Goal: Task Accomplishment & Management: Manage account settings

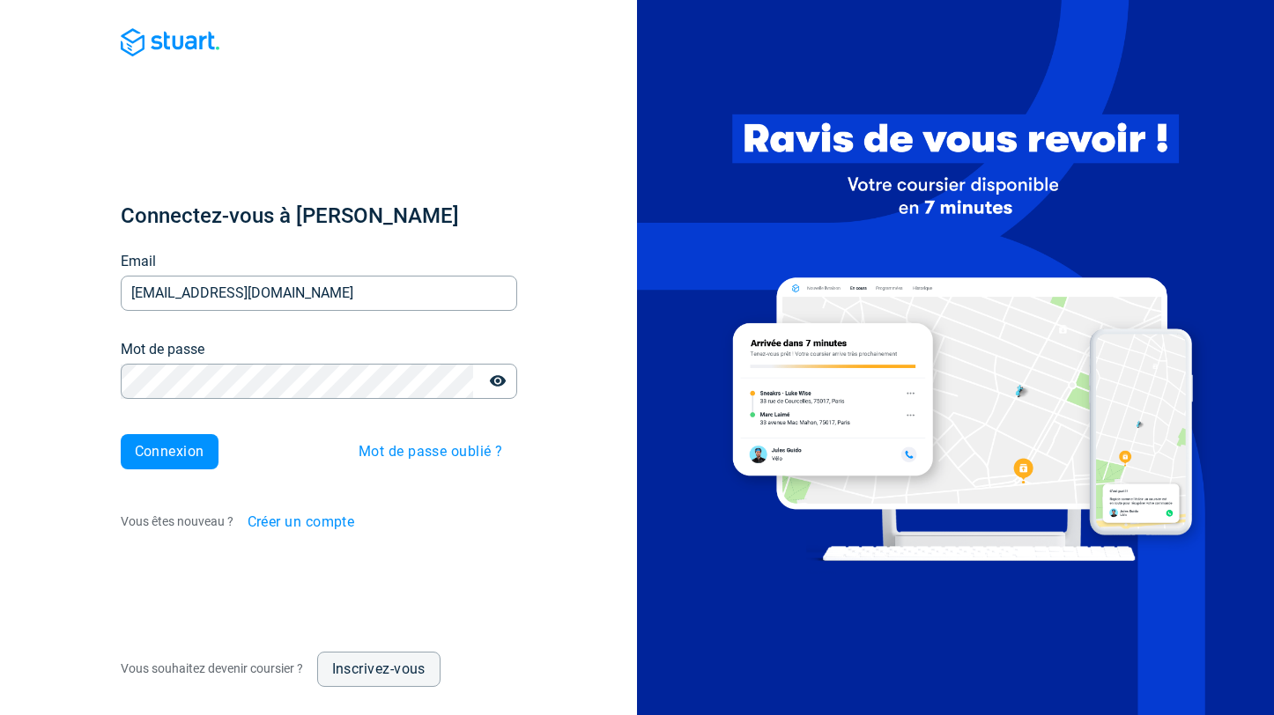
click at [345, 297] on input "[EMAIL_ADDRESS][DOMAIN_NAME]" at bounding box center [319, 294] width 397 height 34
click at [504, 386] on icon "button" at bounding box center [498, 382] width 18 height 18
click at [155, 458] on span "Connexion" at bounding box center [170, 452] width 70 height 14
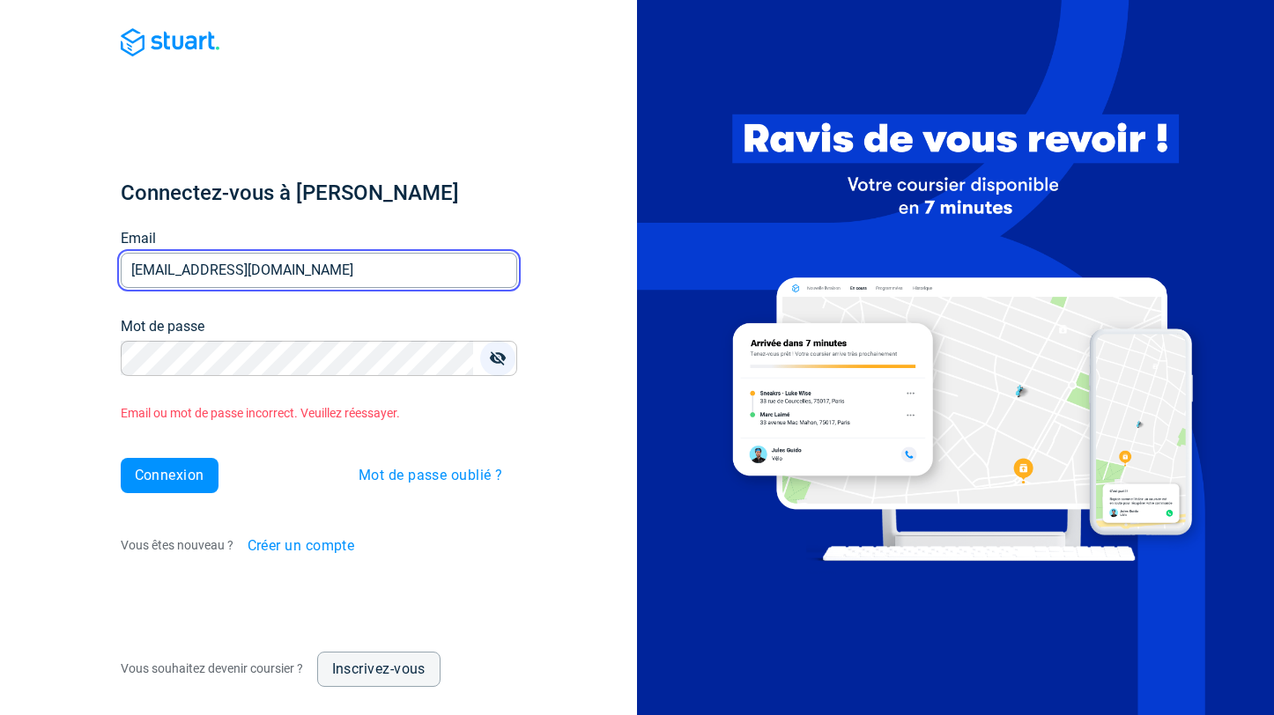
click at [243, 265] on input "[EMAIL_ADDRESS][DOMAIN_NAME]" at bounding box center [319, 270] width 397 height 34
type input "[EMAIL_ADDRESS][DOMAIN_NAME]"
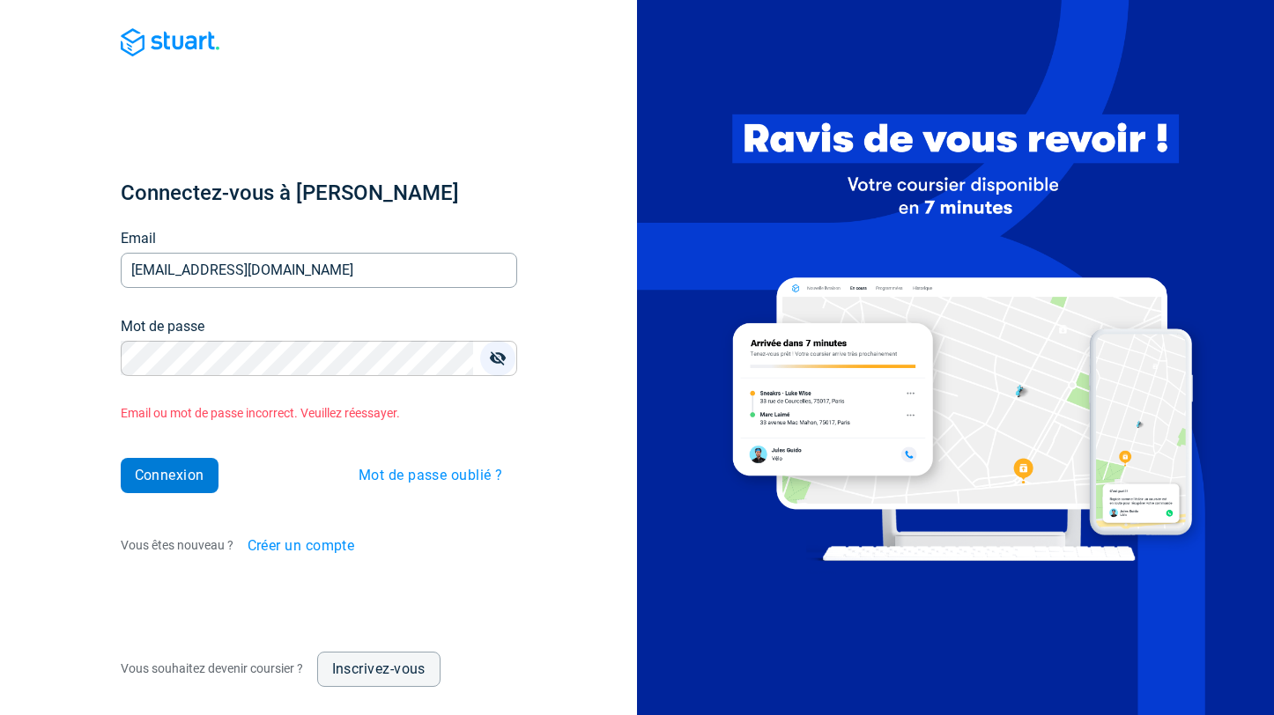
click at [148, 469] on span "Connexion" at bounding box center [170, 476] width 70 height 14
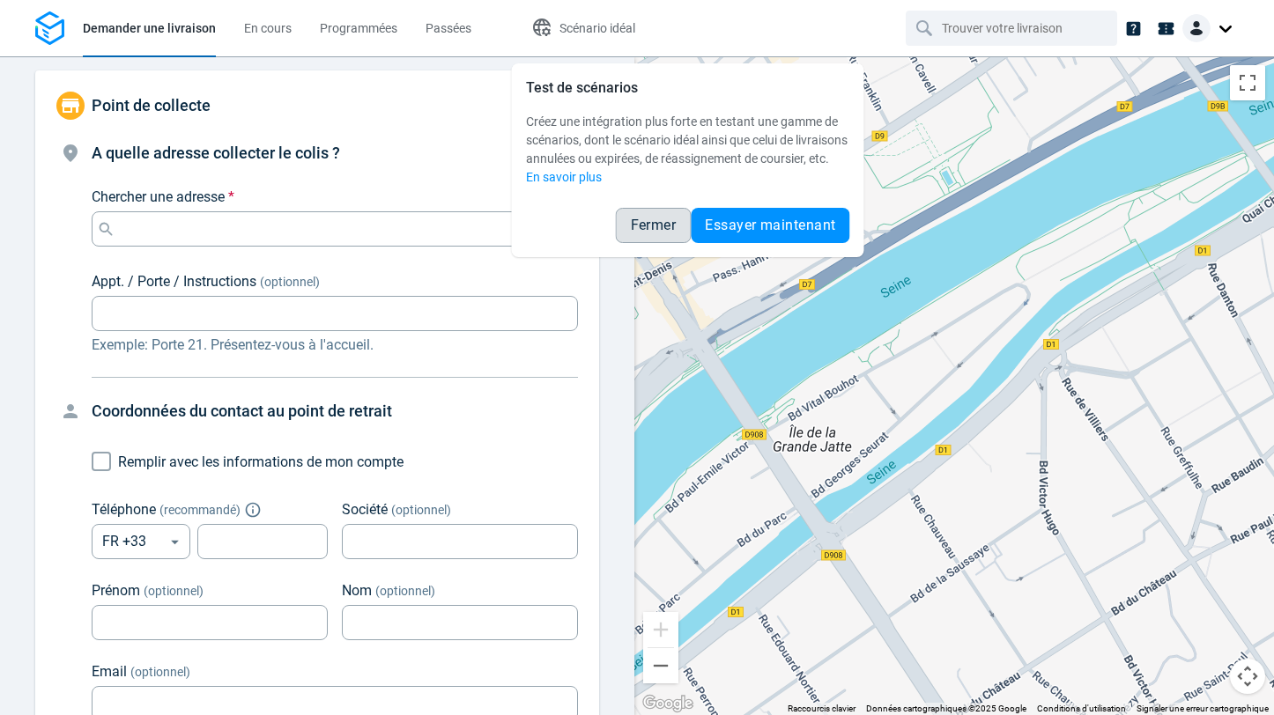
click at [633, 233] on span "Fermer" at bounding box center [654, 226] width 46 height 14
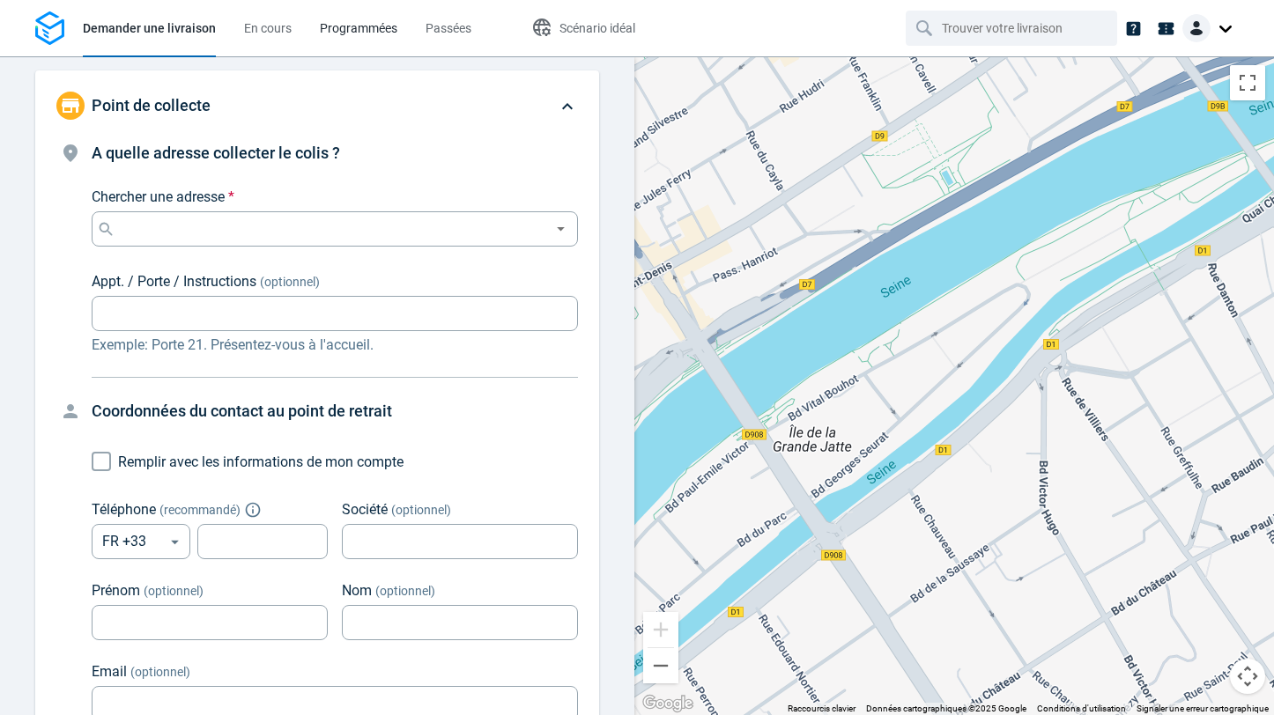
click at [367, 31] on span "Programmées" at bounding box center [359, 28] width 78 height 14
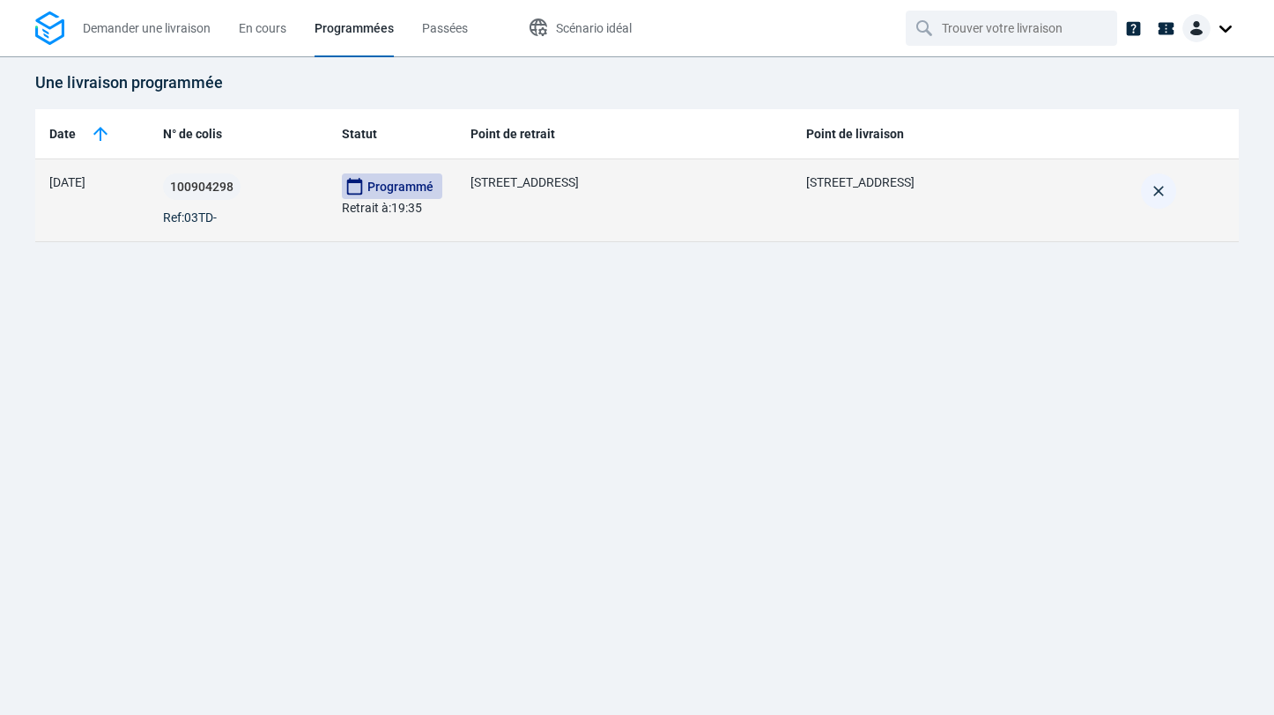
click at [1163, 190] on icon "button" at bounding box center [1159, 191] width 18 height 18
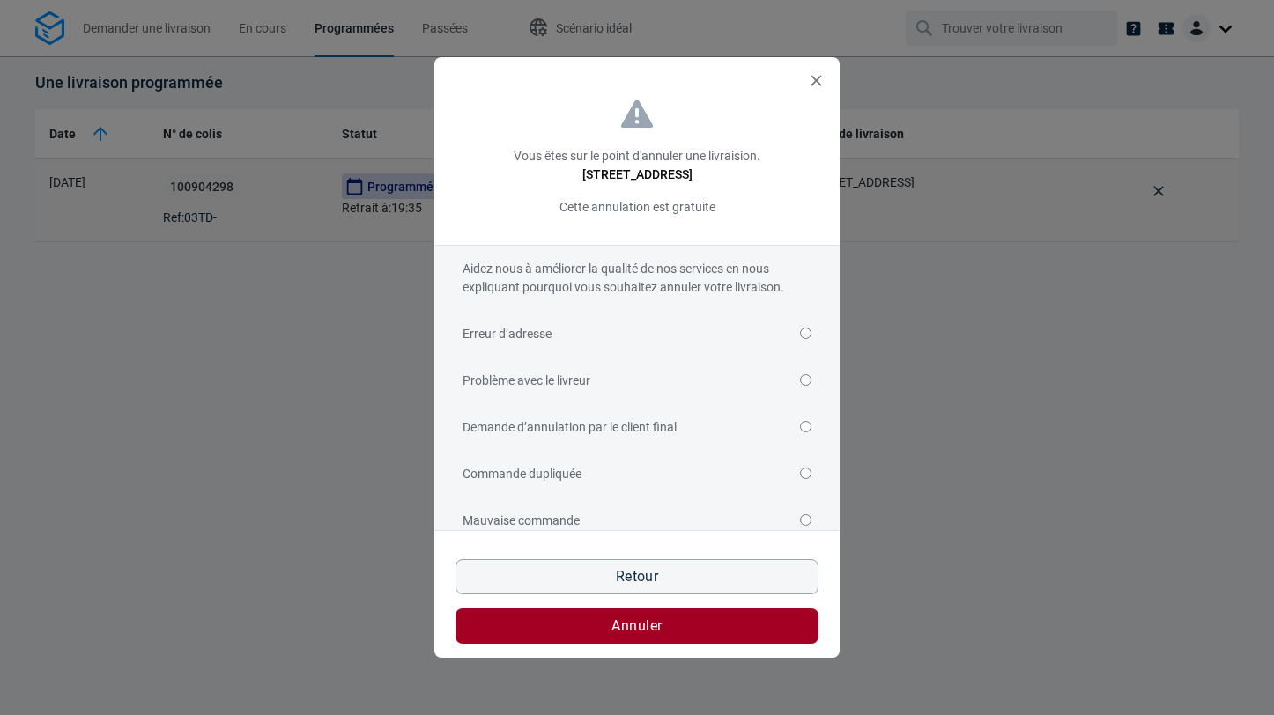
click at [810, 87] on icon "Cancel deliveries modal" at bounding box center [816, 80] width 19 height 19
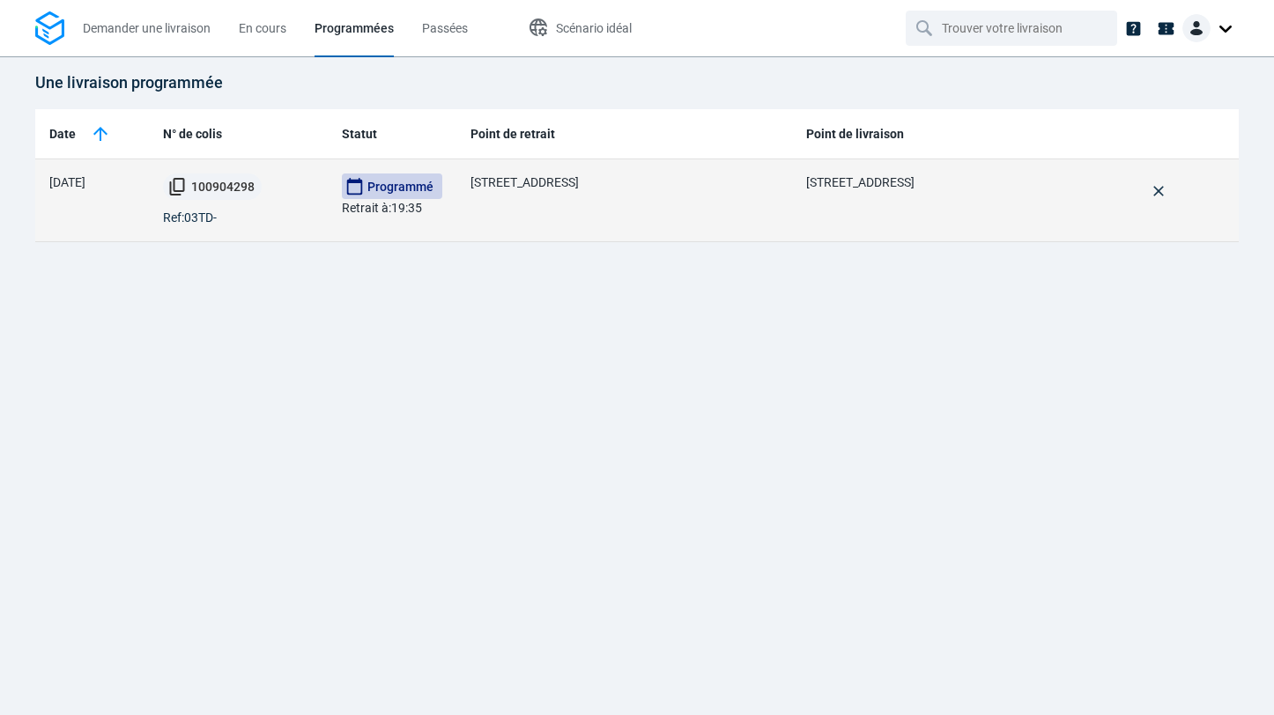
click at [206, 191] on span "100904298" at bounding box center [222, 187] width 63 height 12
click at [206, 189] on span "Copié!" at bounding box center [209, 187] width 36 height 12
click at [206, 225] on span "Ref: 03TD-" at bounding box center [190, 218] width 54 height 18
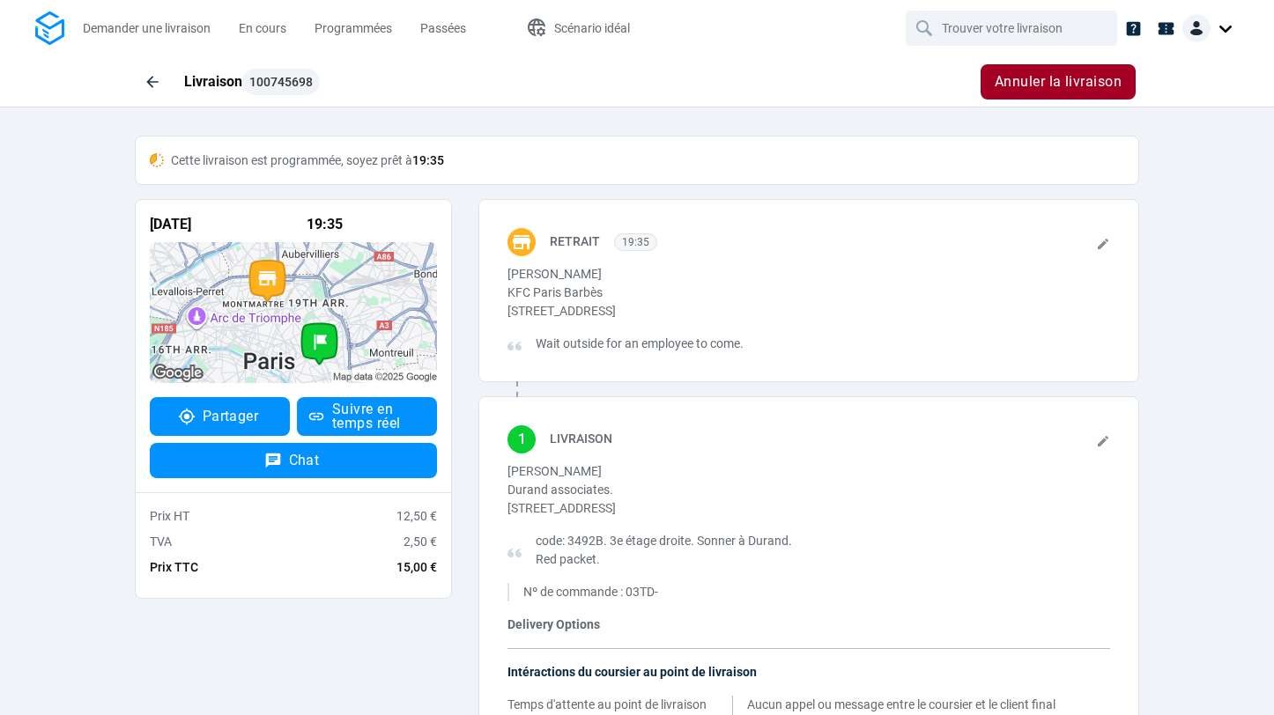
scroll to position [75, 0]
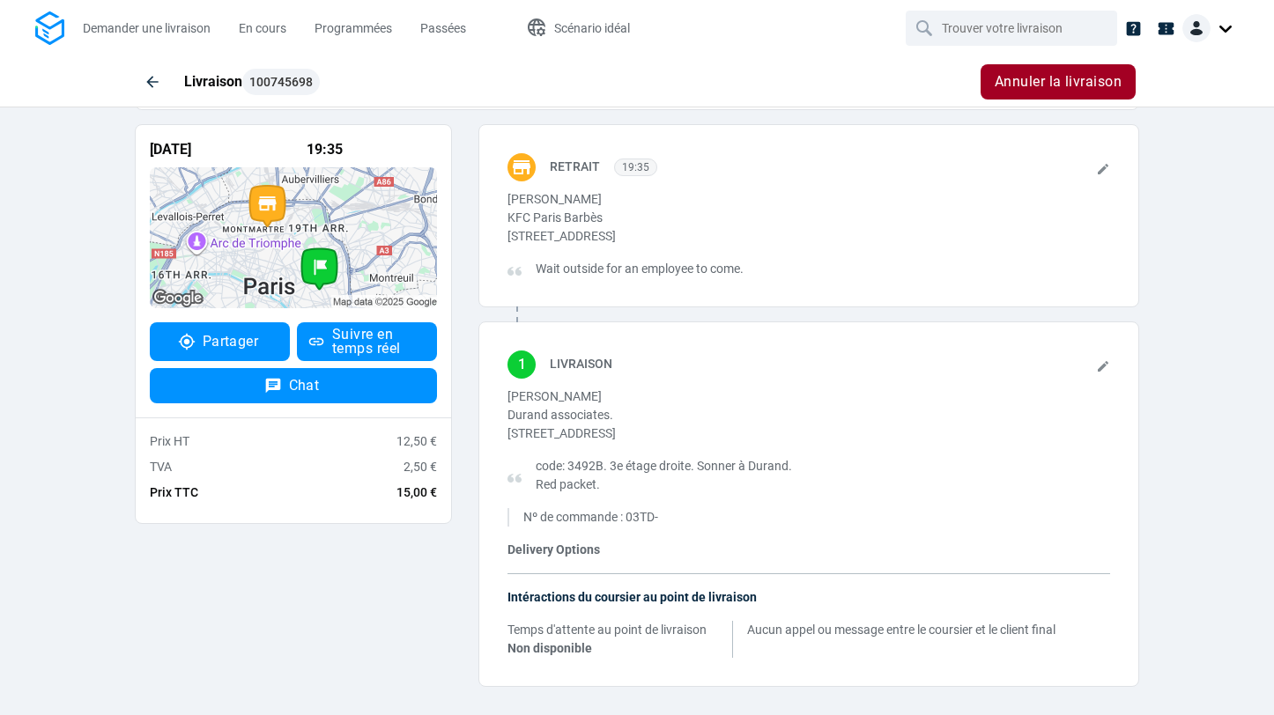
click at [1107, 366] on icon at bounding box center [1103, 366] width 14 height 14
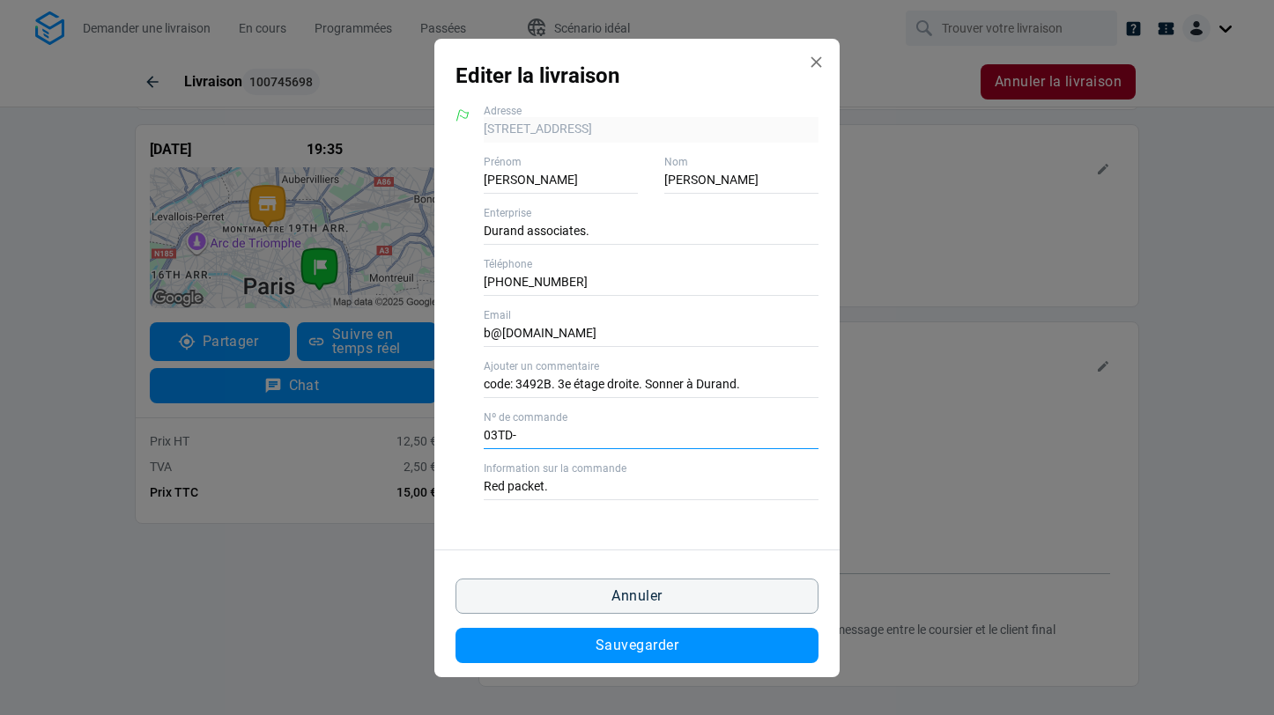
click at [537, 433] on input "03TD-" at bounding box center [651, 437] width 335 height 26
drag, startPoint x: 510, startPoint y: 432, endPoint x: 382, endPoint y: 432, distance: 128.6
click at [382, 432] on div "Editer la livraison [STREET_ADDRESS] Adresse [PERSON_NAME] Nom Durand associate…" at bounding box center [637, 357] width 1274 height 715
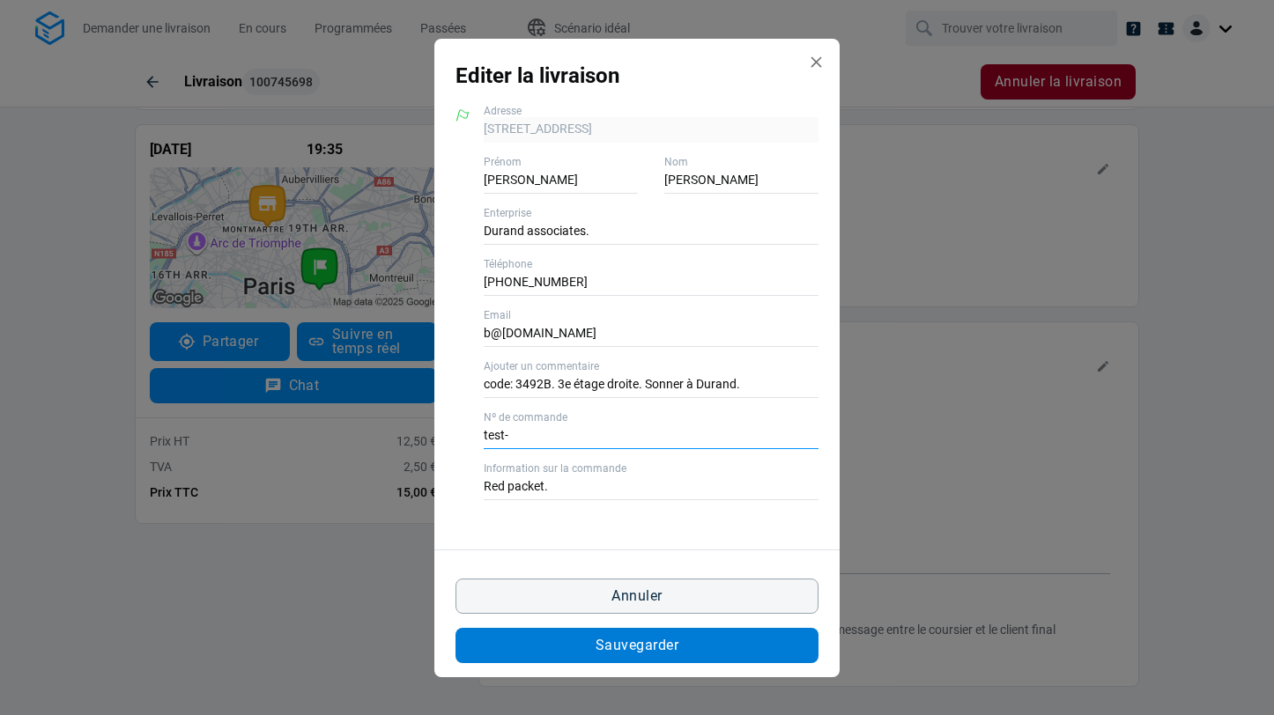
type input "test-"
click at [616, 652] on span "Sauvegarder" at bounding box center [637, 646] width 83 height 14
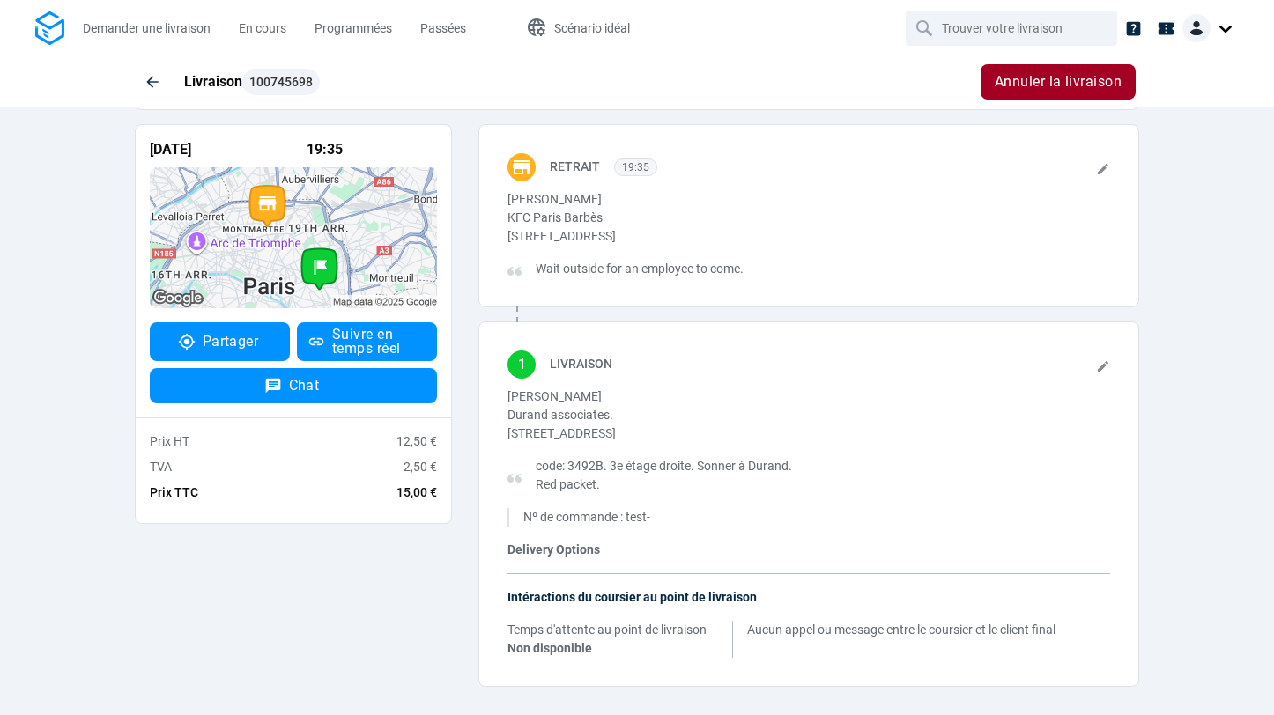
scroll to position [0, 0]
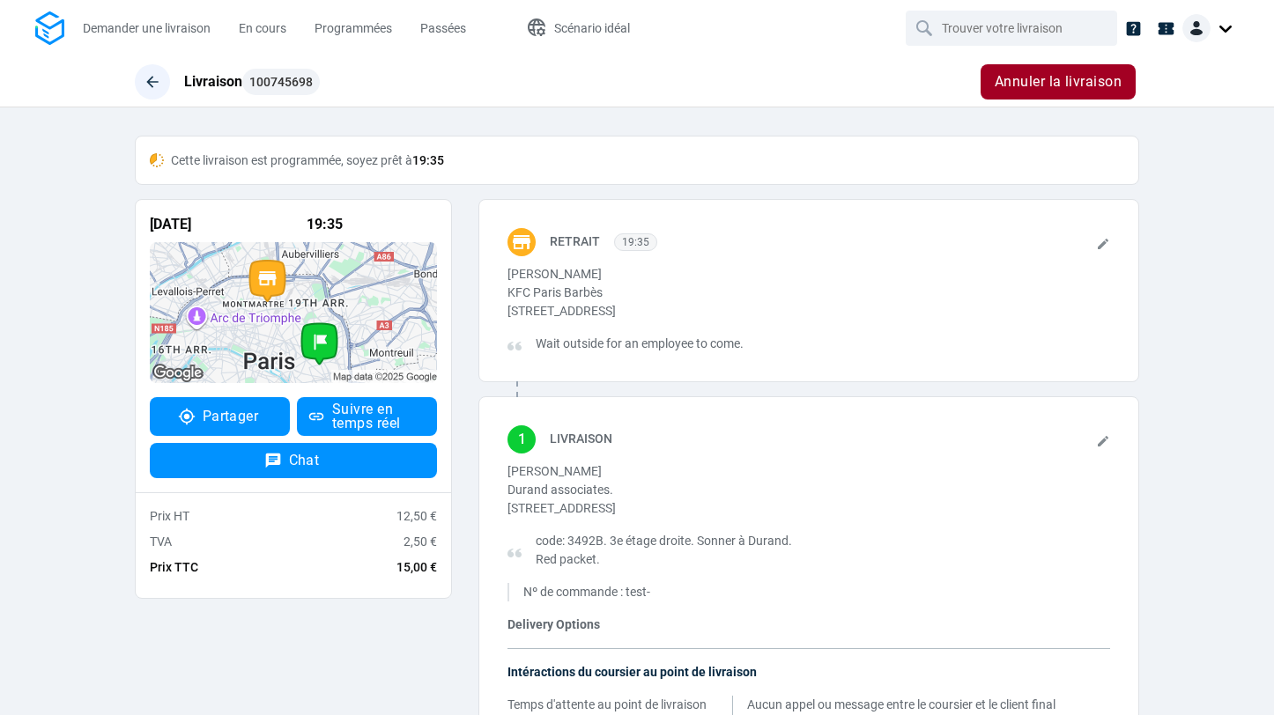
click at [151, 76] on icon "button" at bounding box center [153, 82] width 18 height 18
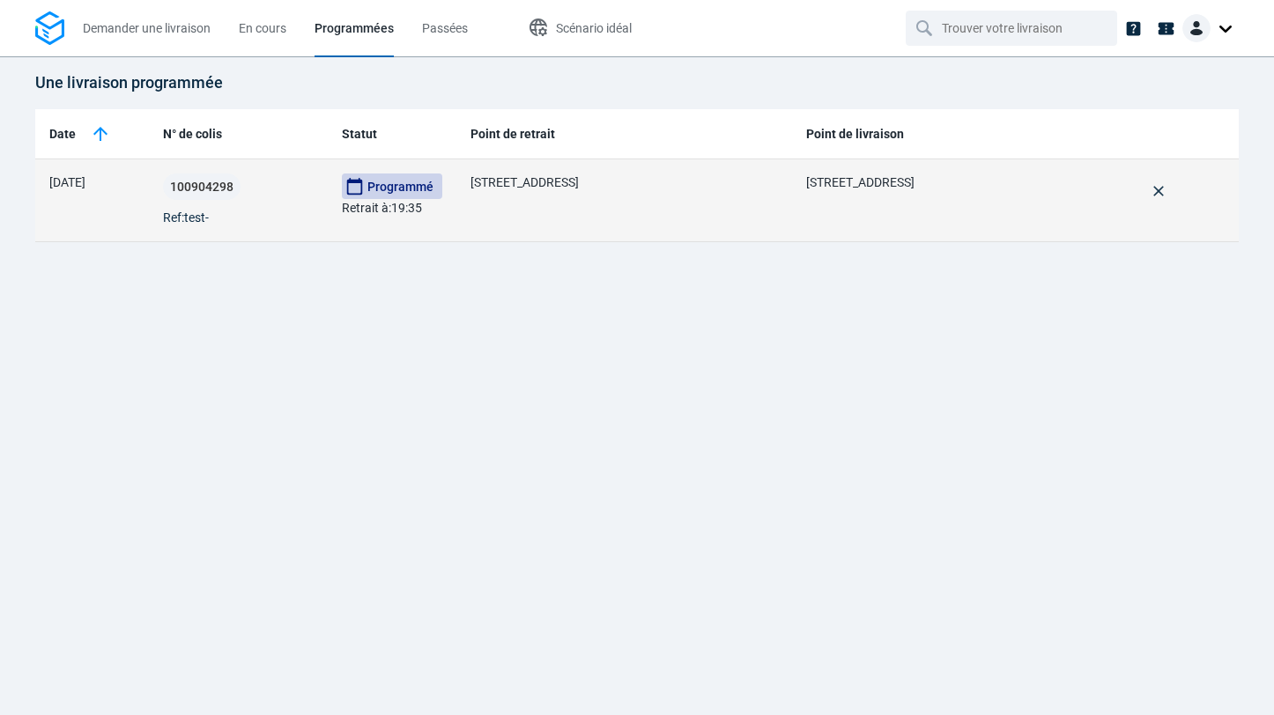
click at [313, 199] on div "100904298 Ref: test-" at bounding box center [238, 201] width 151 height 54
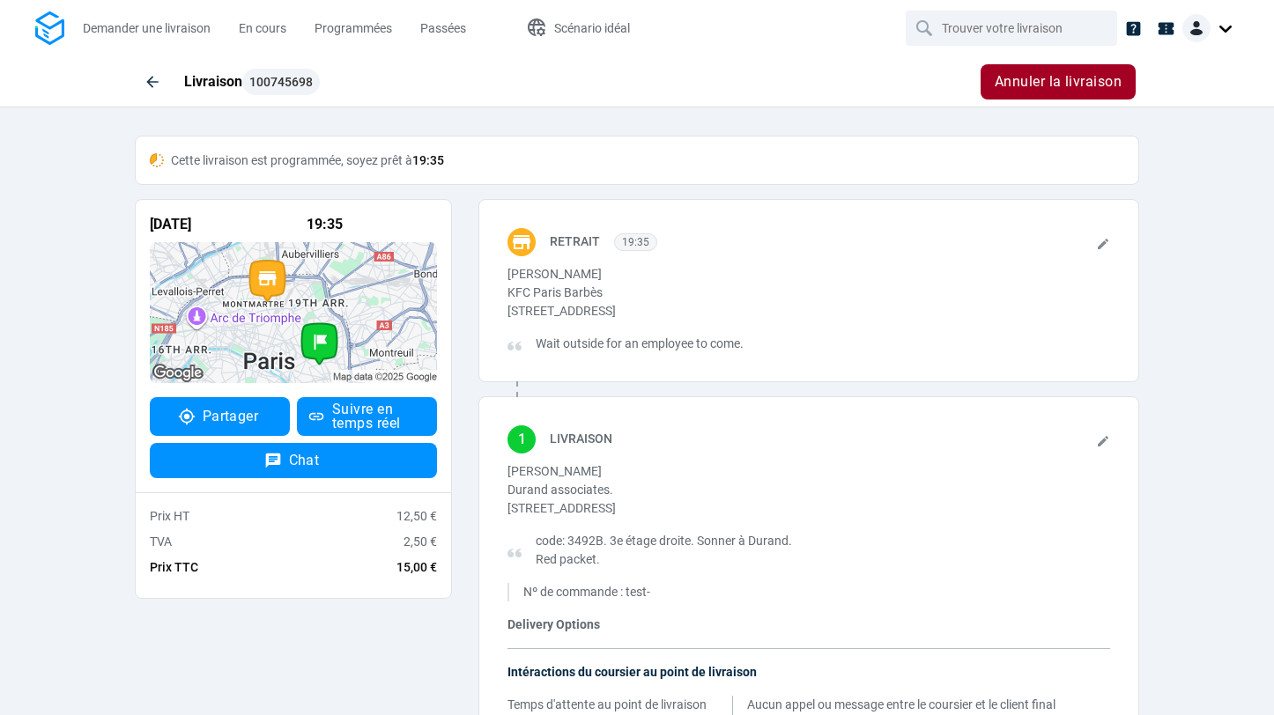
scroll to position [75, 0]
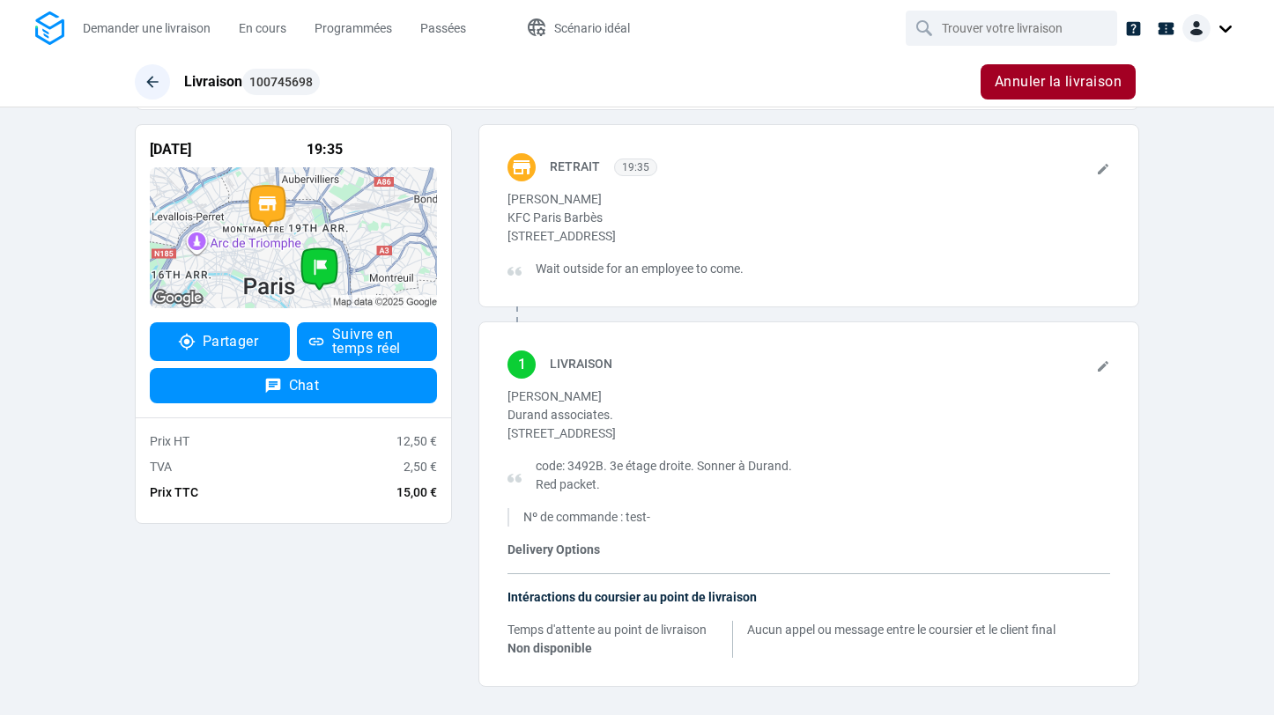
click at [167, 77] on button "button" at bounding box center [152, 81] width 35 height 35
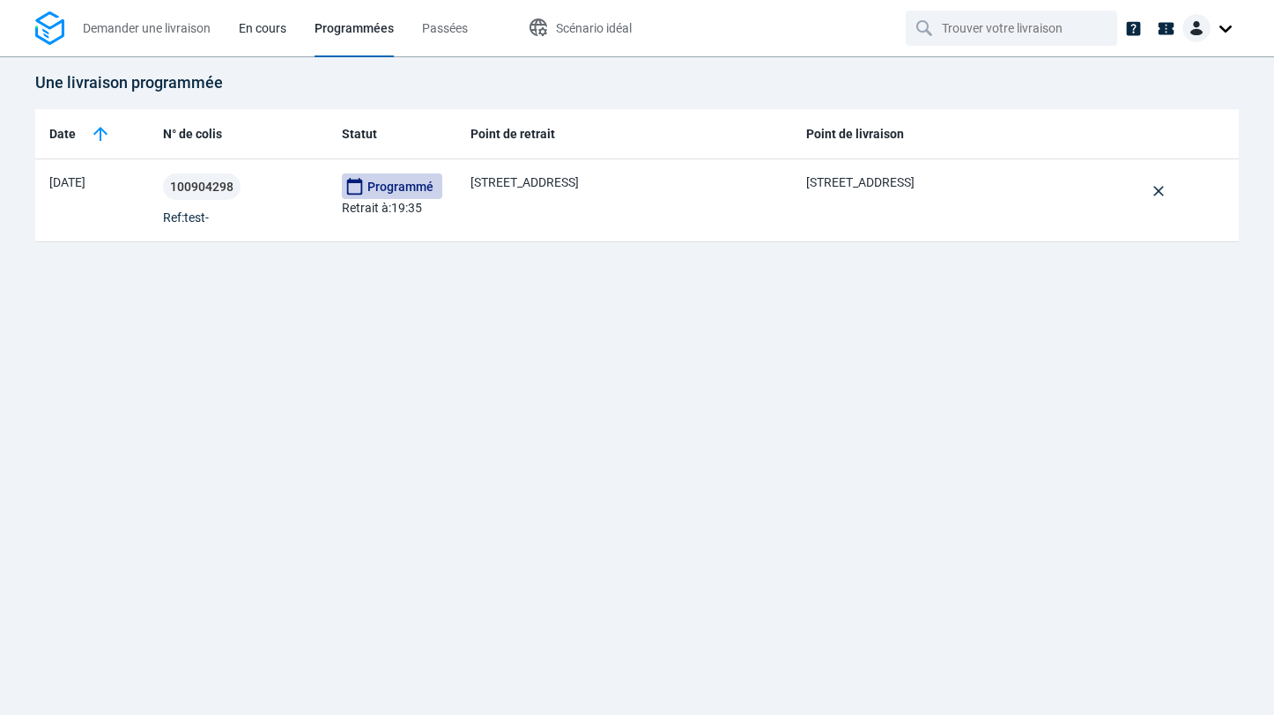
click at [239, 29] on span "En cours" at bounding box center [263, 28] width 48 height 14
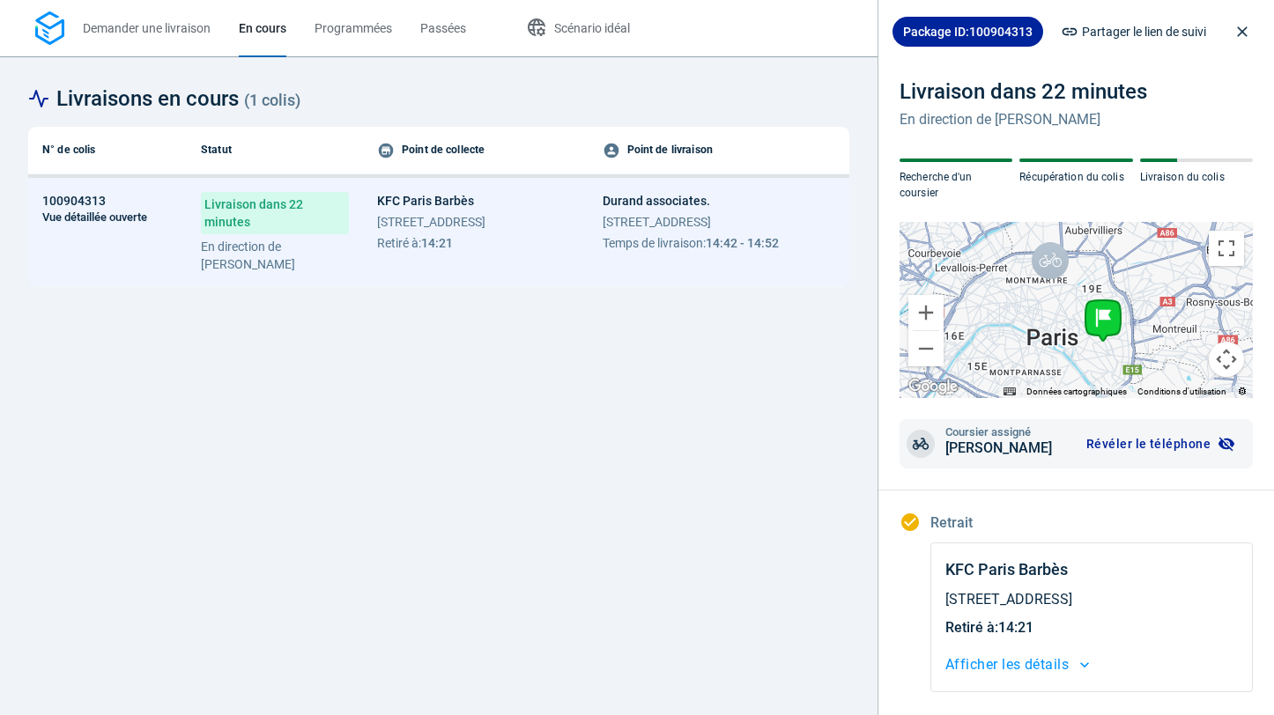
click at [415, 227] on span "[STREET_ADDRESS]" at bounding box center [431, 222] width 108 height 18
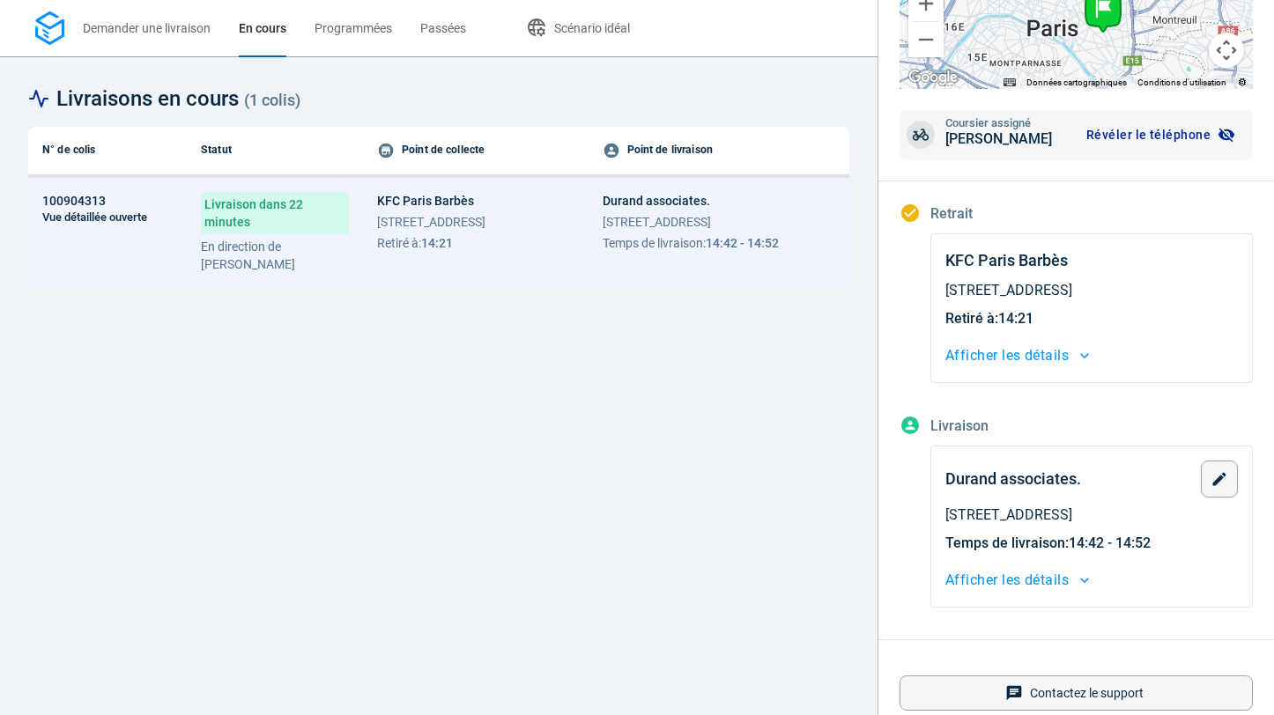
scroll to position [339, 0]
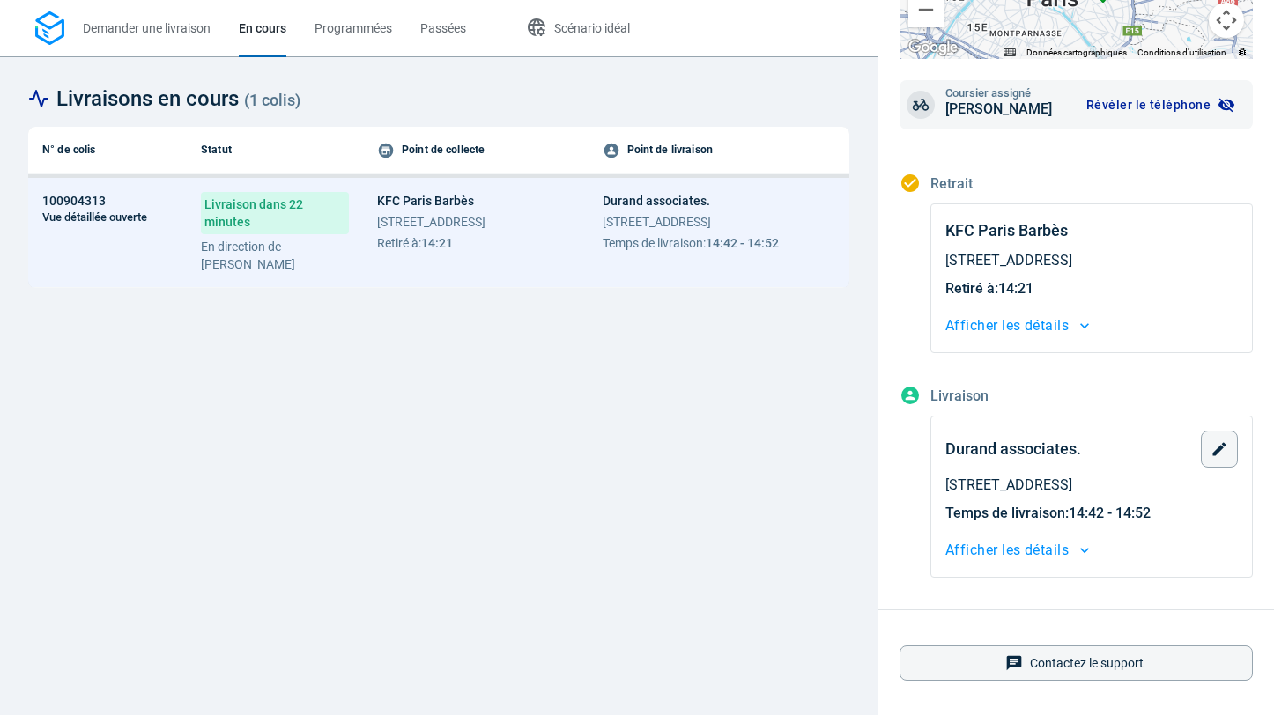
click at [1045, 544] on span "Afficher les détails" at bounding box center [1006, 550] width 123 height 25
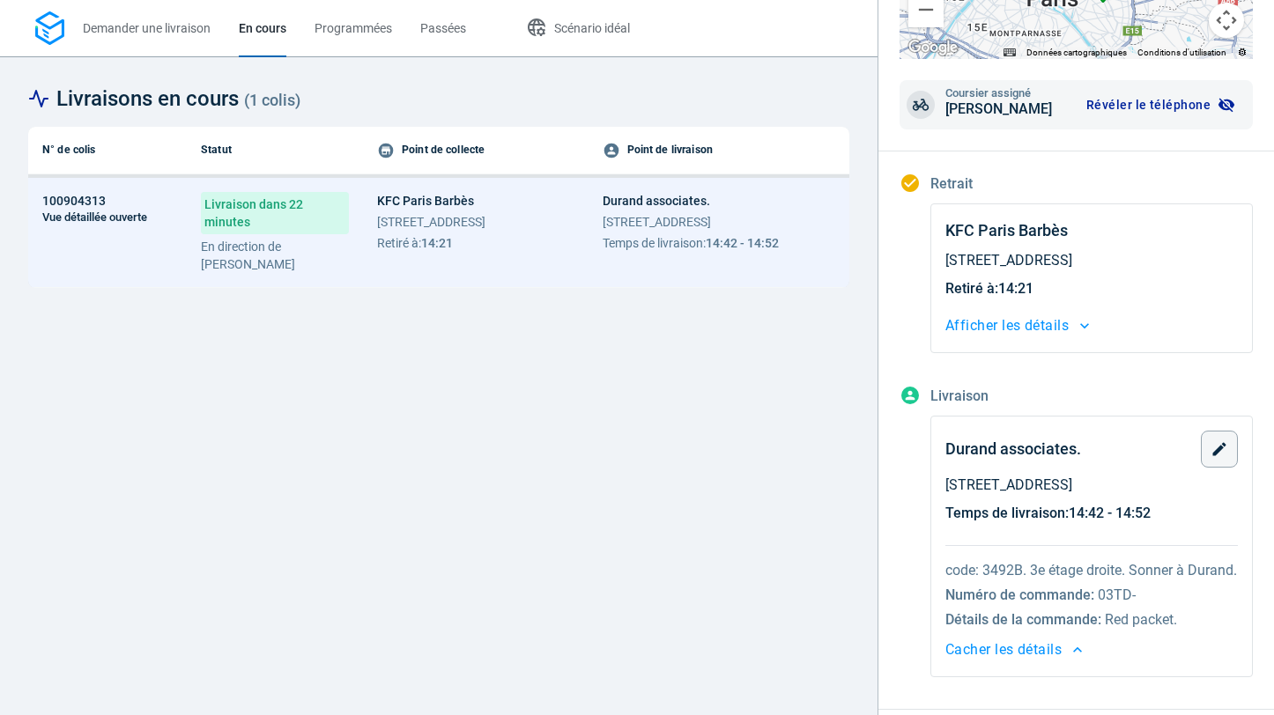
click at [998, 566] on span "code: 3492B. 3e étage droite. Sonner à Durand." at bounding box center [1091, 570] width 293 height 21
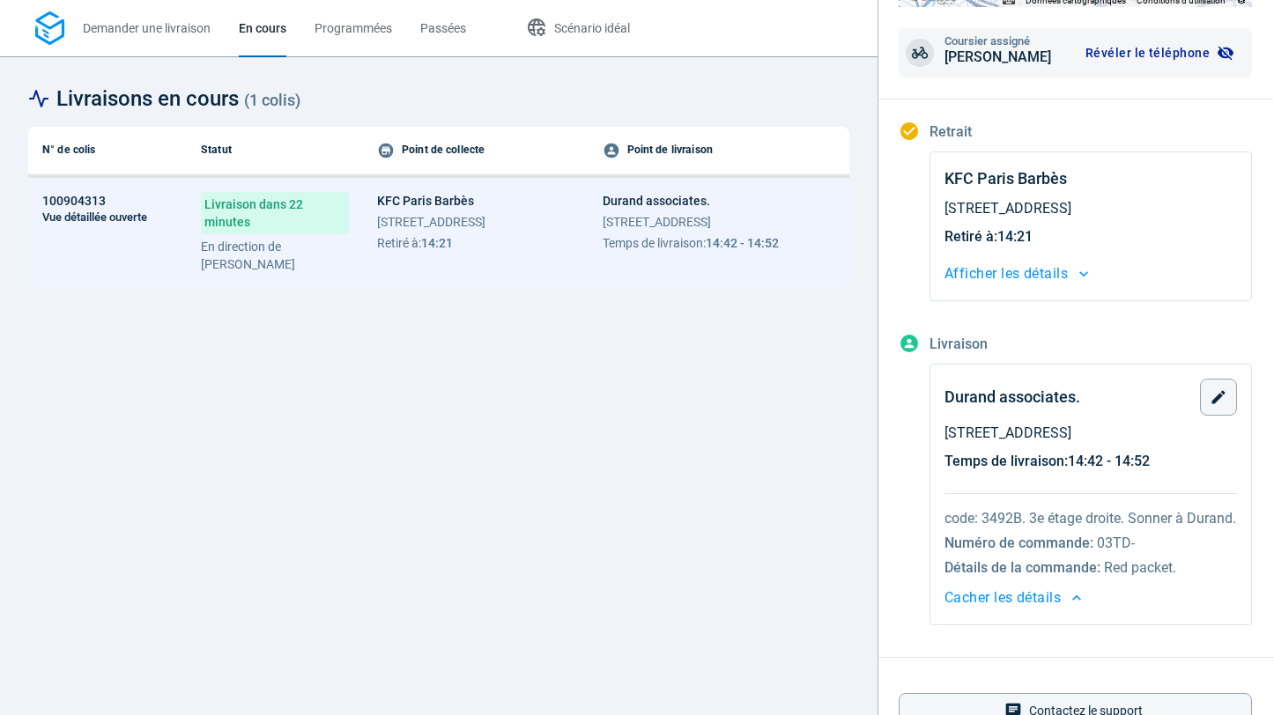
scroll to position [460, 1]
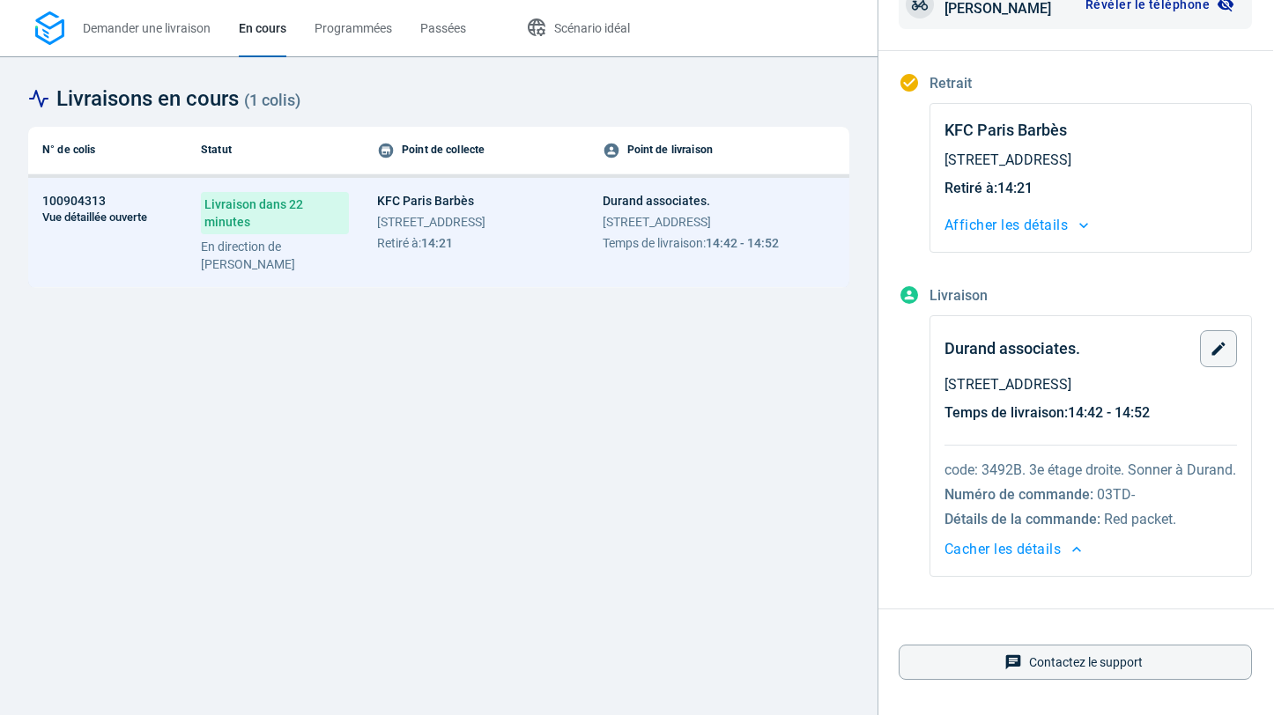
click at [1046, 562] on div "Durand associates. [STREET_ADDRESS] Temps de livraison : 14:42 - 14:52 code: 34…" at bounding box center [1091, 446] width 322 height 262
click at [1046, 546] on span "Cacher les détails" at bounding box center [1003, 549] width 116 height 25
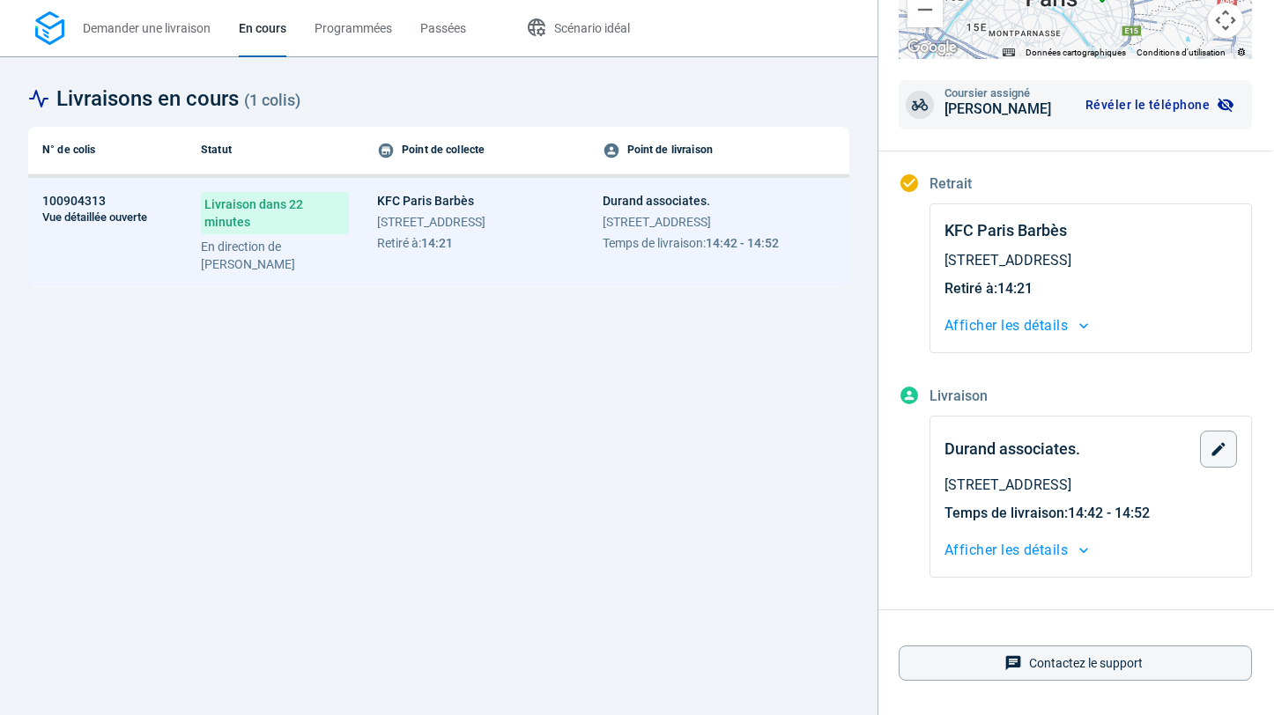
scroll to position [0, 1]
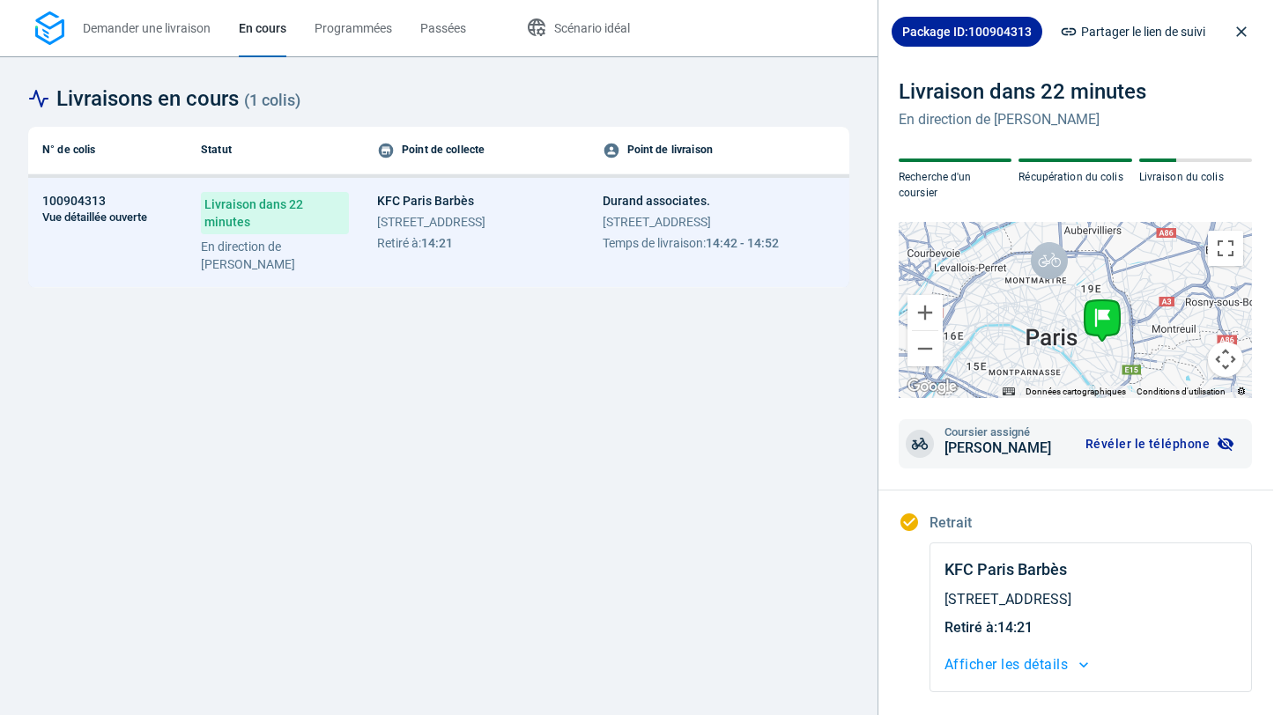
click at [1125, 142] on div "Livraison dans 22 minutes En direction de [PERSON_NAME]" at bounding box center [1023, 118] width 248 height 81
click at [1045, 154] on div "Livraison dans 22 minutes En direction de [PERSON_NAME]" at bounding box center [1023, 118] width 248 height 81
click at [1073, 28] on icon "button" at bounding box center [1069, 32] width 18 height 18
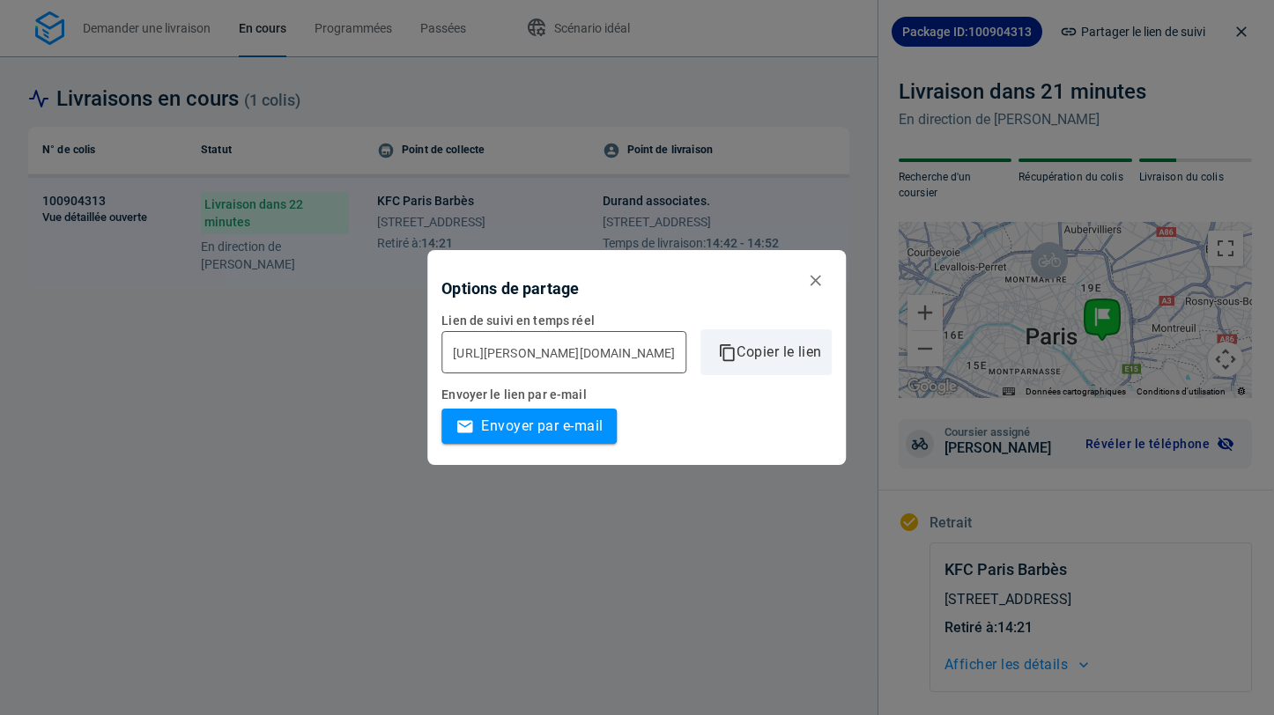
click at [833, 293] on button "button" at bounding box center [816, 280] width 33 height 33
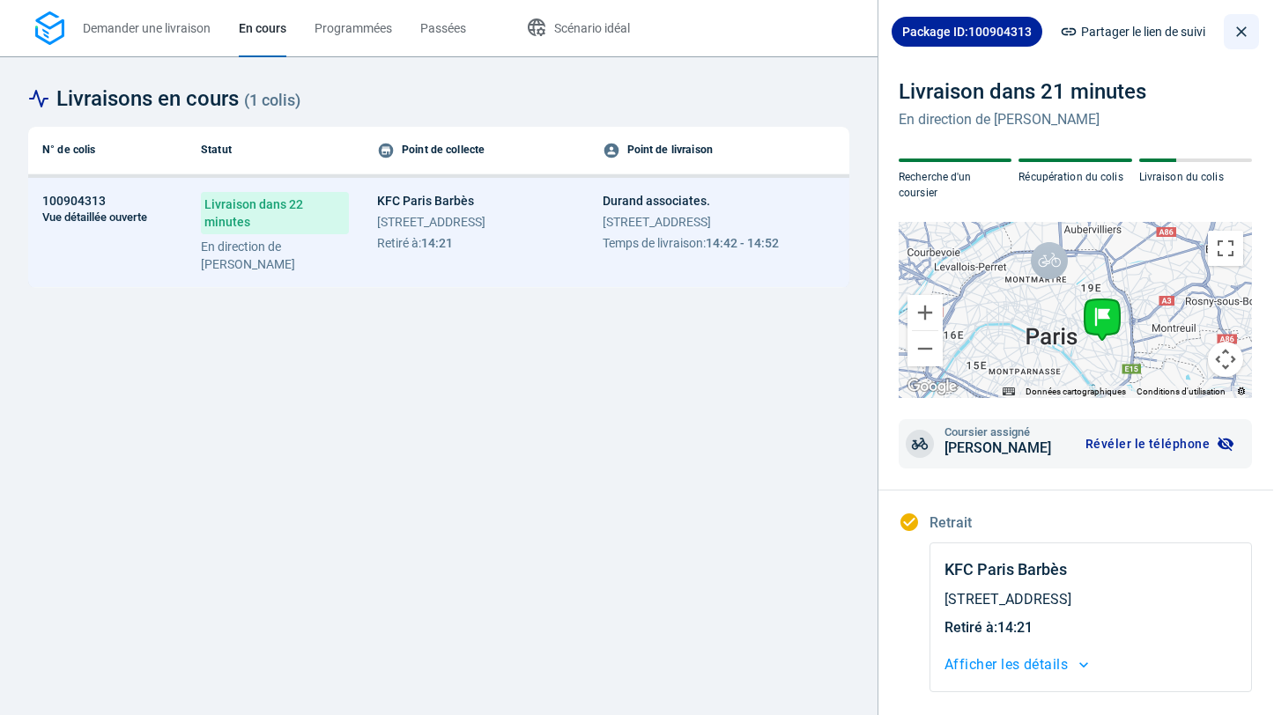
click at [1243, 29] on icon "close drawer" at bounding box center [1241, 31] width 11 height 11
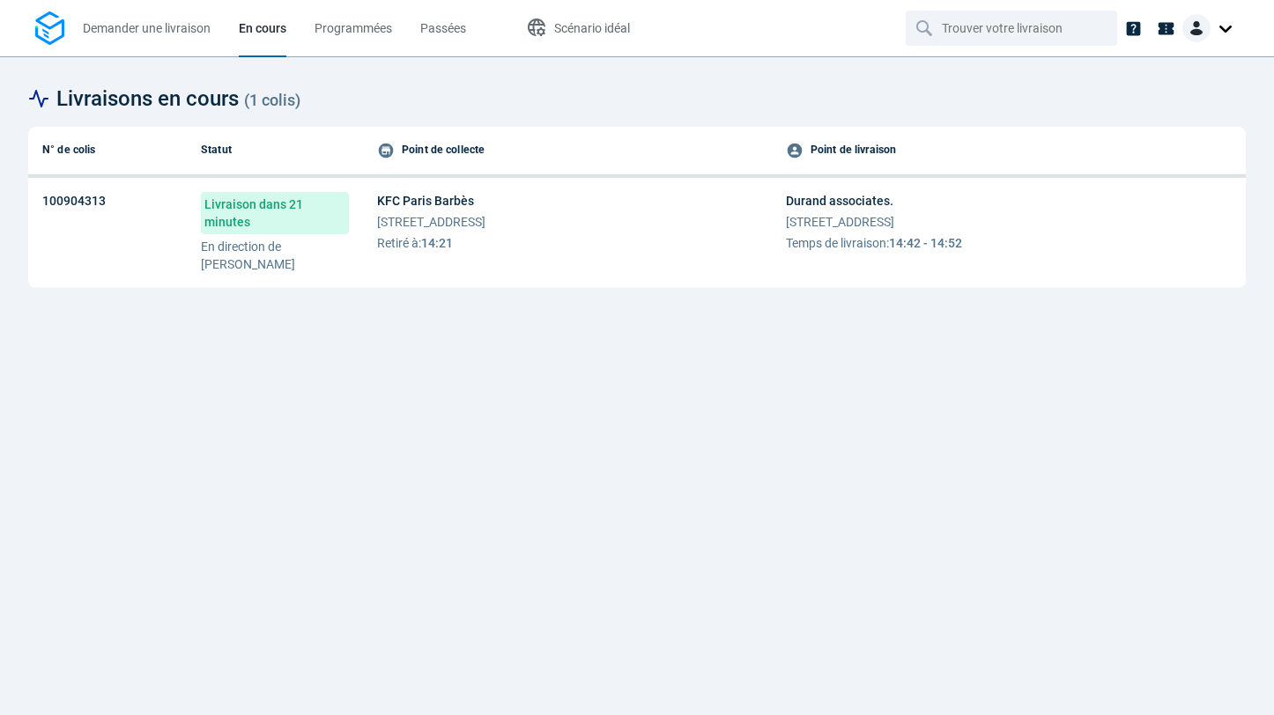
click at [923, 244] on span "Temps de livraison : 14:42 - 14:52" at bounding box center [874, 243] width 176 height 18
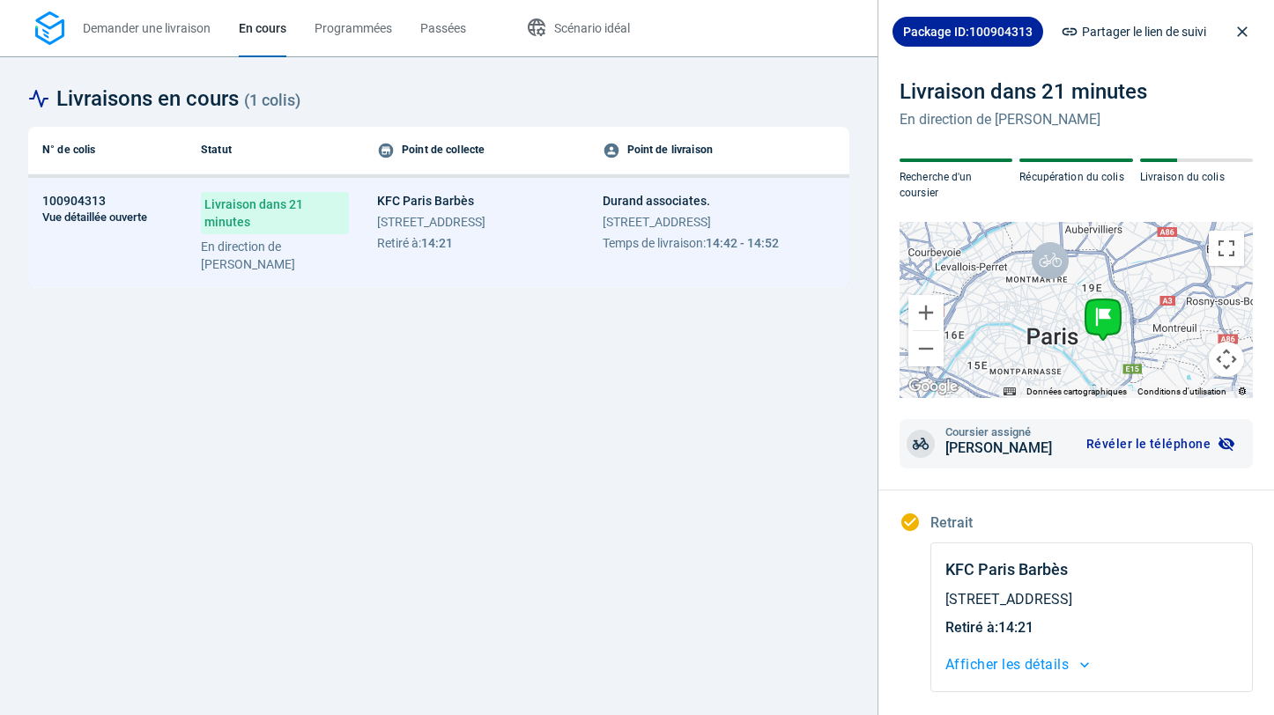
click at [296, 227] on span "Livraison dans 21 minutes" at bounding box center [275, 213] width 148 height 42
click at [433, 231] on div "KFC Paris Barbès [STREET_ADDRESS] Retiré à : 14:21" at bounding box center [431, 222] width 108 height 60
click at [112, 208] on td "100904313 Vue détaillée ouverte" at bounding box center [107, 233] width 159 height 110
click at [405, 213] on span "[STREET_ADDRESS]" at bounding box center [431, 222] width 108 height 18
click at [718, 195] on span "Durand associates." at bounding box center [691, 201] width 176 height 18
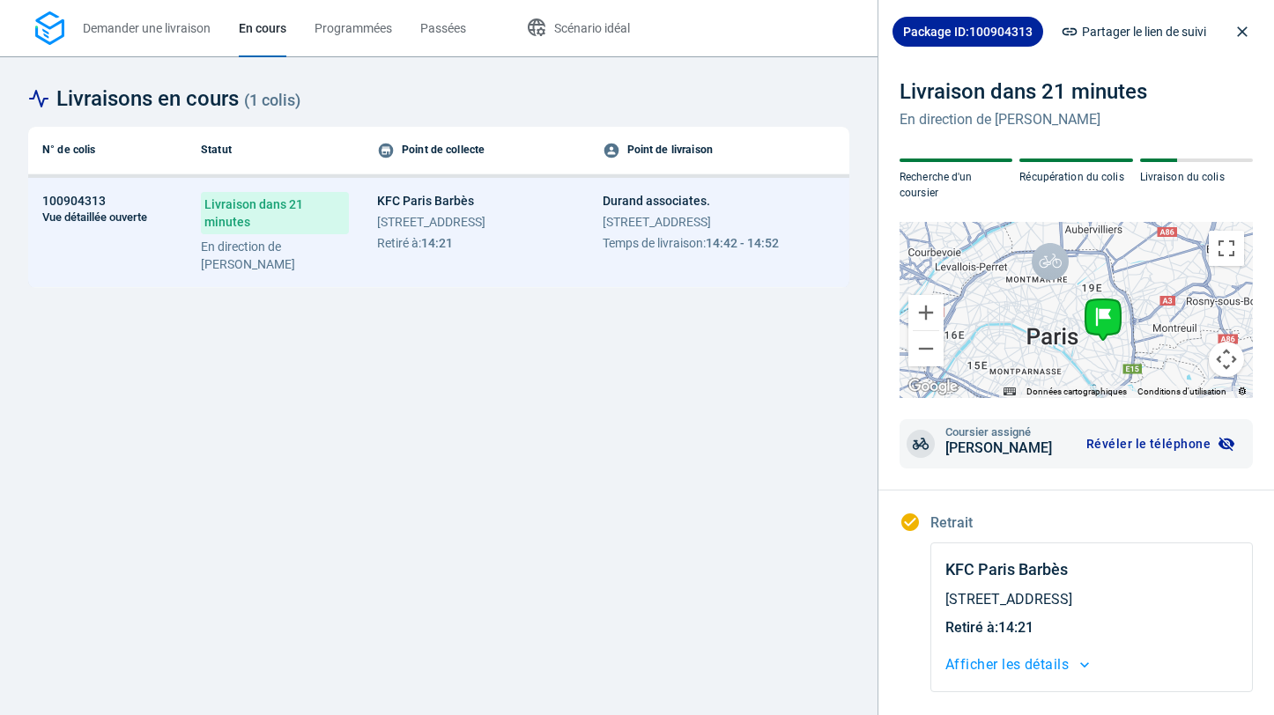
scroll to position [339, 0]
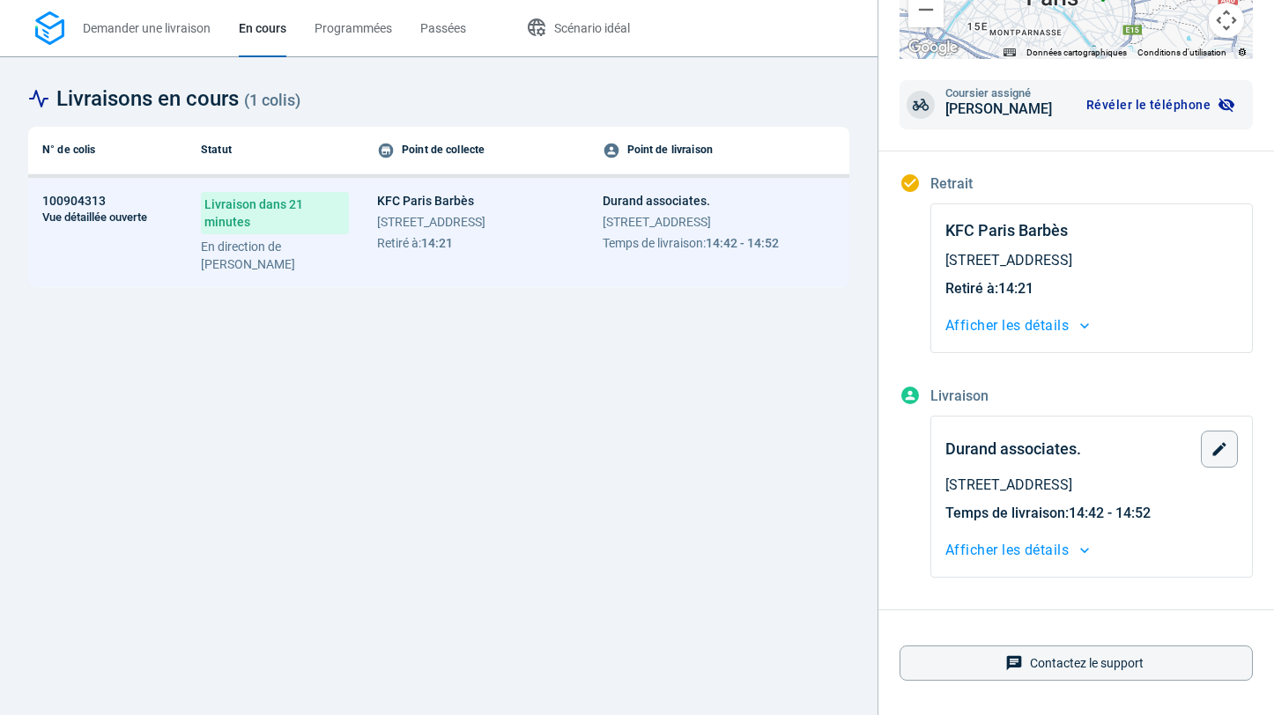
click at [982, 319] on span "Afficher les détails" at bounding box center [1006, 326] width 123 height 25
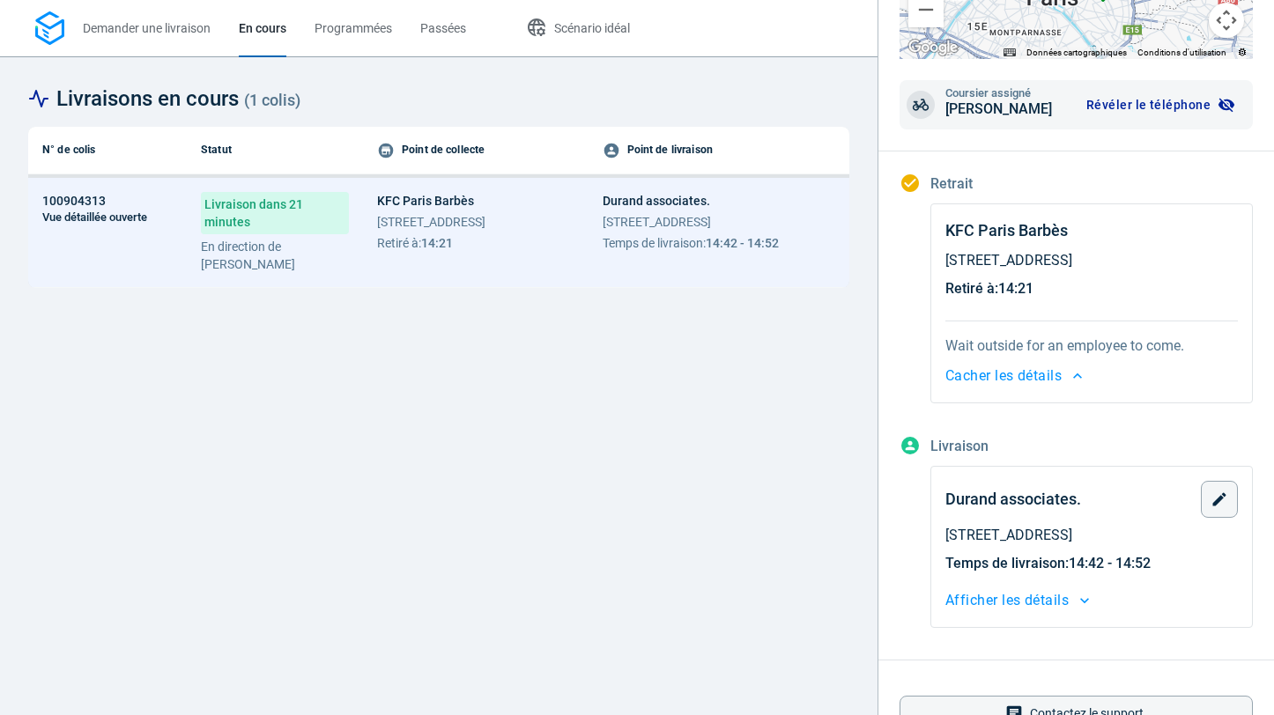
scroll to position [389, 0]
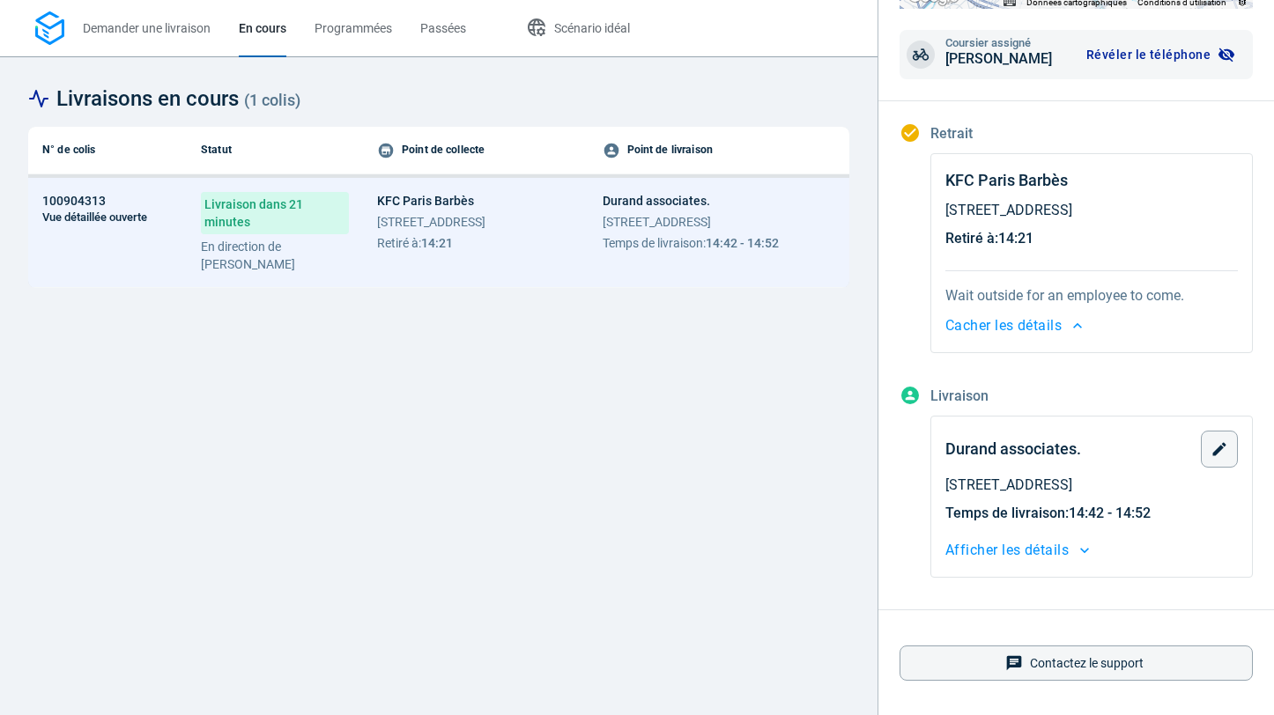
click at [995, 554] on span "Afficher les détails" at bounding box center [1006, 550] width 123 height 25
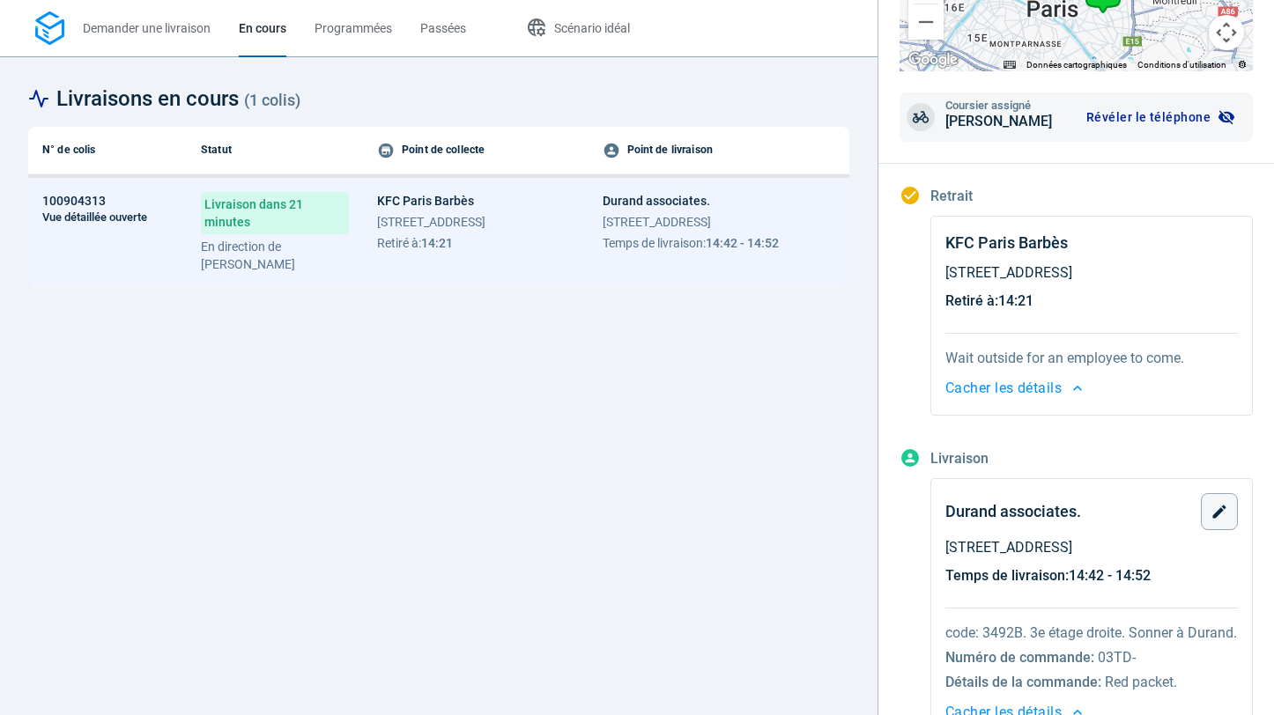
scroll to position [0, 0]
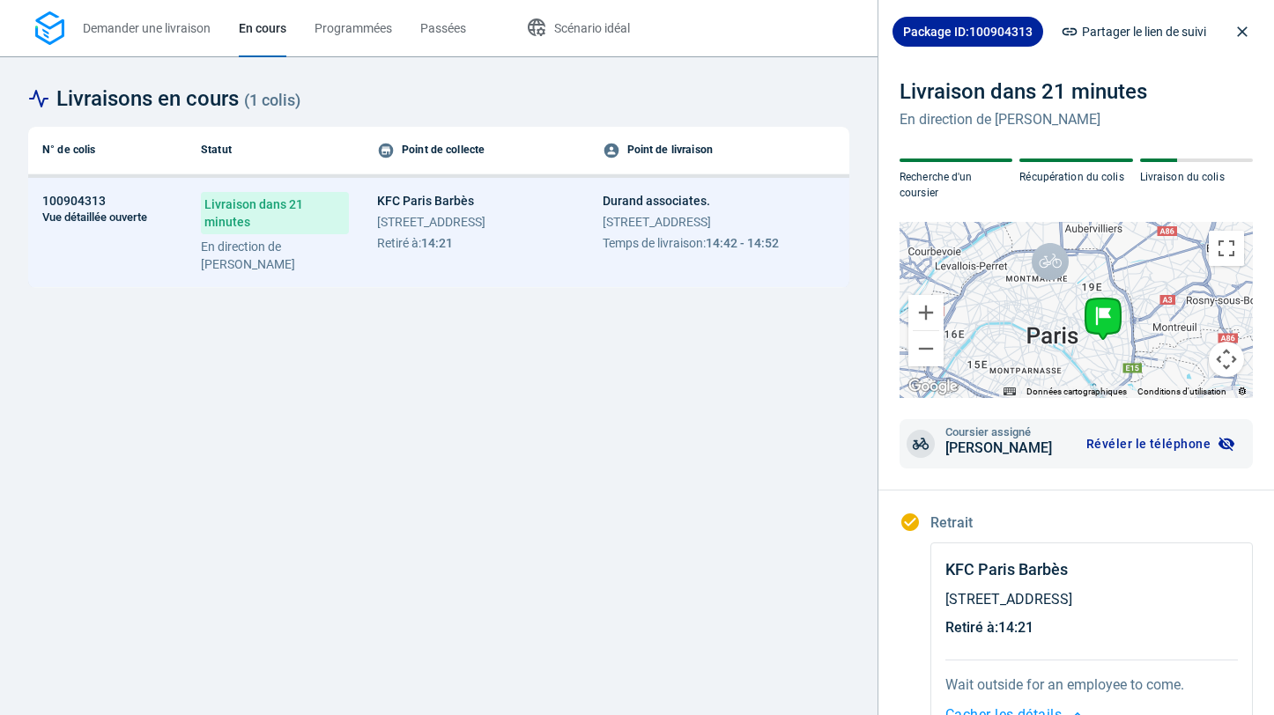
click at [988, 29] on span "Package ID: 100904313" at bounding box center [968, 32] width 130 height 18
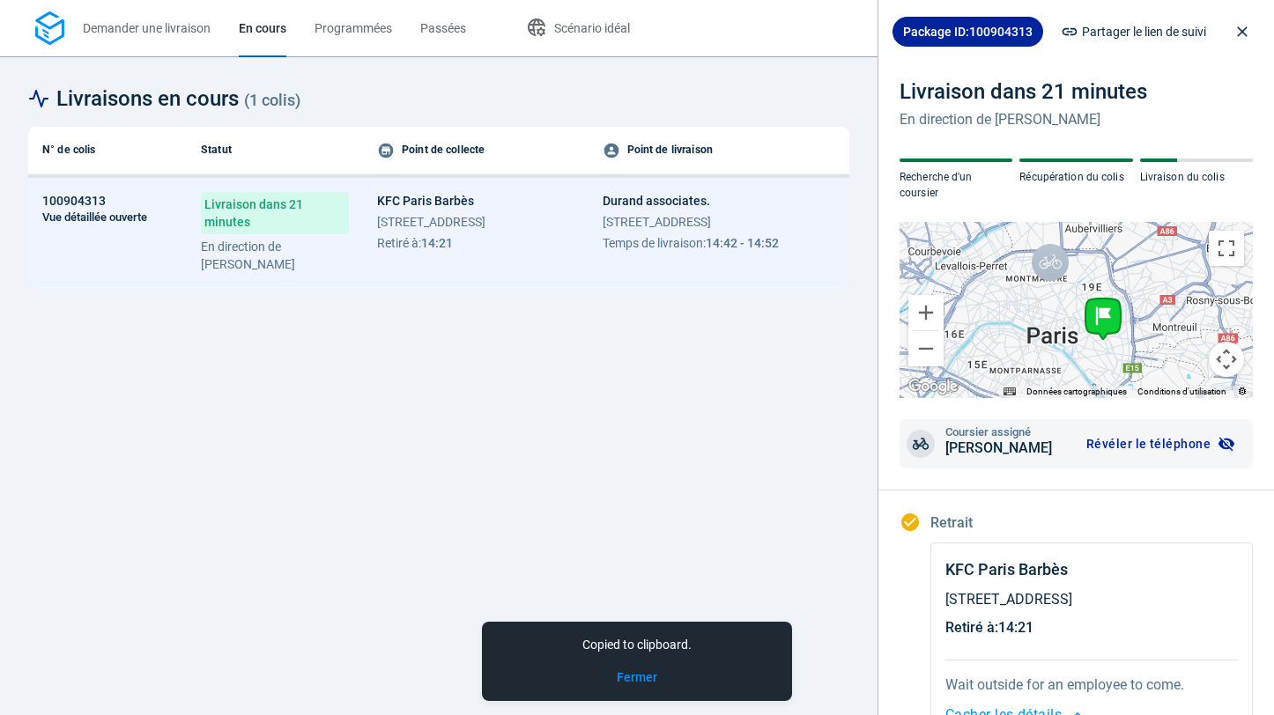
click at [639, 667] on div "Copied to clipboard. [GEOGRAPHIC_DATA]" at bounding box center [637, 661] width 310 height 79
click at [635, 677] on button "Fermer" at bounding box center [637, 678] width 41 height 19
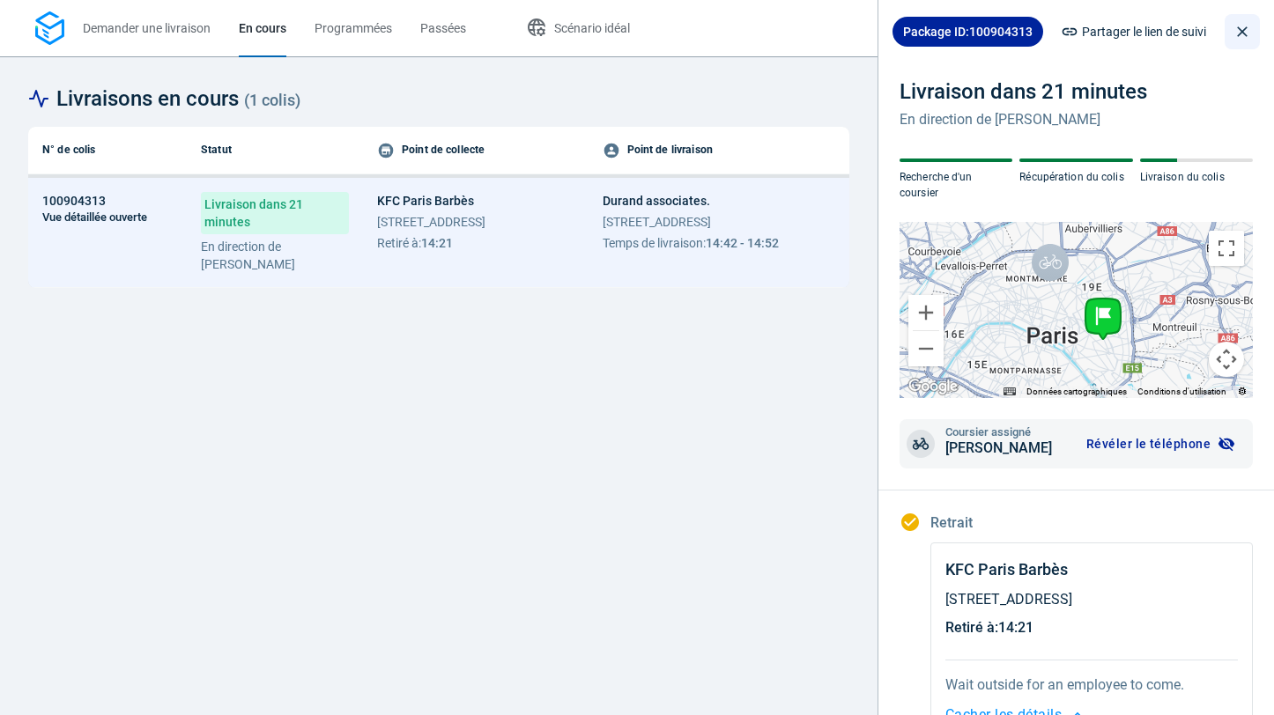
click at [1238, 28] on icon "close drawer" at bounding box center [1243, 32] width 18 height 18
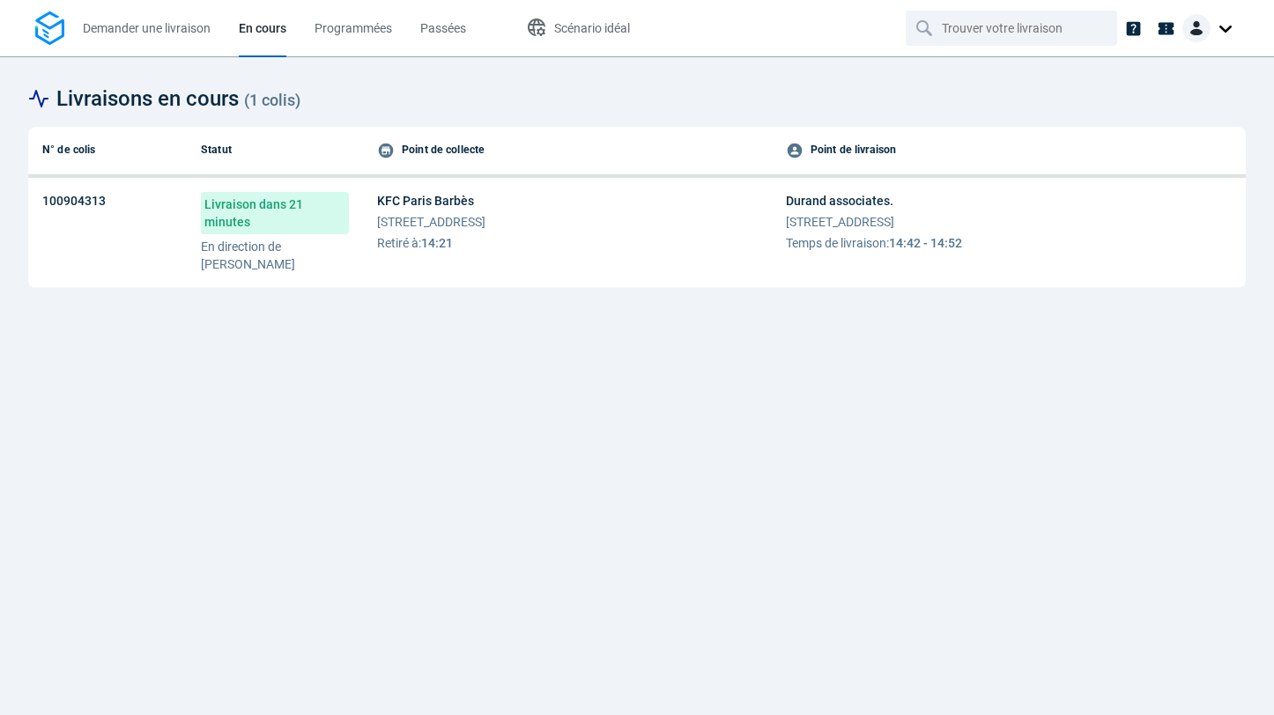
click at [1225, 31] on div at bounding box center [1210, 28] width 56 height 28
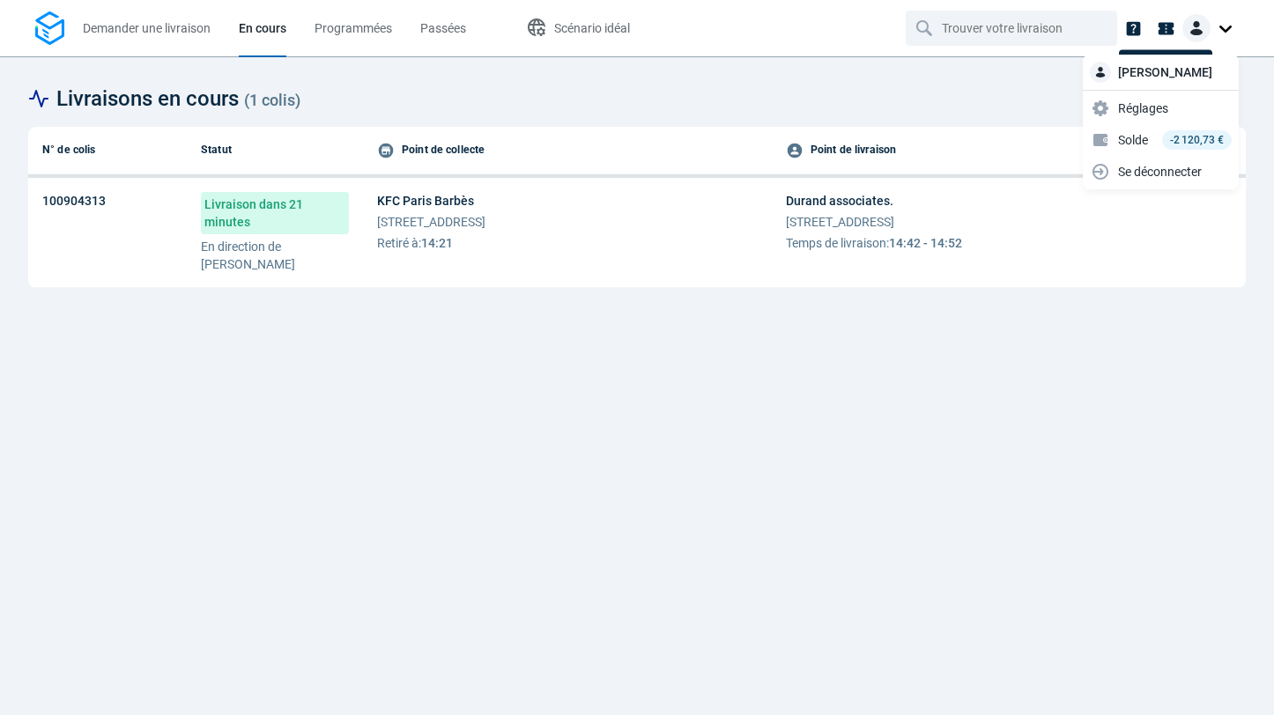
click at [1164, 31] on icon at bounding box center [1167, 28] width 16 height 12
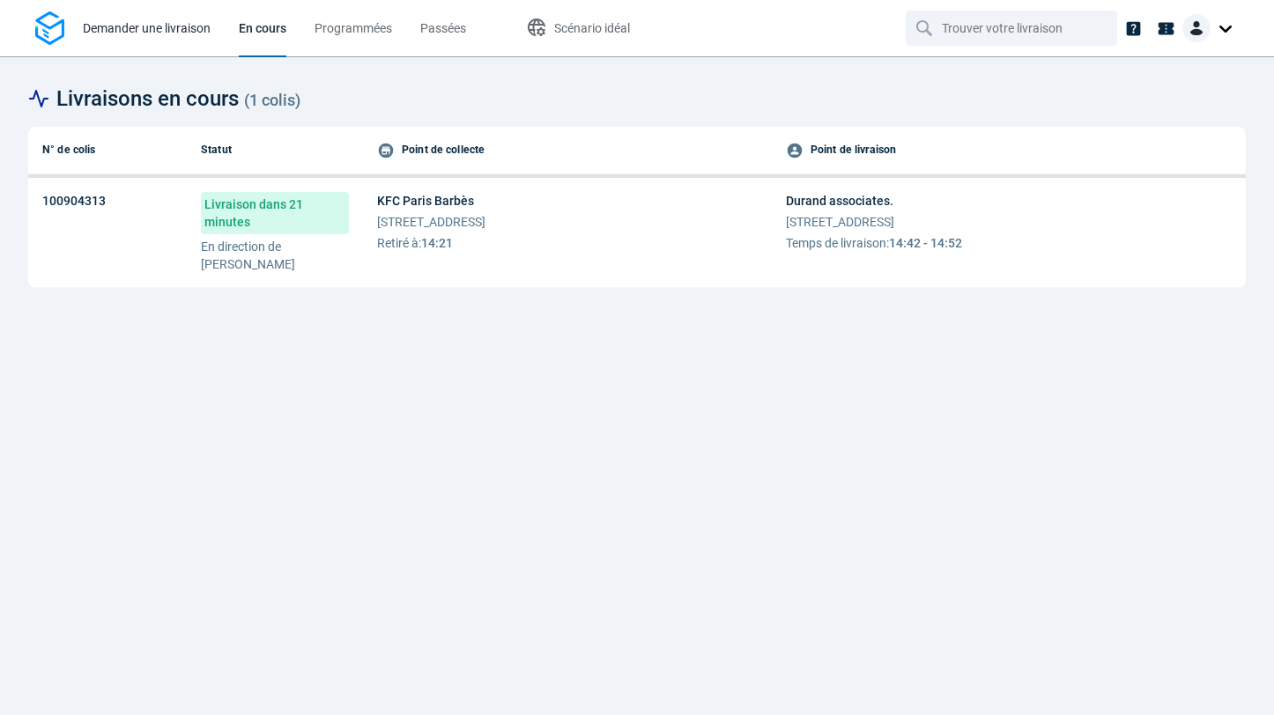
click at [159, 22] on span "Demander une livraison" at bounding box center [147, 28] width 128 height 14
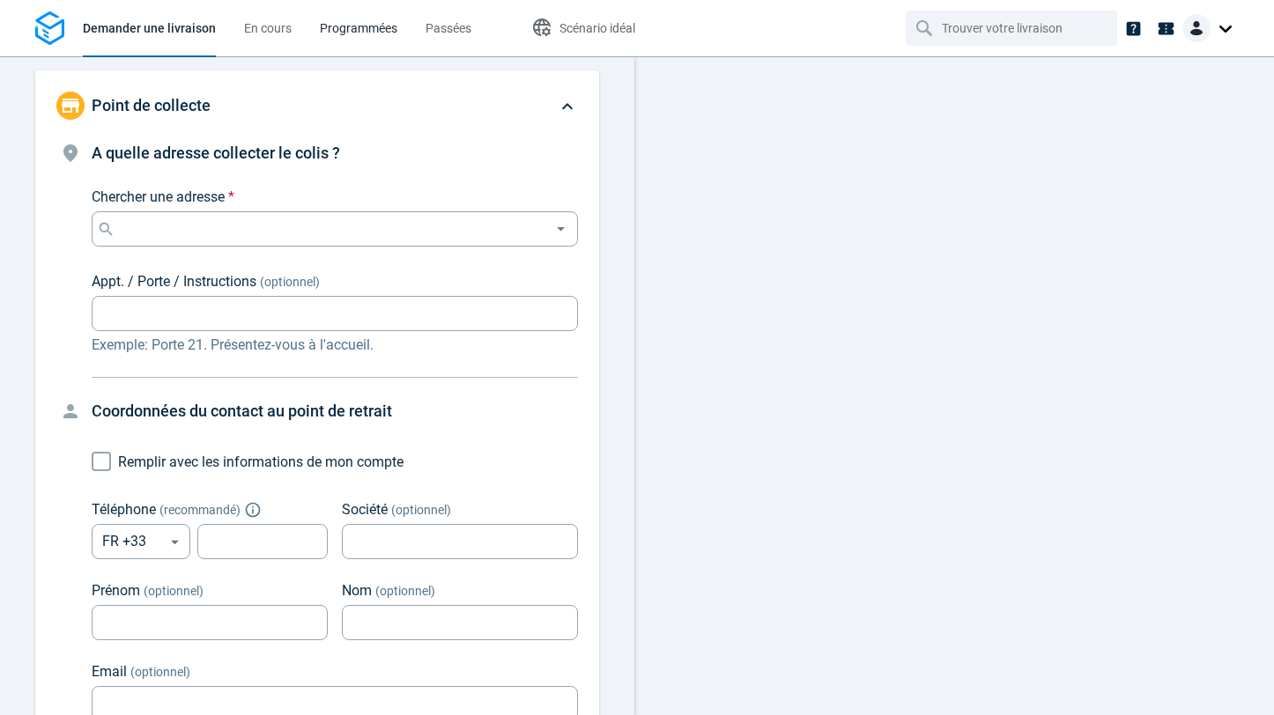
click at [344, 24] on span "Programmées" at bounding box center [359, 28] width 78 height 14
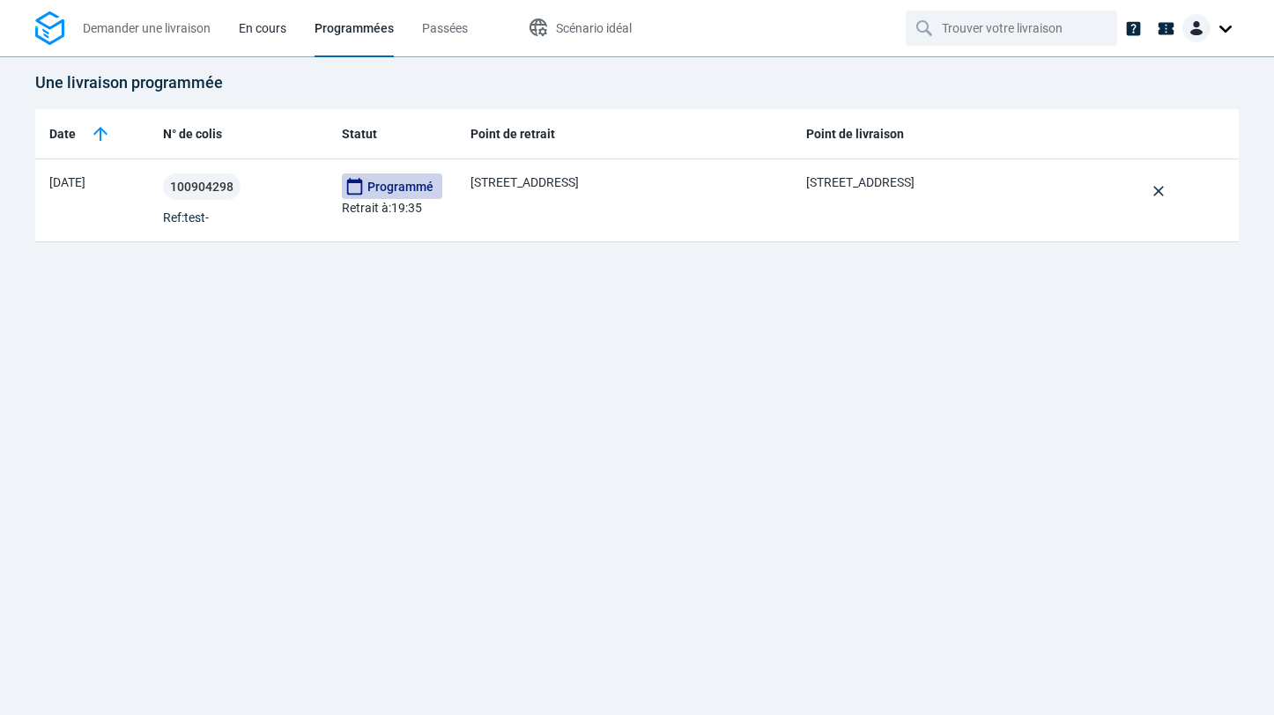
click at [268, 33] on span "En cours" at bounding box center [263, 28] width 48 height 14
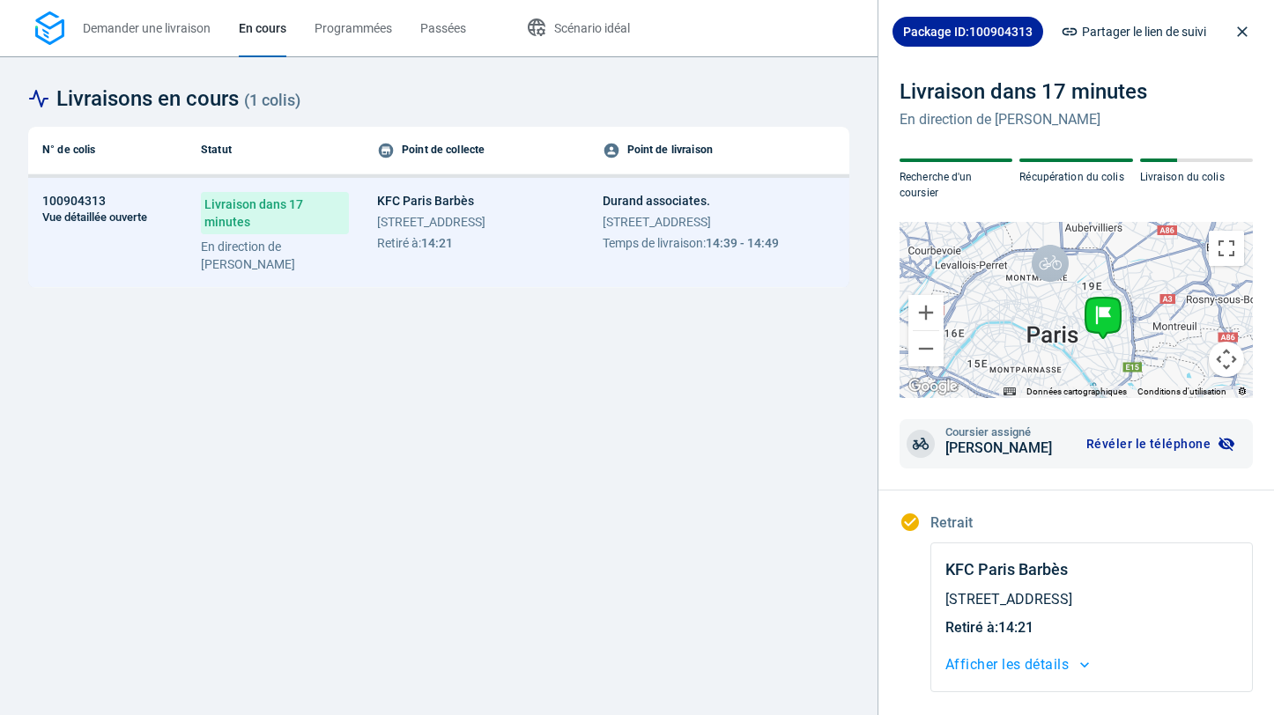
click at [253, 217] on span "Livraison dans 17 minutes" at bounding box center [275, 213] width 148 height 42
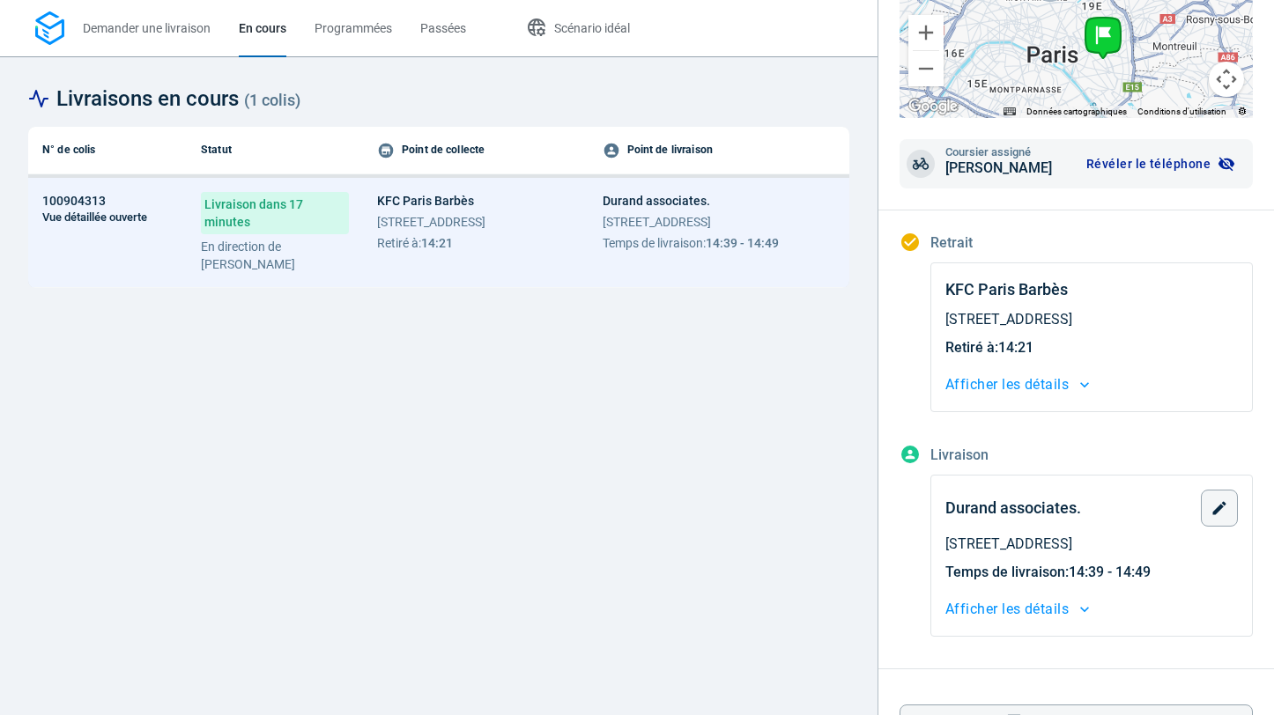
scroll to position [339, 0]
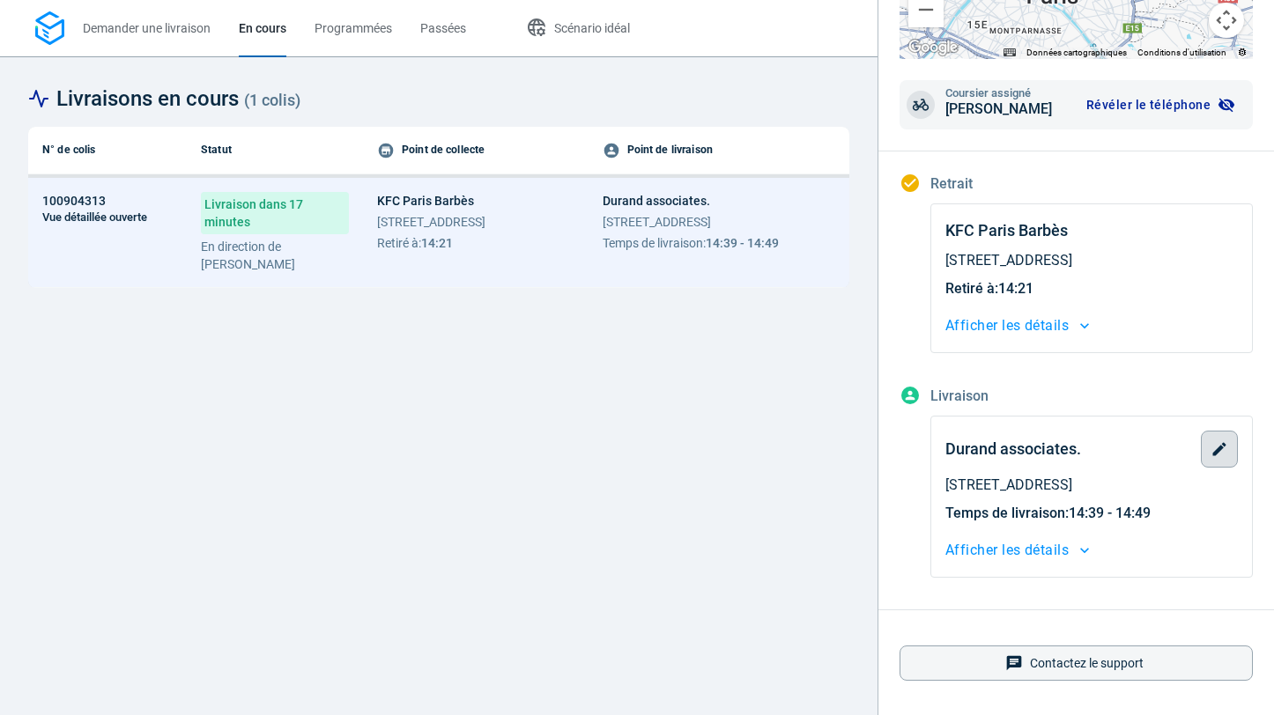
click at [1218, 435] on button "button" at bounding box center [1219, 449] width 37 height 37
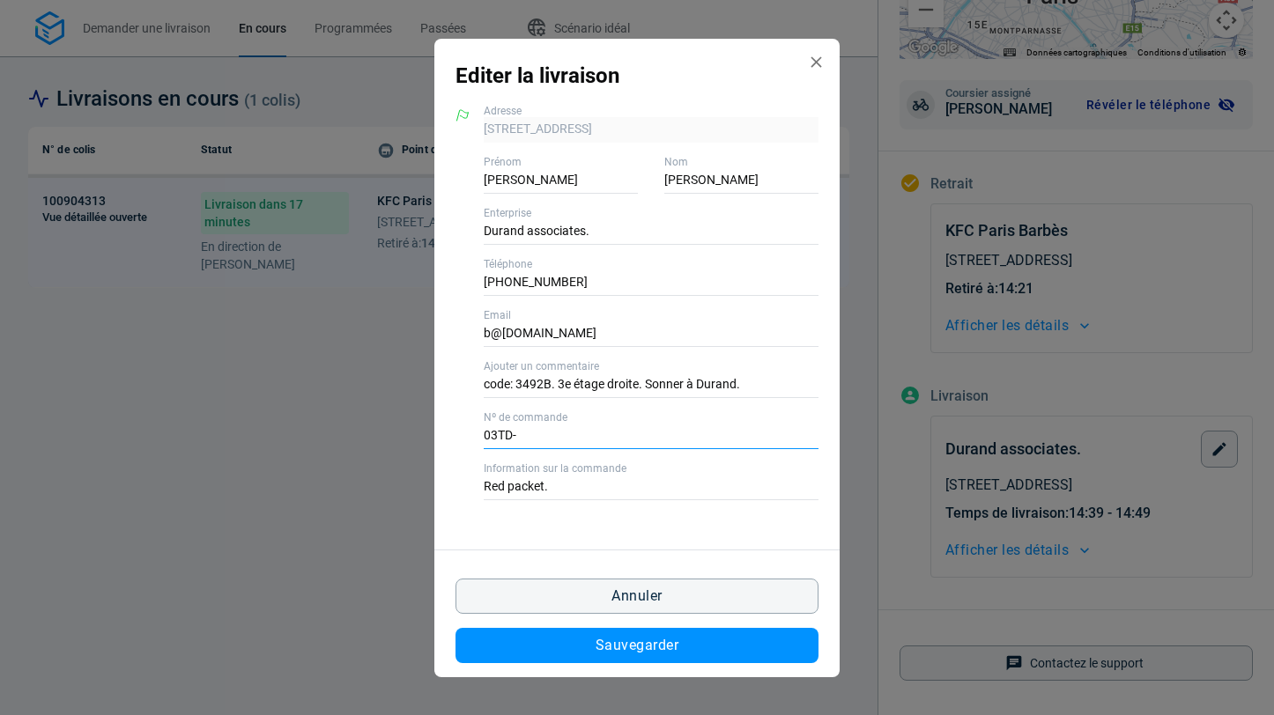
drag, startPoint x: 526, startPoint y: 437, endPoint x: 439, endPoint y: 426, distance: 88.0
click at [439, 426] on div "[STREET_ADDRESS] Adresse [PERSON_NAME] Nom Durand associates. Enterprise [PHONE…" at bounding box center [636, 321] width 405 height 458
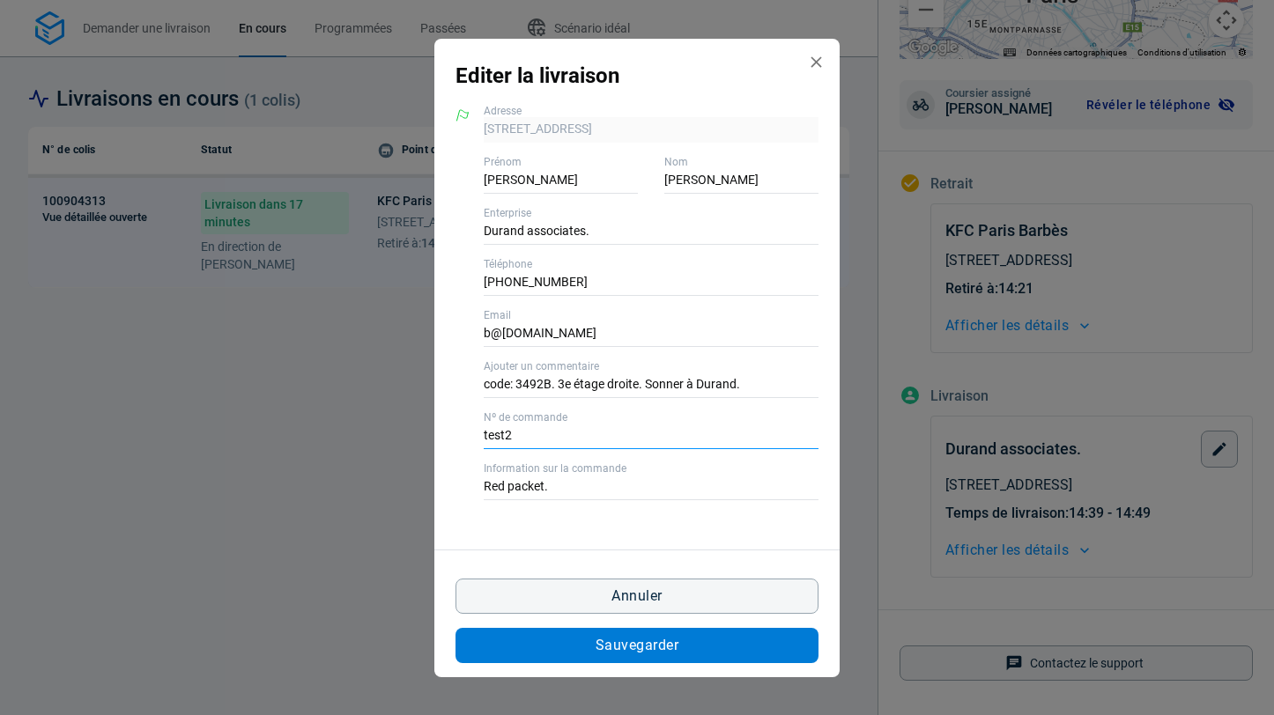
type input "test2"
click at [585, 651] on button "Sauvegarder" at bounding box center [637, 645] width 363 height 35
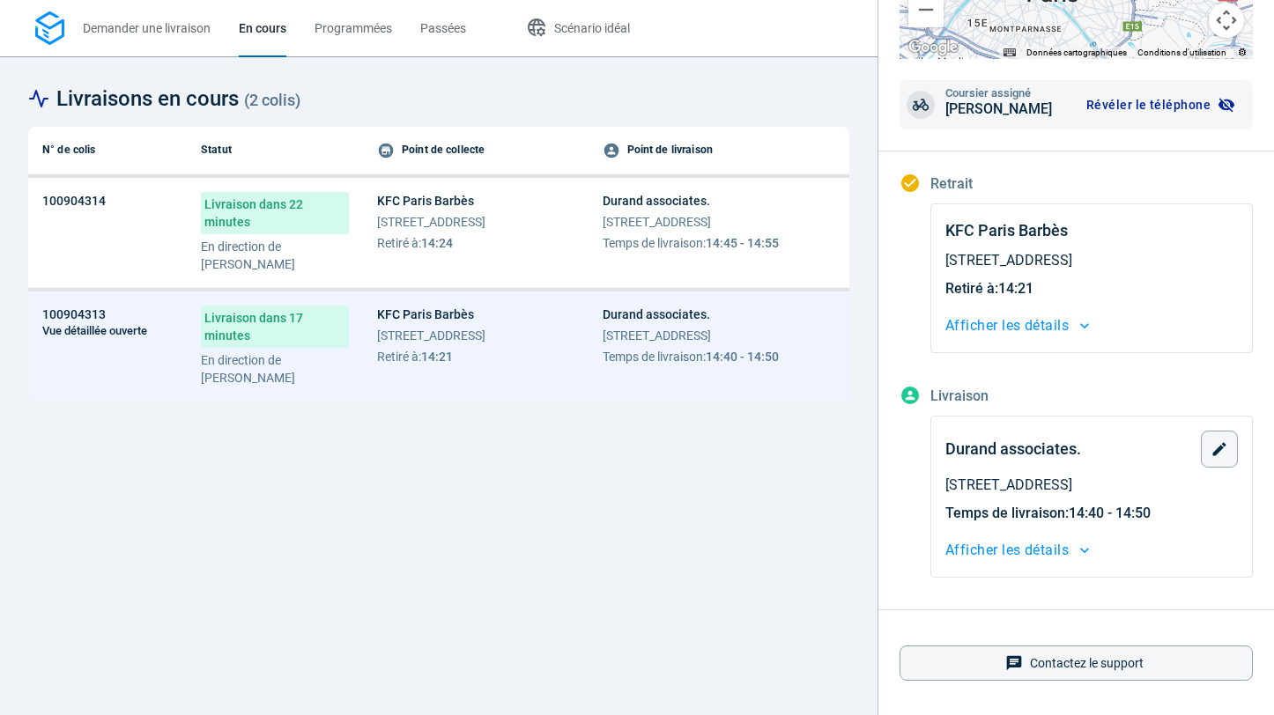
scroll to position [337, 0]
click at [1032, 560] on span "Afficher les détails" at bounding box center [1006, 552] width 123 height 25
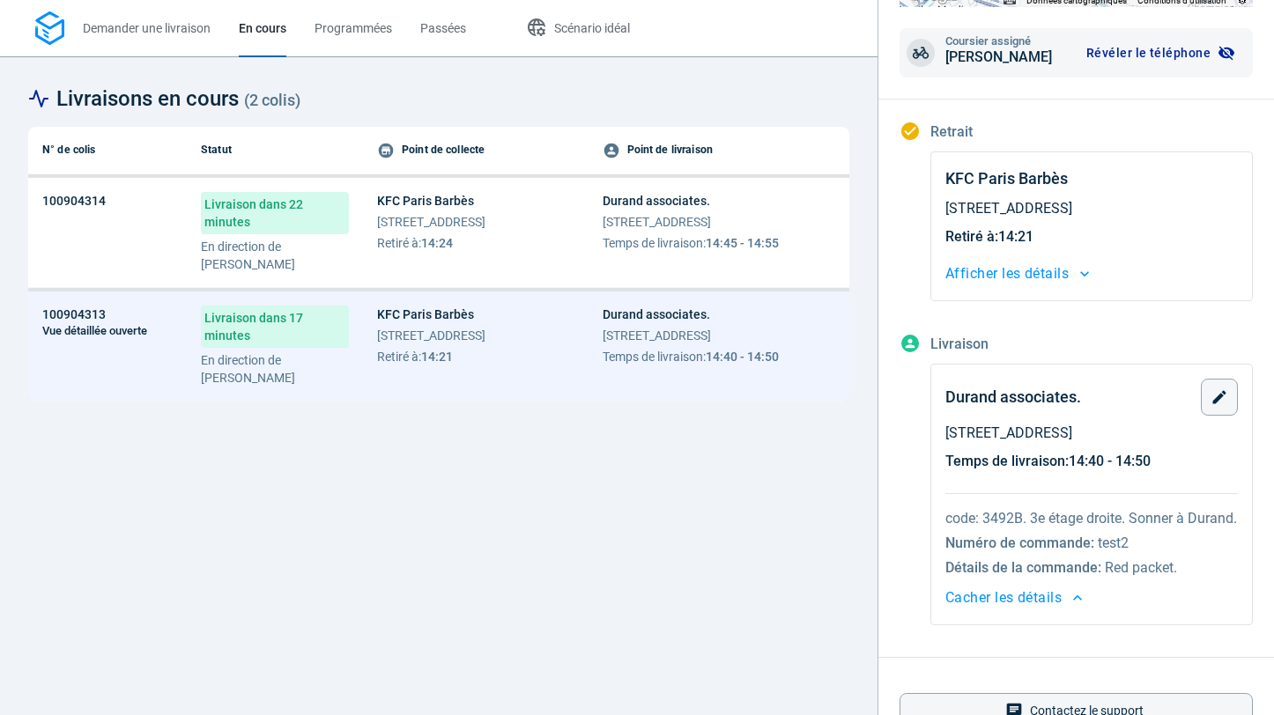
scroll to position [424, 0]
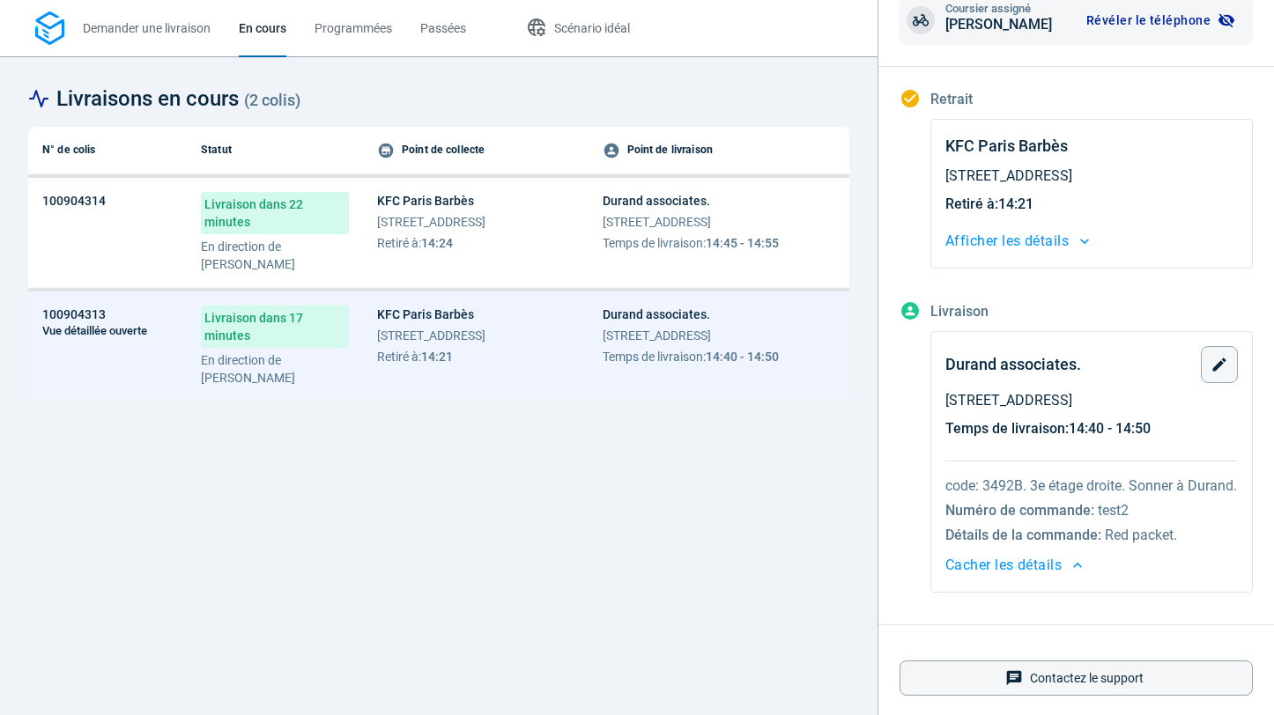
click at [471, 320] on span "KFC Paris Barbès" at bounding box center [431, 315] width 108 height 18
click at [667, 330] on span "[STREET_ADDRESS]" at bounding box center [691, 336] width 176 height 18
click at [159, 337] on td "100904313 Vue détaillée ouverte" at bounding box center [107, 347] width 159 height 110
click at [87, 315] on span "100904313" at bounding box center [73, 315] width 63 height 18
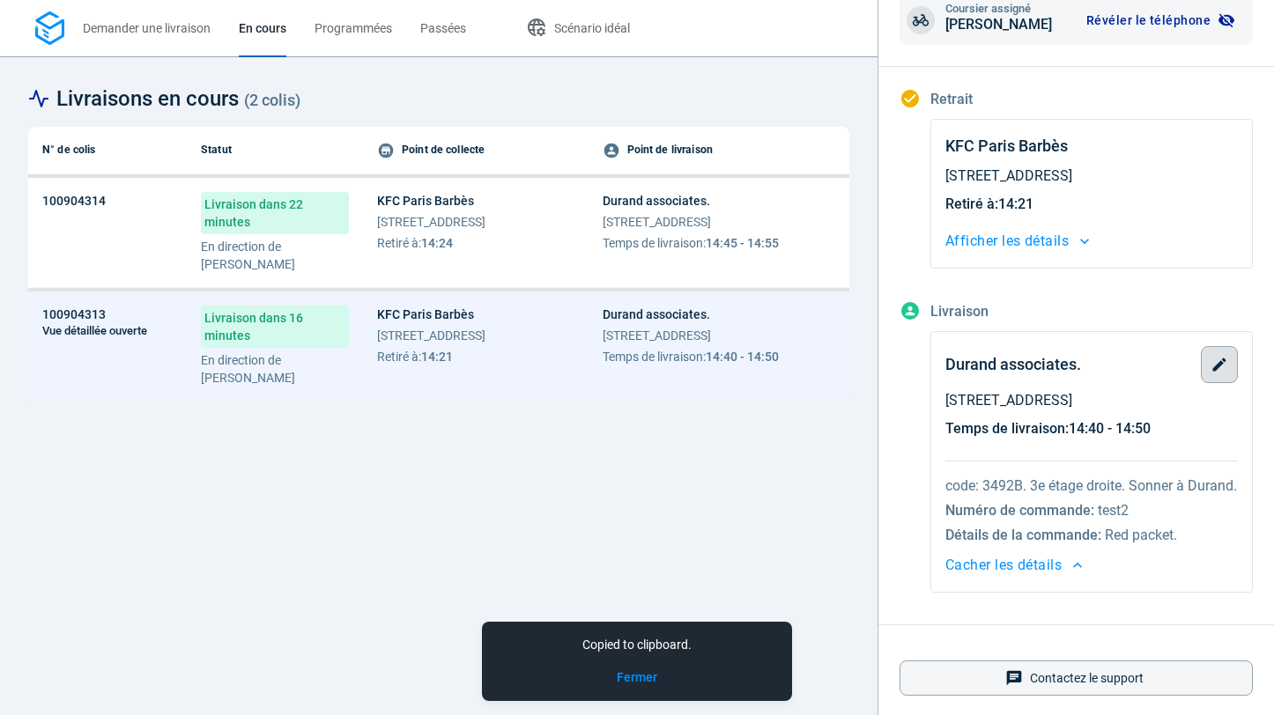
click at [1204, 372] on button "button" at bounding box center [1219, 364] width 37 height 37
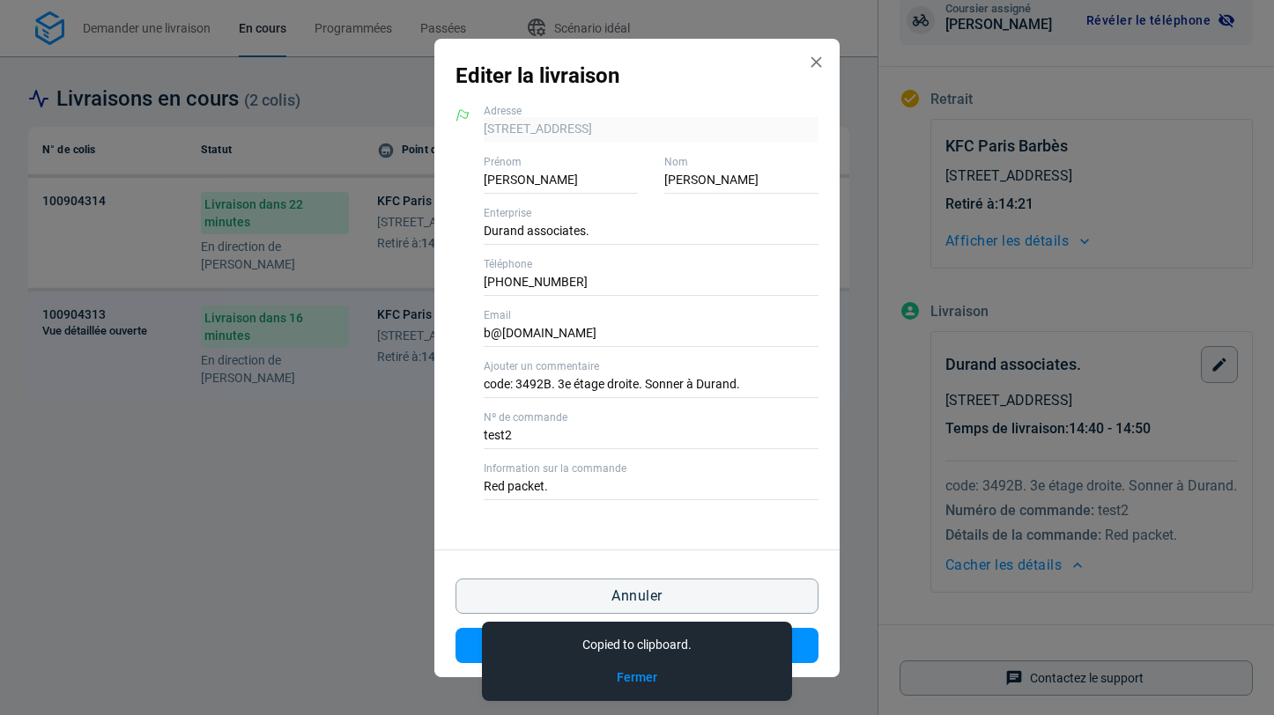
click at [815, 62] on icon "Edit delivery modal" at bounding box center [816, 61] width 11 height 11
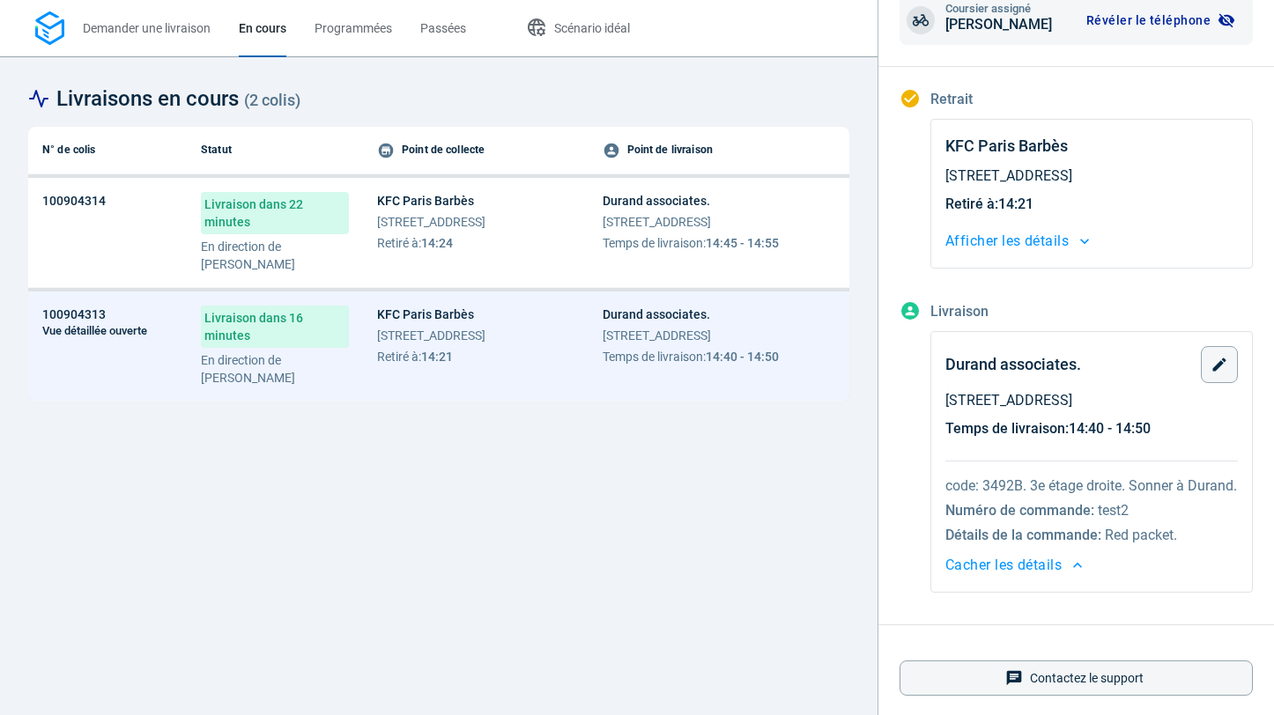
click at [486, 338] on span "[STREET_ADDRESS]" at bounding box center [431, 336] width 108 height 18
click at [172, 343] on td "100904313 Vue détaillée ouverte" at bounding box center [107, 347] width 159 height 110
click at [64, 307] on span "100904313" at bounding box center [73, 315] width 63 height 18
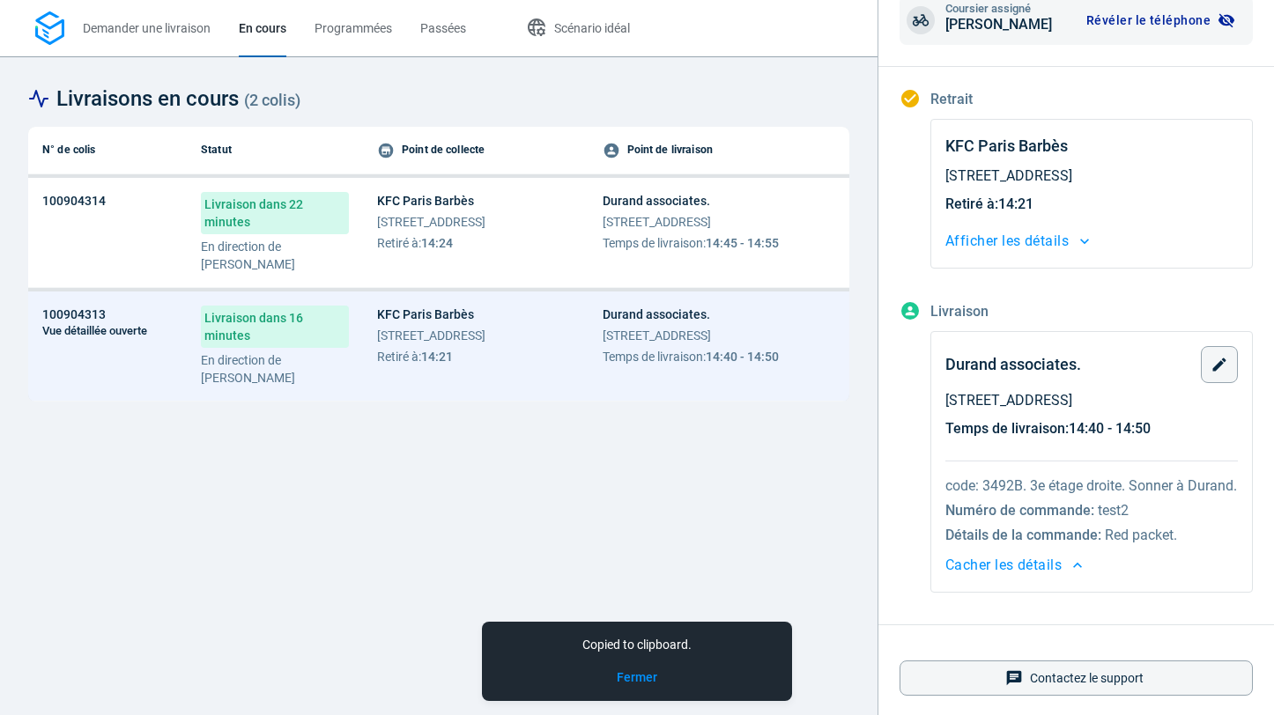
click at [129, 209] on td "100904314" at bounding box center [107, 233] width 159 height 110
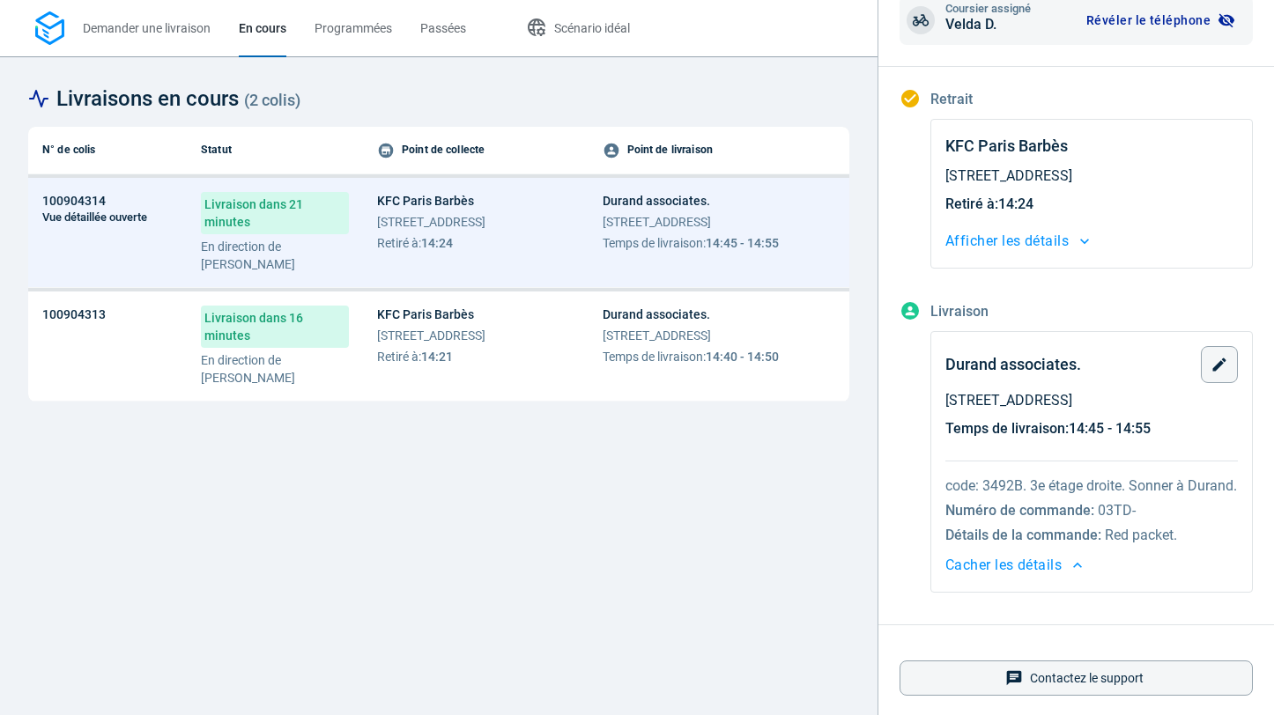
click at [1011, 578] on span "Cacher les détails" at bounding box center [1003, 565] width 116 height 25
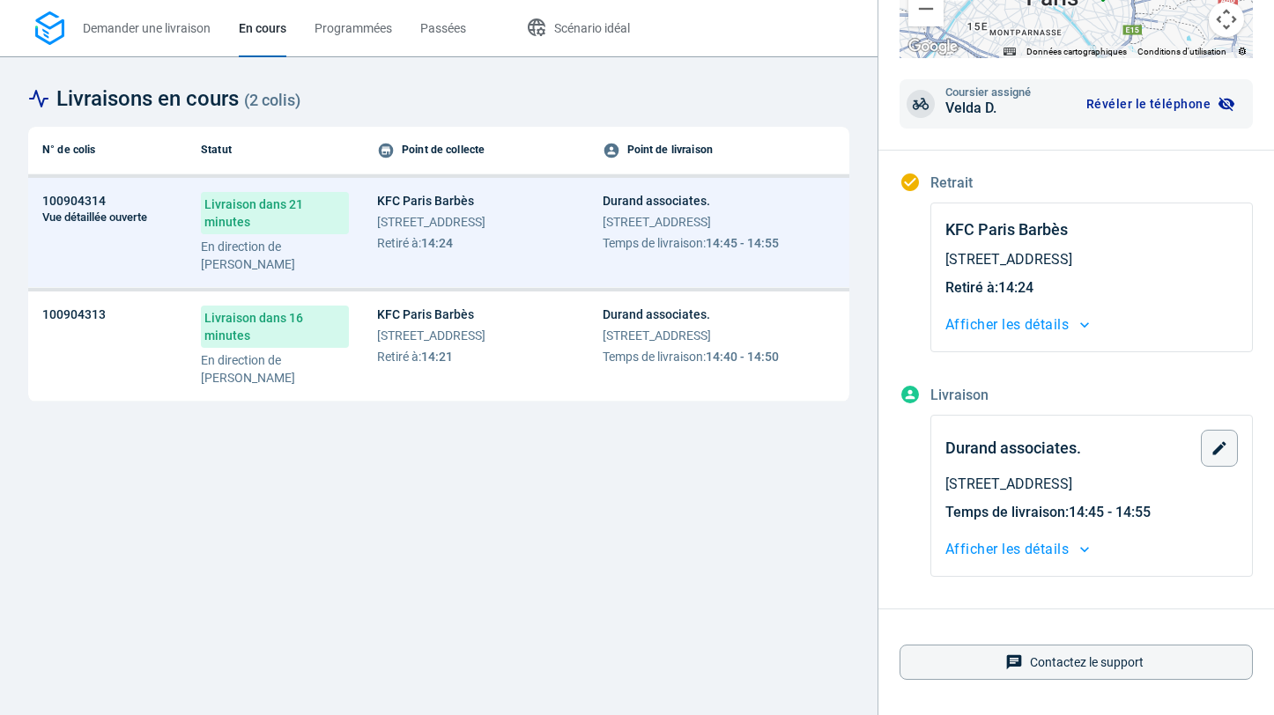
scroll to position [339, 0]
click at [1213, 458] on button "button" at bounding box center [1219, 449] width 37 height 37
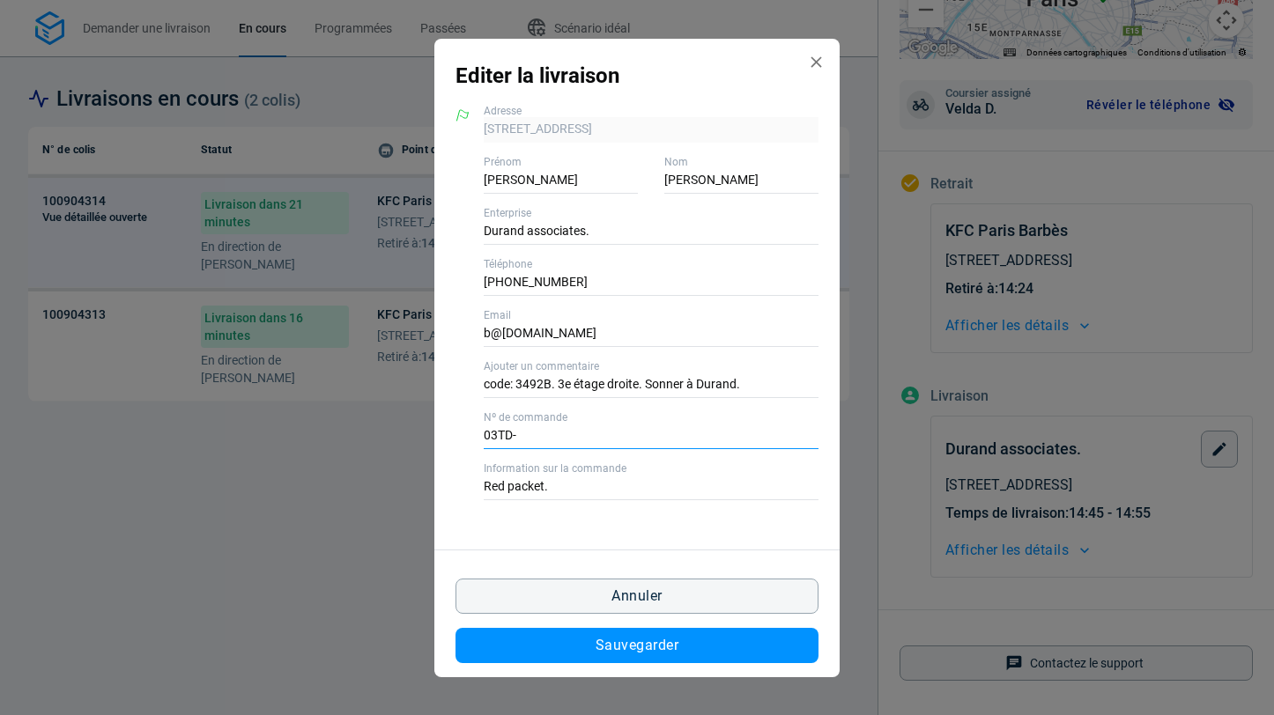
click at [496, 431] on input "03TD-" at bounding box center [651, 437] width 335 height 26
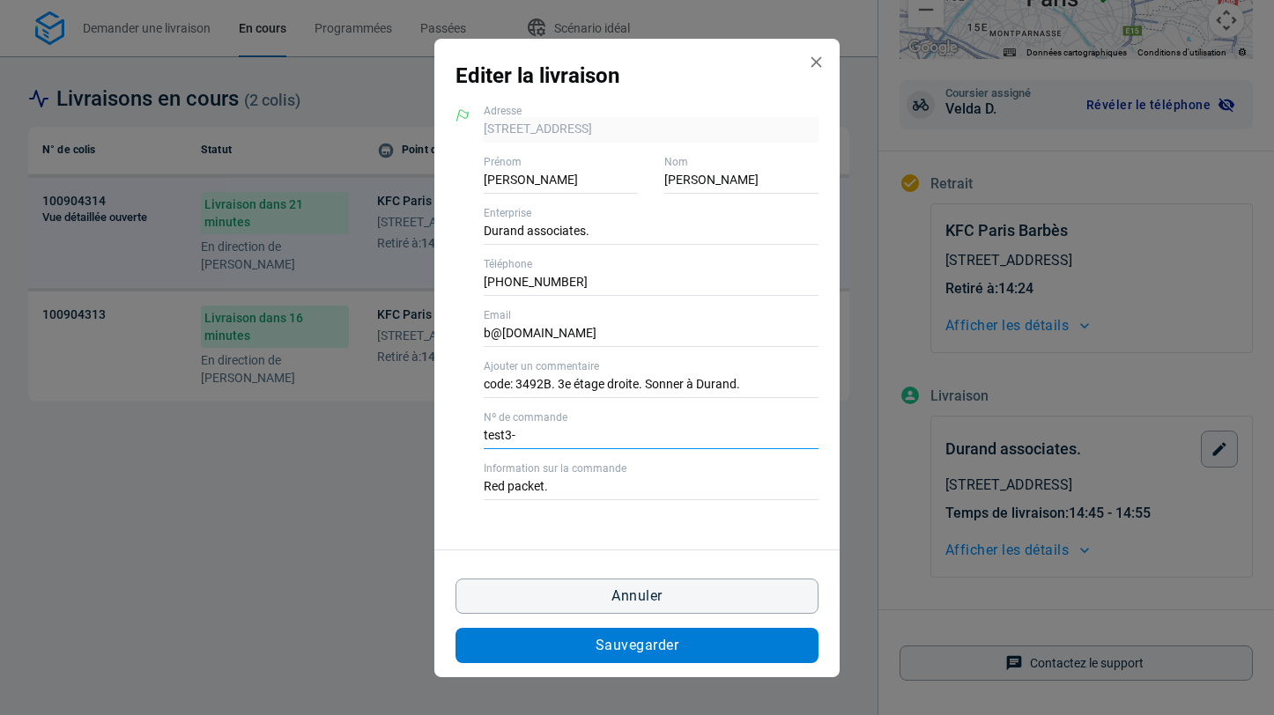
type input "test3-"
click at [634, 649] on span "Sauvegarder" at bounding box center [637, 646] width 83 height 14
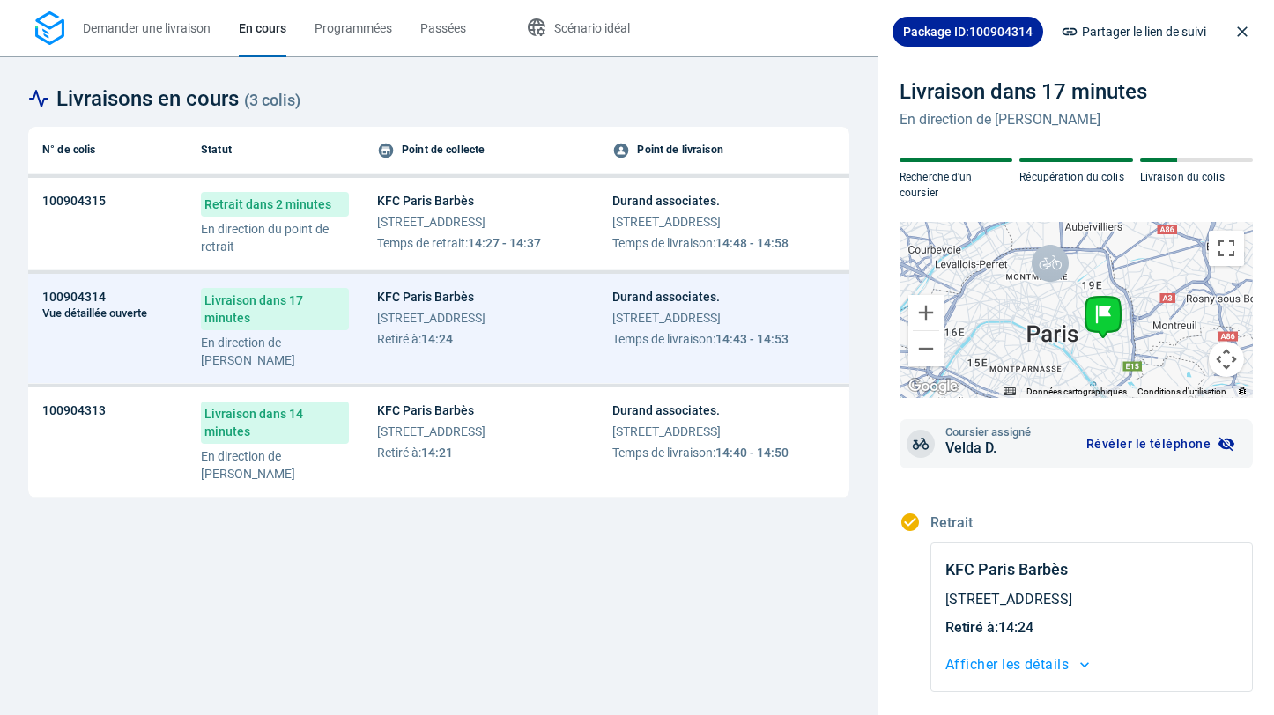
click at [291, 210] on span "Retrait dans 2 minutes" at bounding box center [275, 204] width 148 height 25
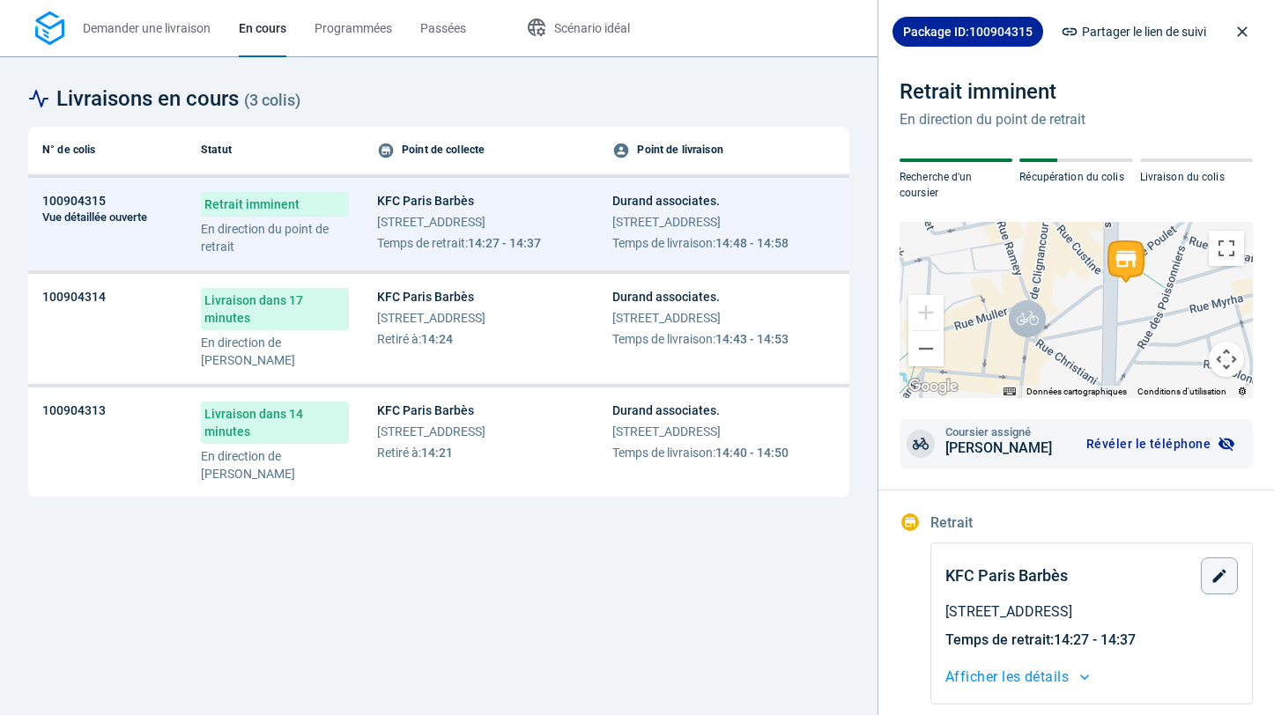
scroll to position [352, 0]
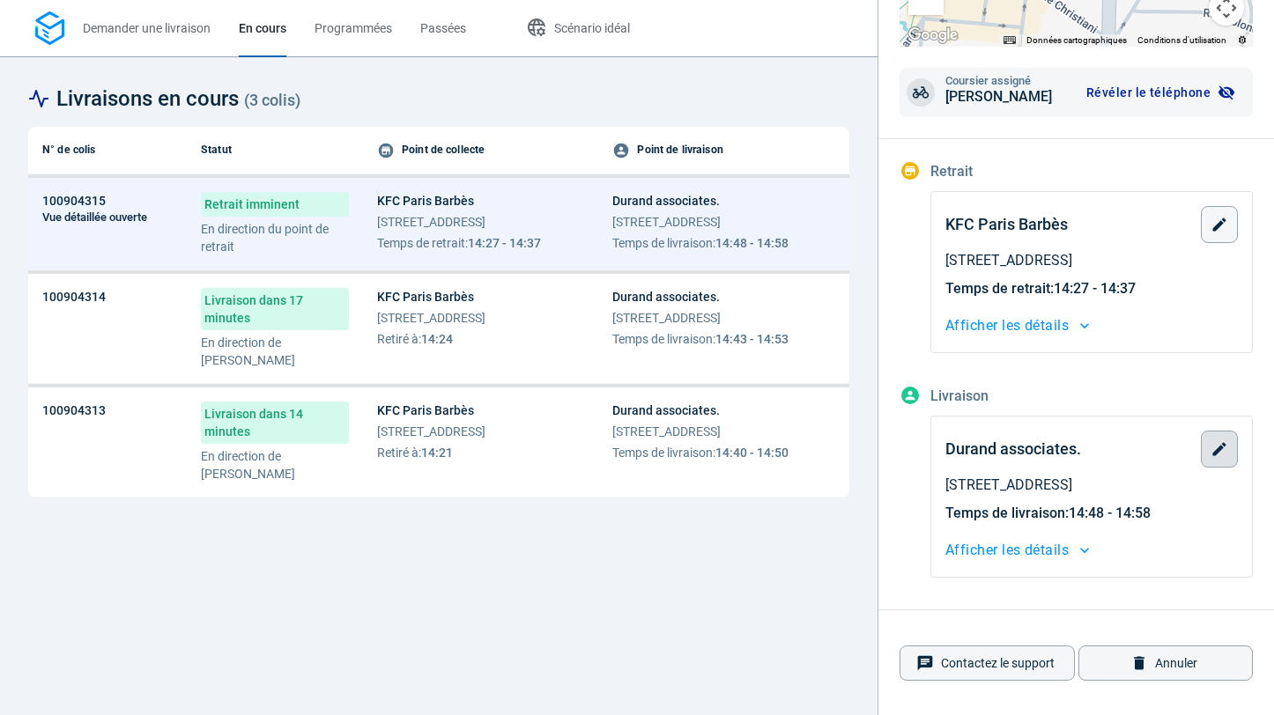
click at [1214, 448] on icon "button" at bounding box center [1220, 450] width 18 height 18
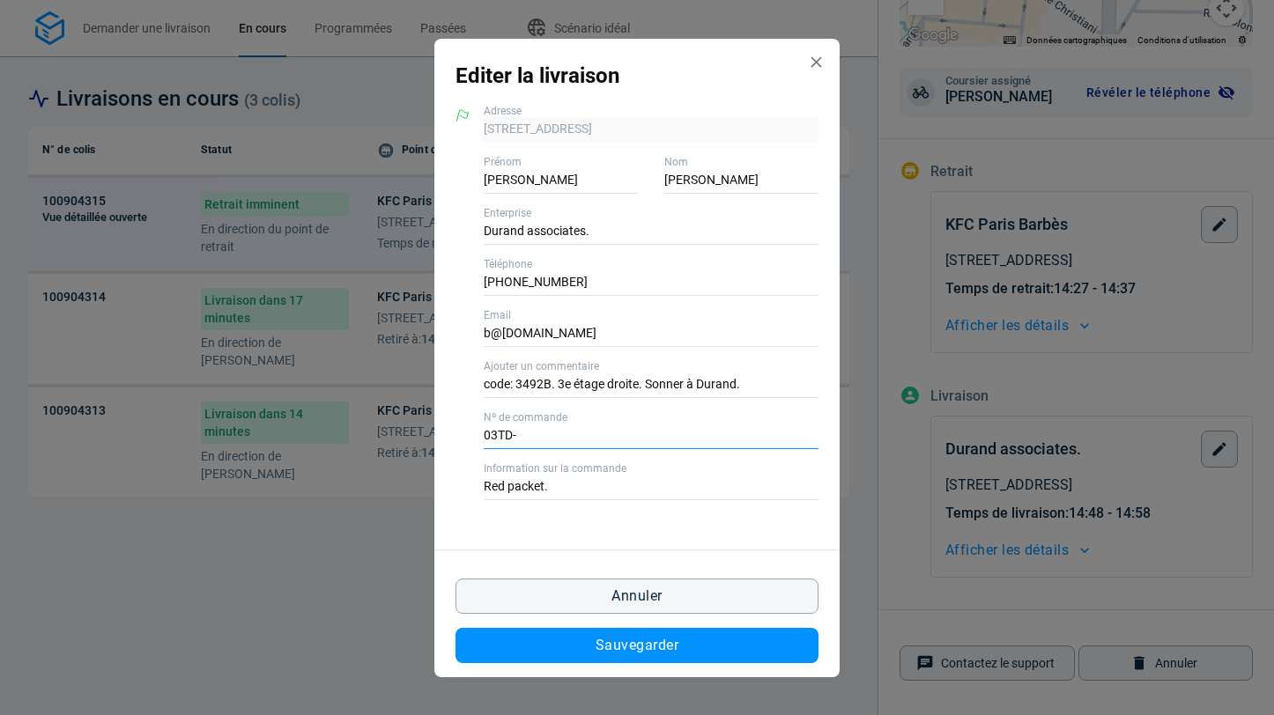
click at [560, 428] on input "03TD-" at bounding box center [651, 437] width 335 height 26
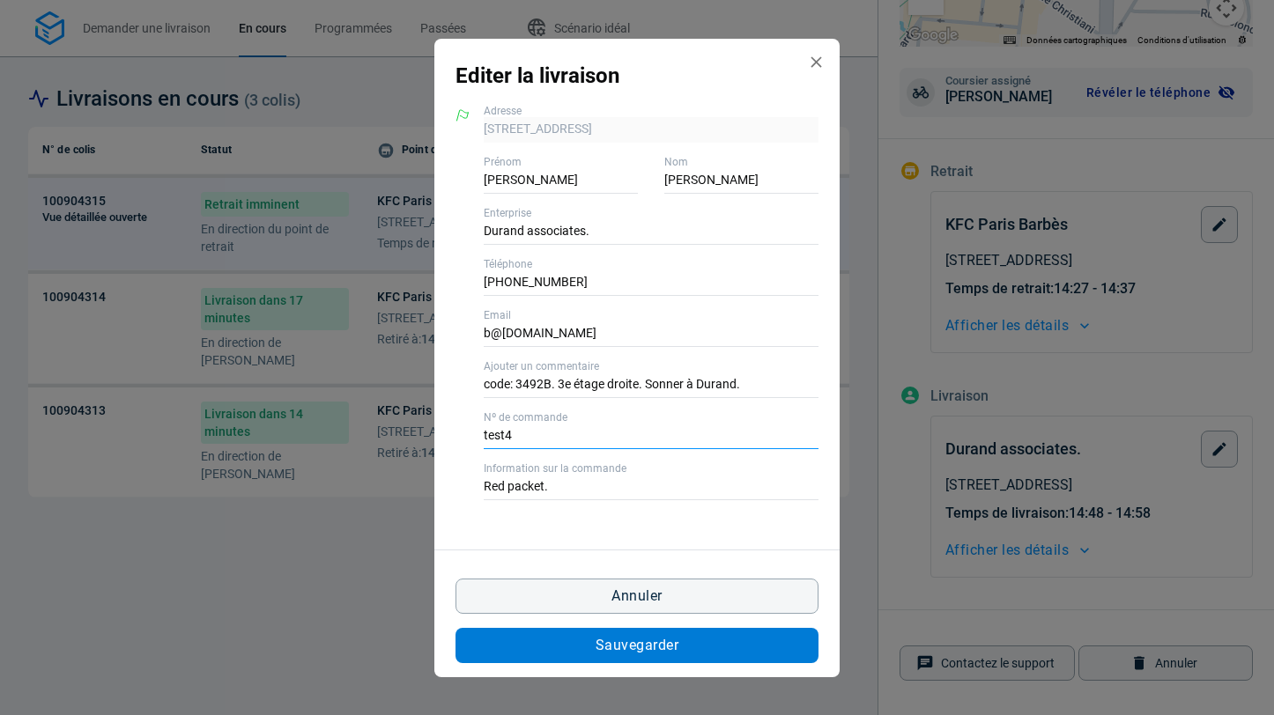
type input "test4"
click at [553, 647] on button "Sauvegarder" at bounding box center [637, 645] width 363 height 35
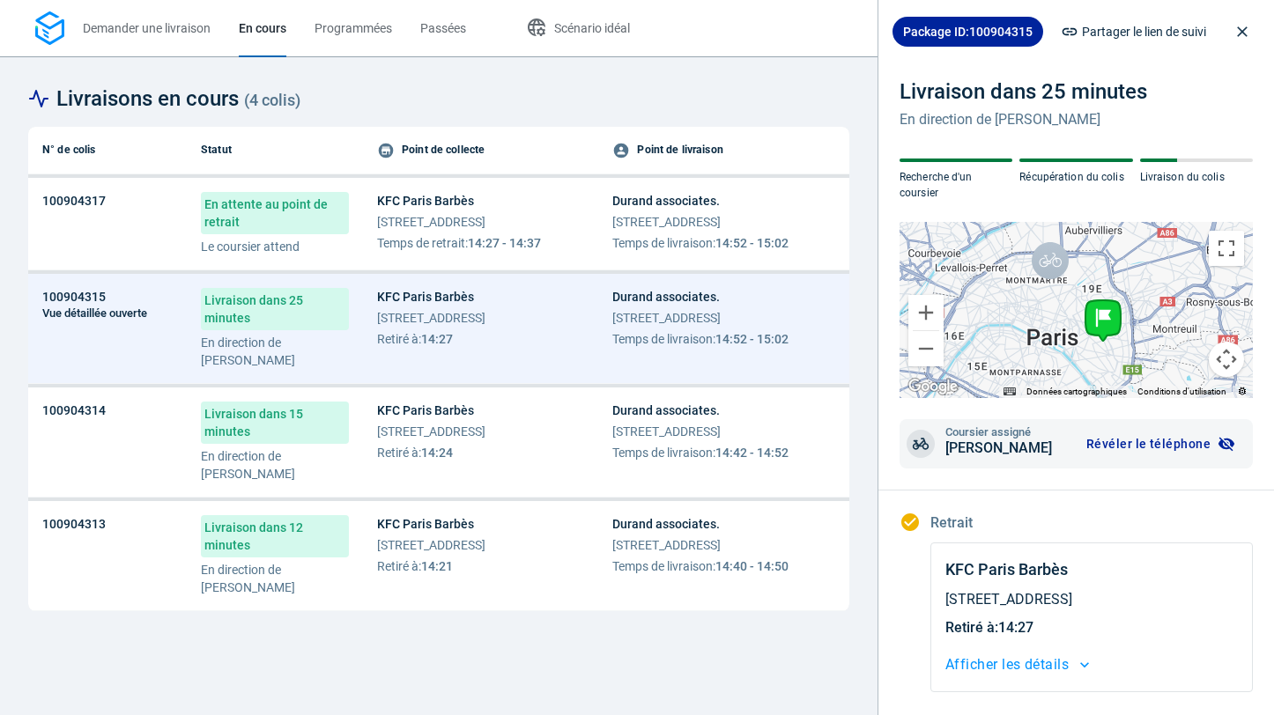
click at [273, 225] on span "En attente au point de retrait" at bounding box center [275, 213] width 148 height 42
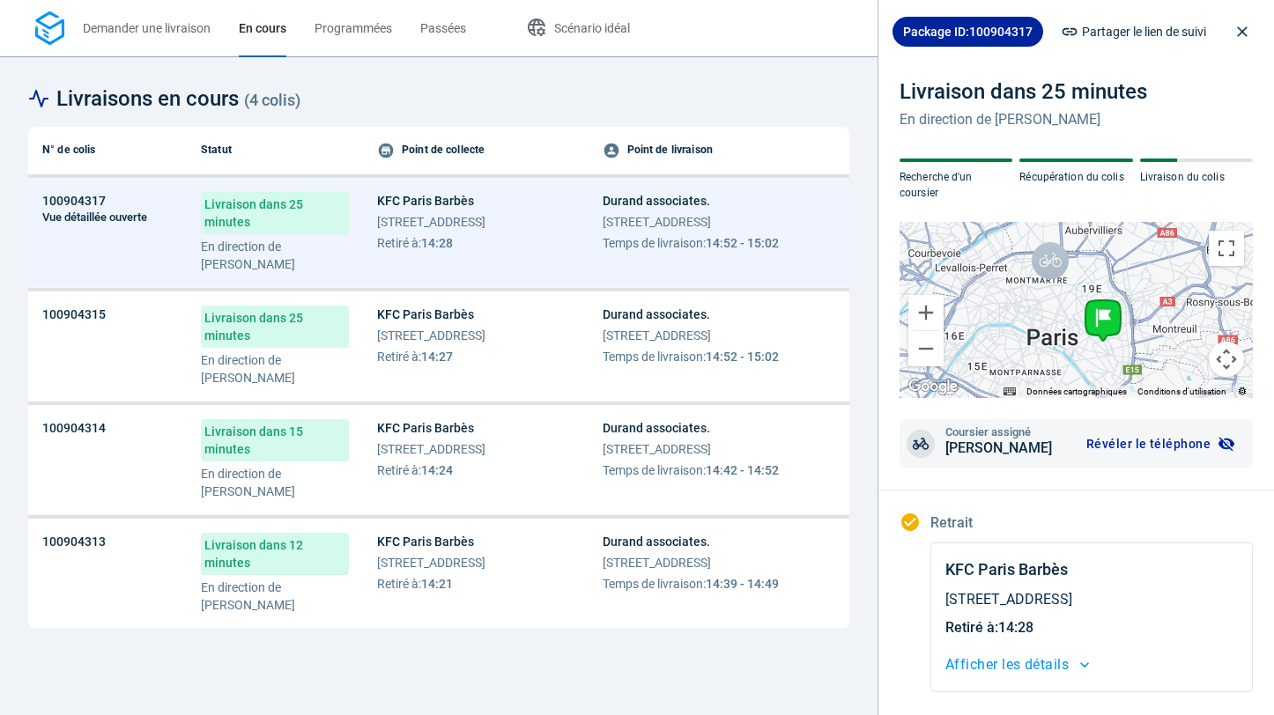
scroll to position [339, 0]
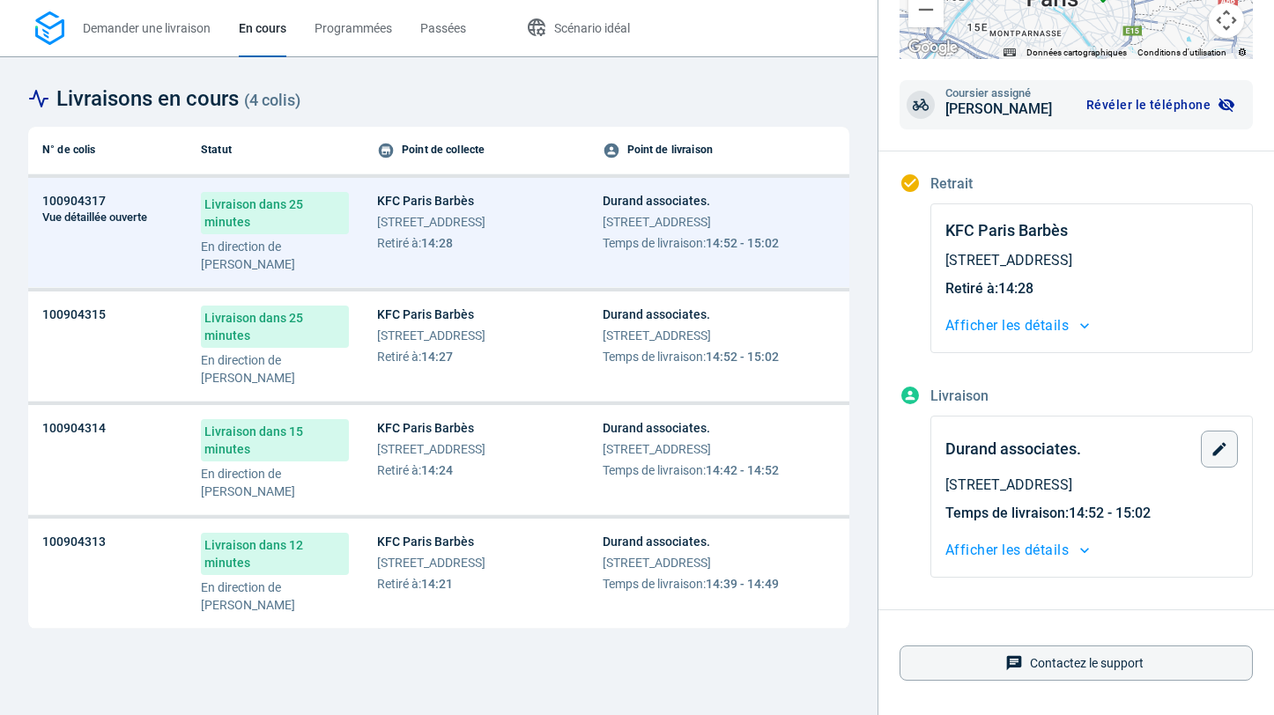
click at [1039, 545] on span "Afficher les détails" at bounding box center [1006, 550] width 123 height 25
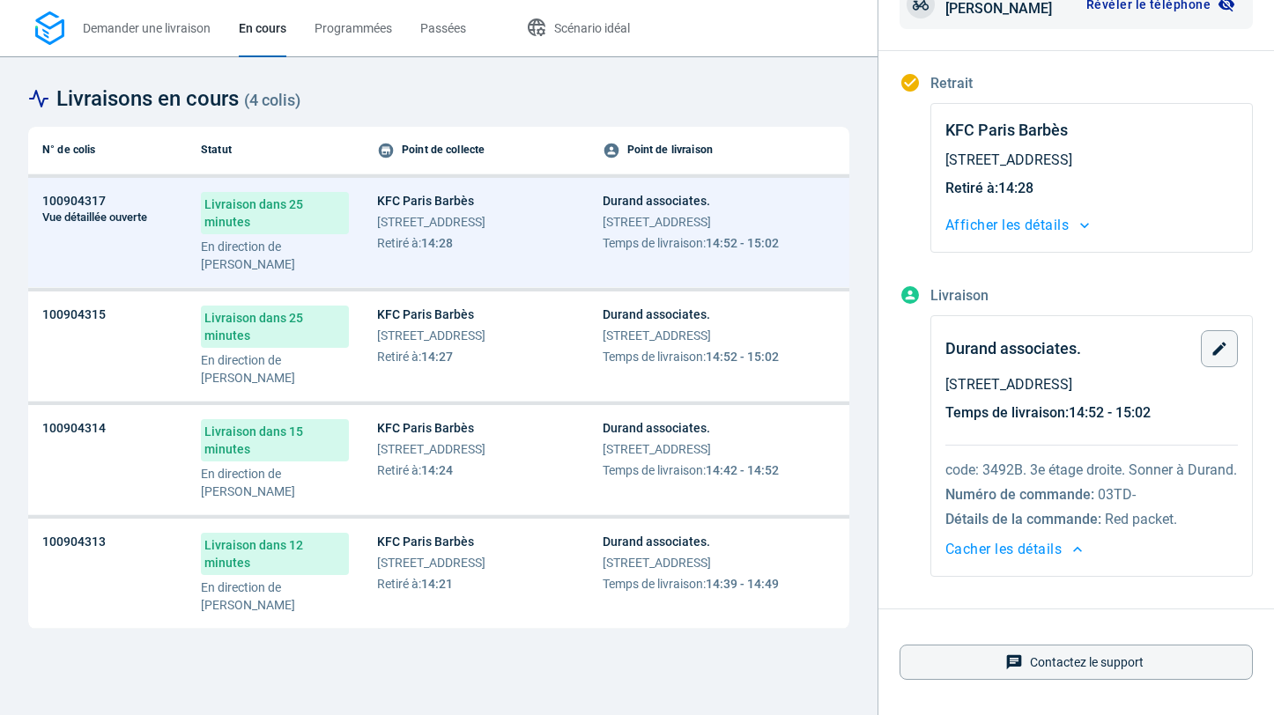
scroll to position [460, 0]
click at [1219, 340] on icon "button" at bounding box center [1220, 349] width 18 height 18
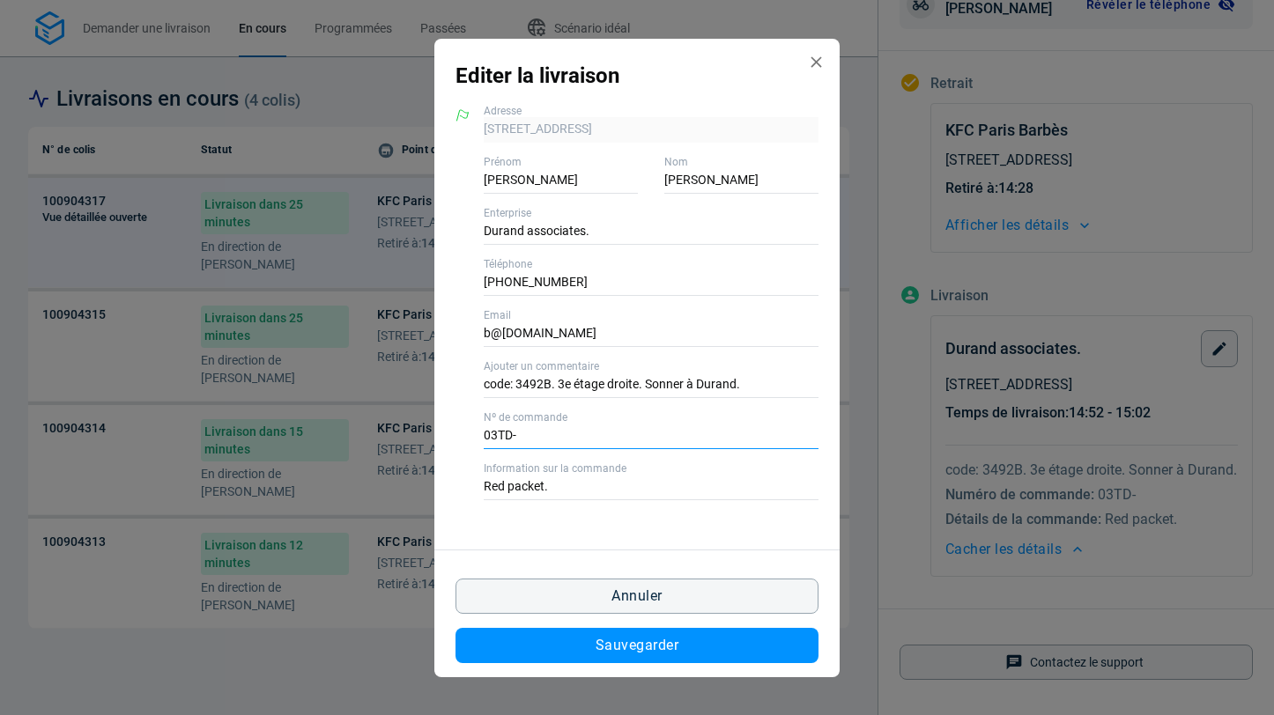
click at [513, 435] on input "03TD-" at bounding box center [651, 437] width 335 height 26
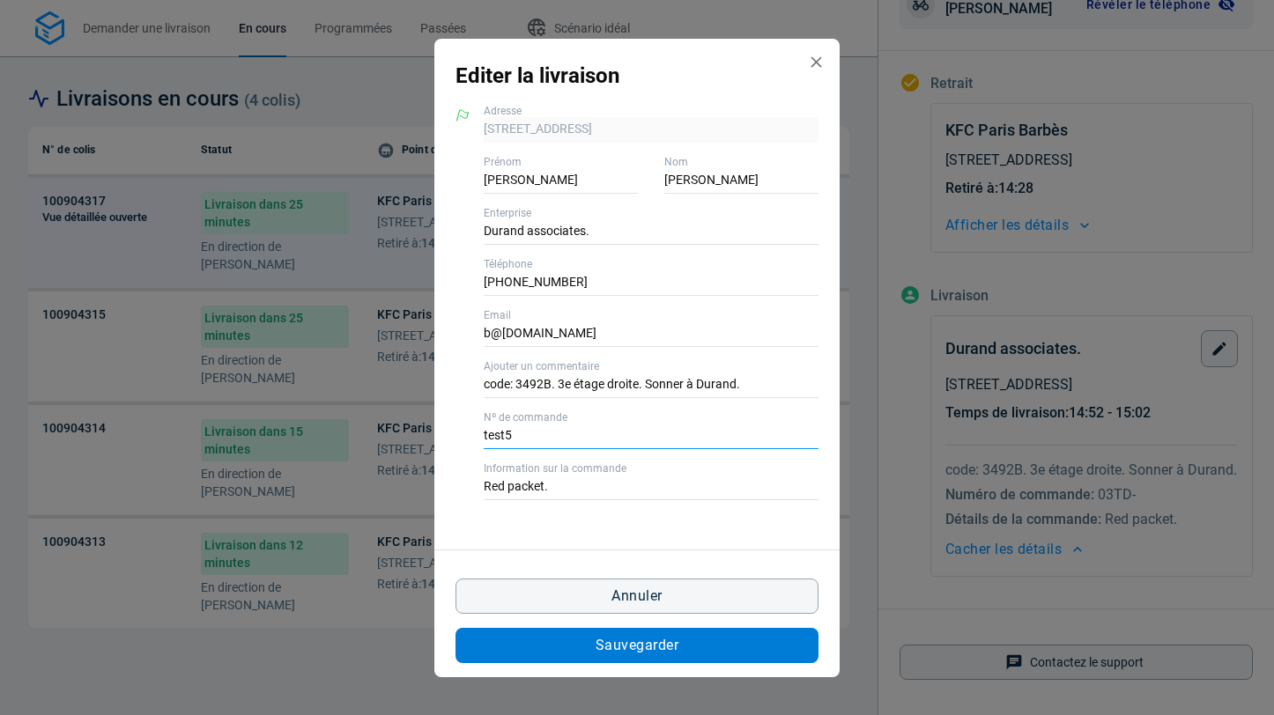
type input "test5"
click at [545, 641] on button "Sauvegarder" at bounding box center [637, 645] width 363 height 35
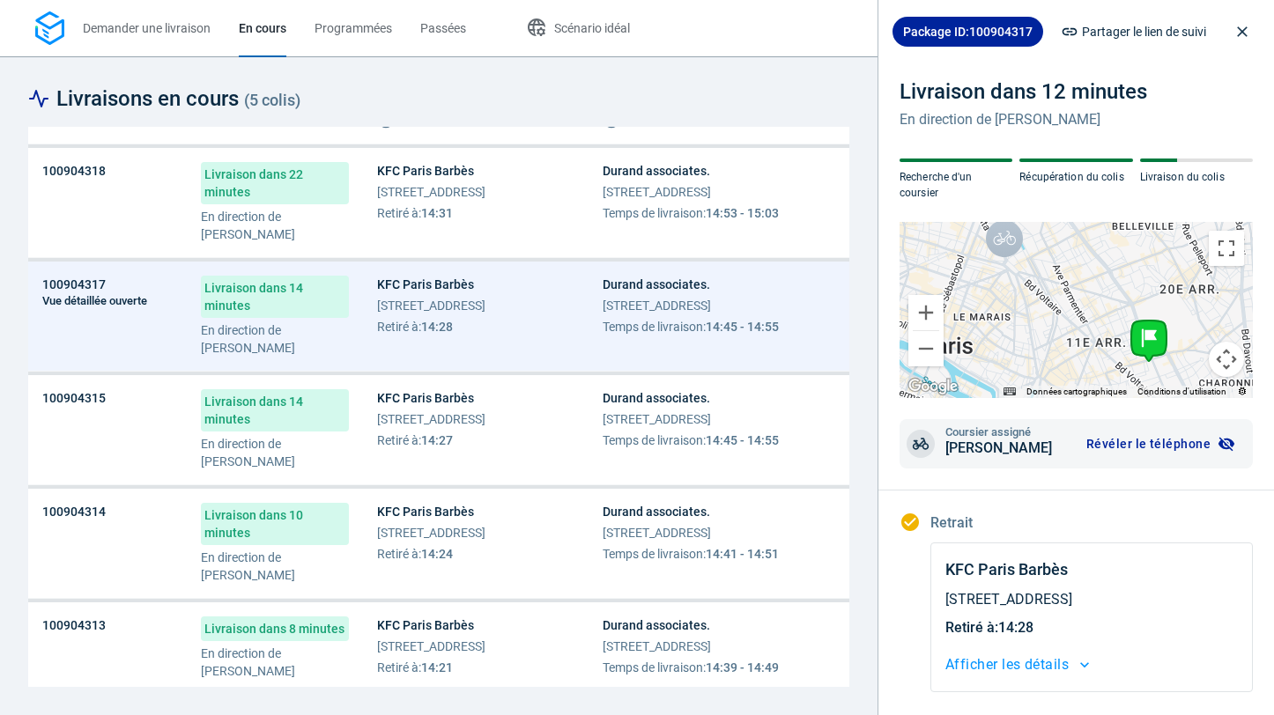
scroll to position [0, 0]
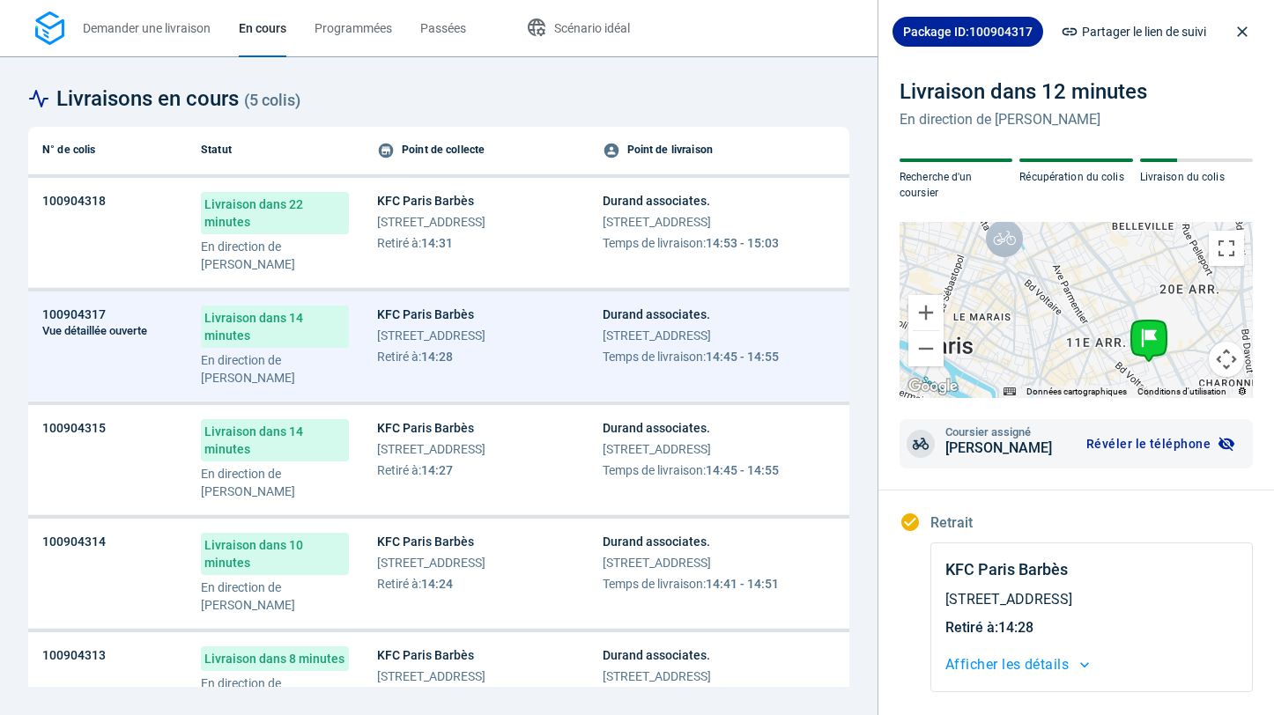
click at [574, 244] on div "KFC Paris Barbès [STREET_ADDRESS] Retiré à : 14:31" at bounding box center [475, 222] width 197 height 60
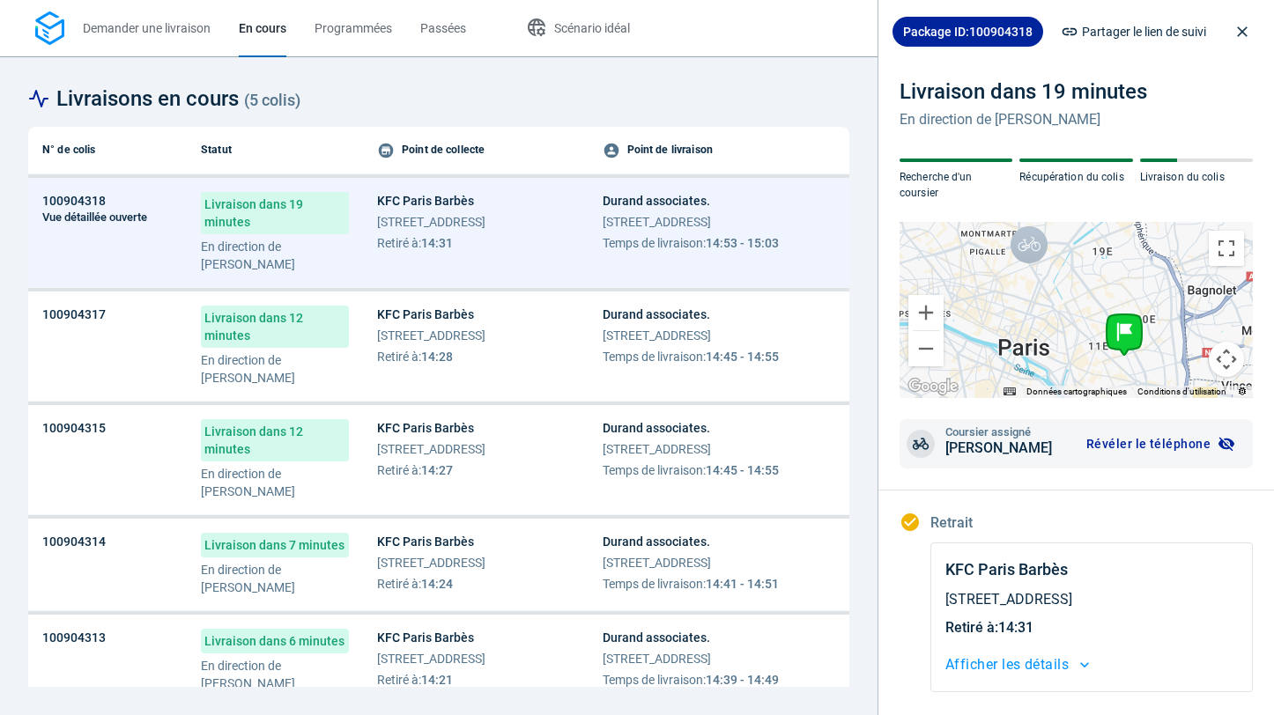
scroll to position [339, 0]
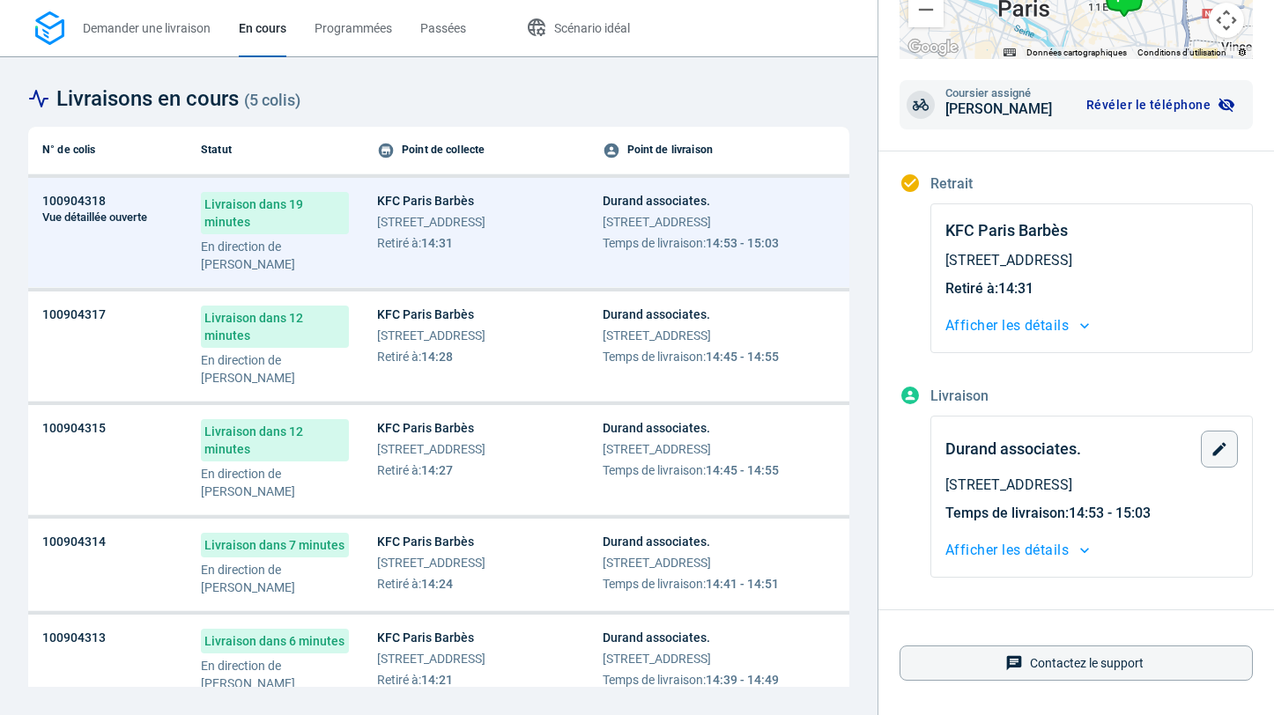
click at [1020, 555] on span "Afficher les détails" at bounding box center [1006, 550] width 123 height 25
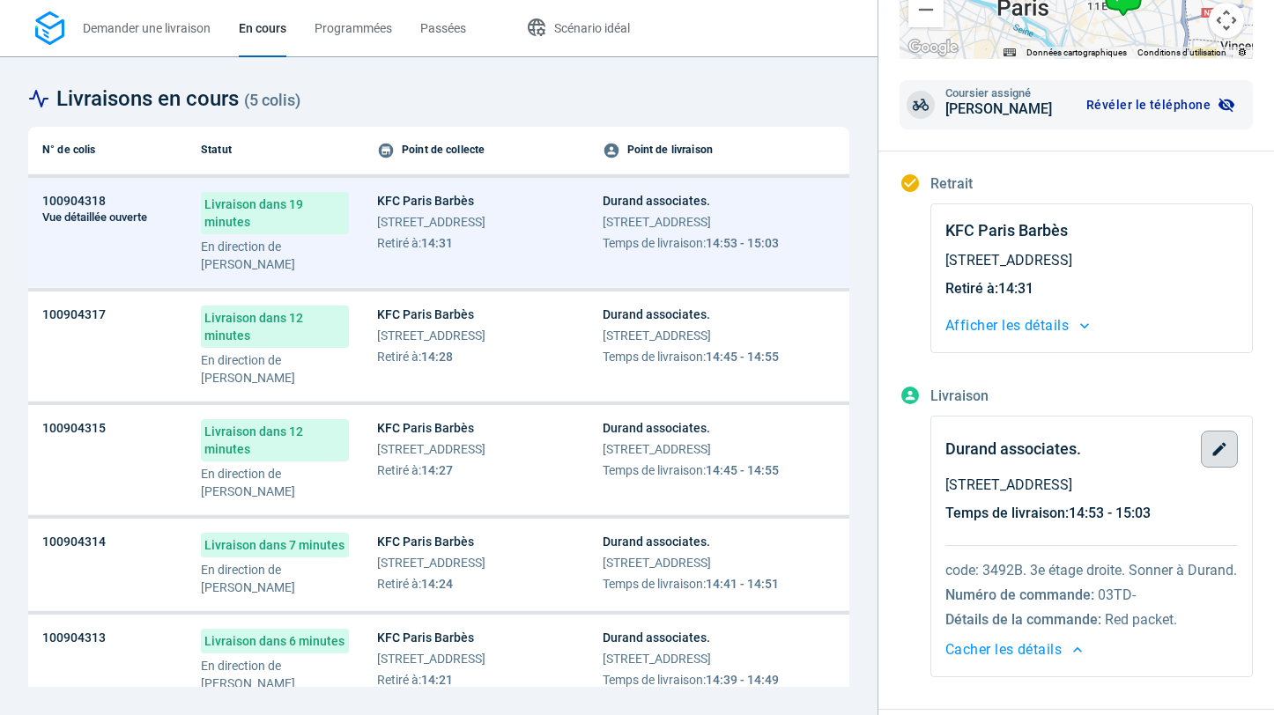
click at [1224, 454] on icon "button" at bounding box center [1220, 450] width 18 height 18
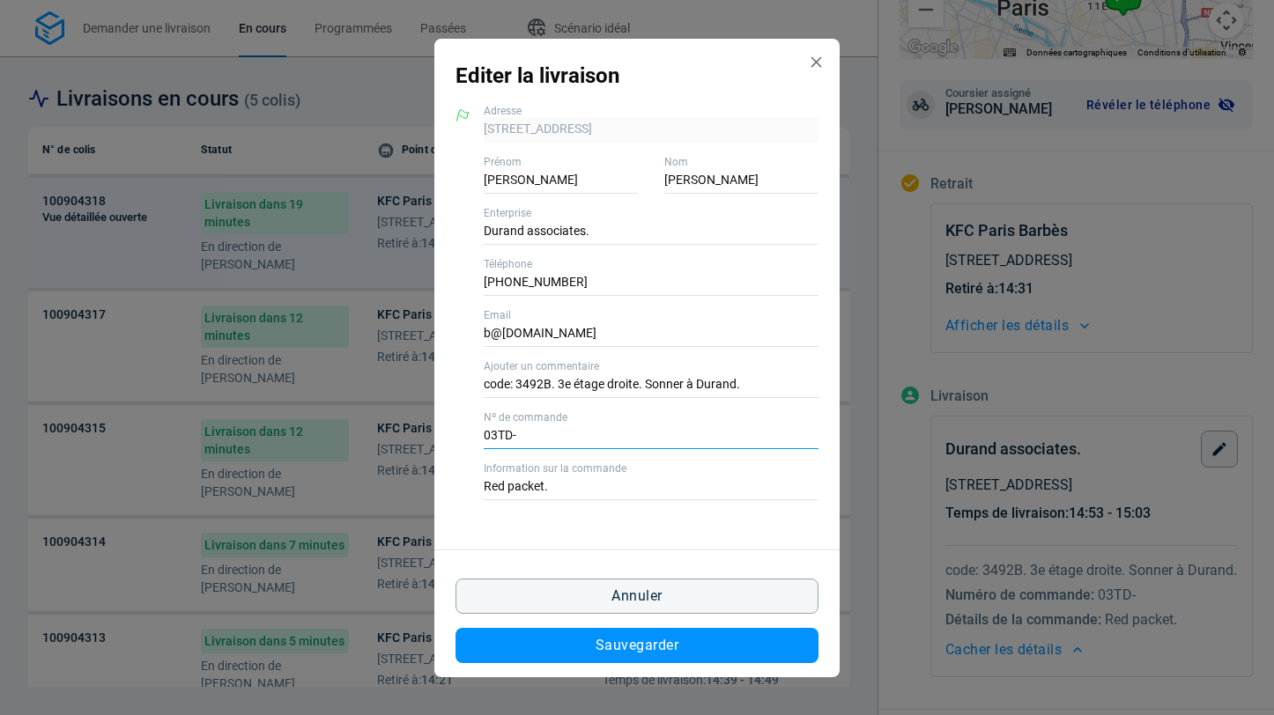
click at [510, 437] on input "03TD-" at bounding box center [651, 437] width 335 height 26
type input "test5"
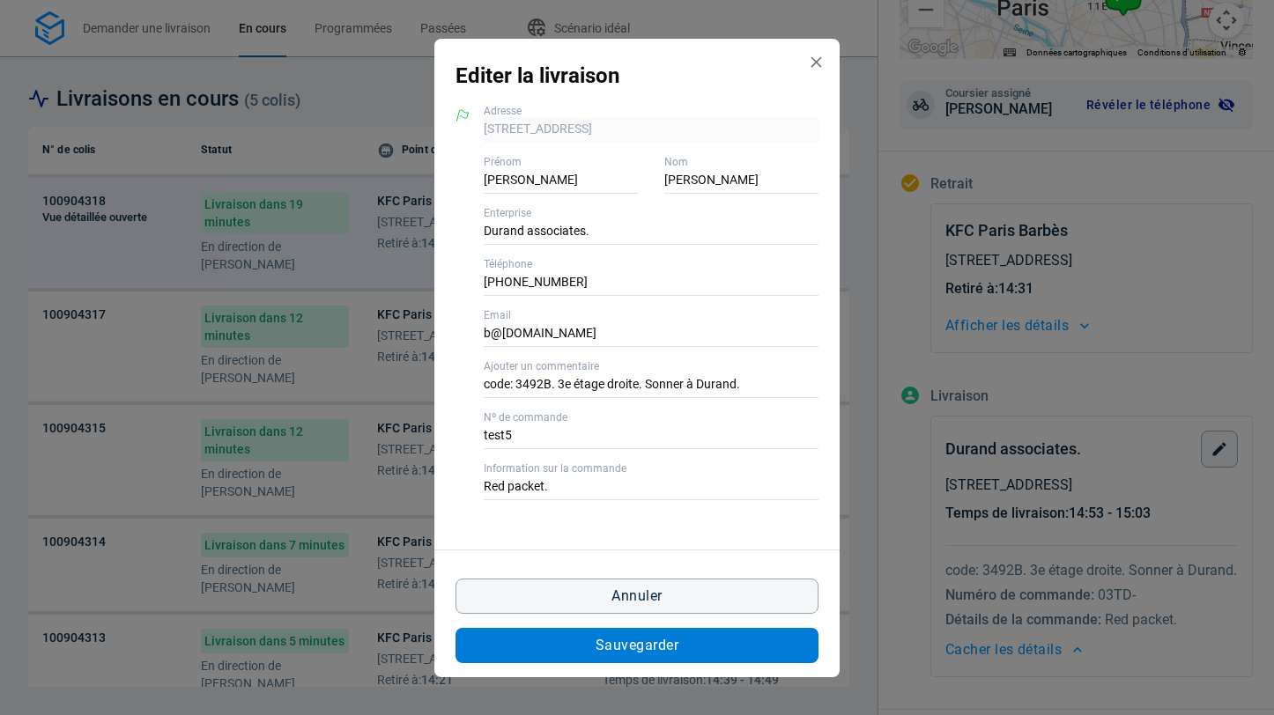
click at [594, 654] on button "Sauvegarder" at bounding box center [637, 645] width 363 height 35
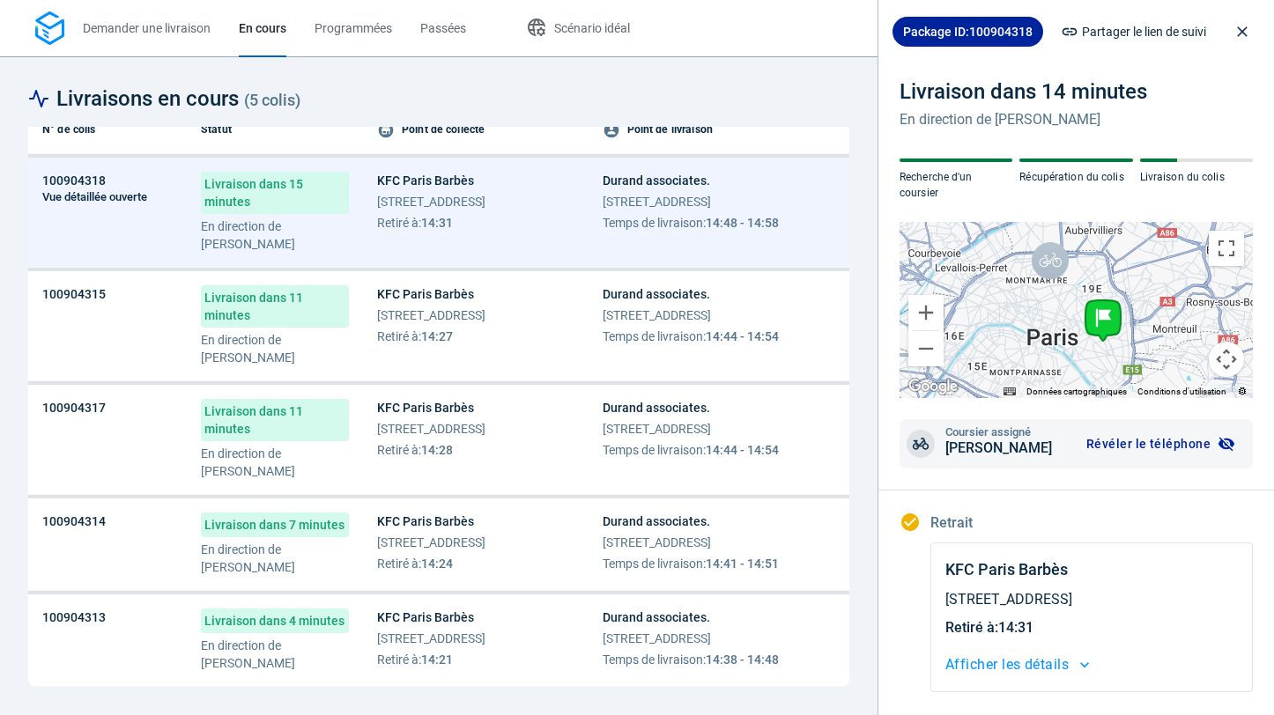
scroll to position [0, 0]
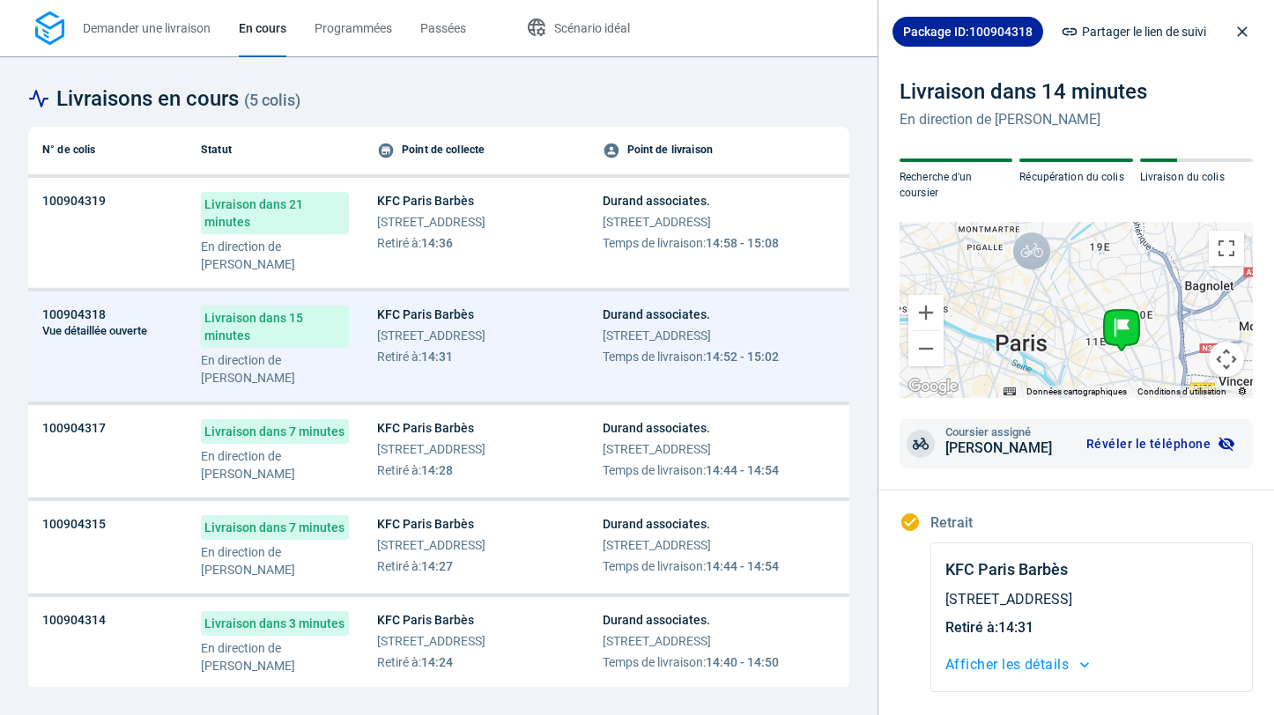
click at [725, 212] on div "Durand associates. [STREET_ADDRESS] Temps de livraison : 14:58 - 15:08" at bounding box center [691, 222] width 176 height 60
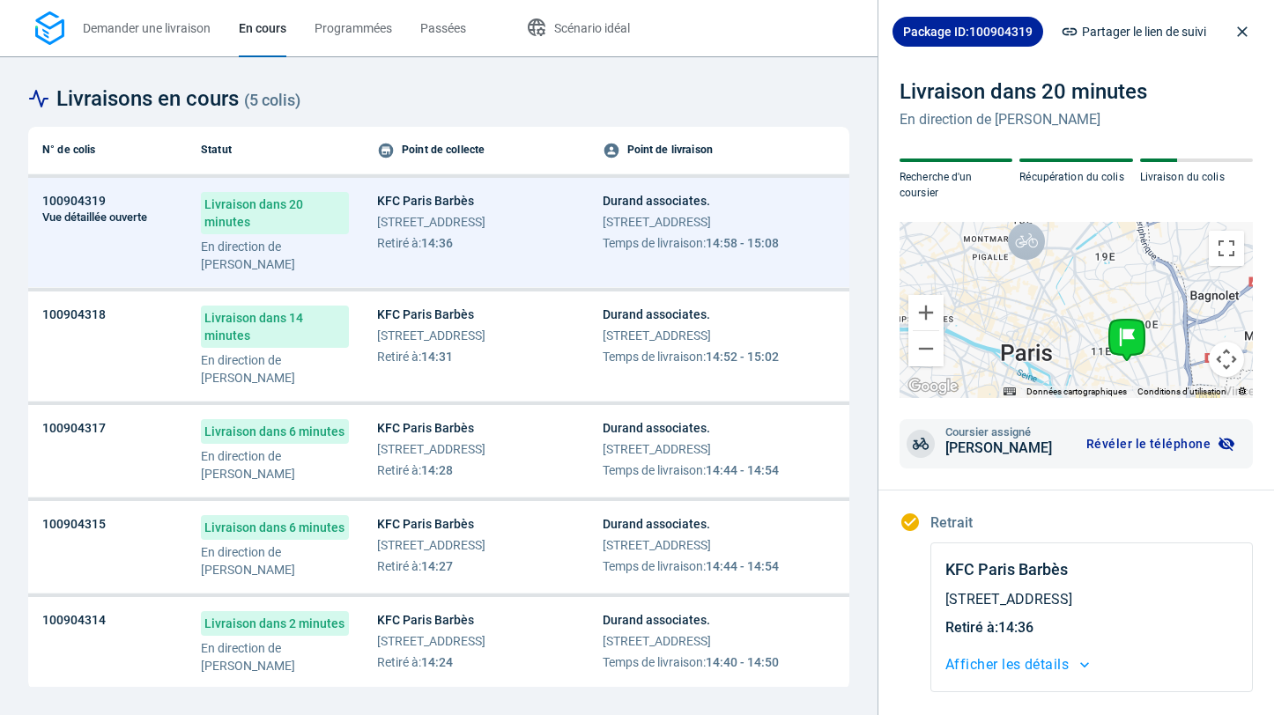
scroll to position [339, 0]
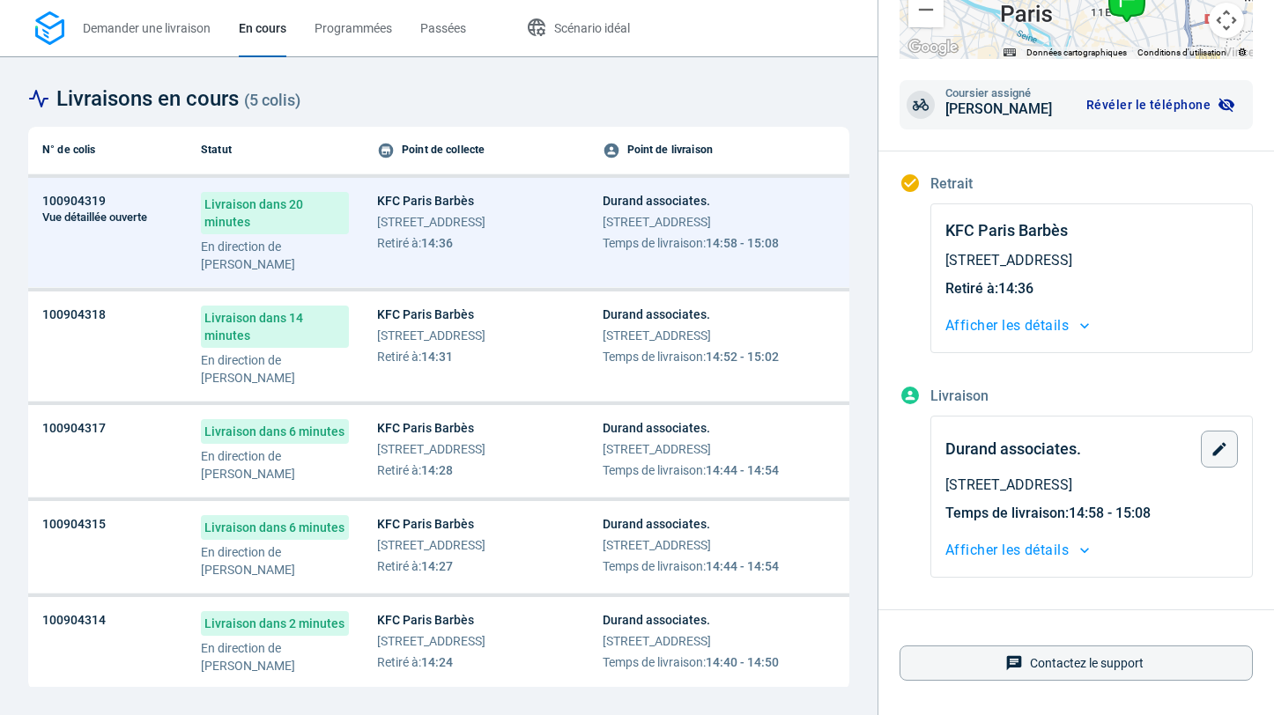
click at [1084, 544] on icon "button" at bounding box center [1085, 551] width 18 height 18
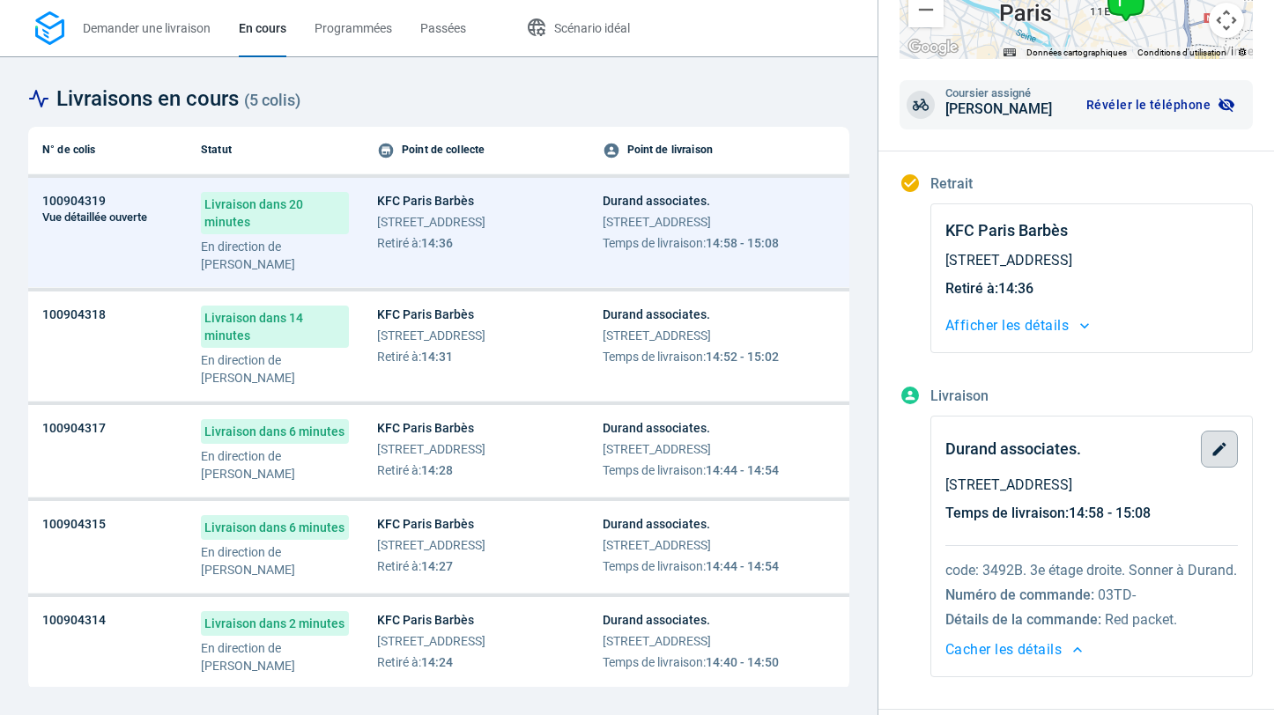
click at [1219, 449] on icon "button" at bounding box center [1219, 448] width 13 height 13
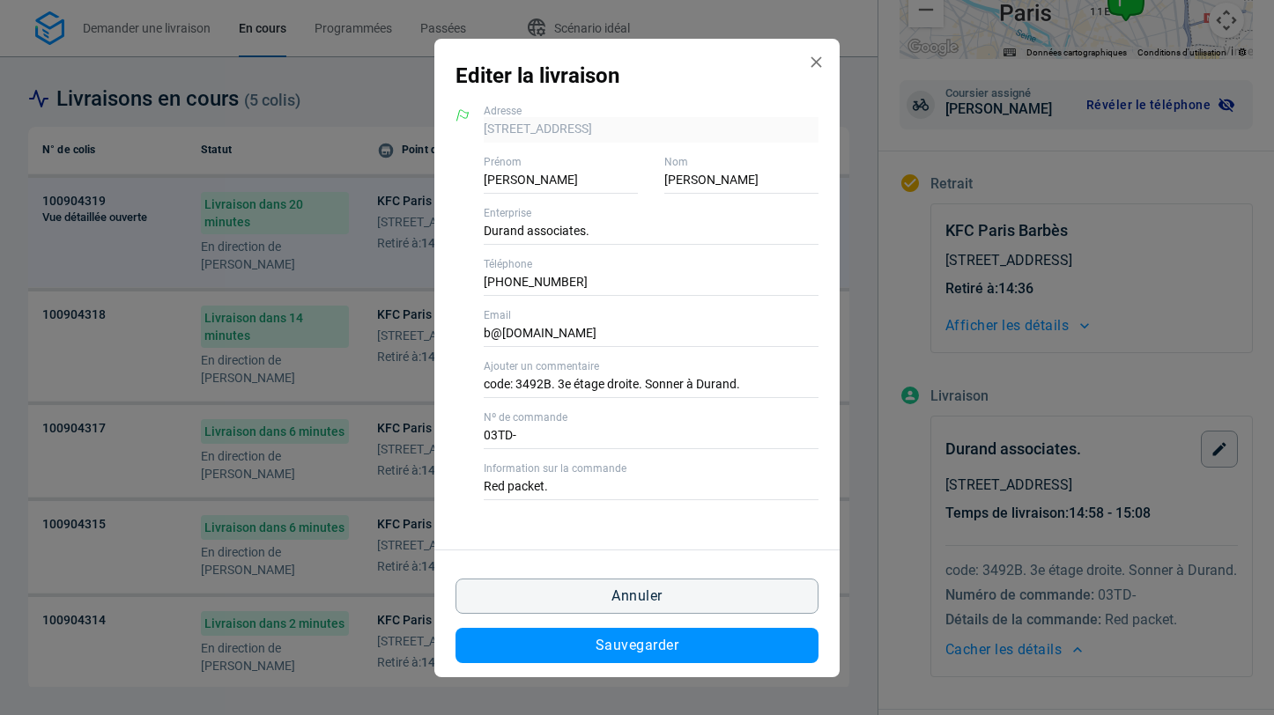
click at [520, 424] on label "Nº de commande" at bounding box center [651, 418] width 335 height 16
click at [520, 424] on input "03TD-" at bounding box center [651, 437] width 335 height 26
click at [520, 424] on label "Nº de commande" at bounding box center [651, 418] width 335 height 16
click at [520, 424] on input "03TD-" at bounding box center [651, 437] width 335 height 26
click at [520, 424] on label "Nº de commande" at bounding box center [651, 418] width 335 height 16
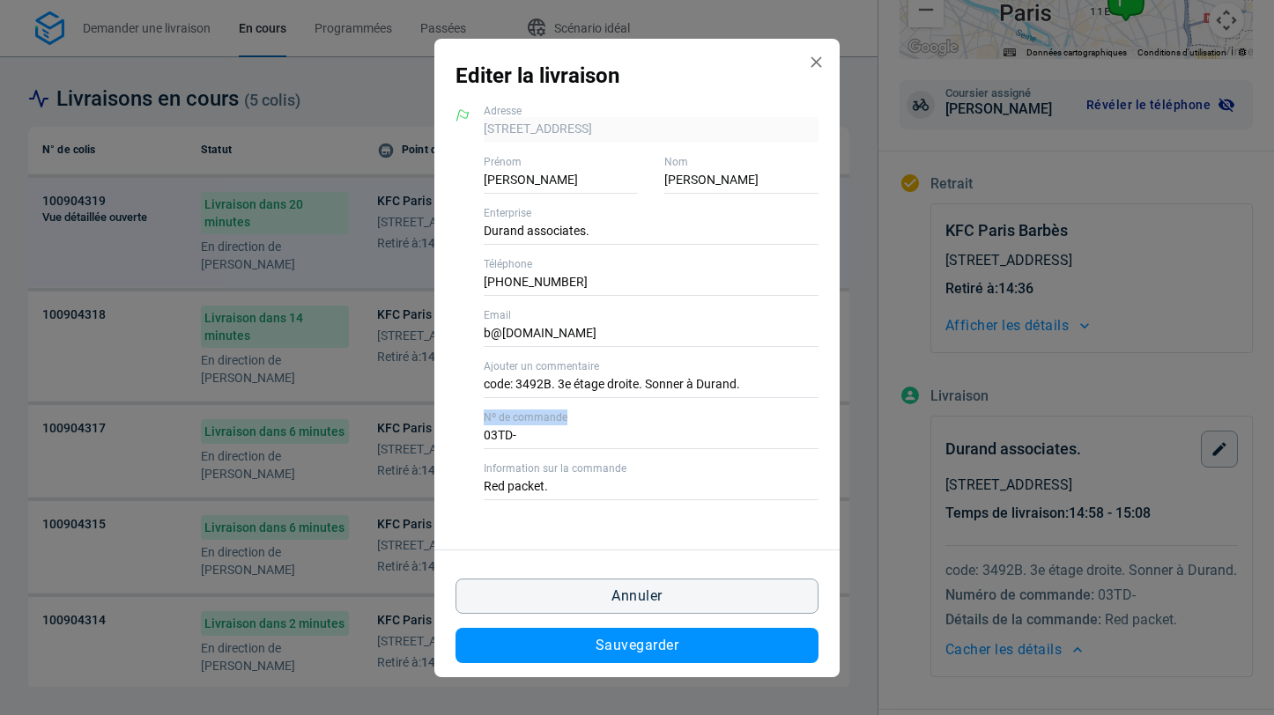
click at [520, 424] on input "03TD-" at bounding box center [651, 437] width 335 height 26
click at [496, 443] on input "03TD-" at bounding box center [651, 437] width 335 height 26
click at [496, 443] on input "t-" at bounding box center [651, 437] width 335 height 26
type input "e"
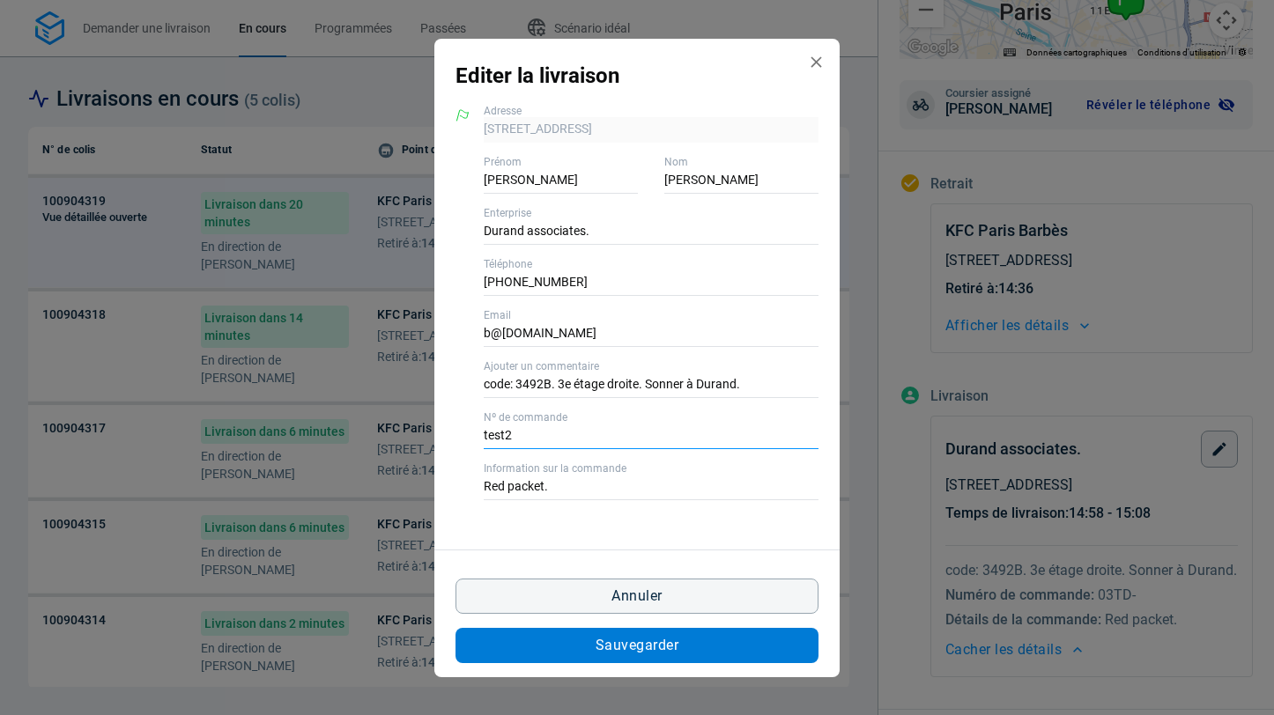
type input "test2"
click at [610, 642] on span "Sauvegarder" at bounding box center [637, 646] width 83 height 14
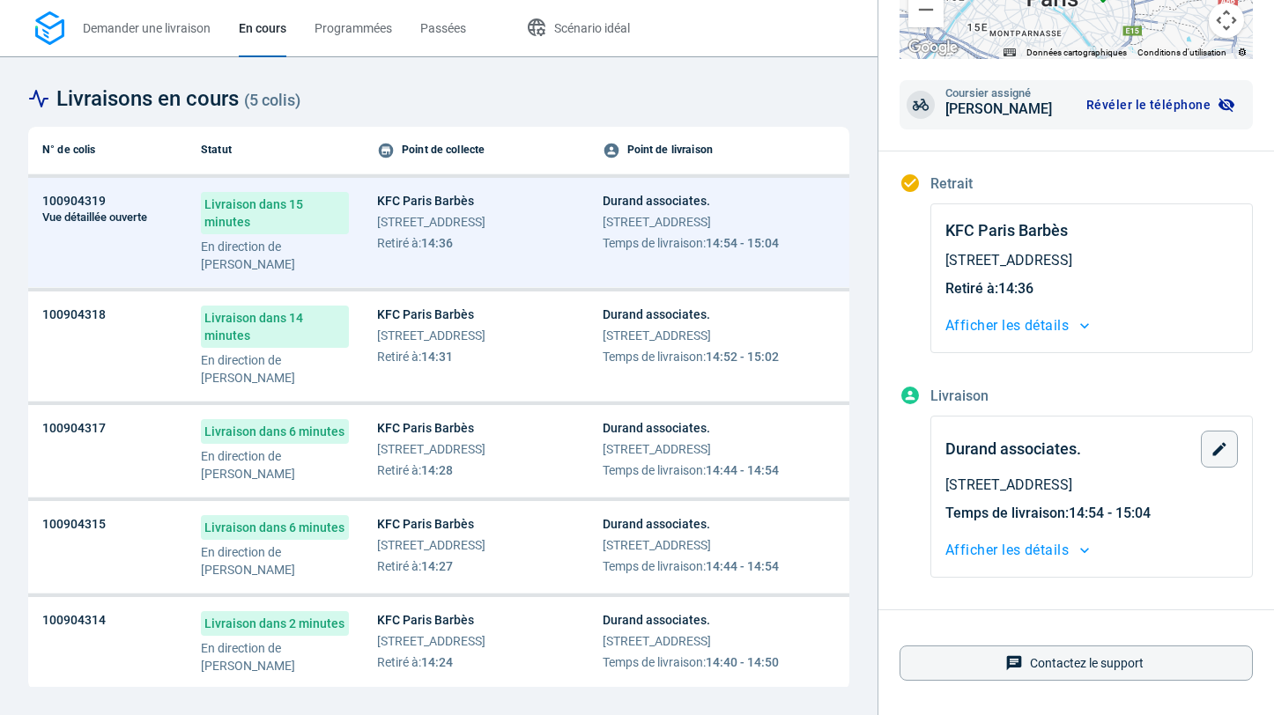
scroll to position [339, 1]
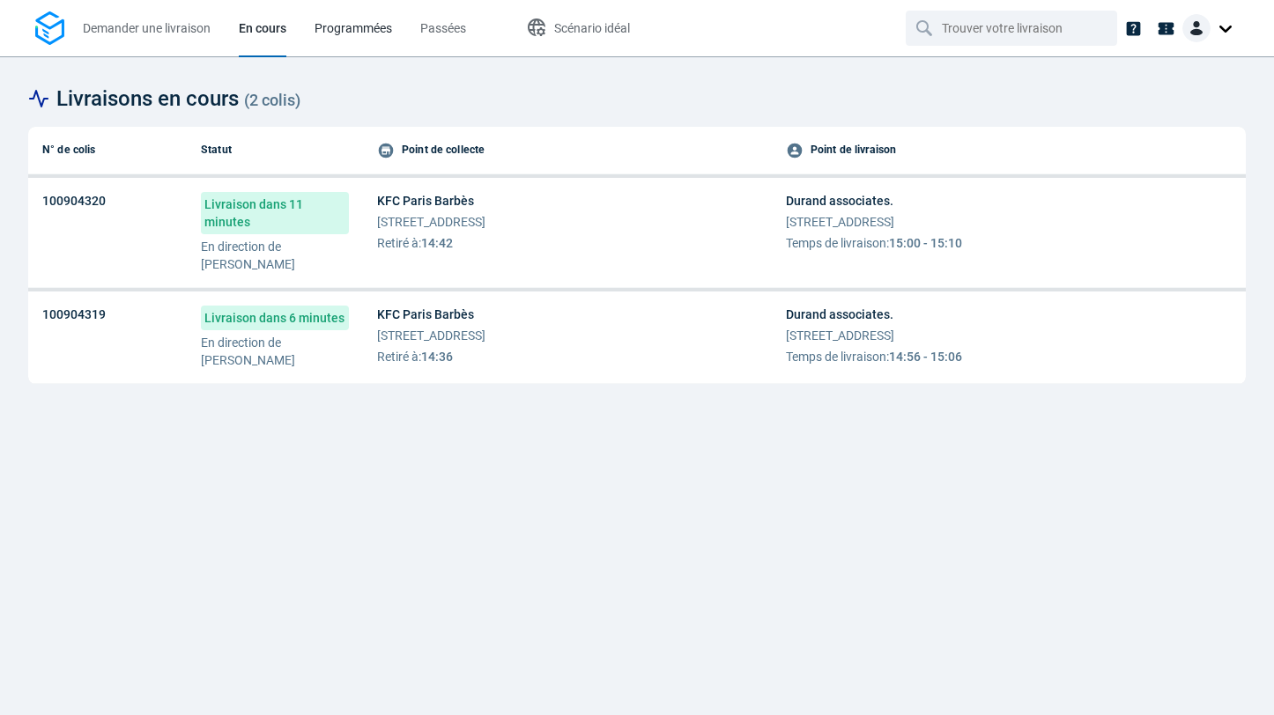
click at [361, 19] on span "Programmées" at bounding box center [354, 28] width 78 height 19
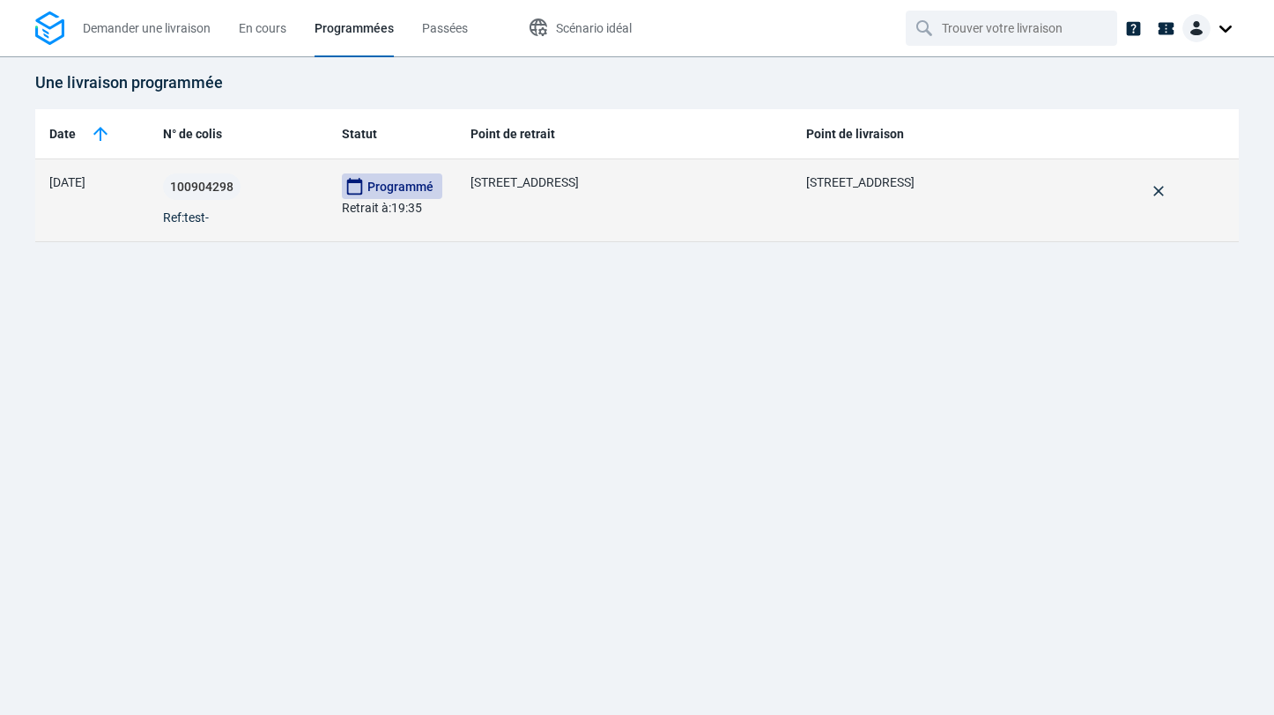
click at [337, 202] on td "Programmé Retrait à : 19:35" at bounding box center [392, 200] width 129 height 83
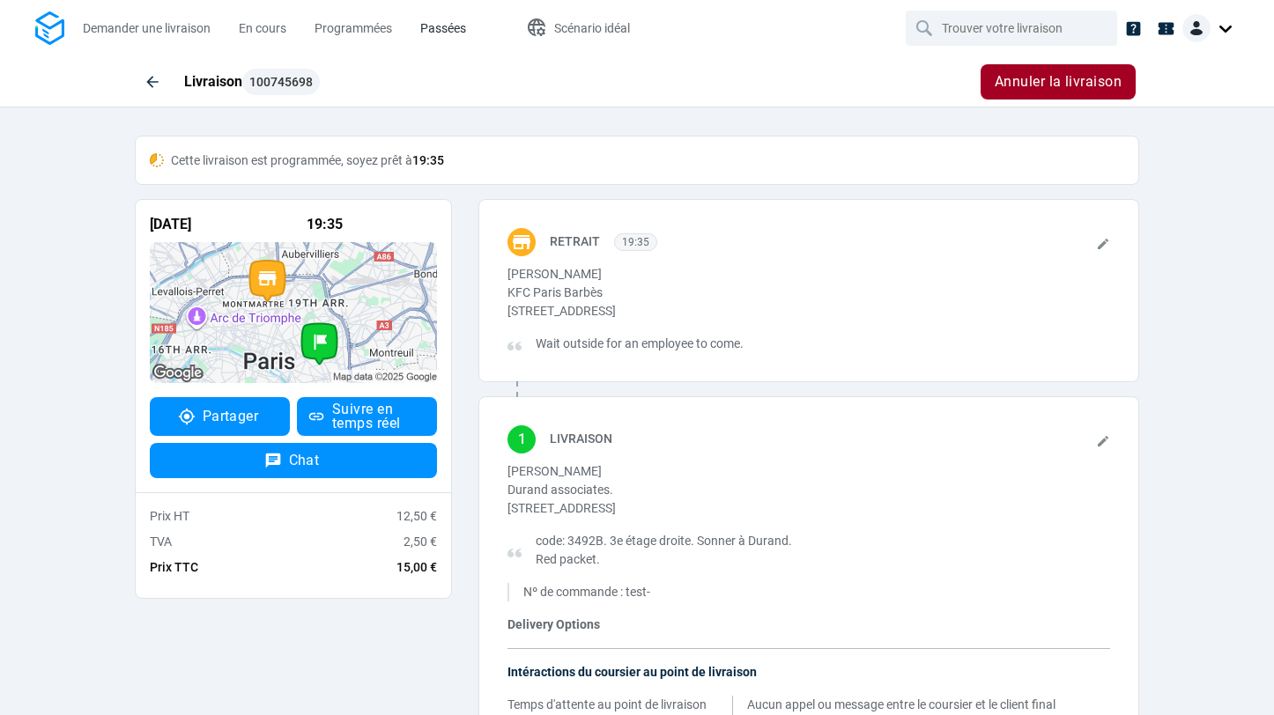
click at [436, 30] on span "Passées" at bounding box center [443, 28] width 46 height 14
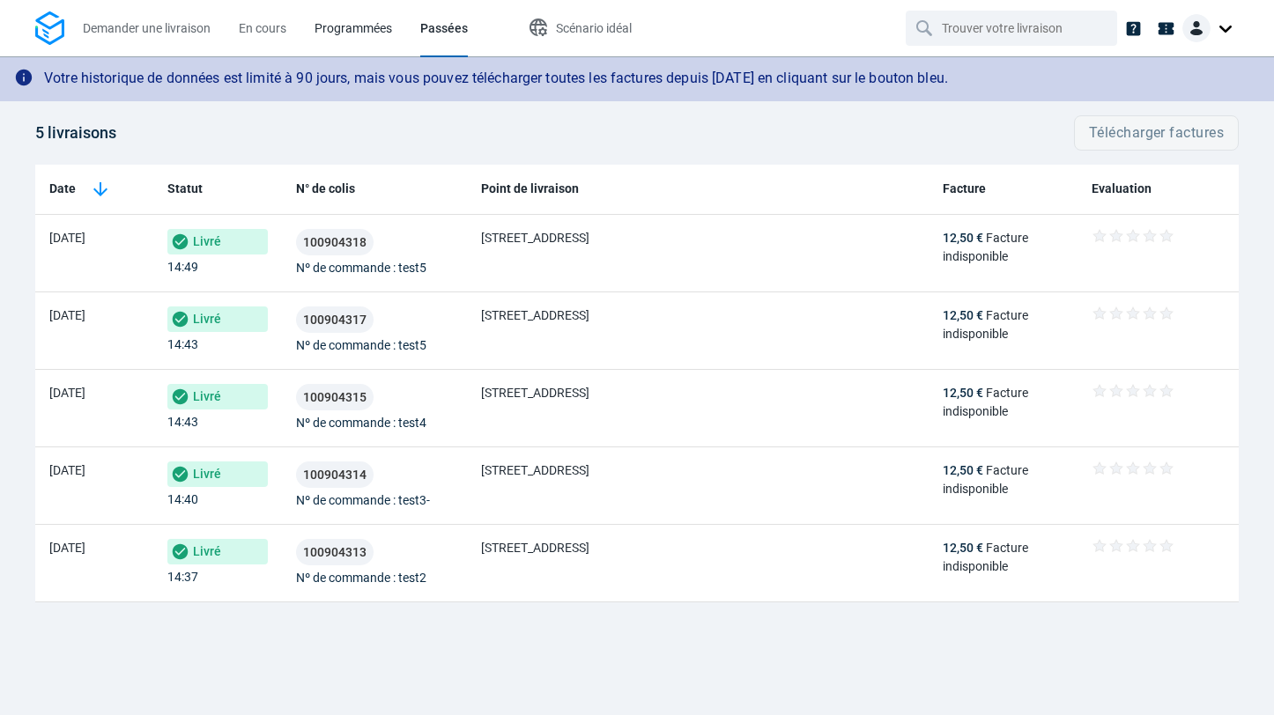
click at [340, 29] on span "Programmées" at bounding box center [354, 28] width 78 height 14
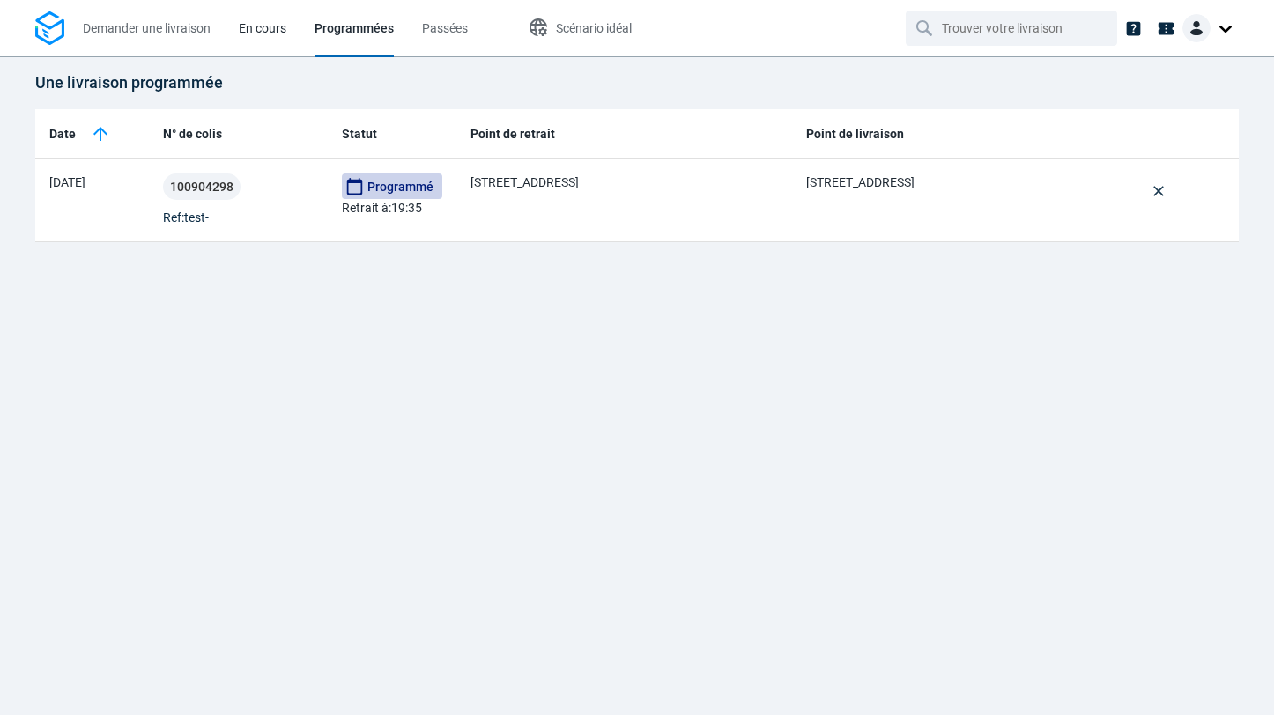
click at [251, 27] on span "En cours" at bounding box center [263, 28] width 48 height 14
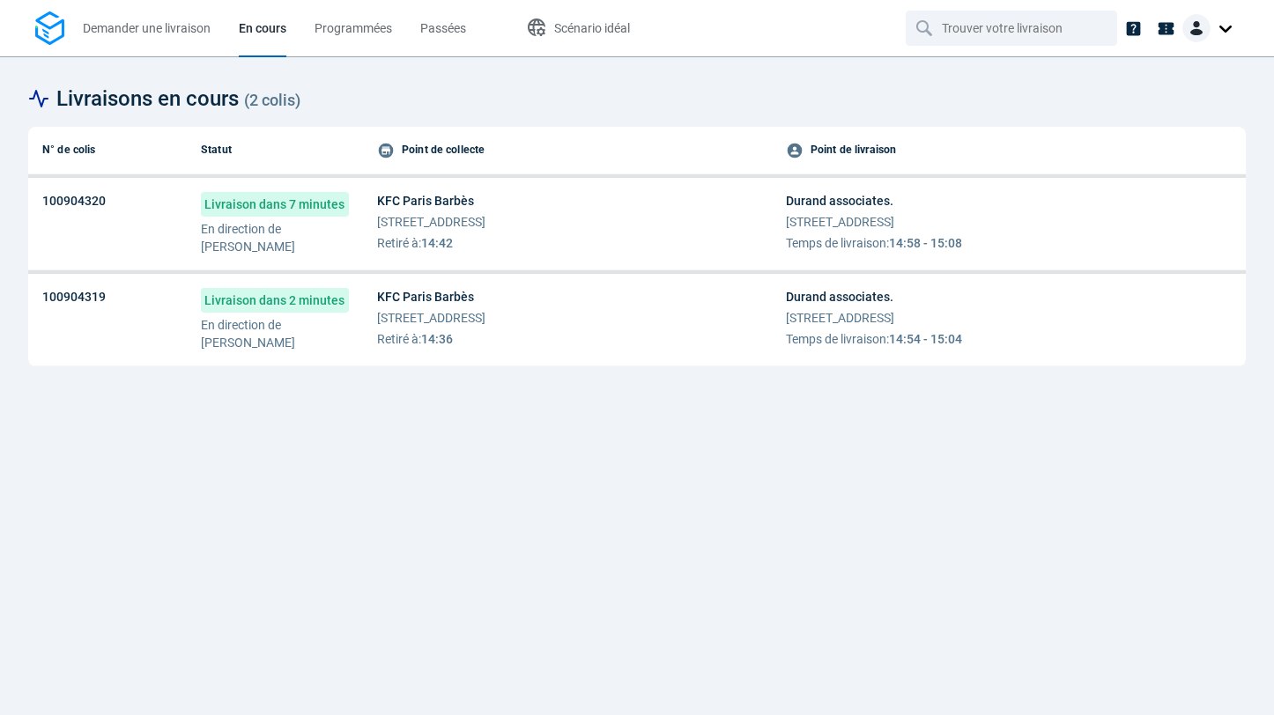
click at [486, 232] on div "KFC Paris Barbès [STREET_ADDRESS] Retiré à : 14:42" at bounding box center [431, 222] width 108 height 60
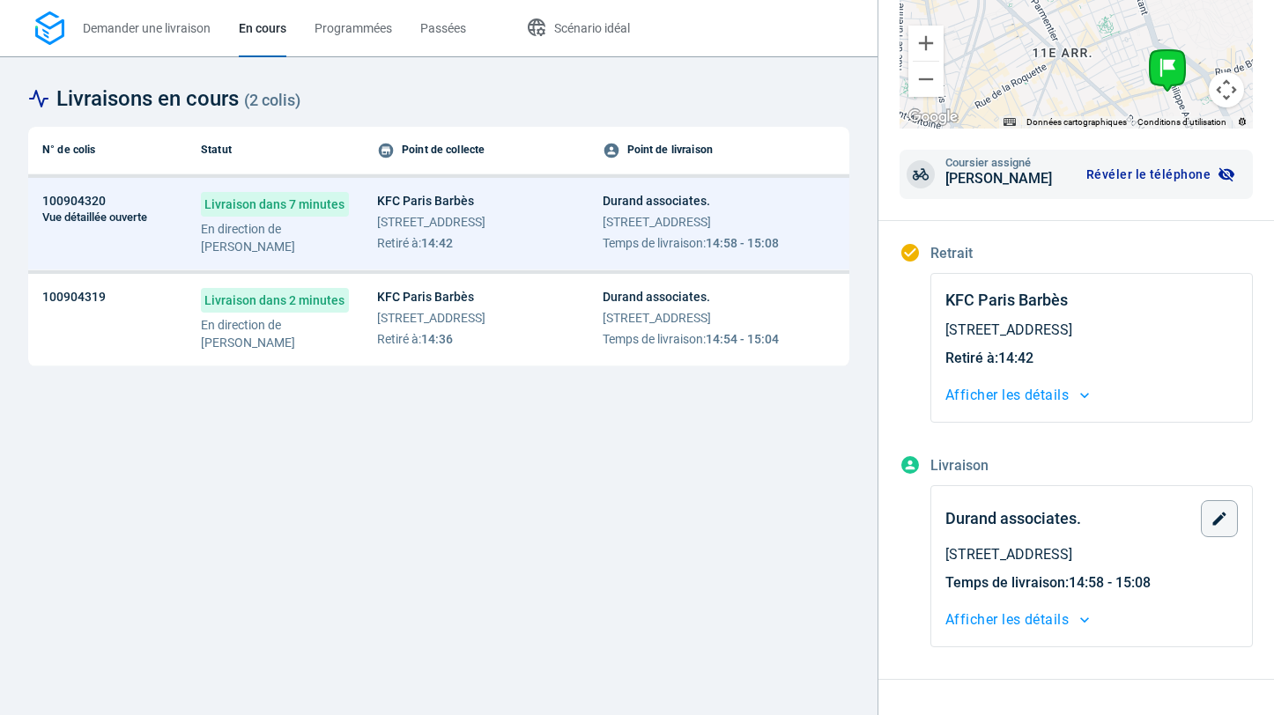
scroll to position [339, 0]
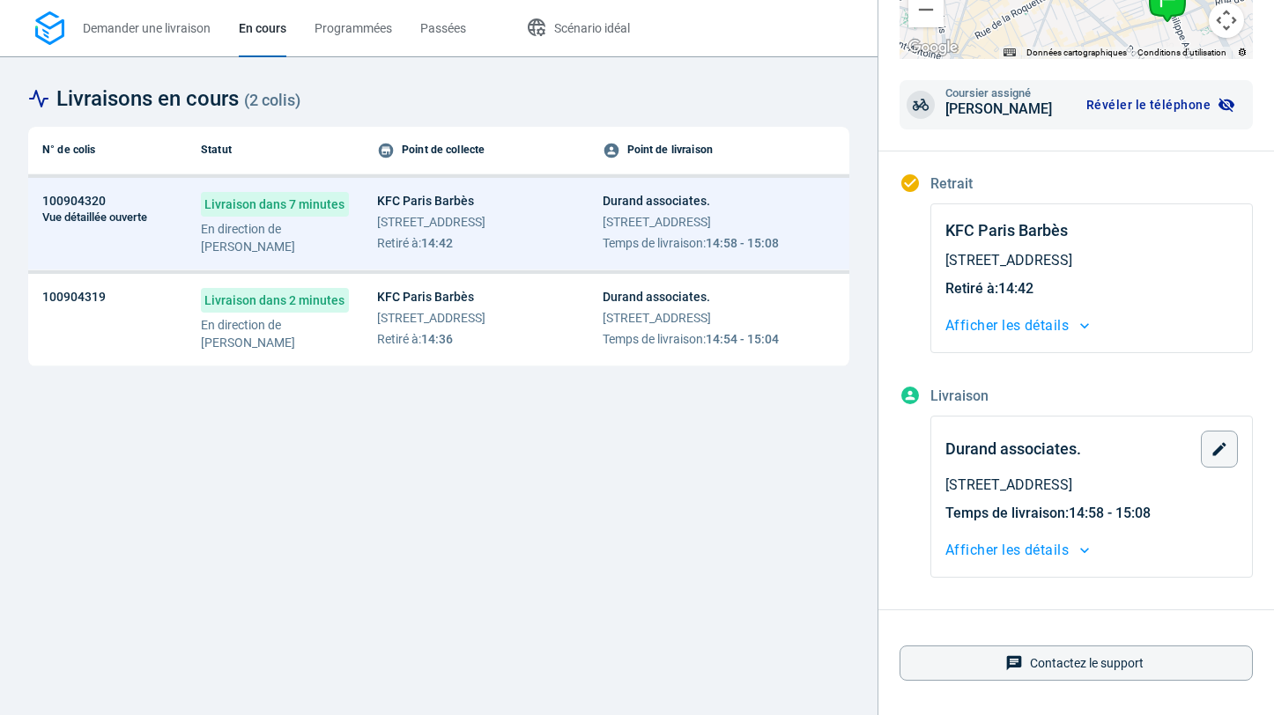
click at [1042, 555] on span "Afficher les détails" at bounding box center [1006, 550] width 123 height 25
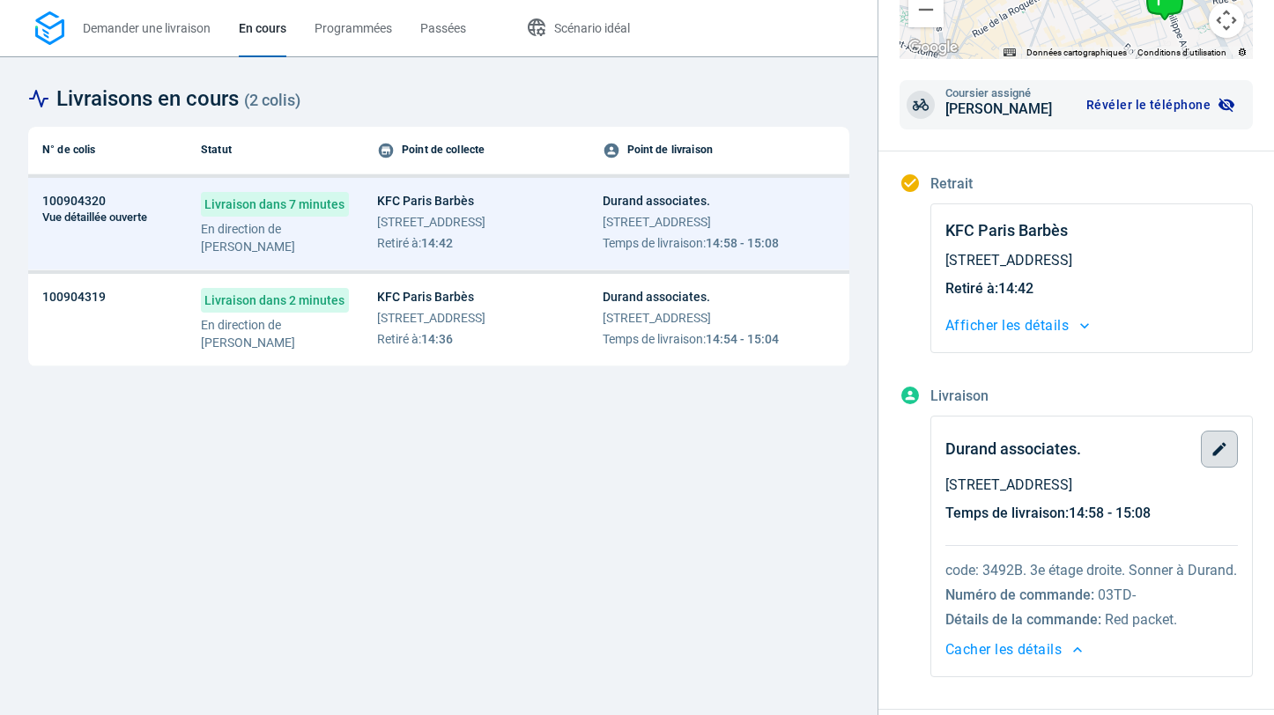
click at [1214, 449] on icon "button" at bounding box center [1220, 450] width 18 height 18
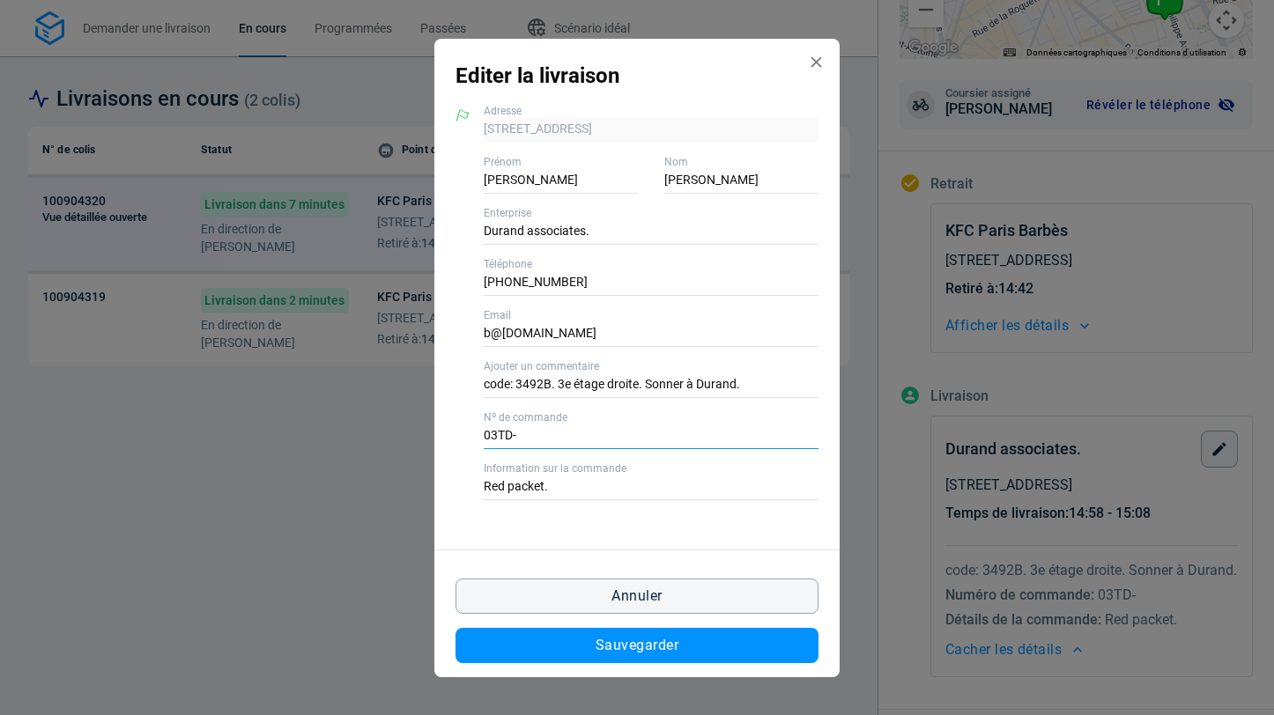
click at [500, 442] on input "03TD-" at bounding box center [651, 437] width 335 height 26
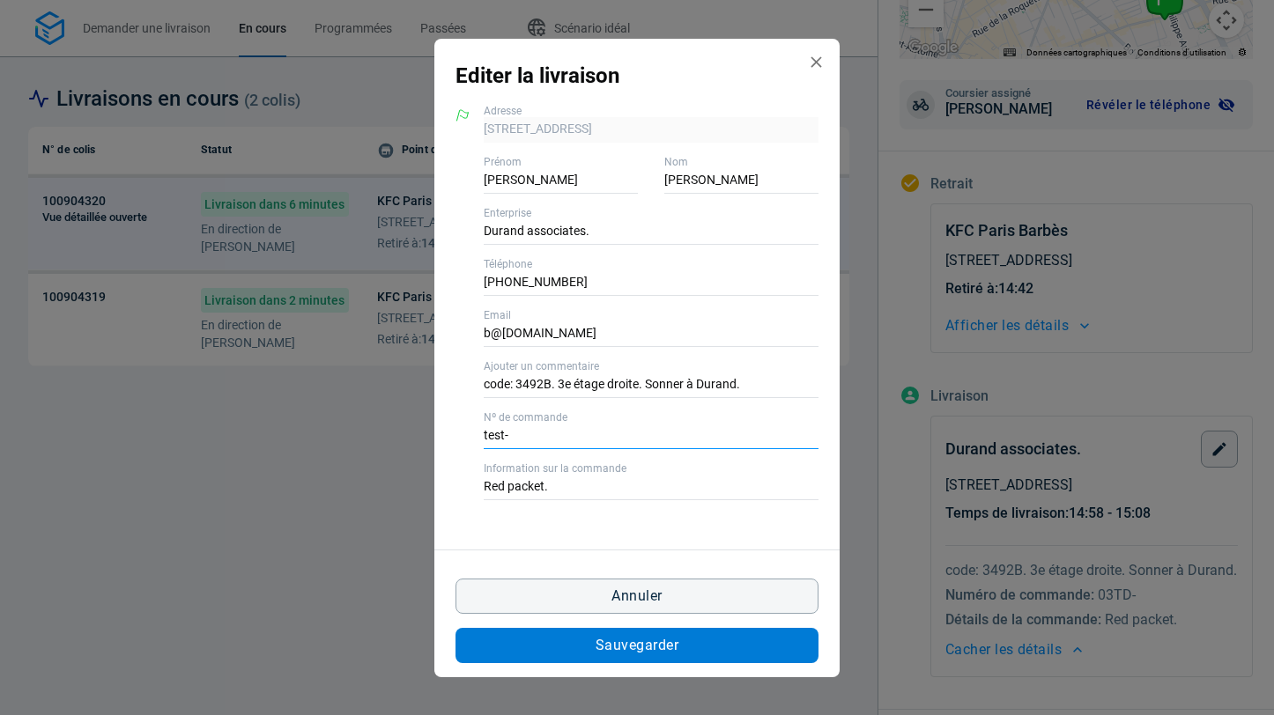
type input "test-"
click at [603, 645] on span "Sauvegarder" at bounding box center [637, 646] width 83 height 14
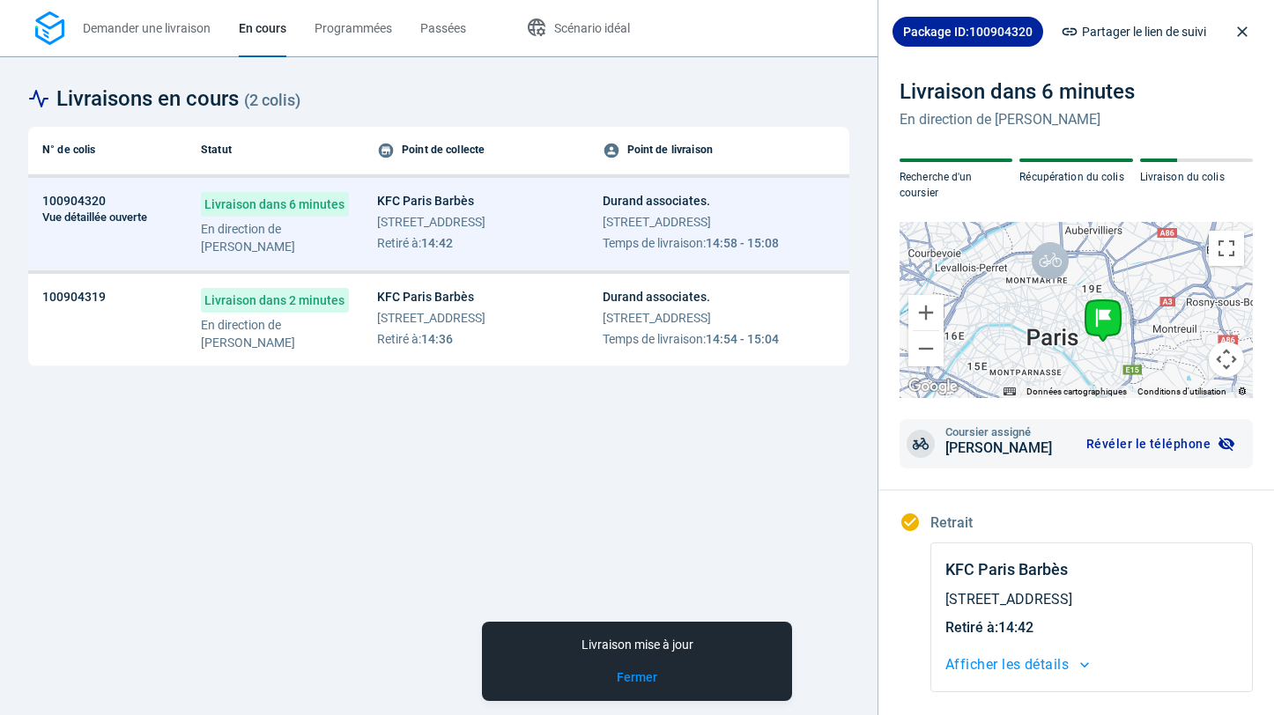
click at [486, 316] on span "[STREET_ADDRESS]" at bounding box center [431, 318] width 108 height 18
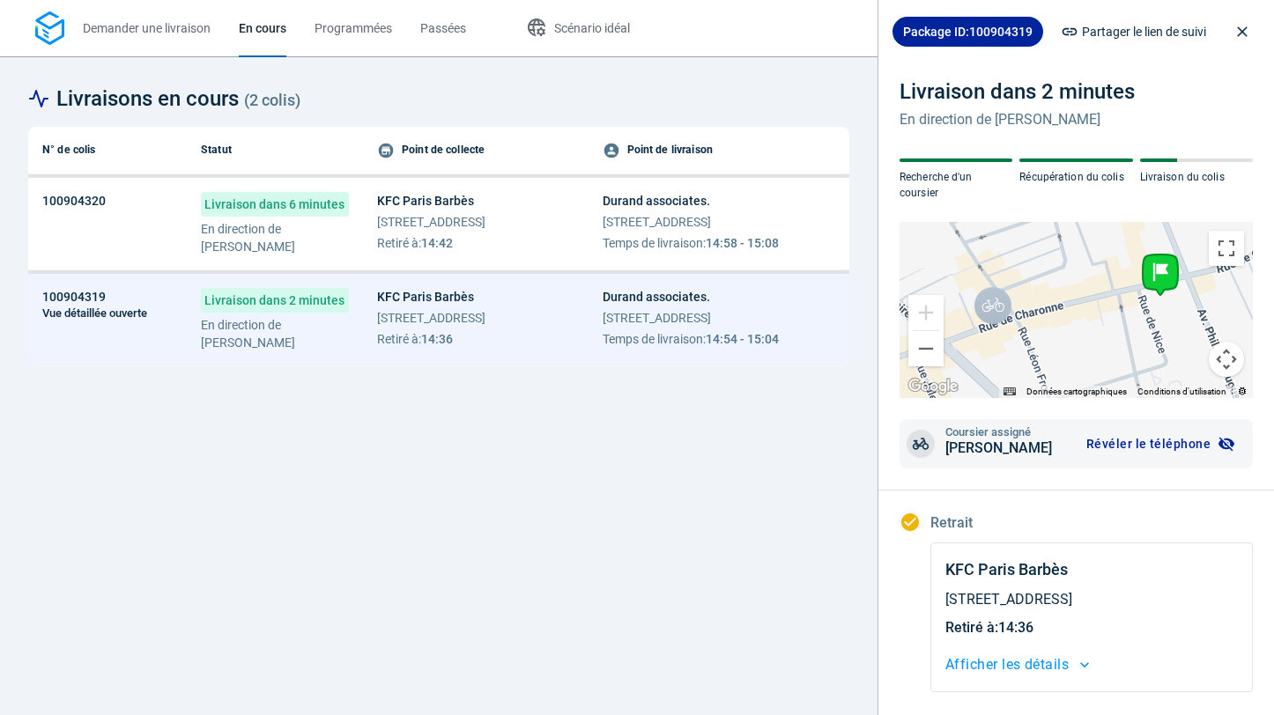
scroll to position [339, 0]
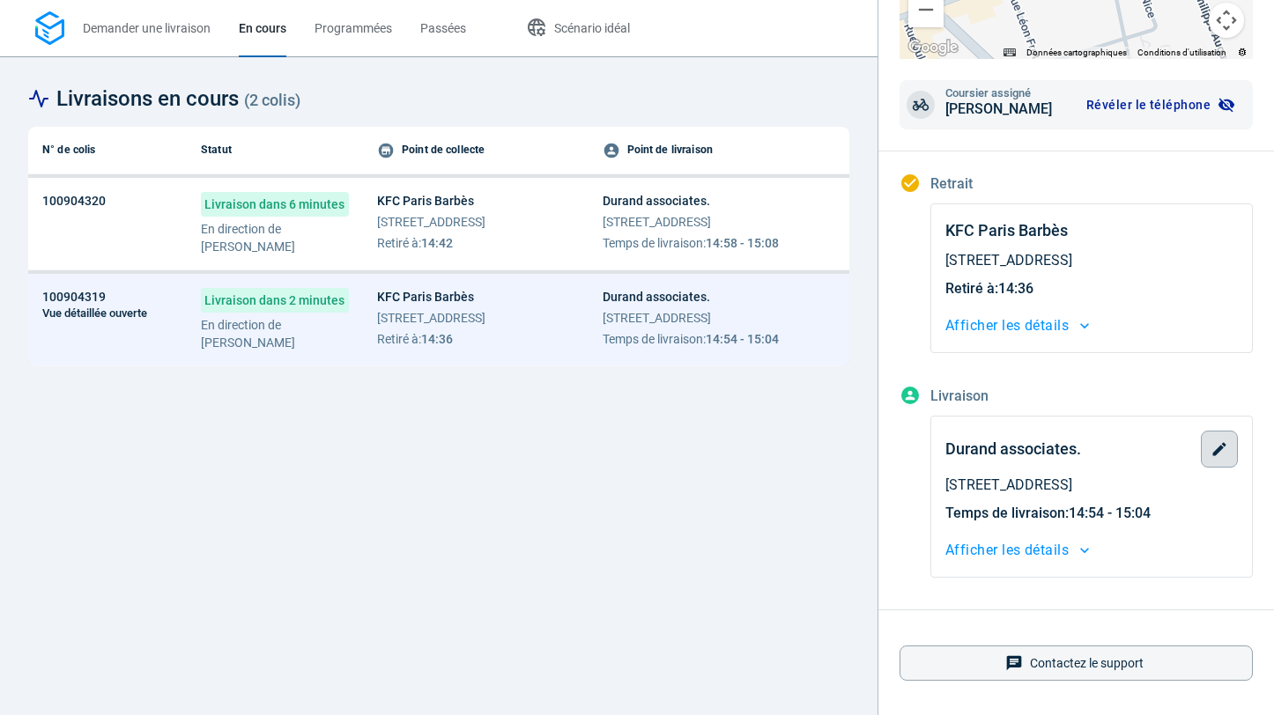
click at [1227, 439] on button "button" at bounding box center [1219, 449] width 37 height 37
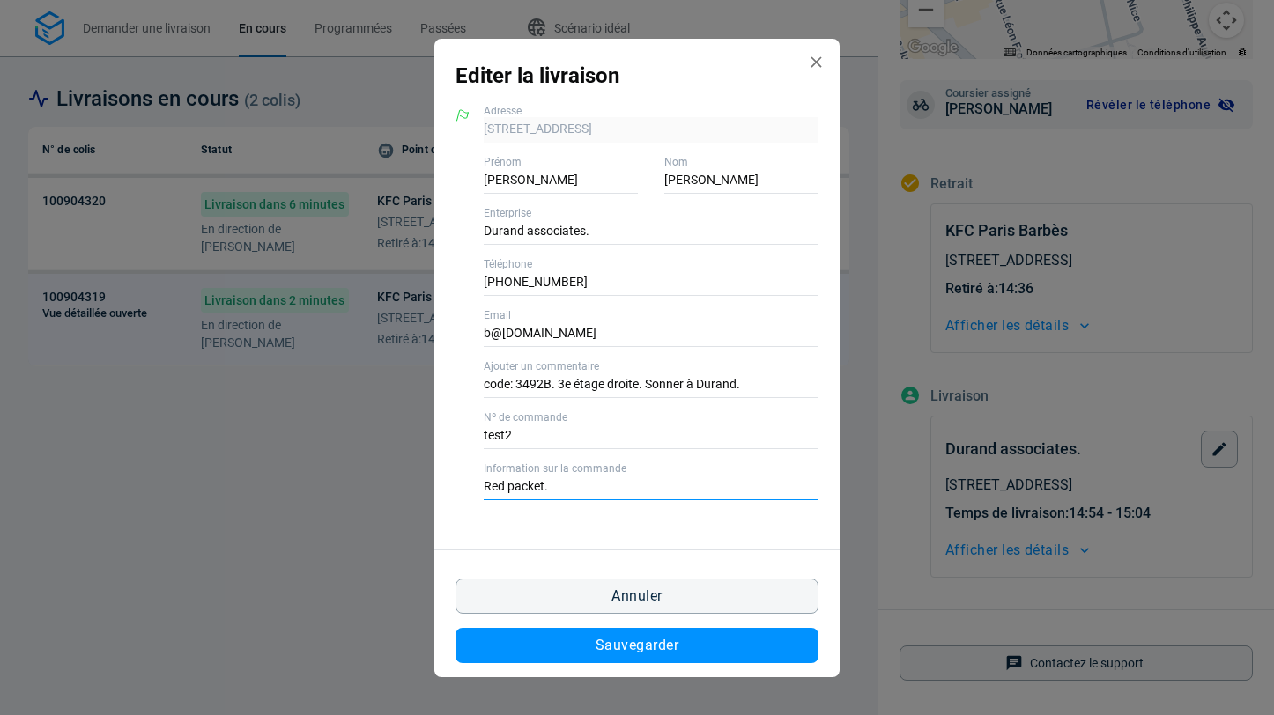
click at [537, 486] on input "Red packet." at bounding box center [651, 488] width 335 height 26
click at [817, 59] on icon "Edit delivery modal" at bounding box center [816, 62] width 19 height 19
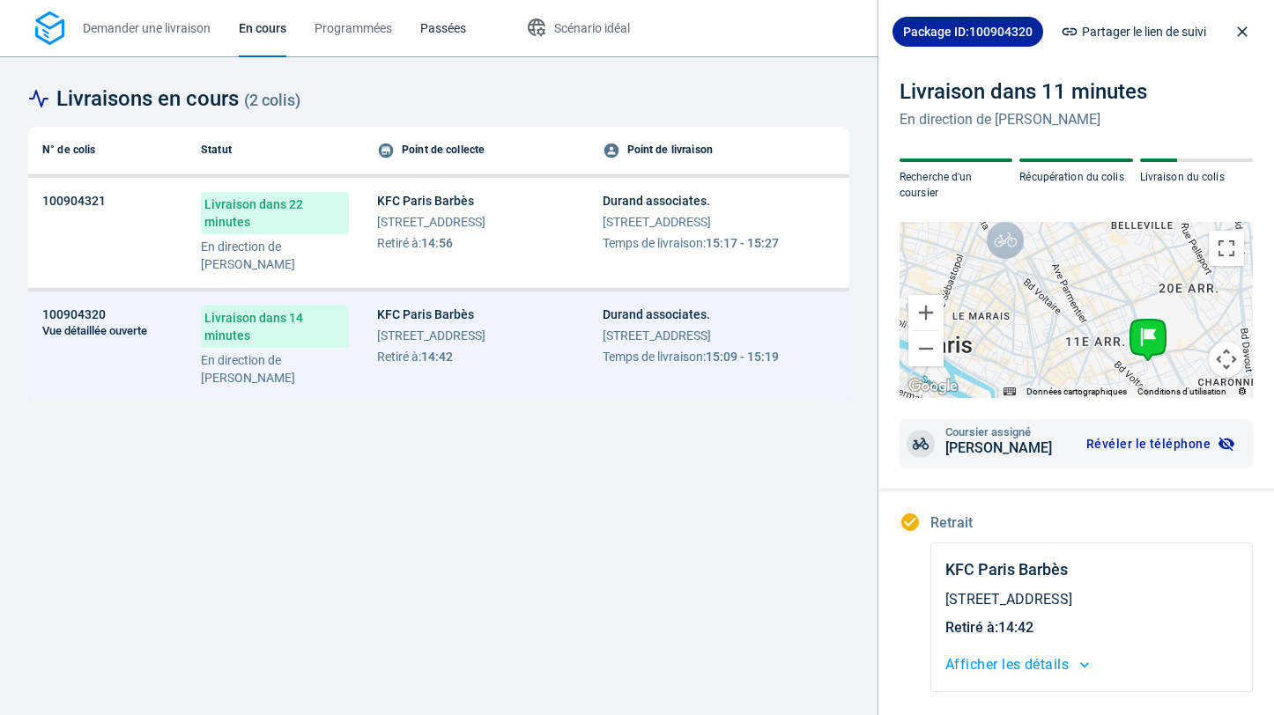
click at [448, 31] on span "Passées" at bounding box center [443, 28] width 46 height 14
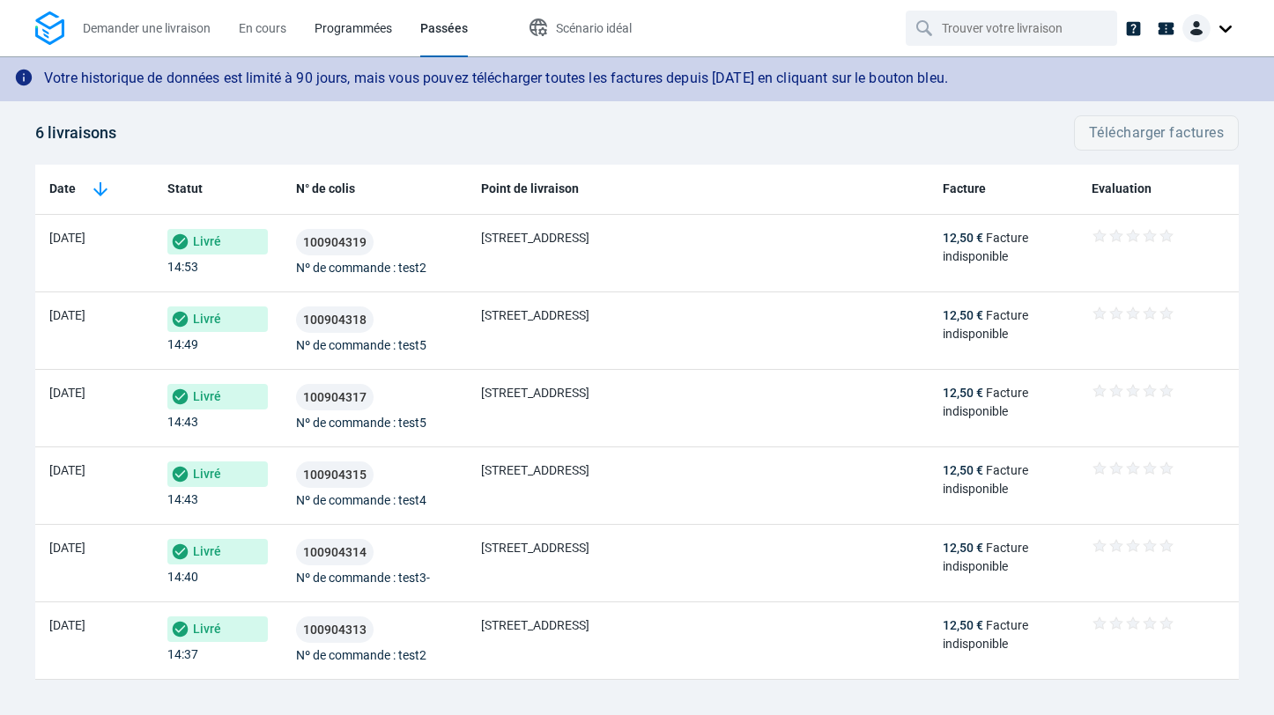
click at [335, 30] on span "Programmées" at bounding box center [354, 28] width 78 height 14
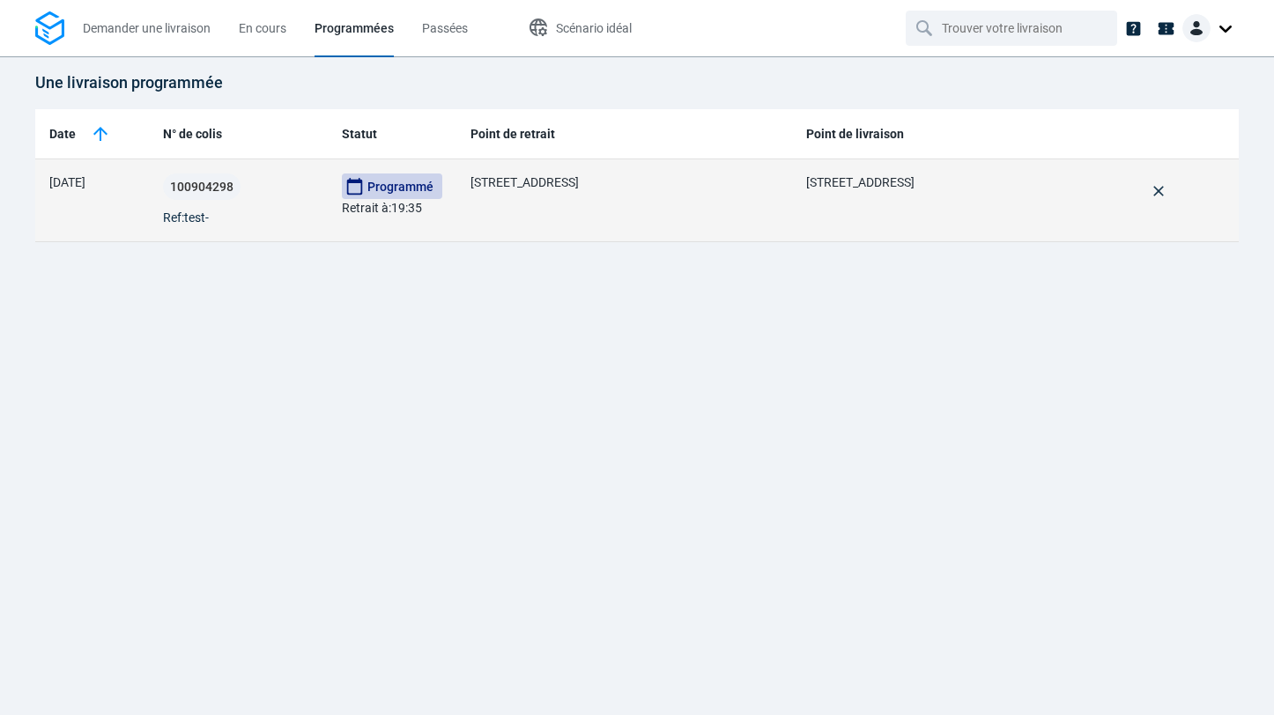
click at [243, 210] on div "100904298 Ref: test-" at bounding box center [238, 201] width 151 height 54
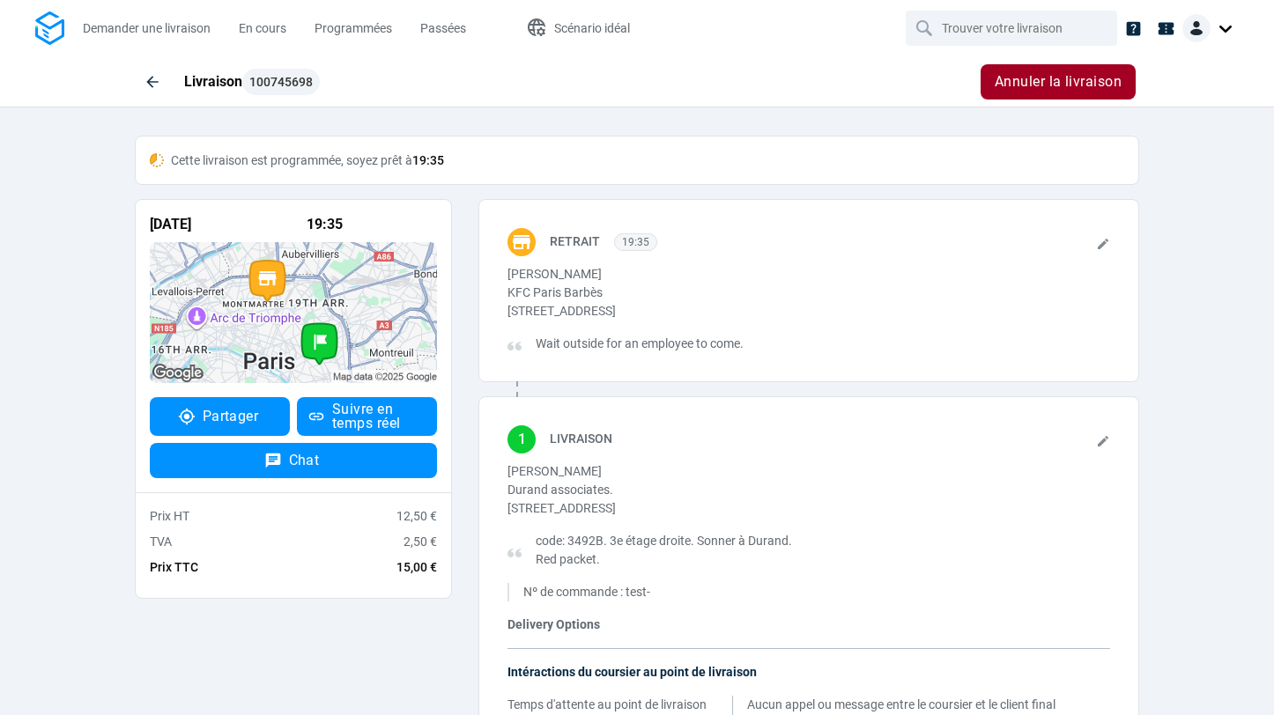
scroll to position [75, 0]
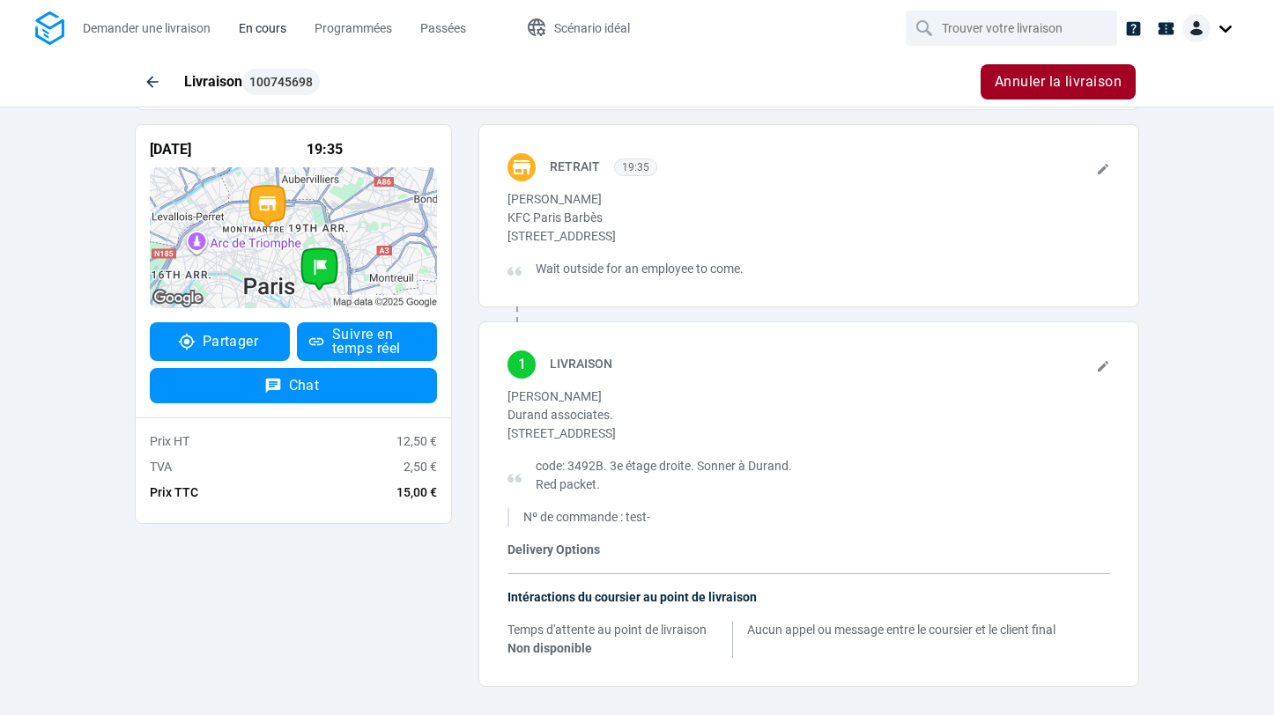
click at [248, 30] on span "En cours" at bounding box center [263, 28] width 48 height 14
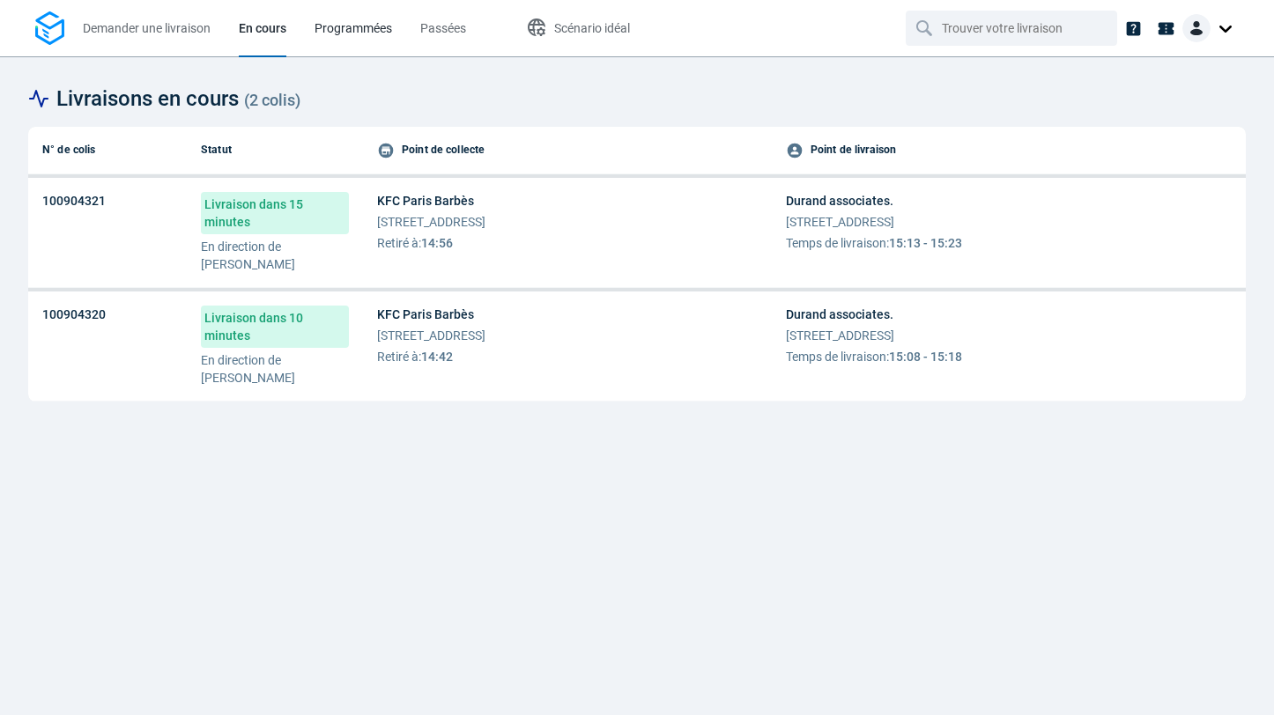
click at [334, 33] on span "Programmées" at bounding box center [354, 28] width 78 height 14
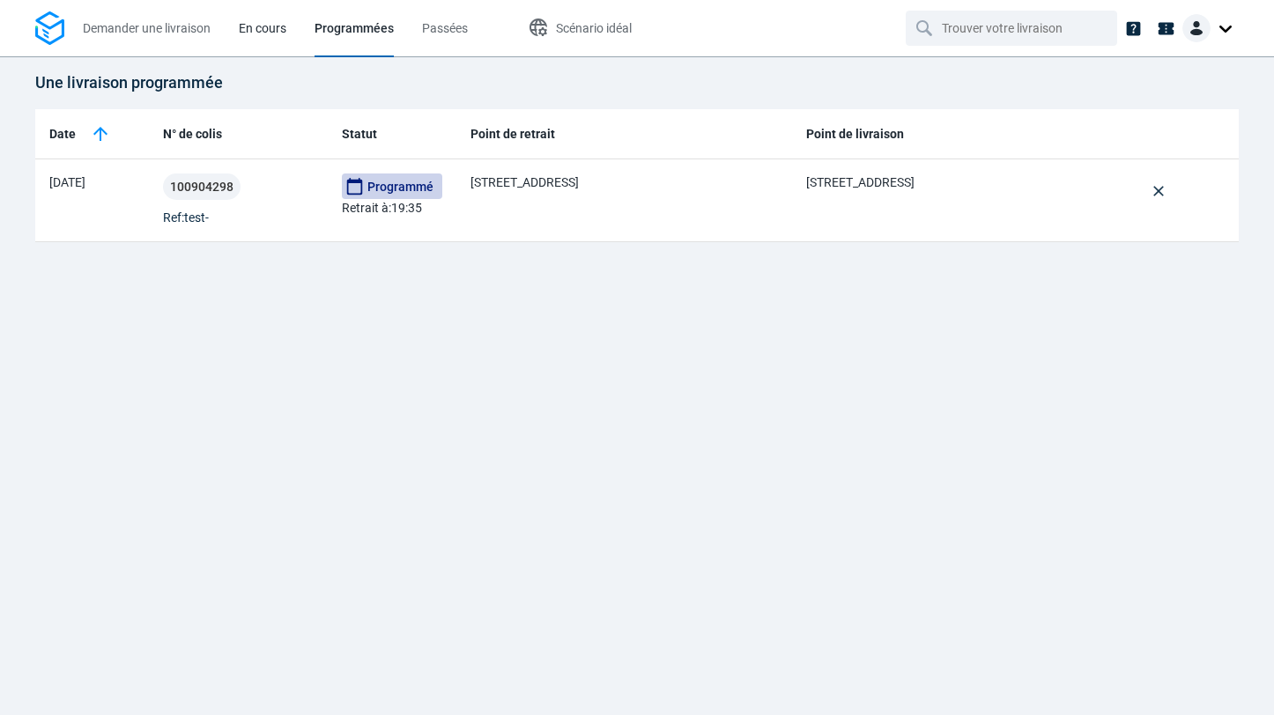
click at [273, 34] on span "En cours" at bounding box center [263, 28] width 48 height 14
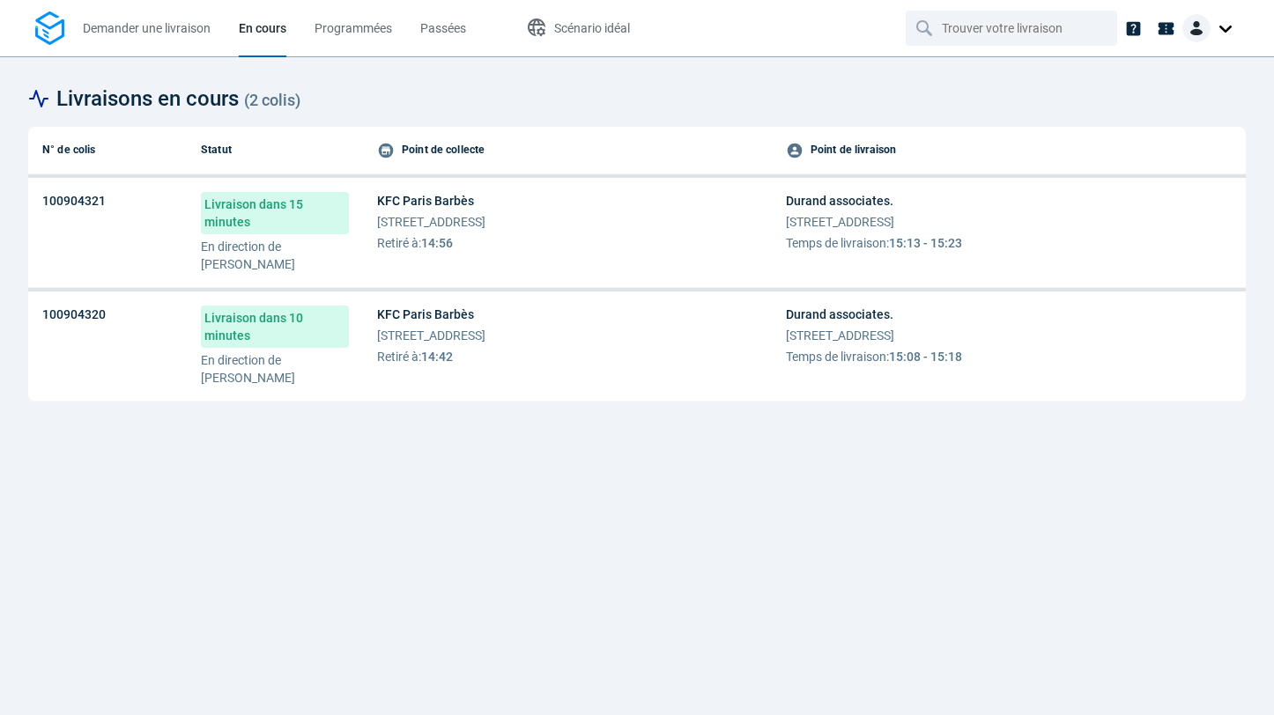
click at [461, 236] on span "Retiré à : 14:56" at bounding box center [431, 243] width 108 height 18
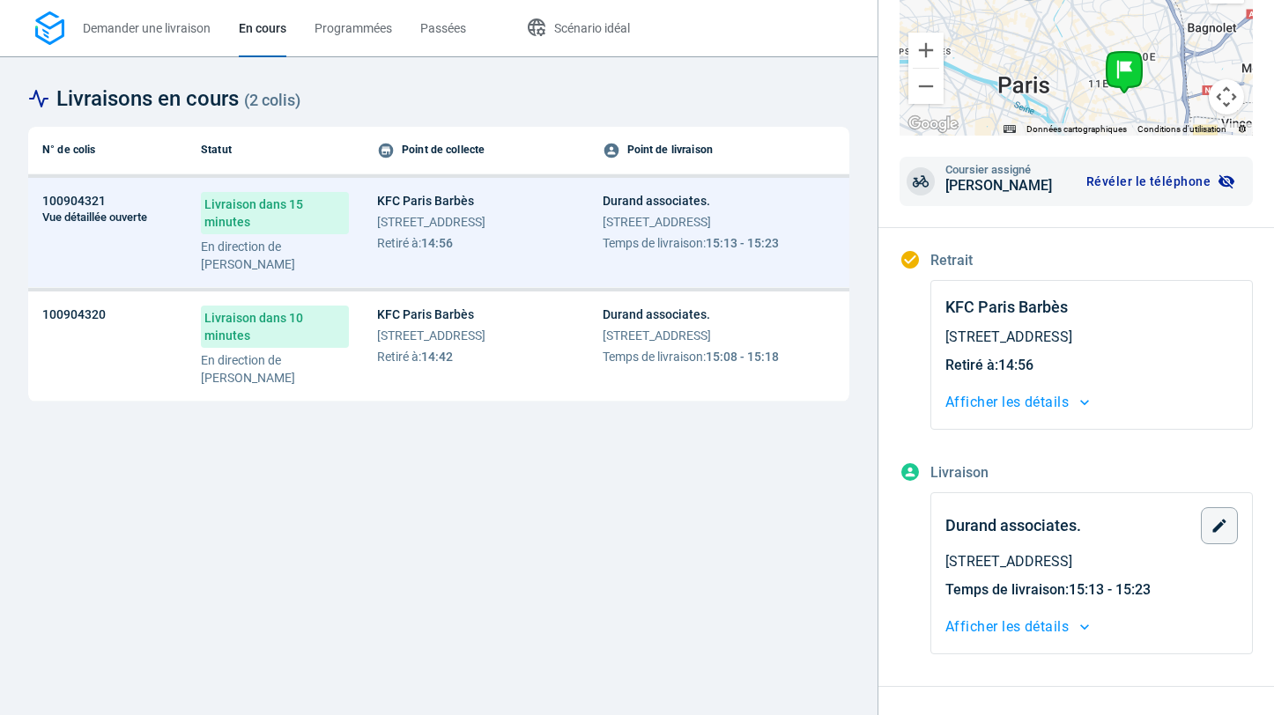
scroll to position [339, 0]
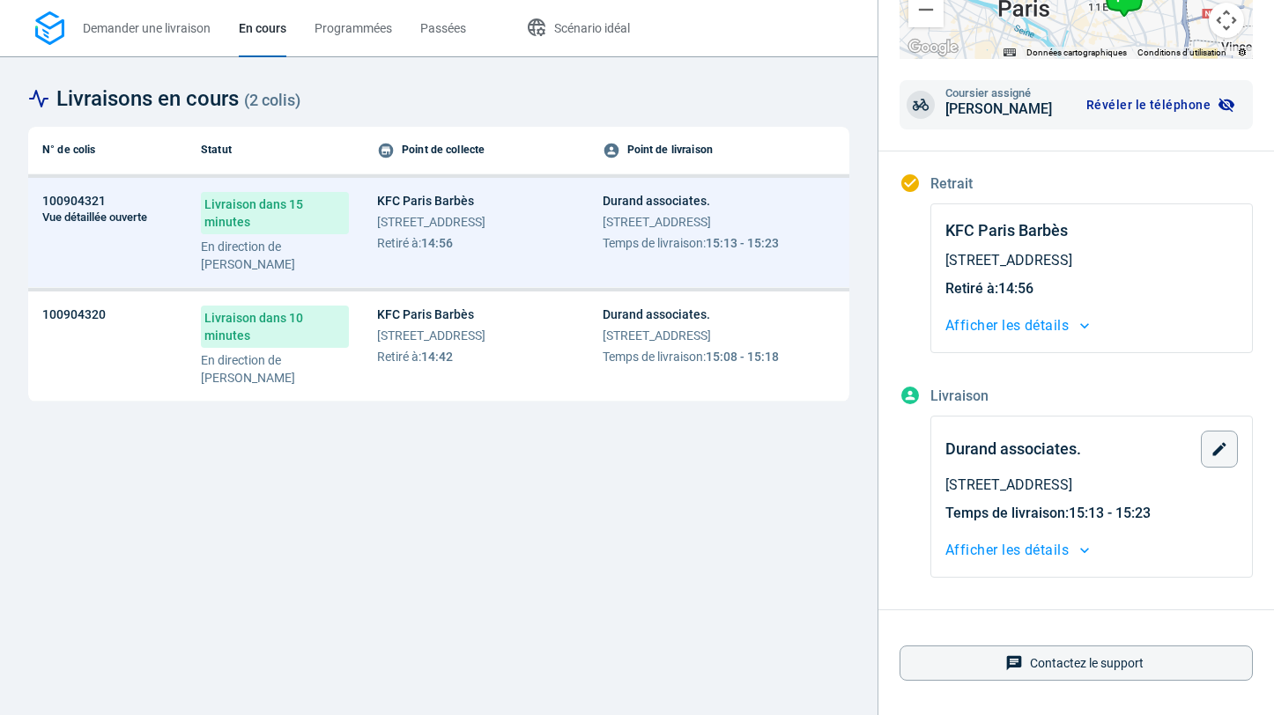
click at [984, 548] on span "Afficher les détails" at bounding box center [1006, 550] width 123 height 25
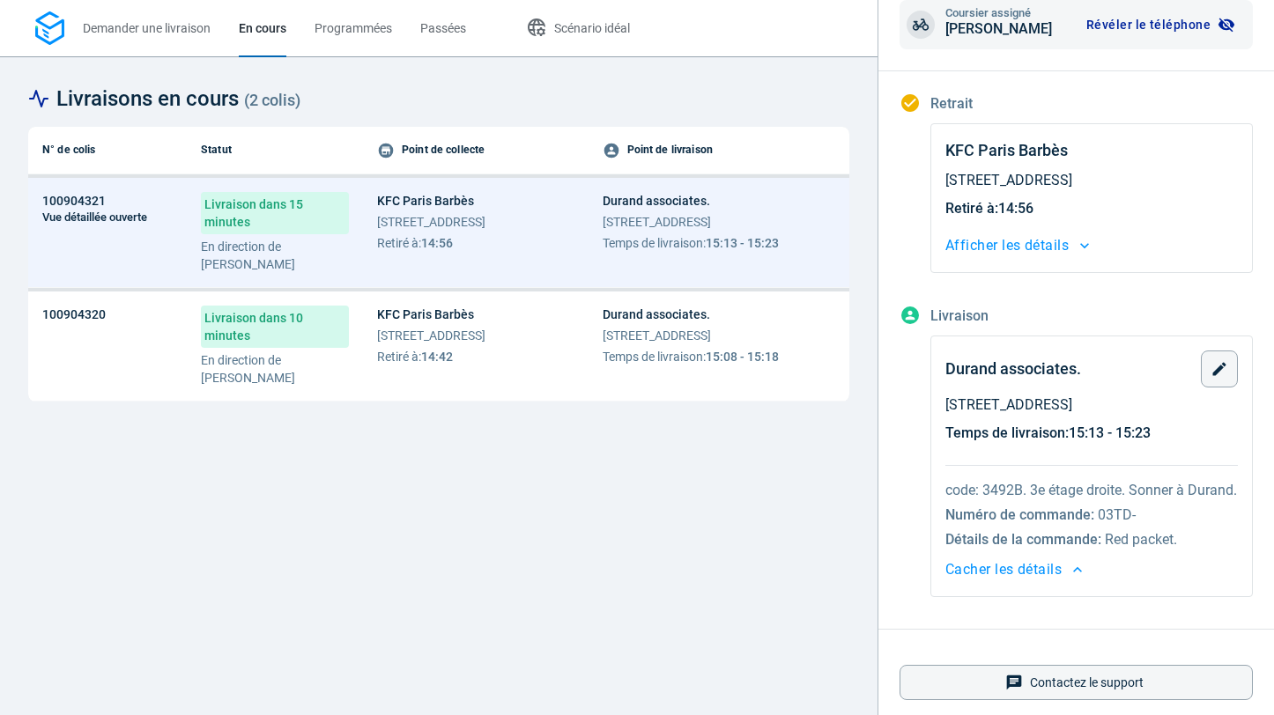
scroll to position [460, 0]
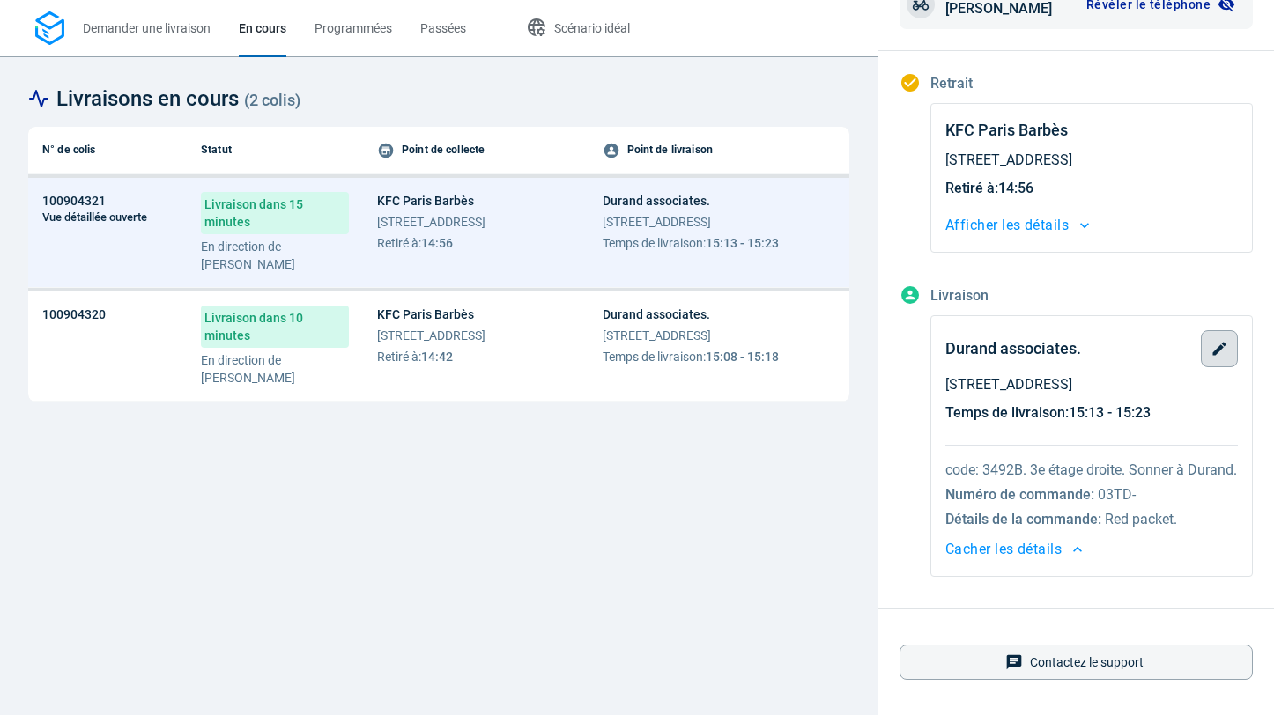
click at [1223, 340] on icon "button" at bounding box center [1220, 349] width 18 height 18
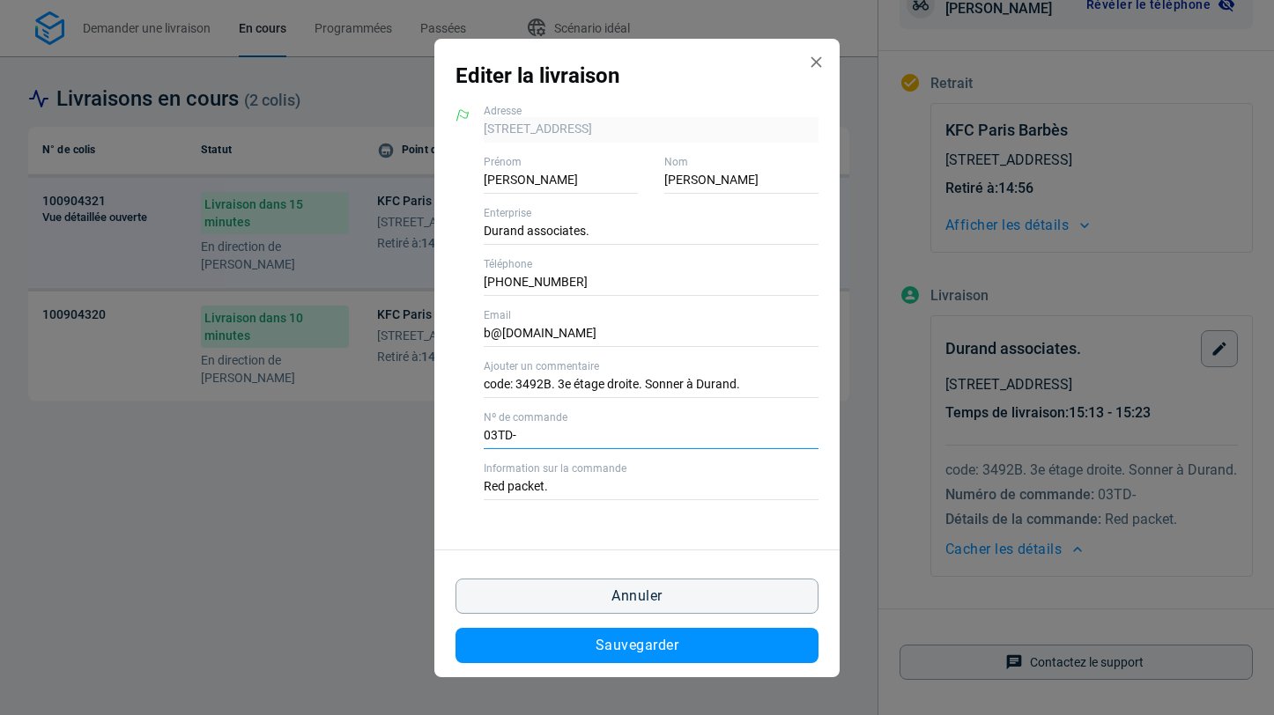
click at [499, 427] on input "03TD-" at bounding box center [651, 437] width 335 height 26
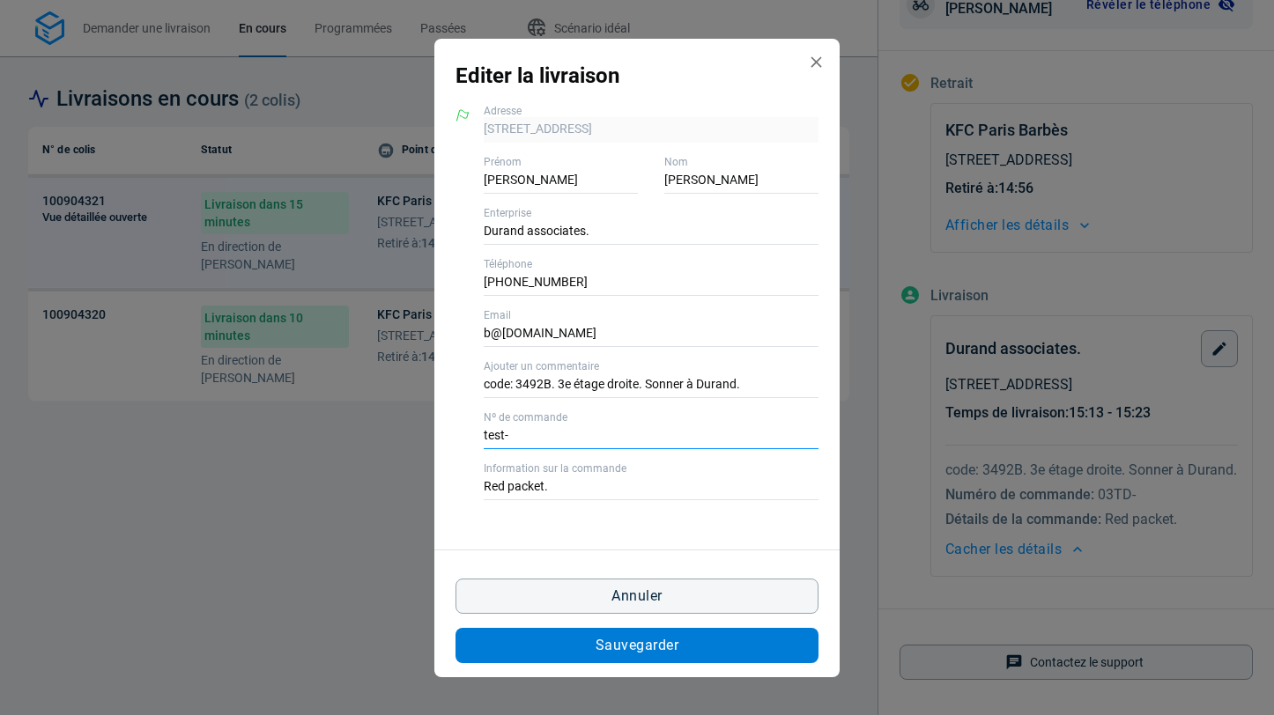
type input "test-"
click at [591, 641] on button "Sauvegarder" at bounding box center [637, 645] width 363 height 35
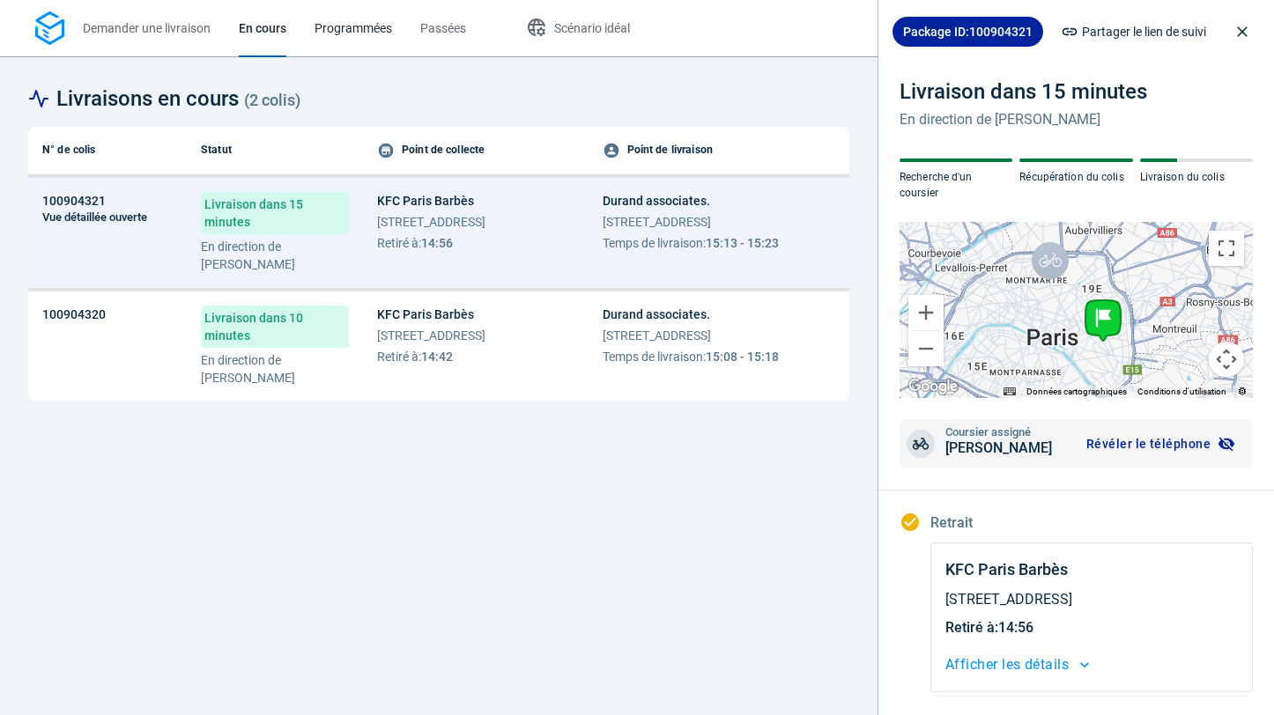
click at [375, 37] on link "Programmées" at bounding box center [354, 28] width 78 height 56
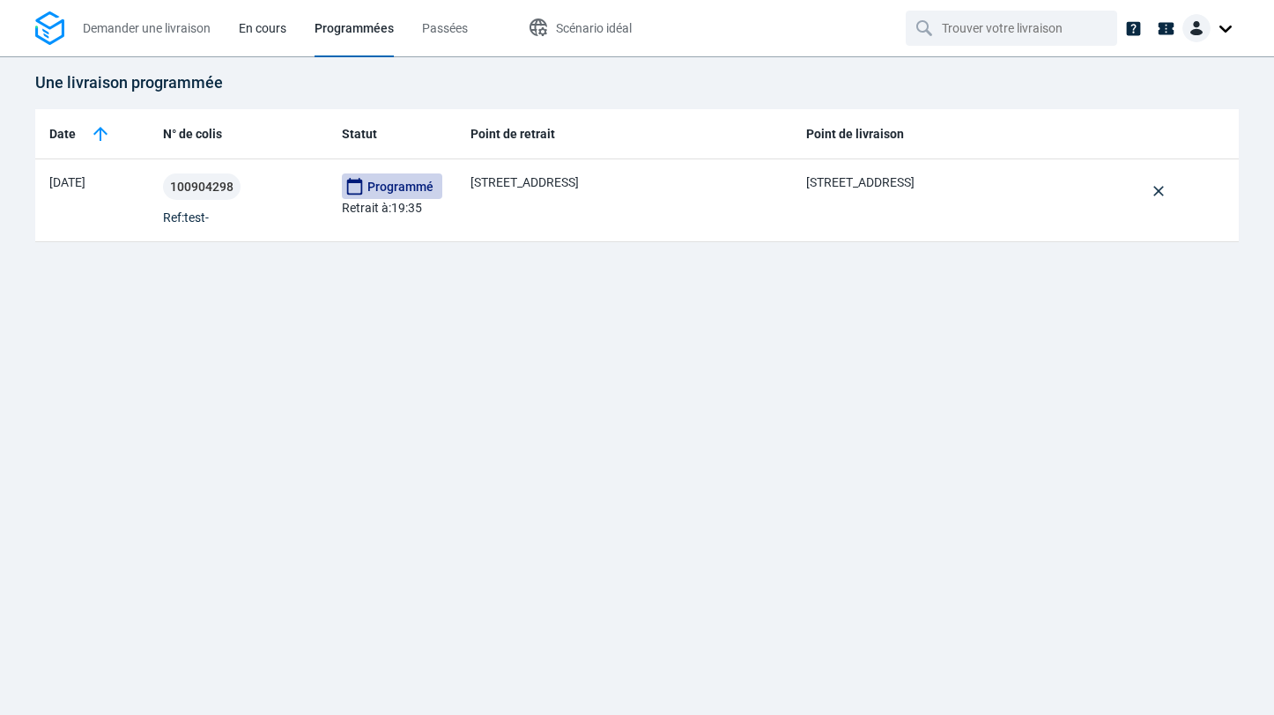
click at [263, 27] on span "En cours" at bounding box center [263, 28] width 48 height 14
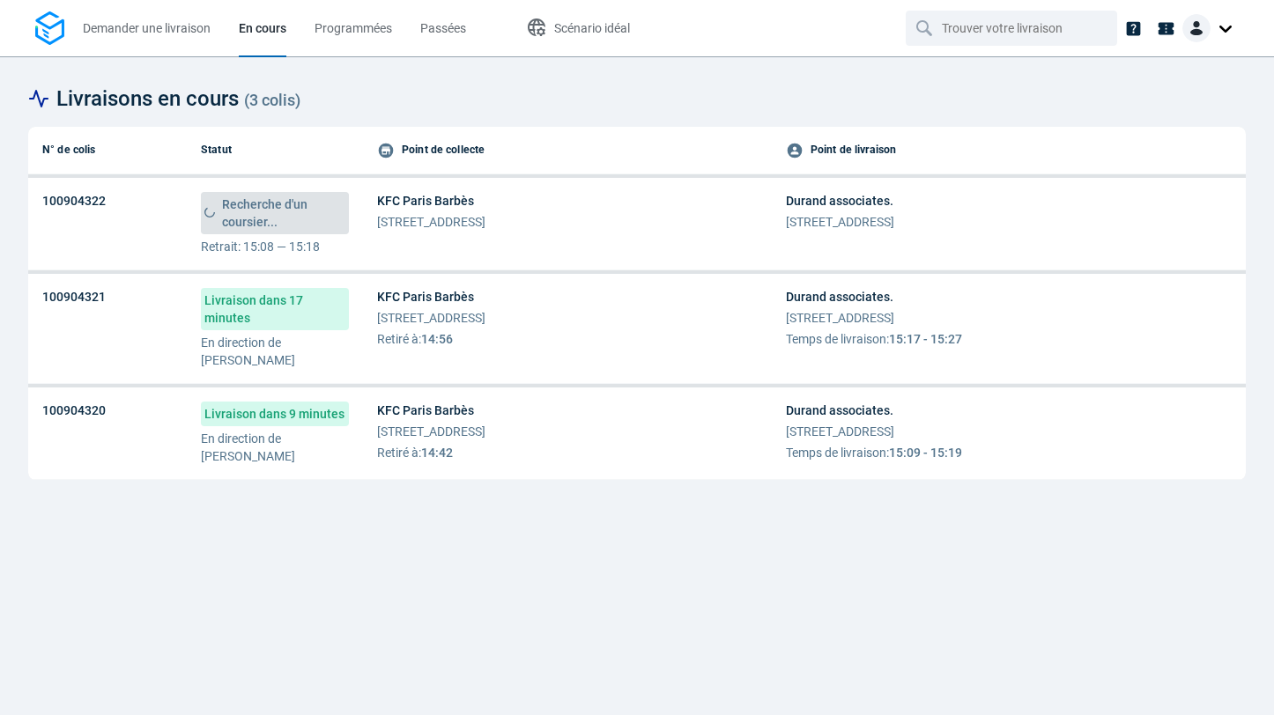
click at [432, 211] on div "KFC Paris Barbès [STREET_ADDRESS]" at bounding box center [431, 213] width 108 height 42
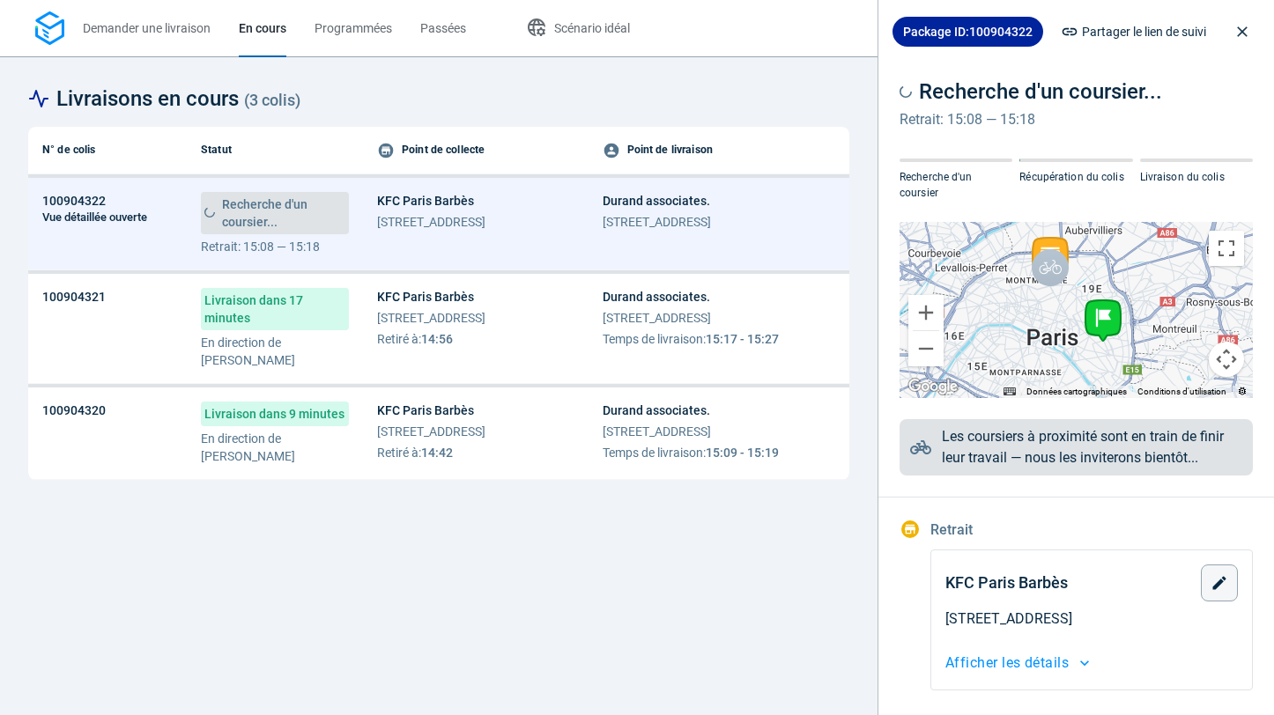
scroll to position [316, 0]
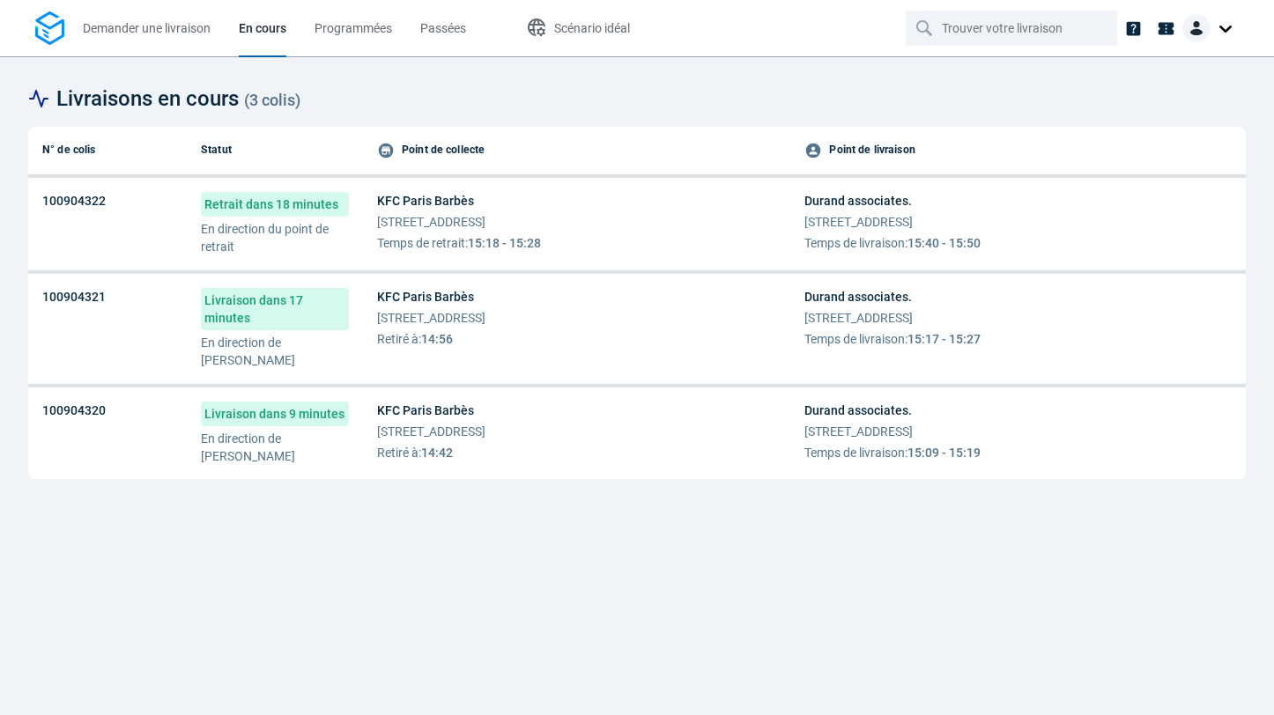
click at [436, 220] on span "[STREET_ADDRESS]" at bounding box center [459, 222] width 164 height 18
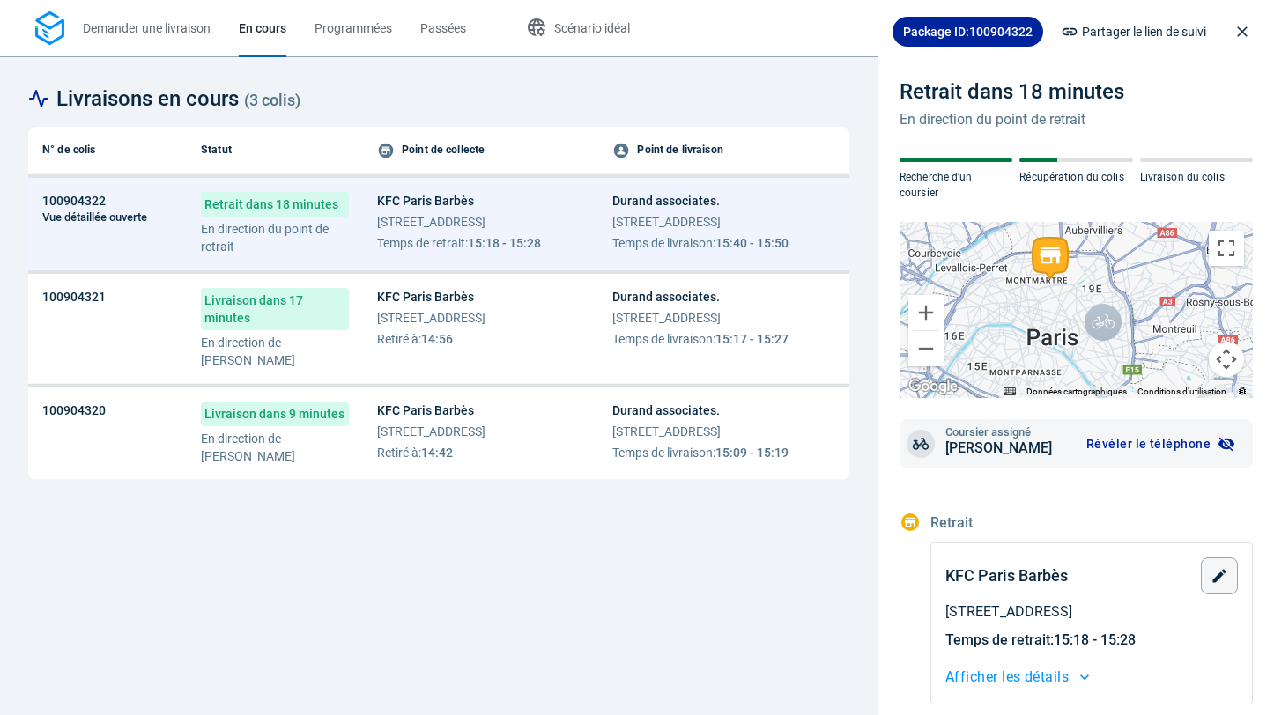
click at [1051, 676] on span "Afficher les détails" at bounding box center [1006, 677] width 123 height 25
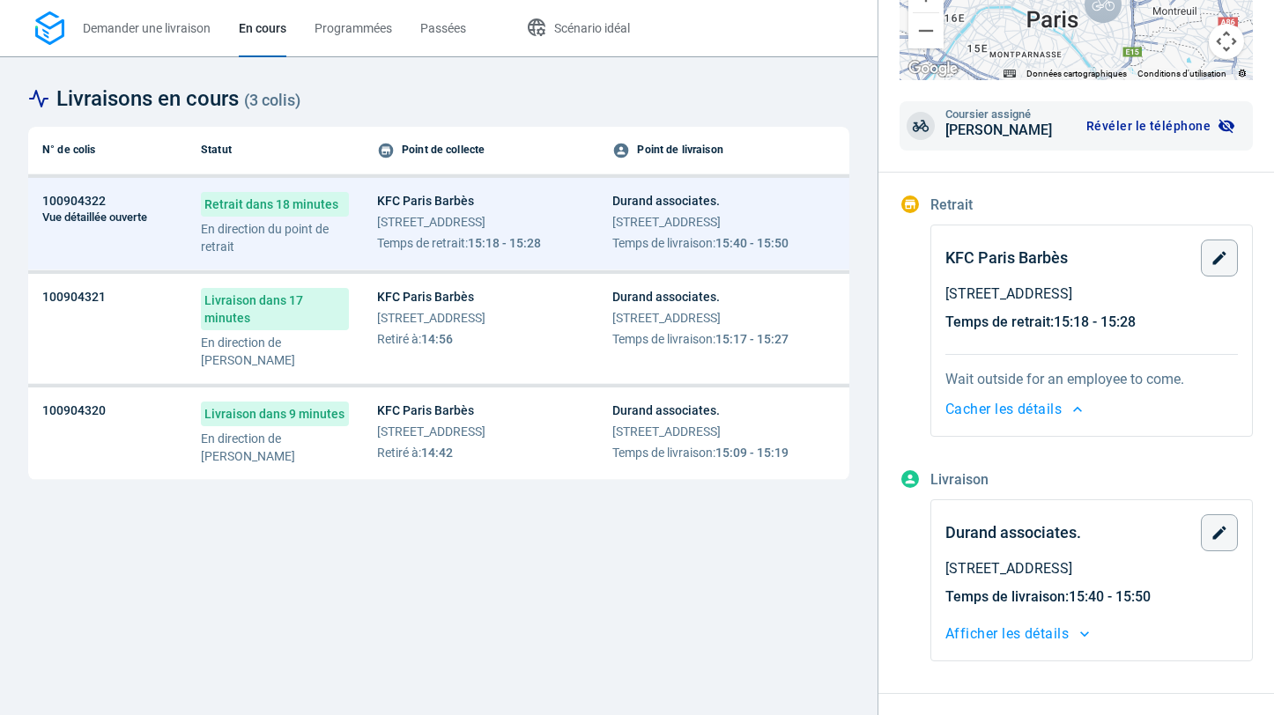
scroll to position [320, 0]
click at [1048, 628] on span "Afficher les détails" at bounding box center [1006, 632] width 123 height 25
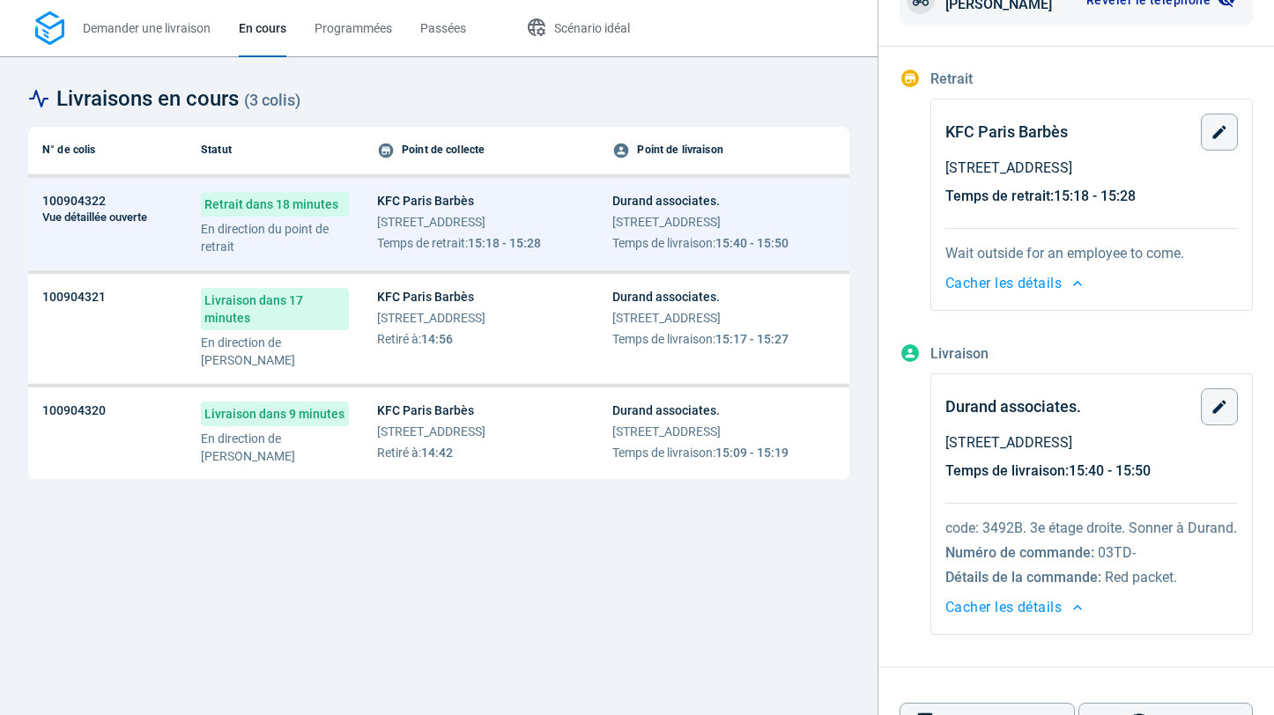
scroll to position [453, 0]
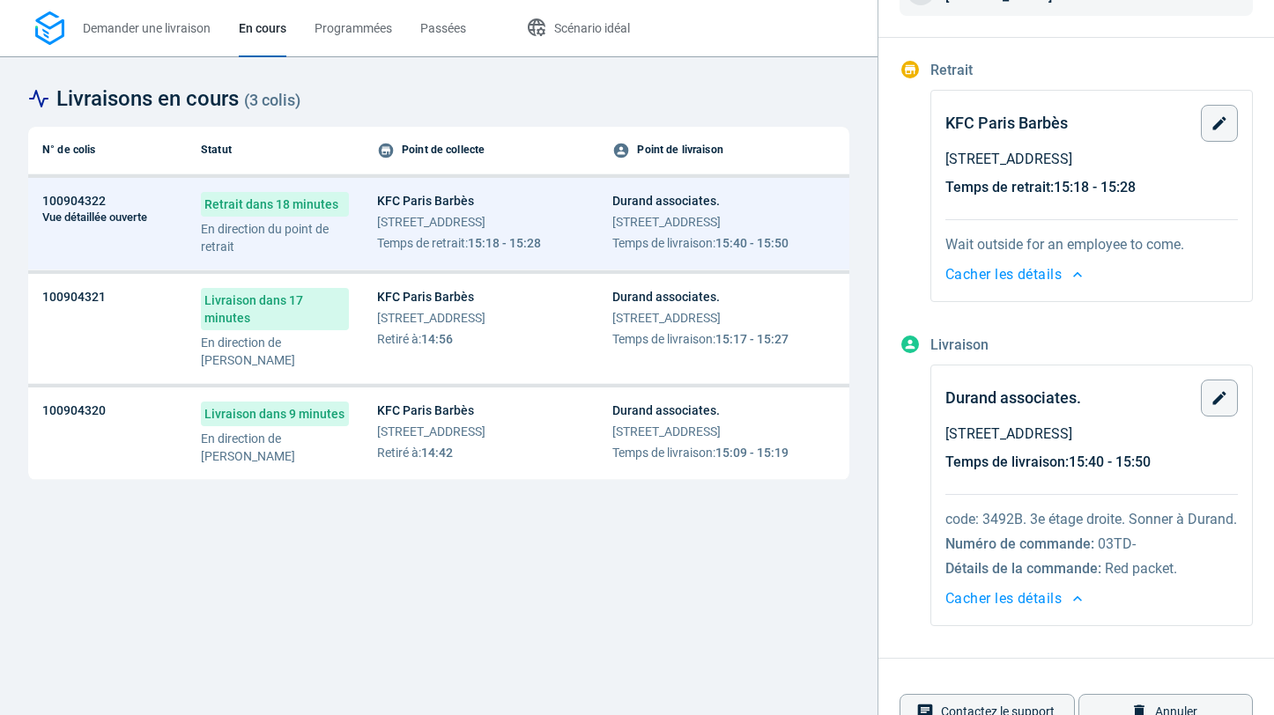
click at [447, 228] on span "[STREET_ADDRESS]" at bounding box center [459, 222] width 164 height 18
click at [395, 229] on span "[STREET_ADDRESS]" at bounding box center [459, 222] width 164 height 18
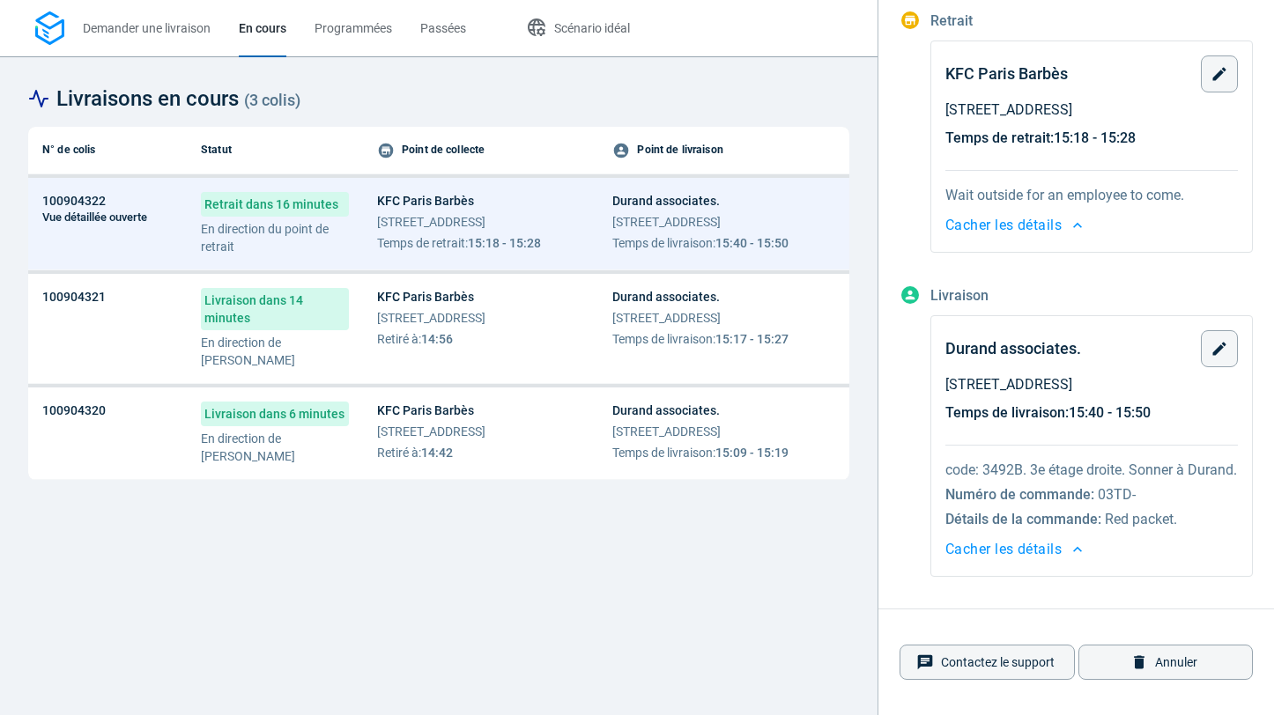
scroll to position [522, 0]
click at [1210, 330] on button "button" at bounding box center [1219, 348] width 37 height 37
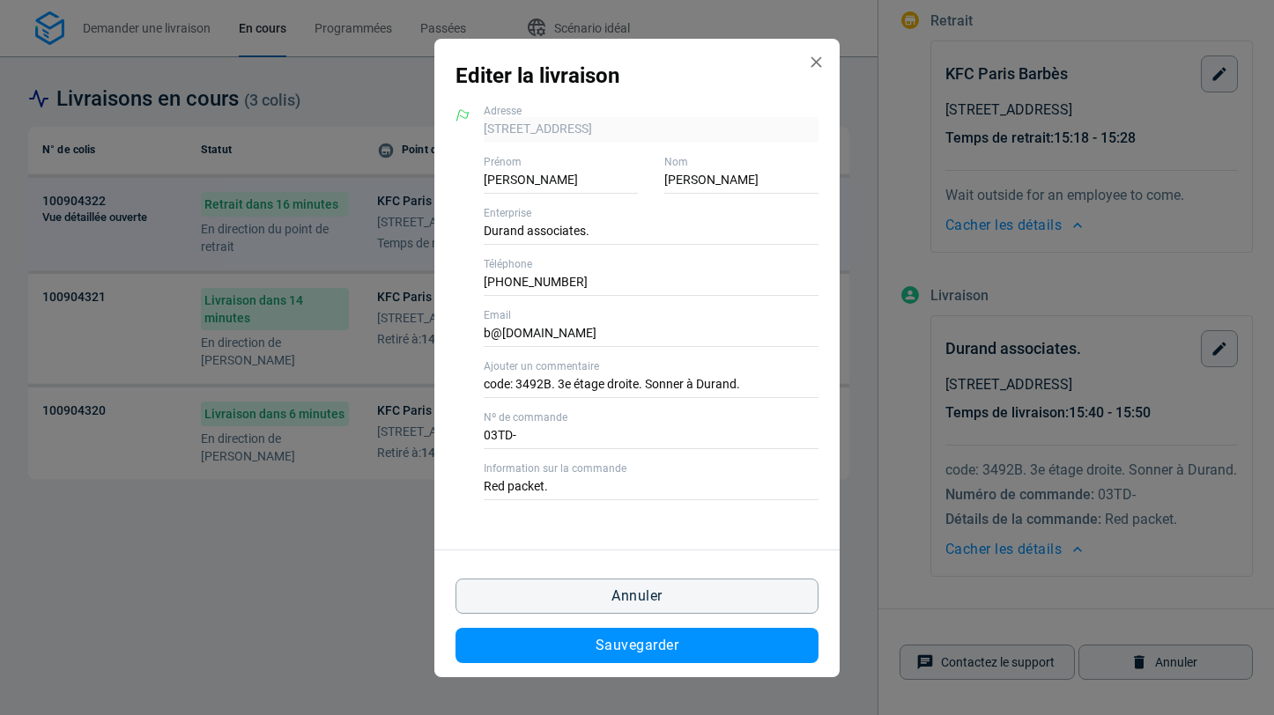
click at [542, 423] on label "Nº de commande" at bounding box center [651, 418] width 335 height 16
click at [542, 424] on input "03TD-" at bounding box center [651, 437] width 335 height 26
click at [509, 445] on input "03TD-" at bounding box center [651, 437] width 335 height 26
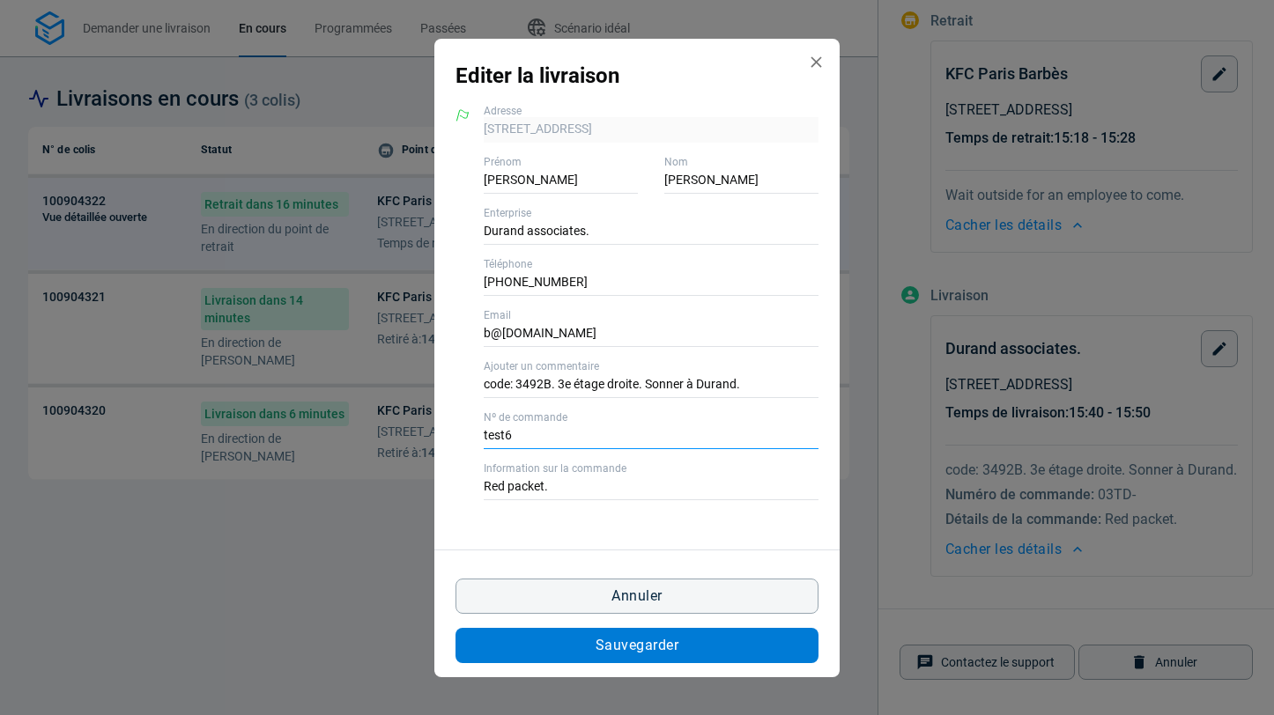
type input "test6"
click at [595, 642] on button "Sauvegarder" at bounding box center [637, 645] width 363 height 35
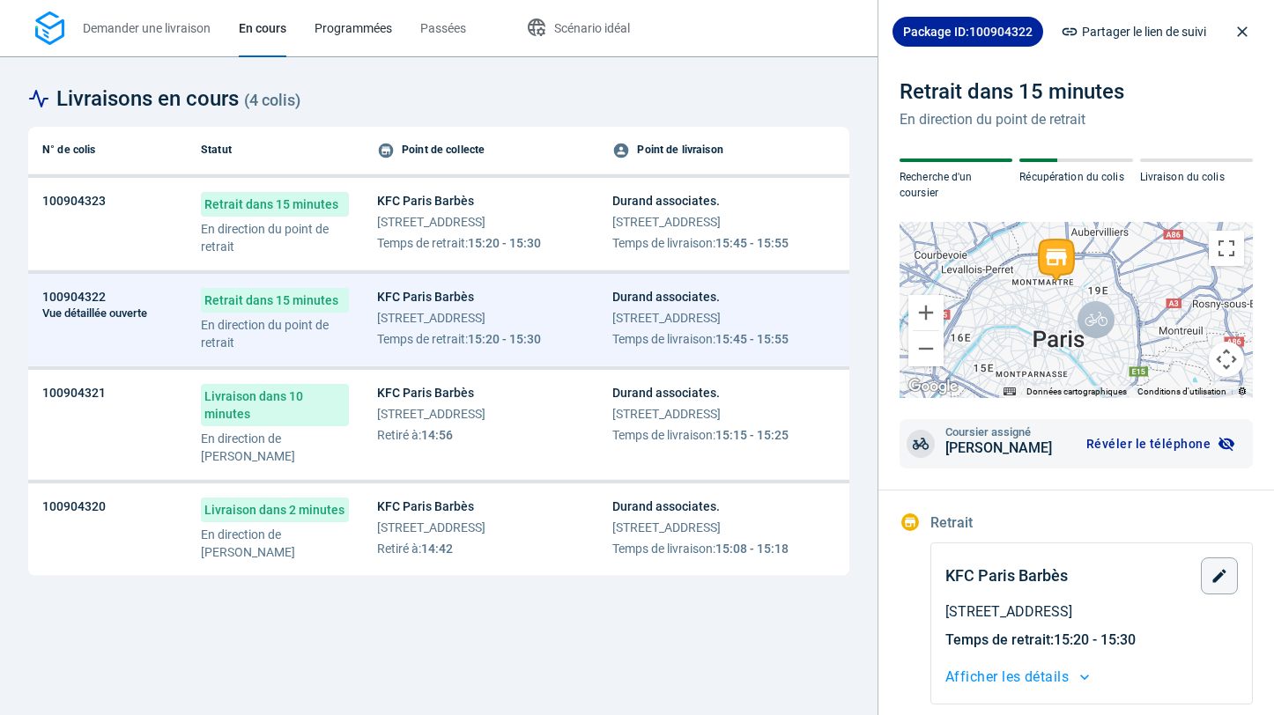
click at [347, 34] on span "Programmées" at bounding box center [354, 28] width 78 height 14
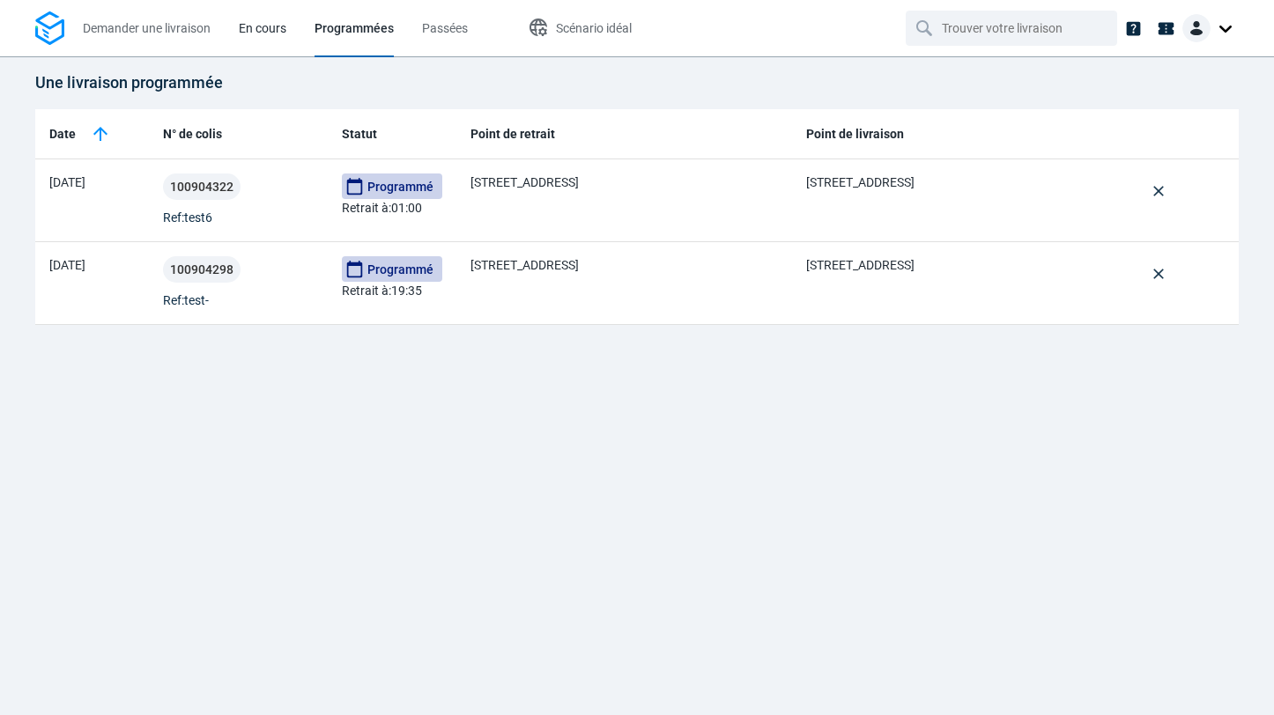
click at [253, 26] on span "En cours" at bounding box center [263, 28] width 48 height 14
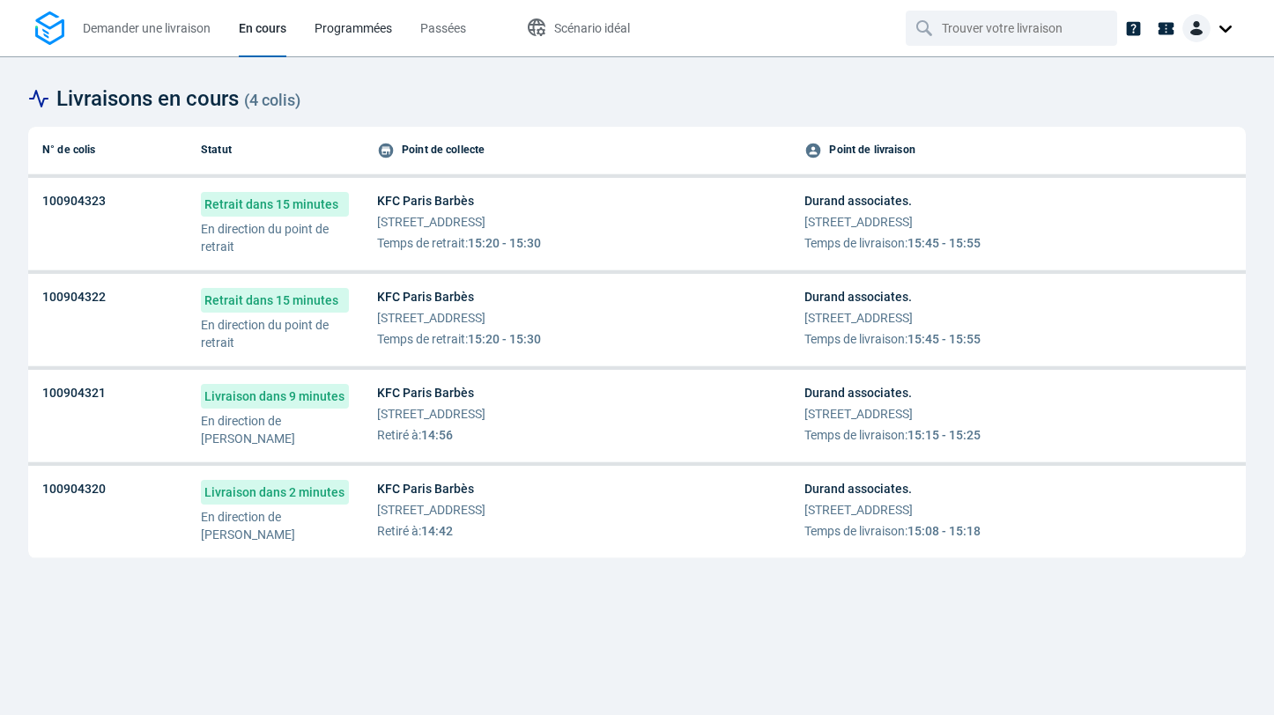
click at [345, 26] on span "Programmées" at bounding box center [354, 28] width 78 height 14
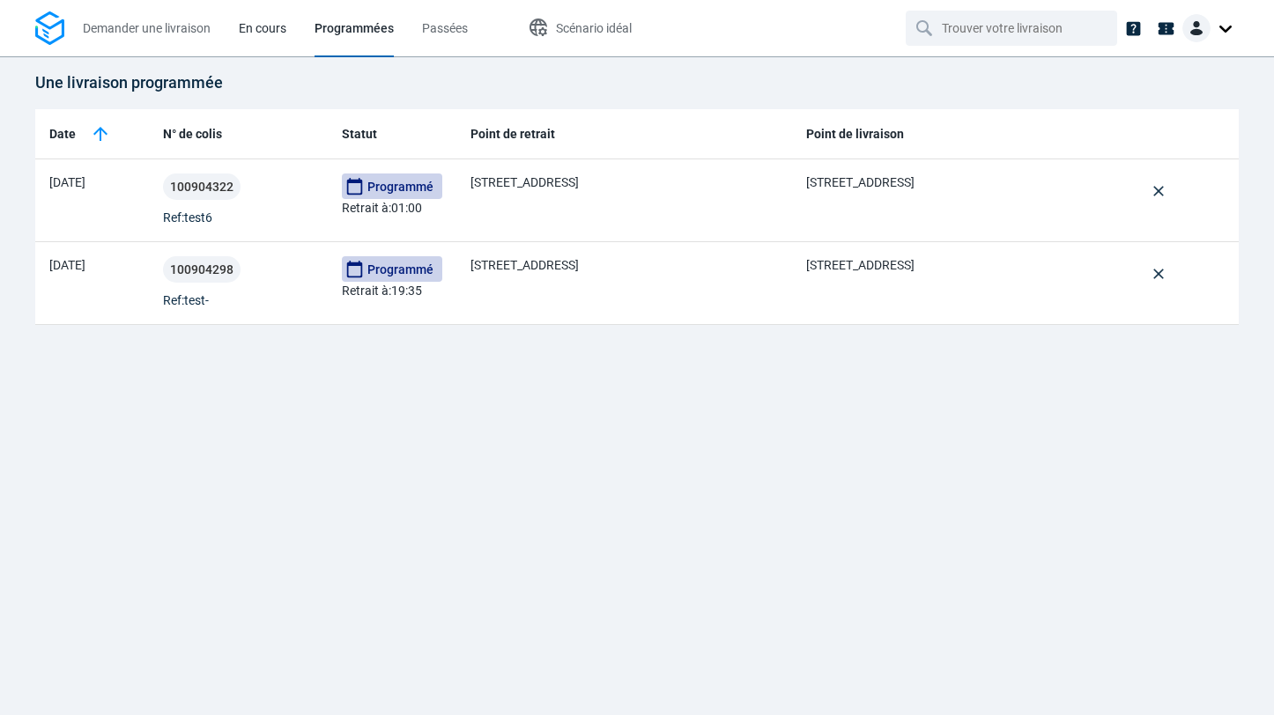
click at [262, 19] on span "En cours" at bounding box center [263, 28] width 48 height 19
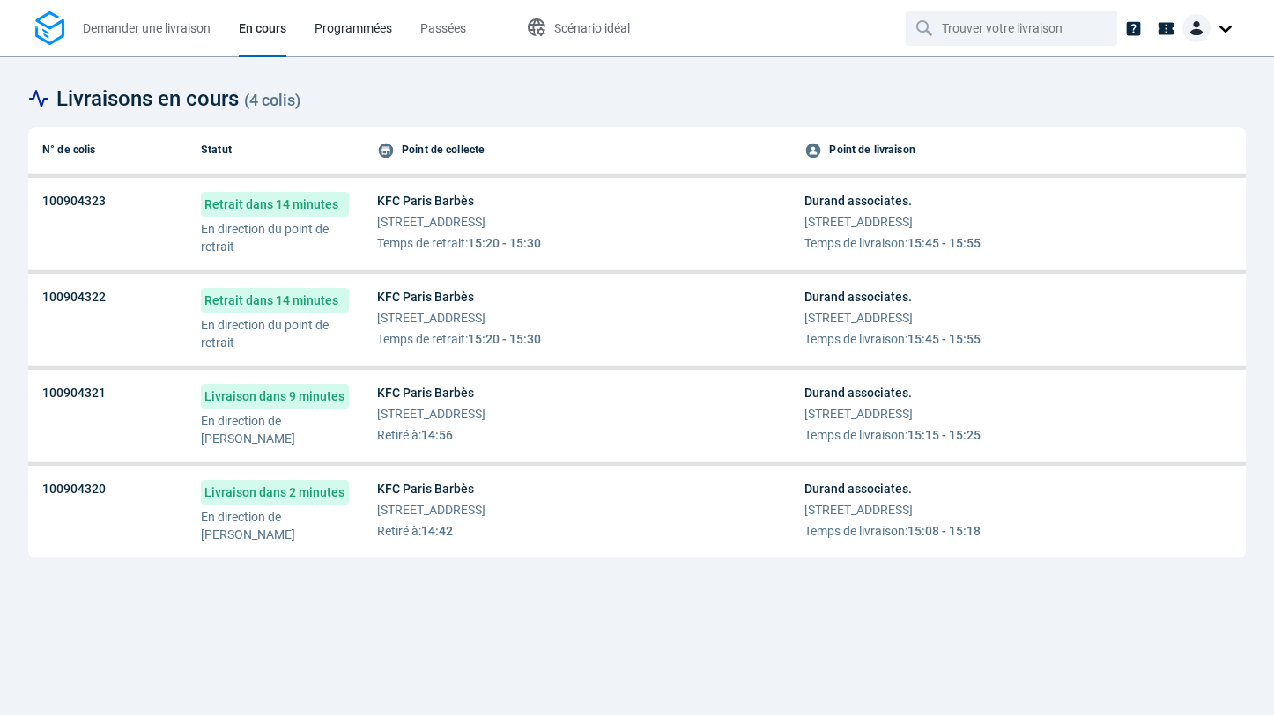
click at [350, 17] on link "Programmées" at bounding box center [354, 28] width 78 height 56
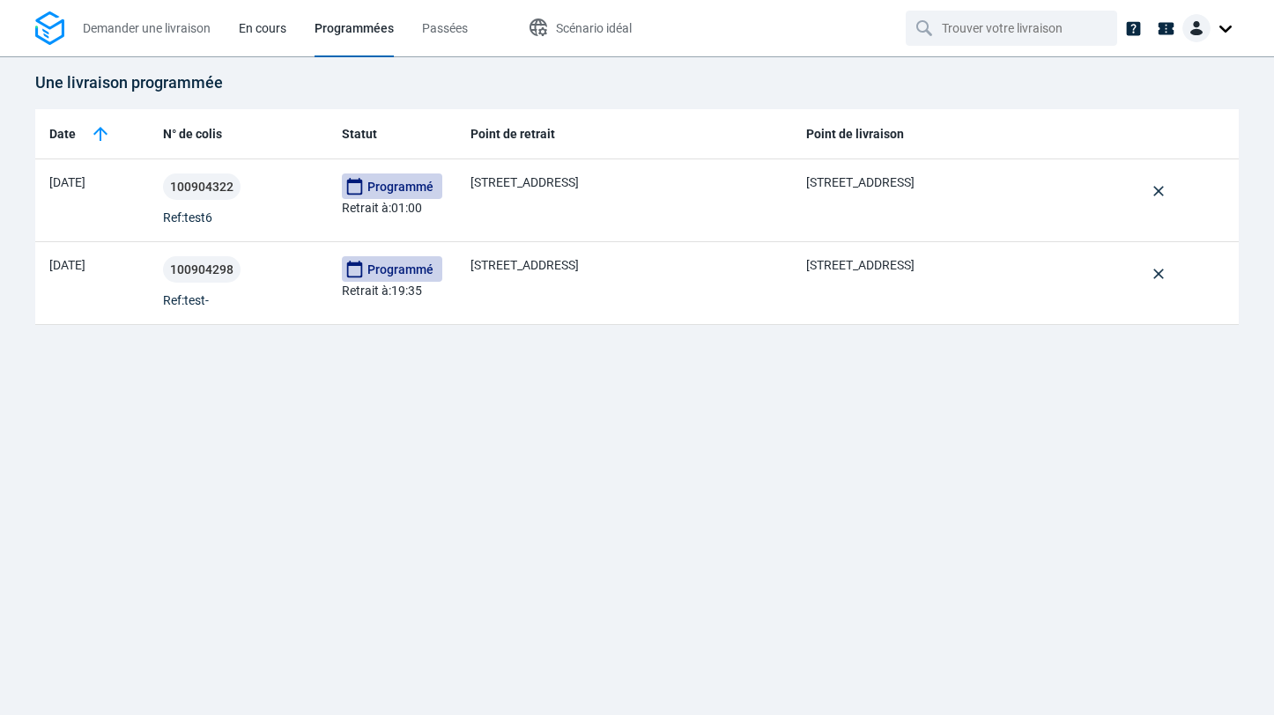
click at [258, 32] on span "En cours" at bounding box center [263, 28] width 48 height 14
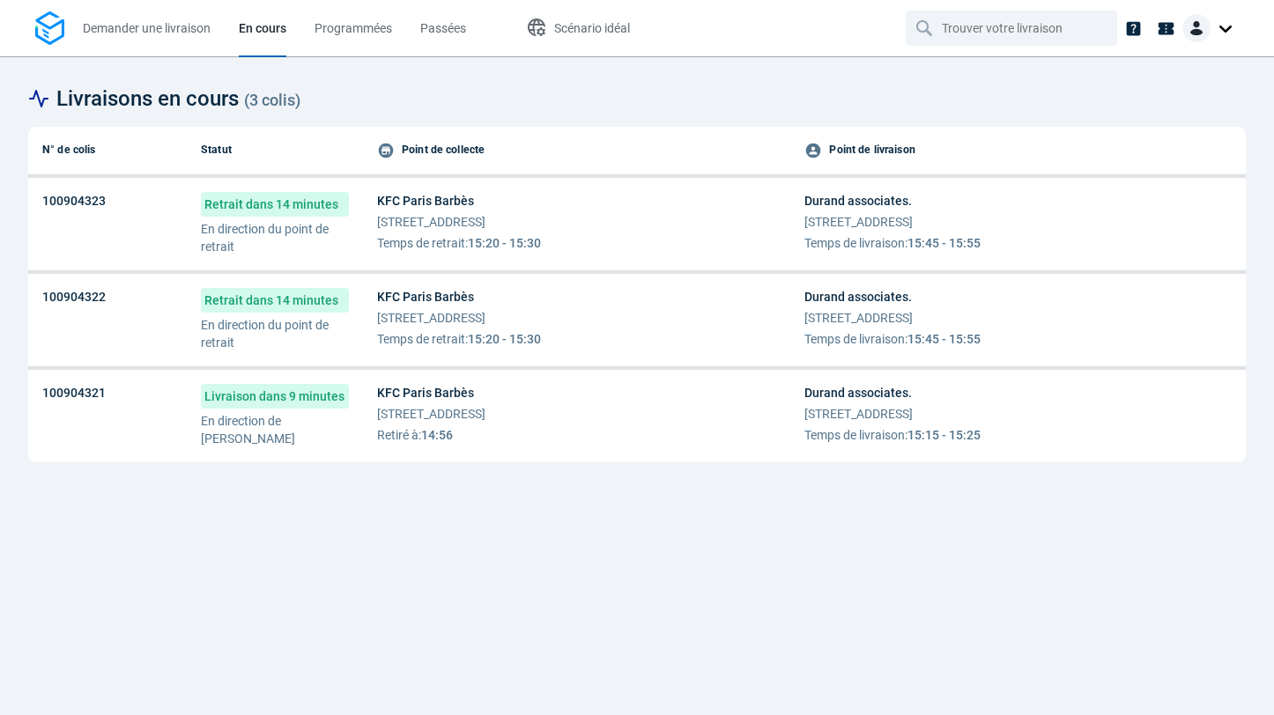
click at [416, 26] on li "Passées" at bounding box center [443, 28] width 74 height 56
click at [340, 5] on link "Programmées" at bounding box center [354, 28] width 78 height 56
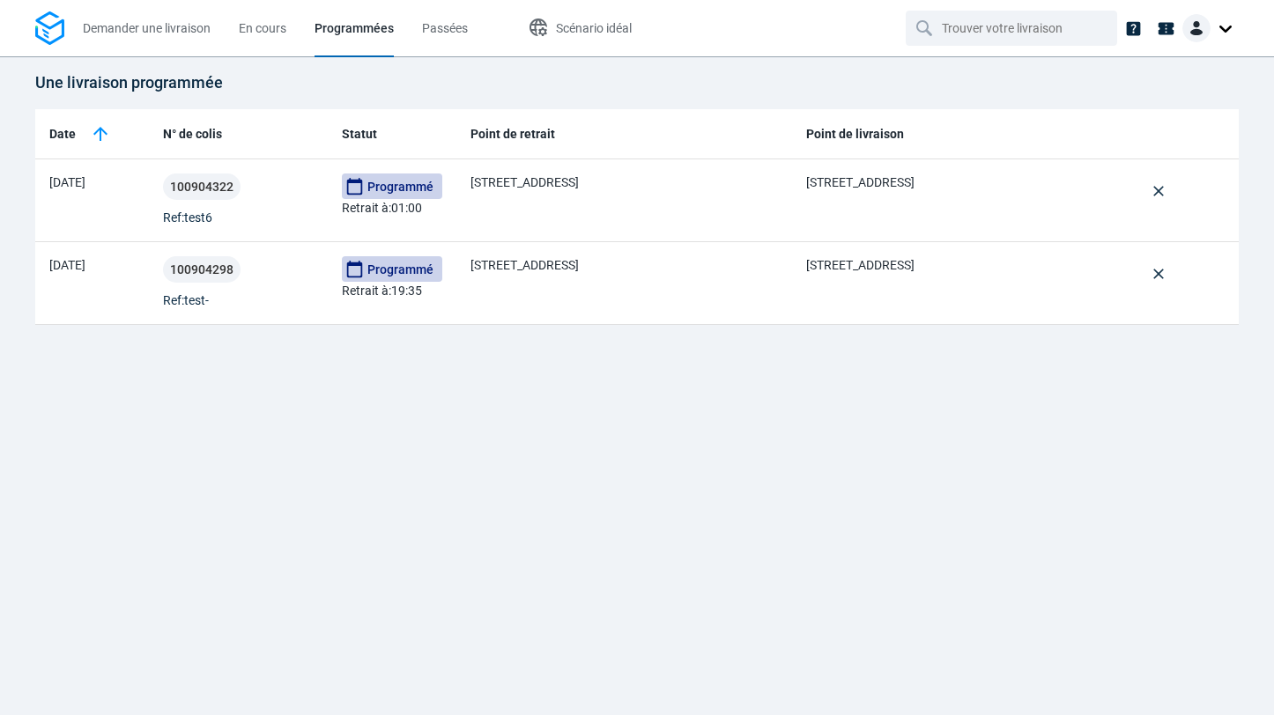
click at [340, 21] on span "Programmées" at bounding box center [354, 28] width 79 height 14
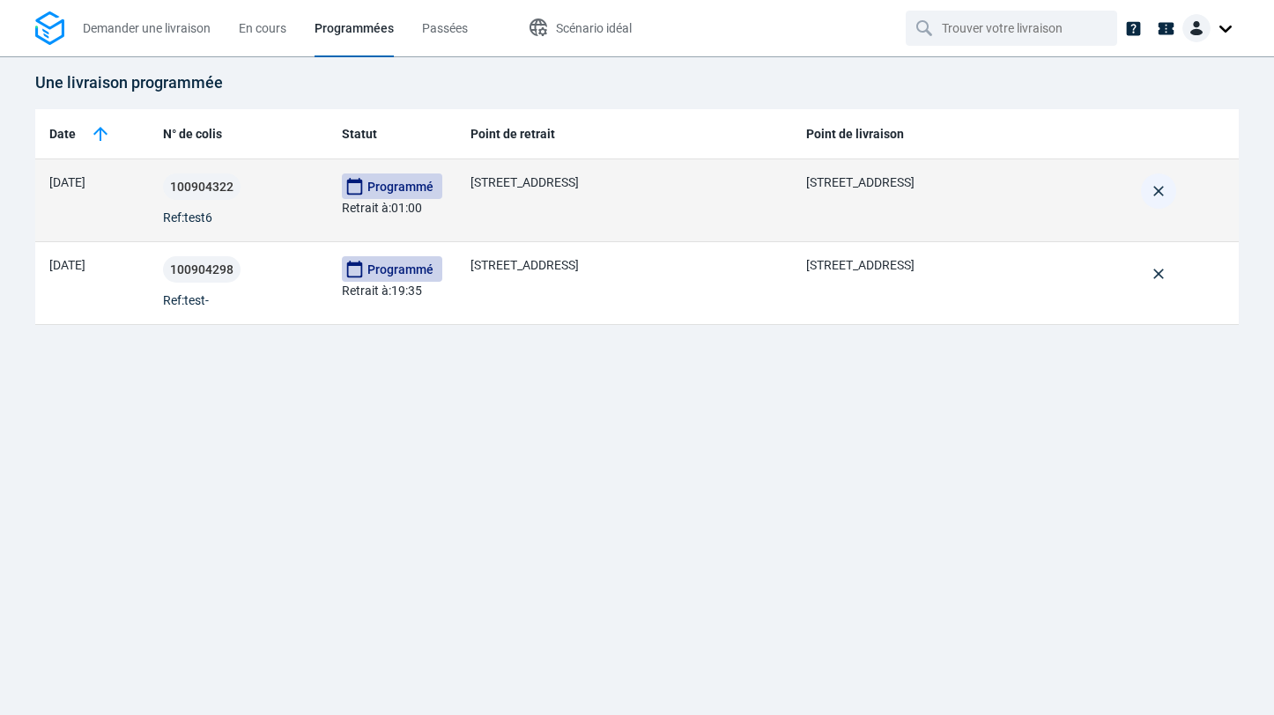
click at [1157, 205] on button "button" at bounding box center [1158, 191] width 35 height 35
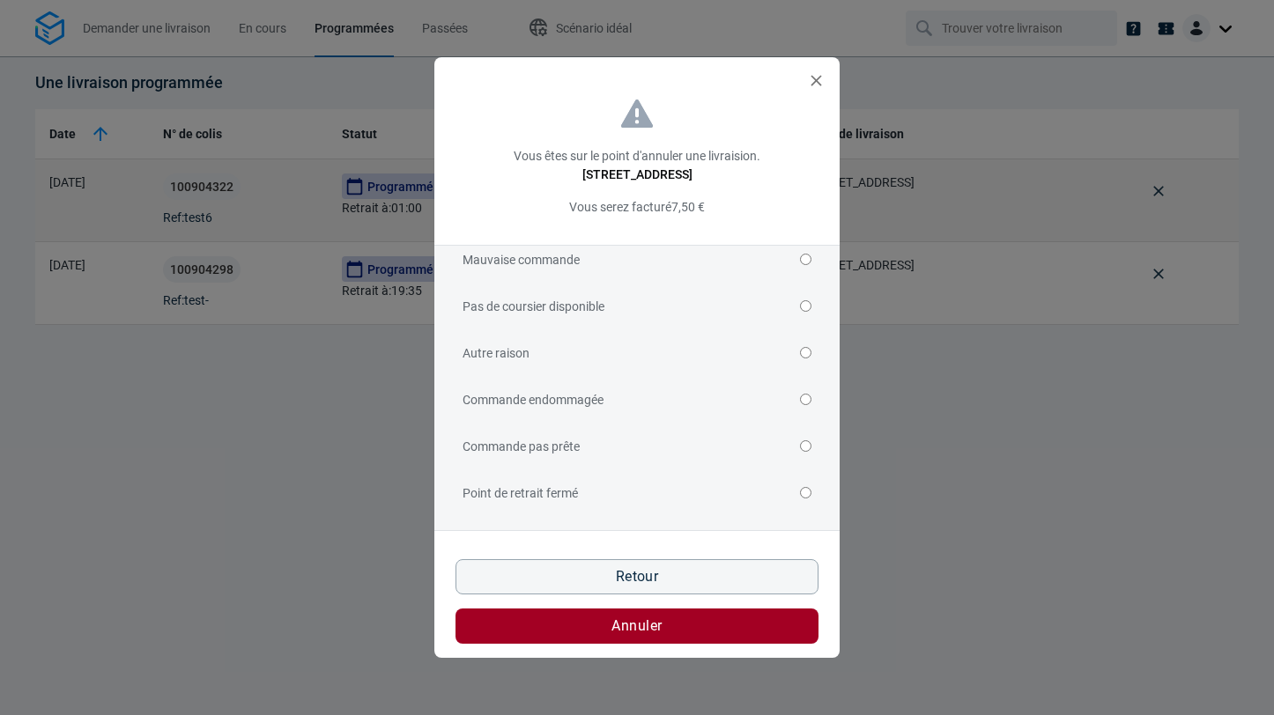
scroll to position [231, 0]
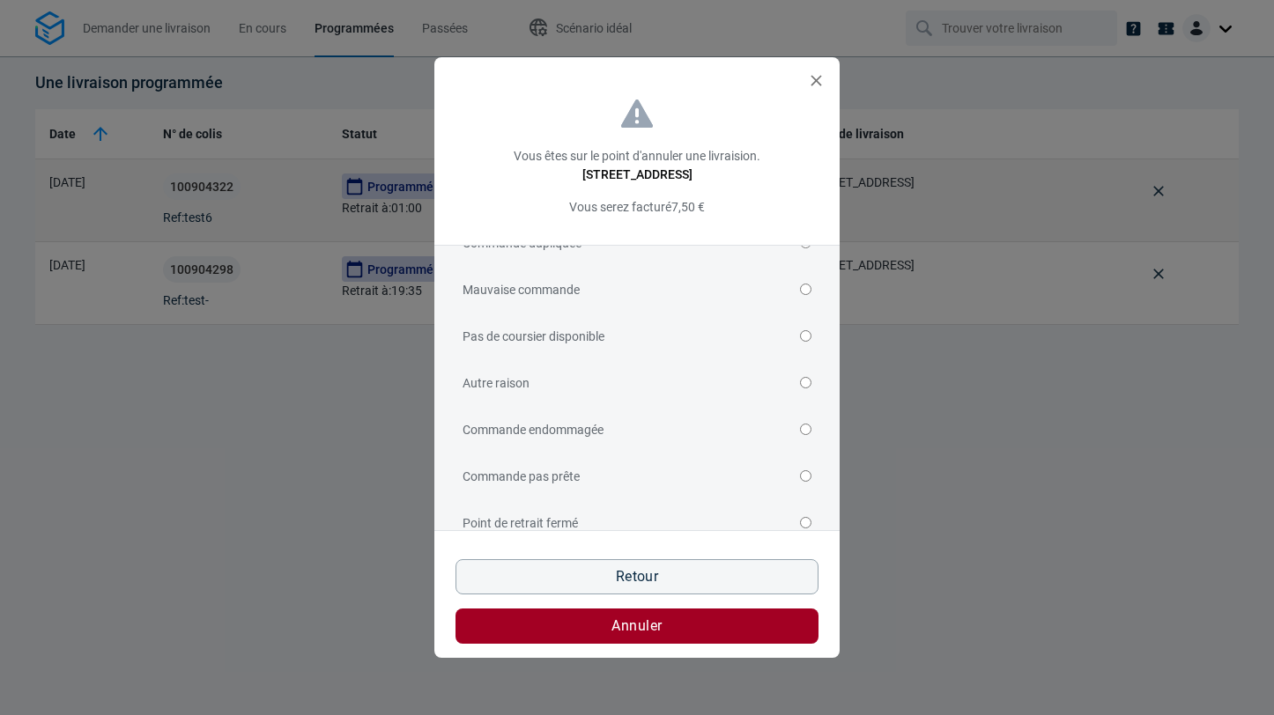
click at [803, 380] on input "Autre raison" at bounding box center [805, 382] width 11 height 11
radio input "true"
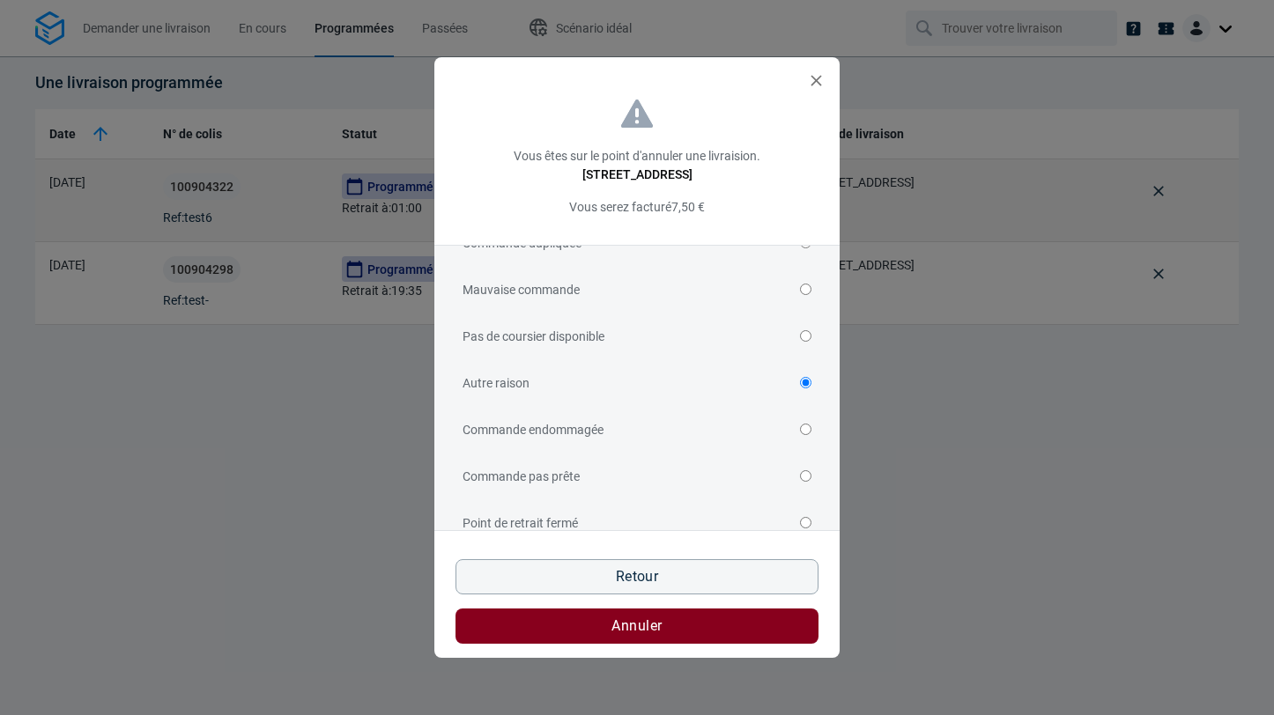
click at [654, 627] on span "Annuler" at bounding box center [637, 626] width 50 height 14
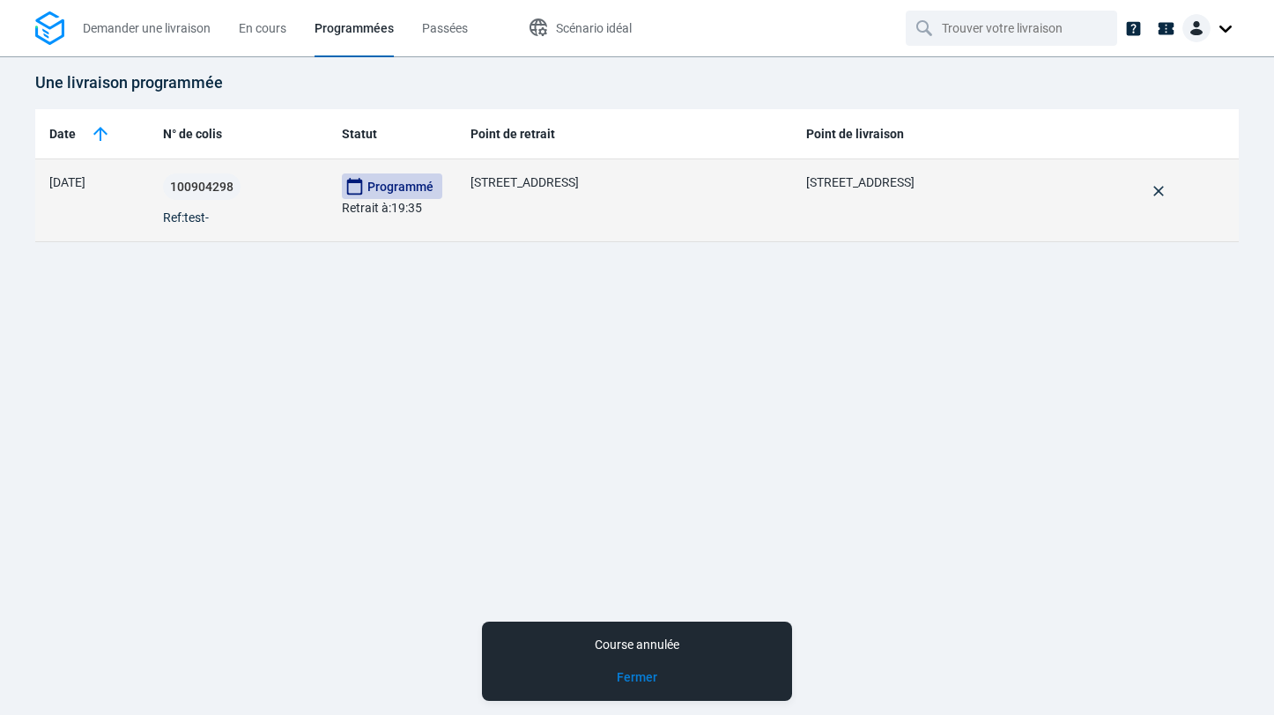
click at [630, 678] on button "Fermer" at bounding box center [637, 678] width 41 height 19
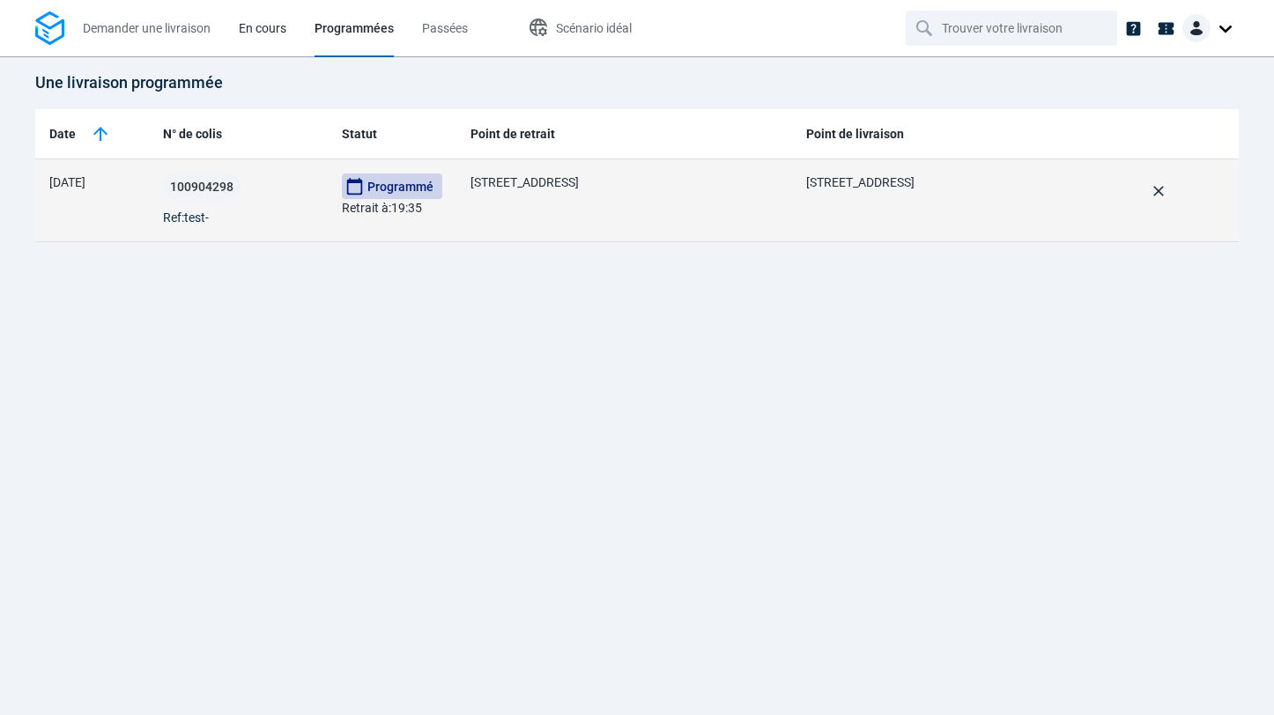
click at [247, 25] on span "En cours" at bounding box center [263, 28] width 48 height 14
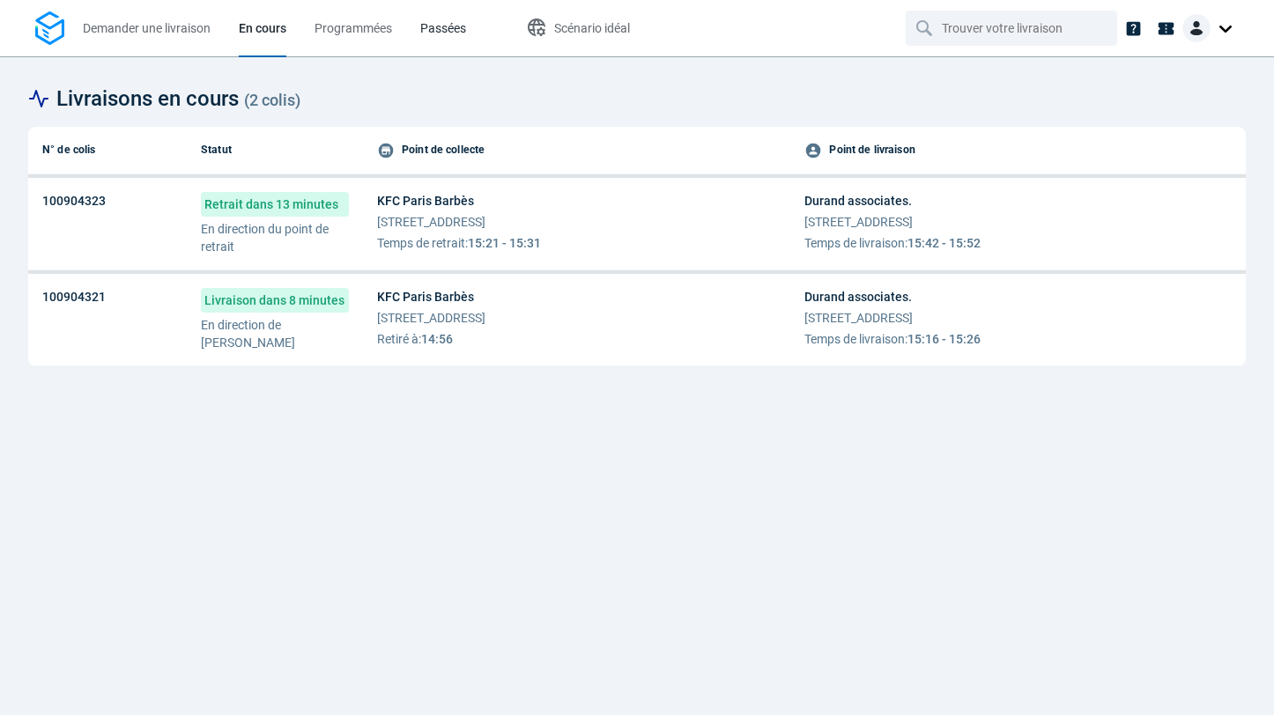
click at [464, 28] on span "Passées" at bounding box center [443, 28] width 46 height 14
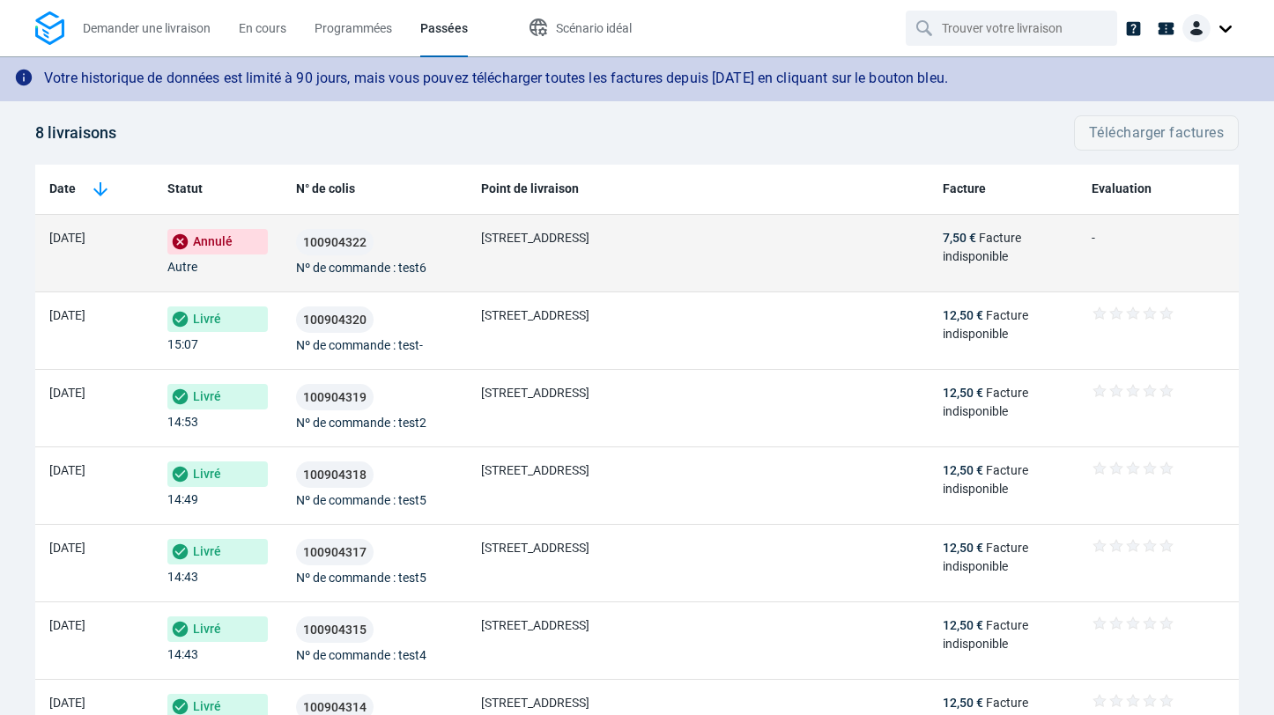
click at [442, 251] on div "100904322 Nº de commande : test6" at bounding box center [374, 253] width 157 height 48
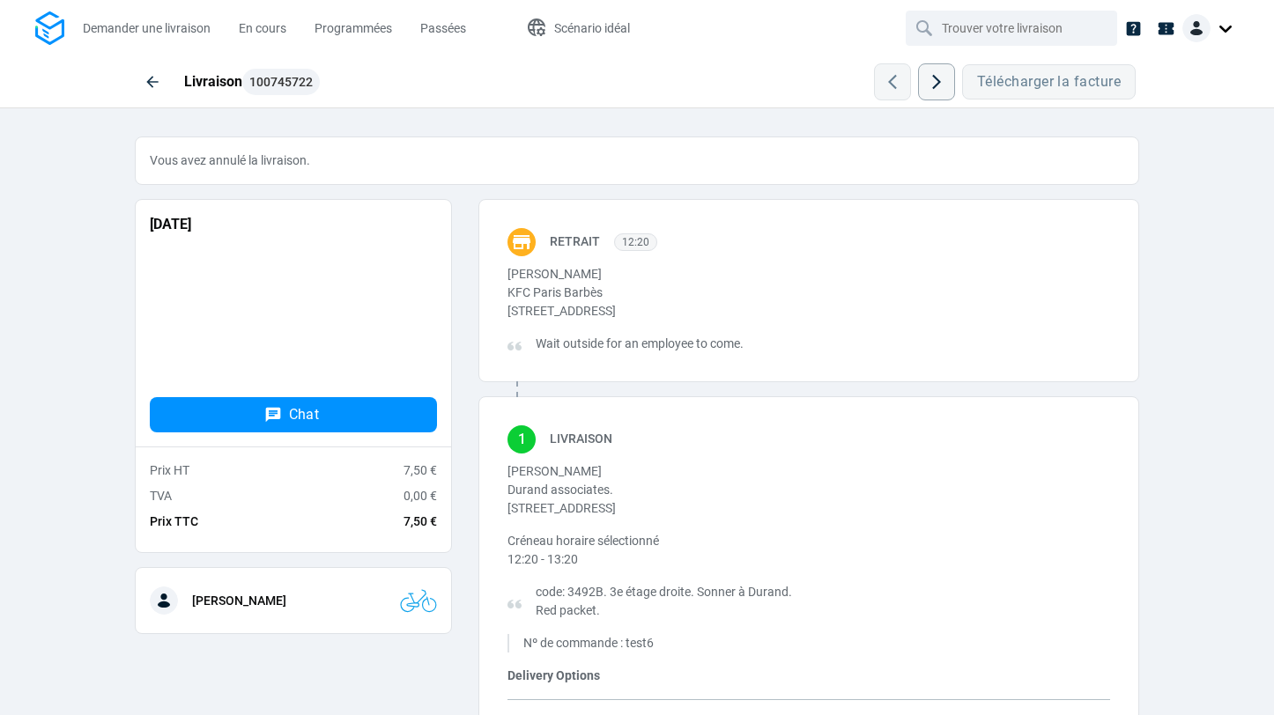
scroll to position [126, 0]
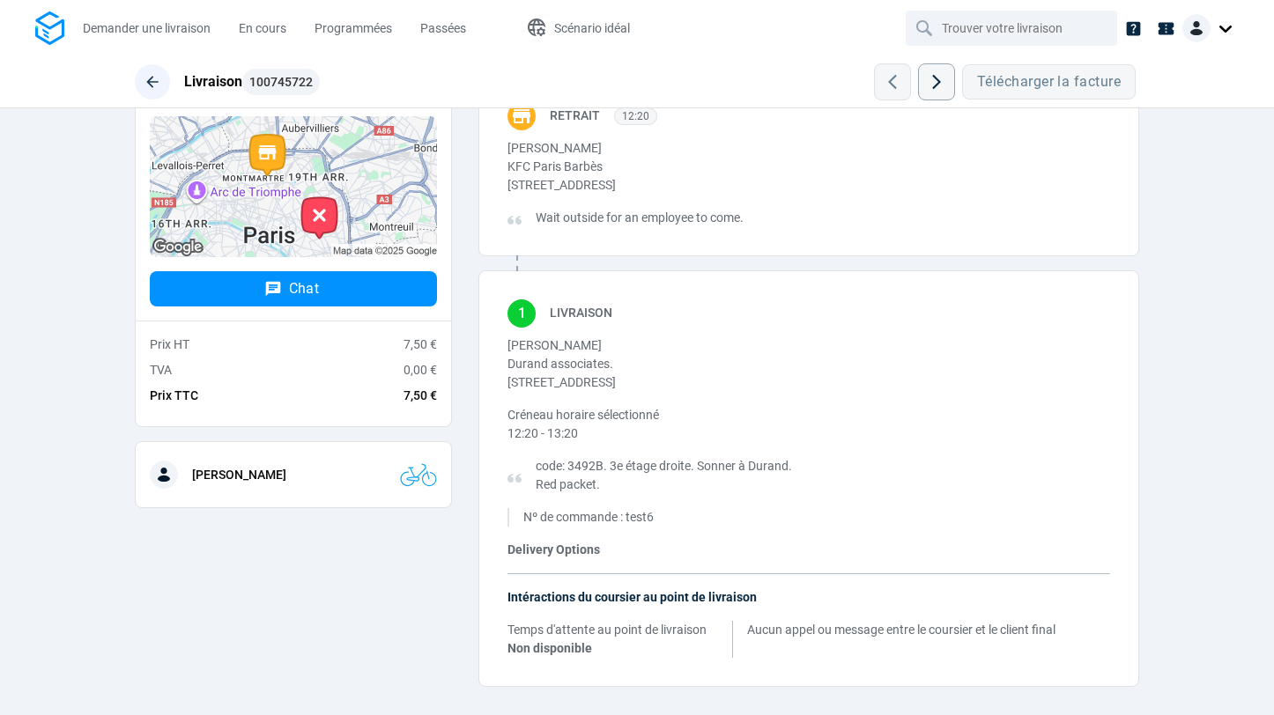
click at [152, 78] on icon "button" at bounding box center [151, 81] width 11 height 11
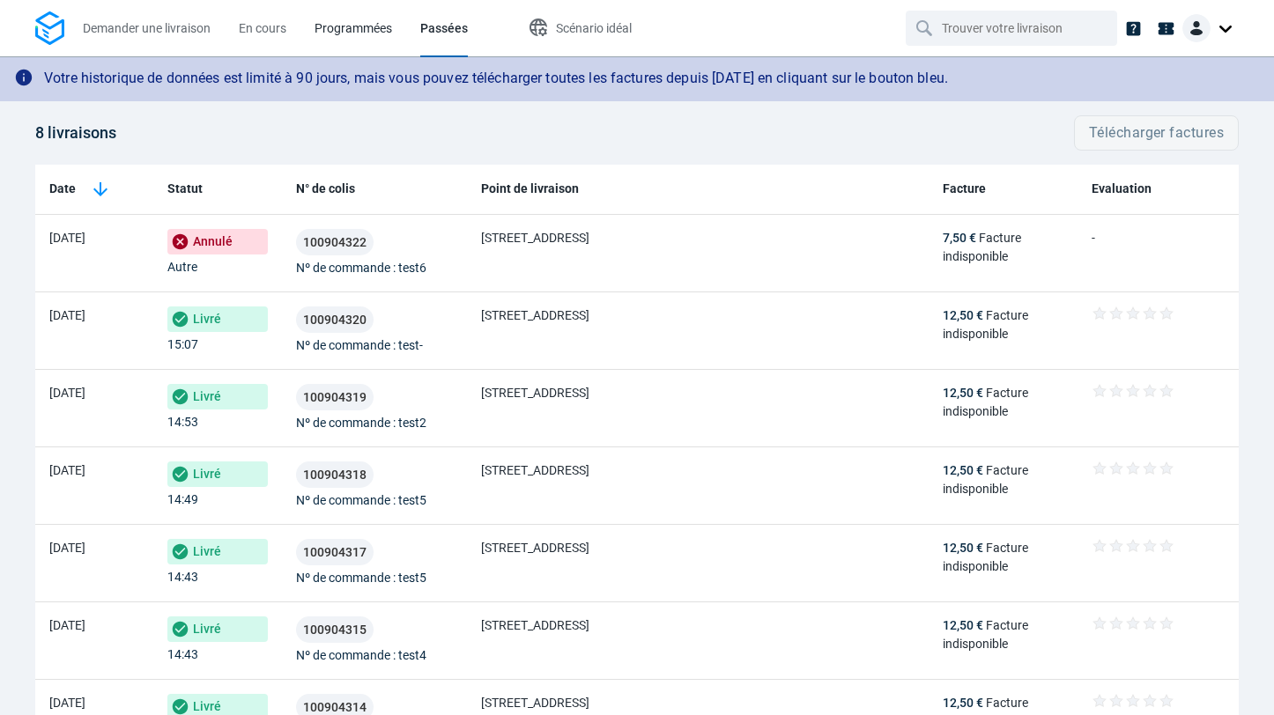
click at [342, 36] on span "Programmées" at bounding box center [354, 28] width 78 height 19
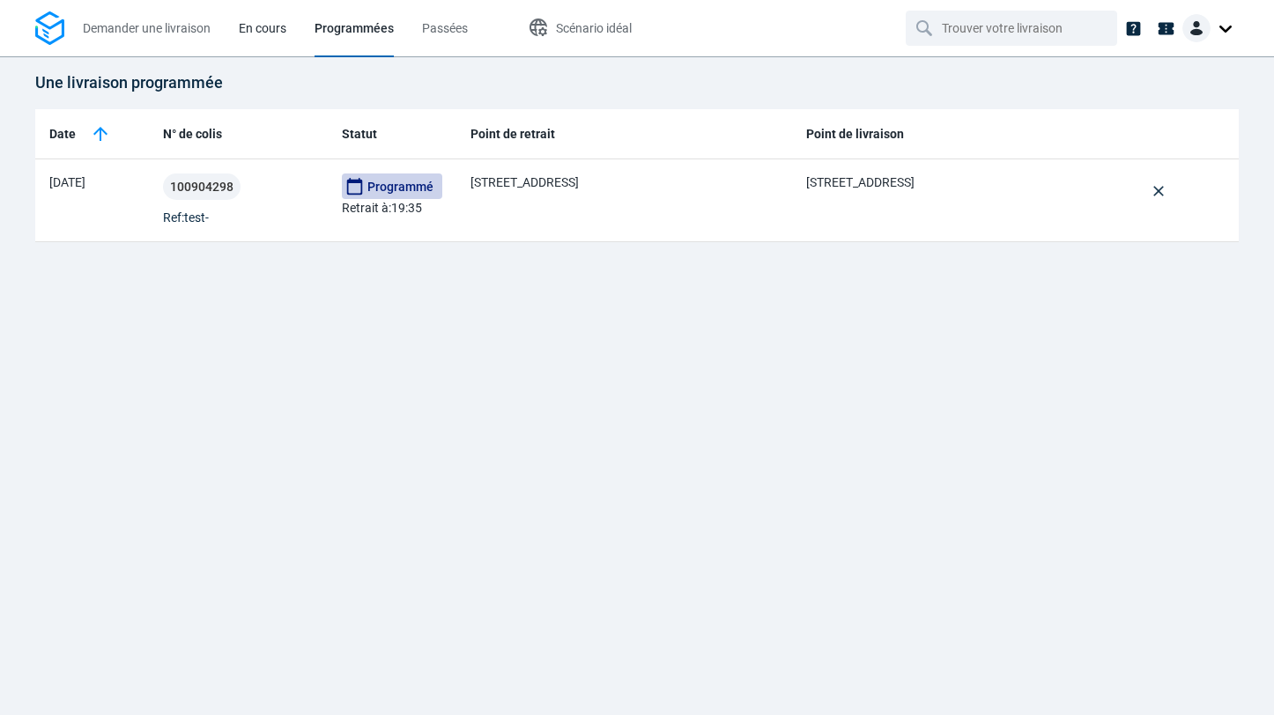
click at [256, 26] on span "En cours" at bounding box center [263, 28] width 48 height 14
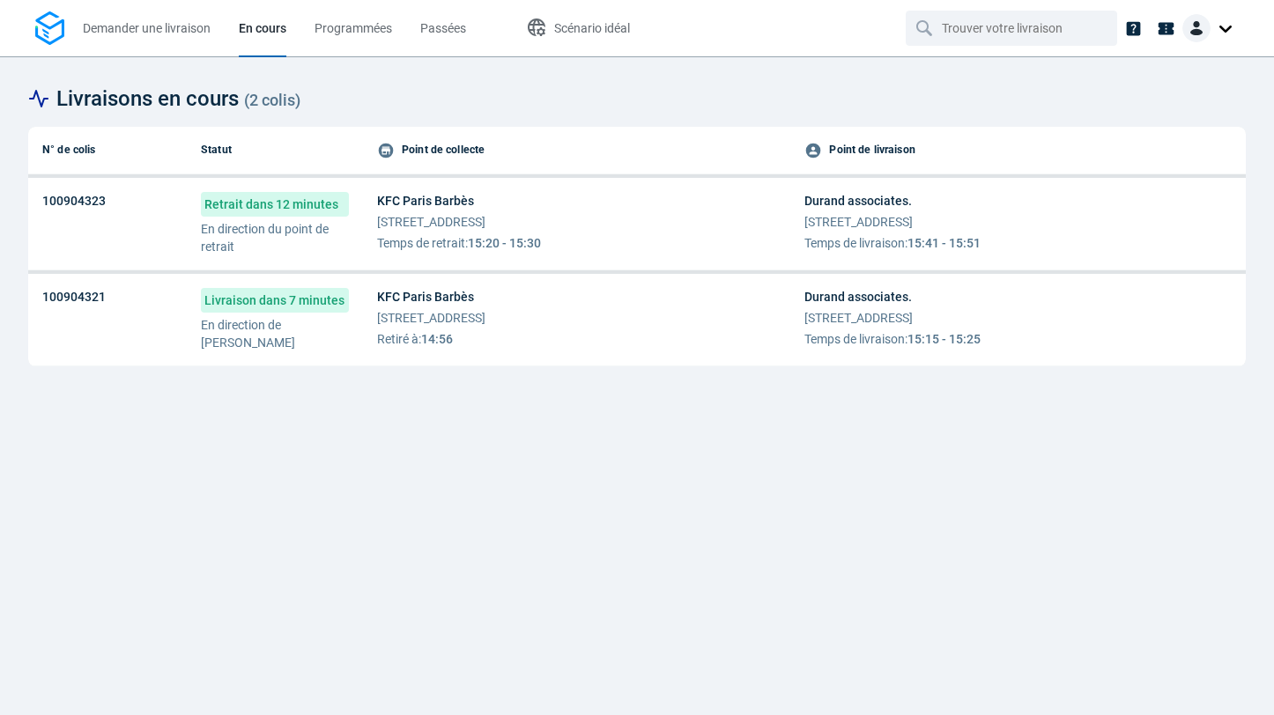
click at [293, 233] on p "En direction du point de retrait" at bounding box center [275, 237] width 148 height 35
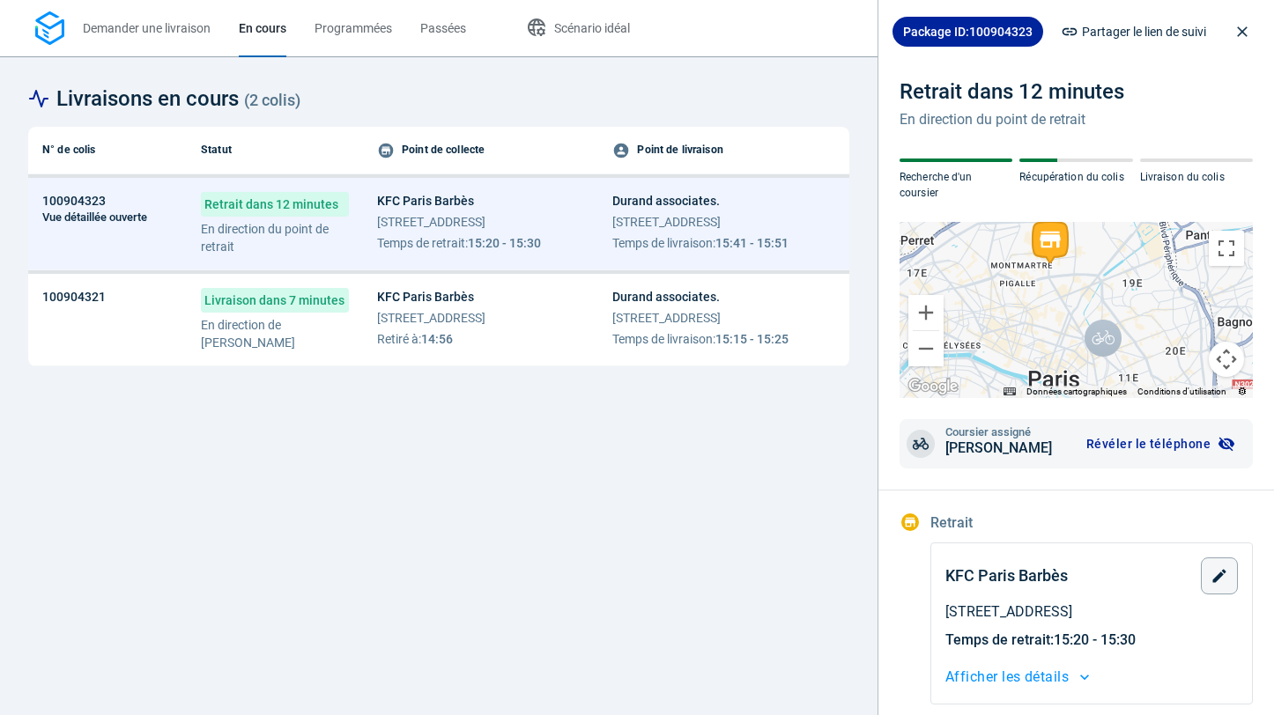
scroll to position [352, 0]
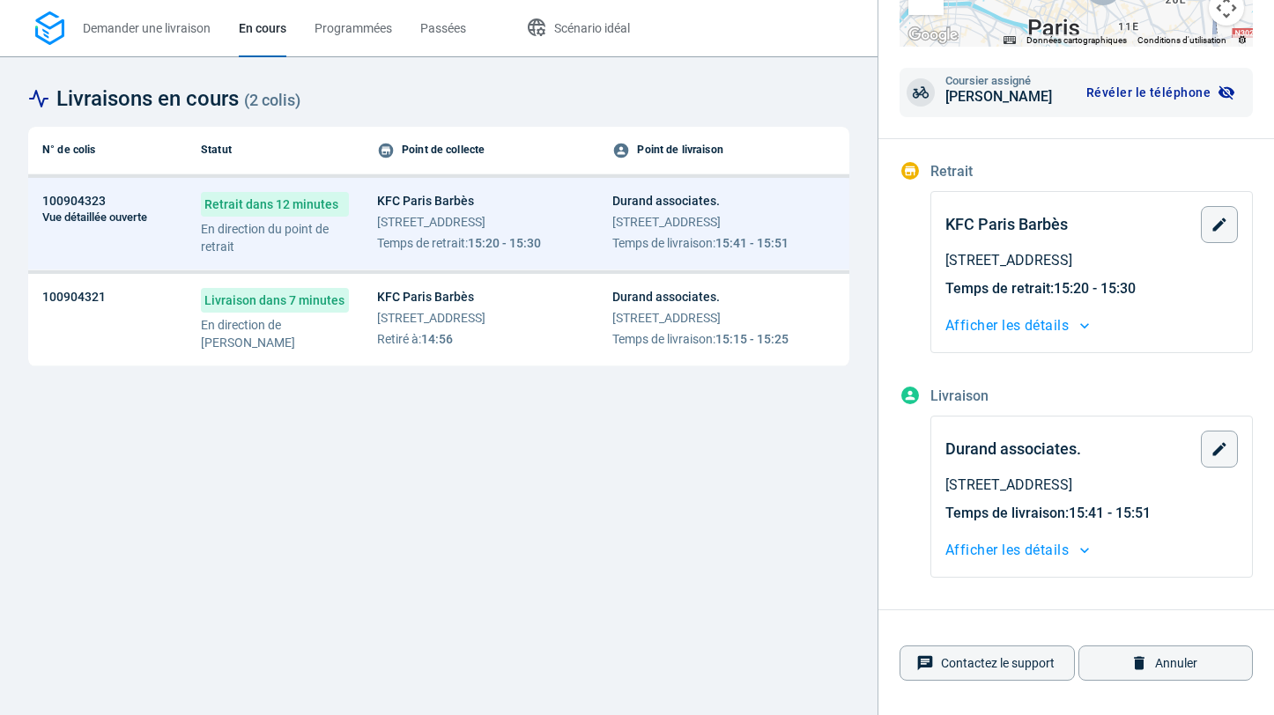
click at [1026, 541] on span "Afficher les détails" at bounding box center [1006, 550] width 123 height 25
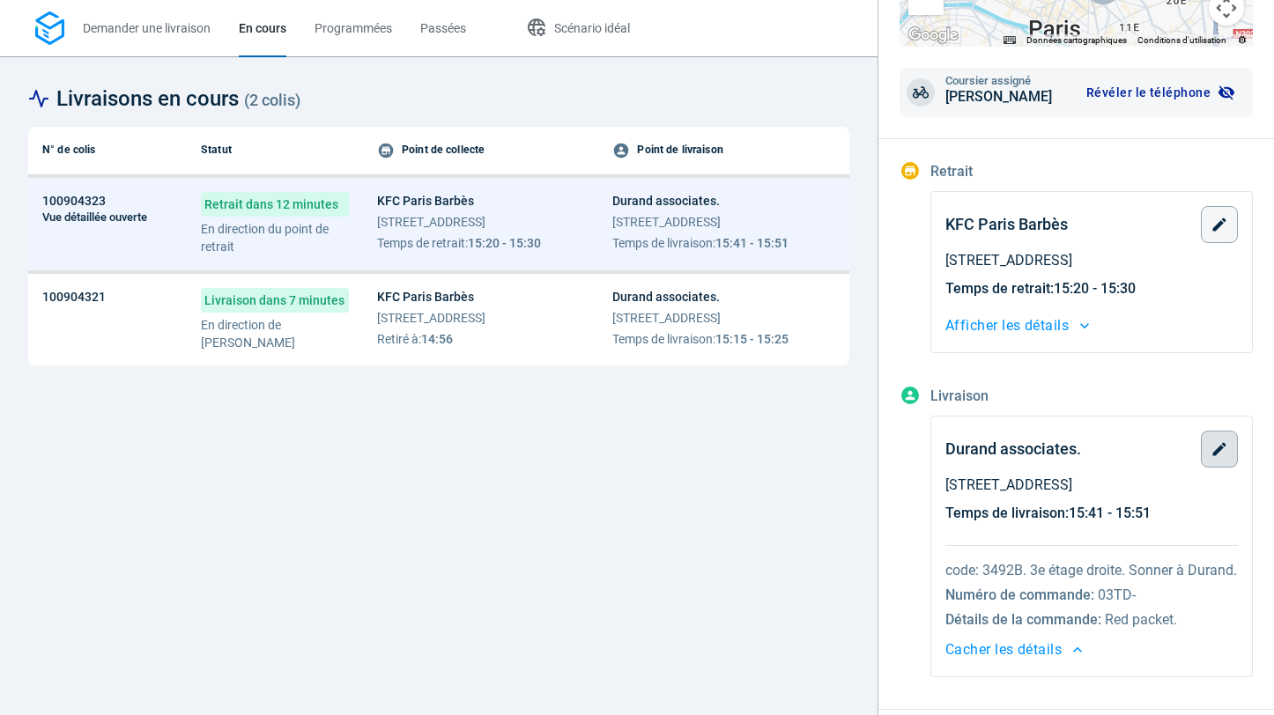
click at [1234, 456] on button "button" at bounding box center [1219, 449] width 37 height 37
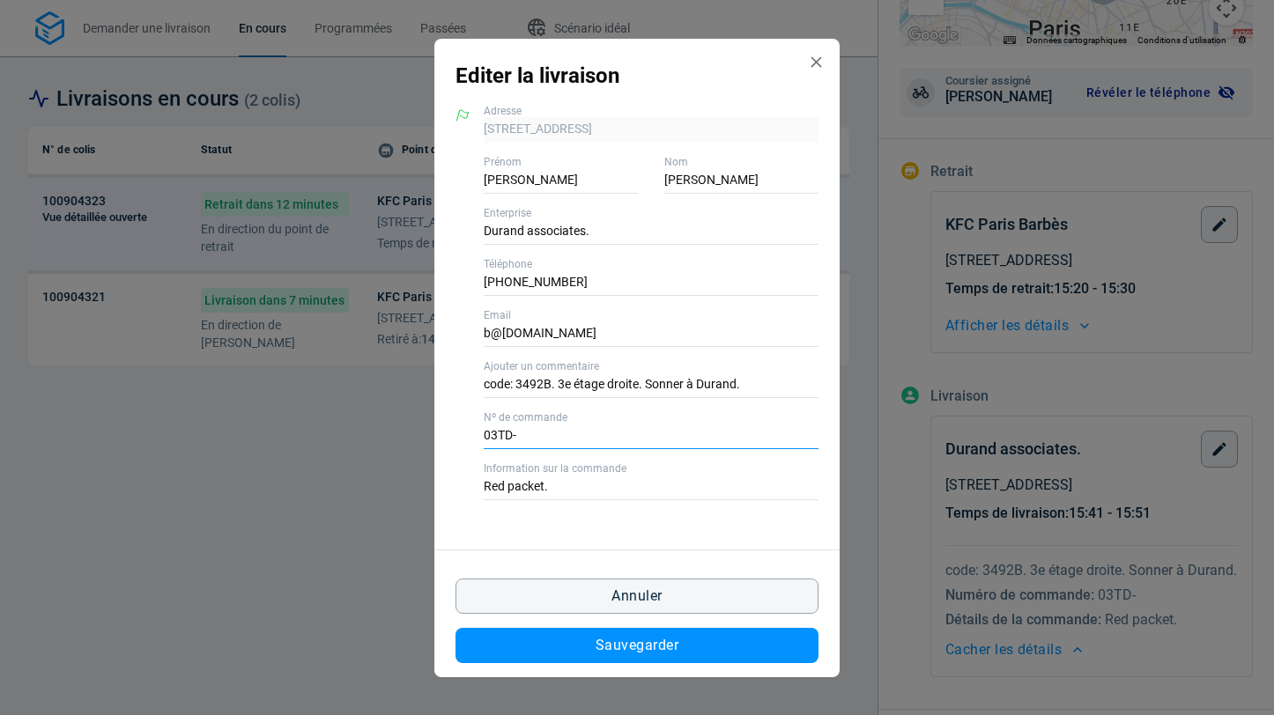
click at [570, 430] on input "03TD-" at bounding box center [651, 437] width 335 height 26
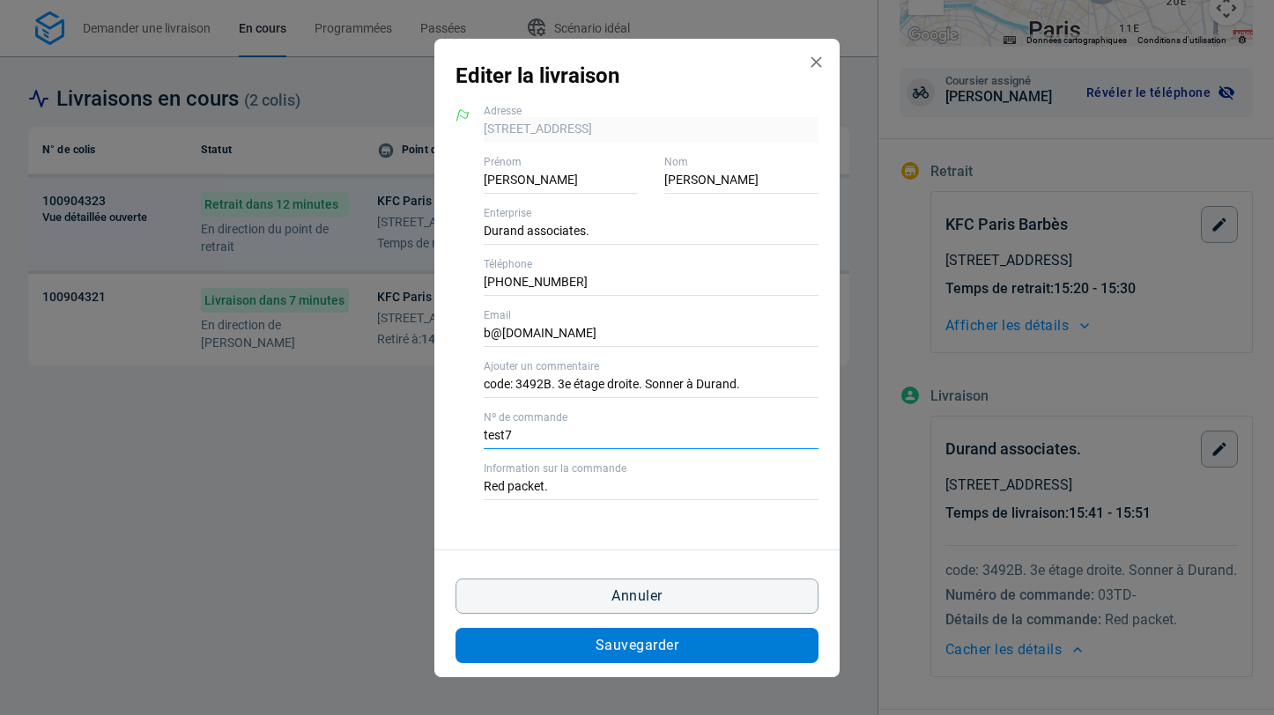
type input "test7"
click at [597, 656] on button "Sauvegarder" at bounding box center [637, 645] width 363 height 35
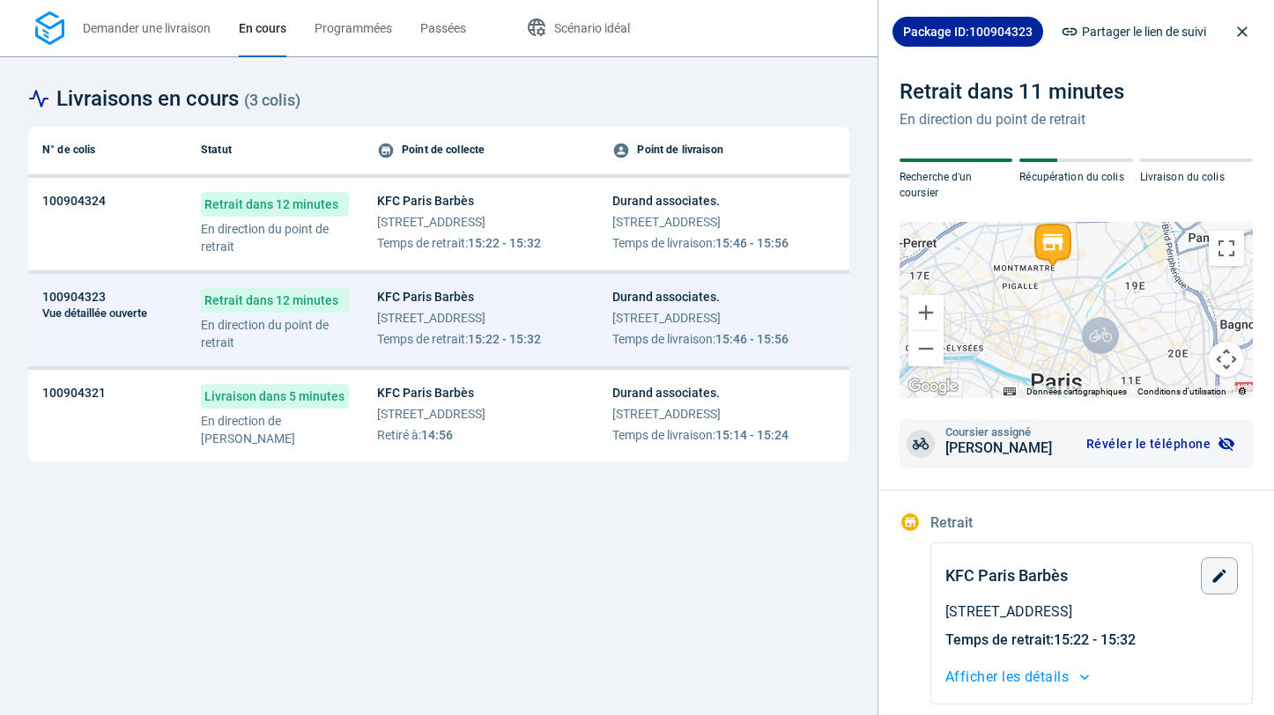
click at [374, 222] on td "KFC Paris Barbès [STREET_ADDRESS] Temps de retrait : 15:22 - 15:32" at bounding box center [480, 224] width 235 height 93
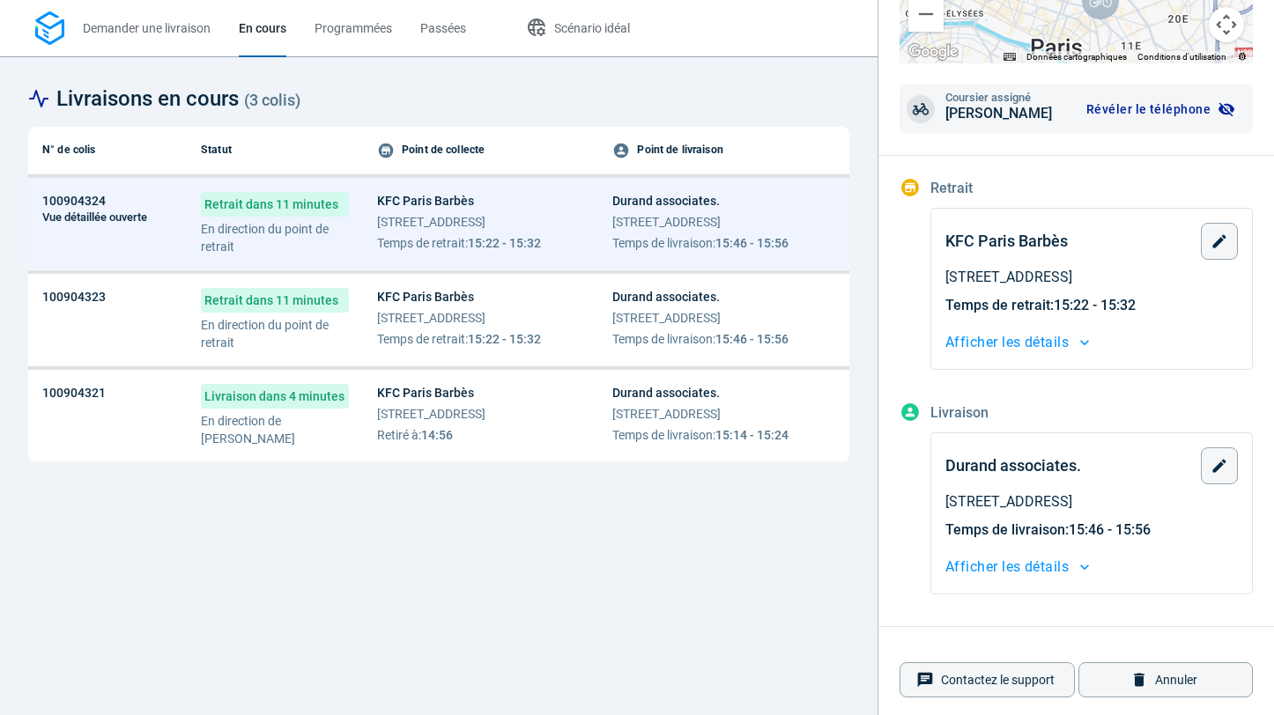
scroll to position [352, 0]
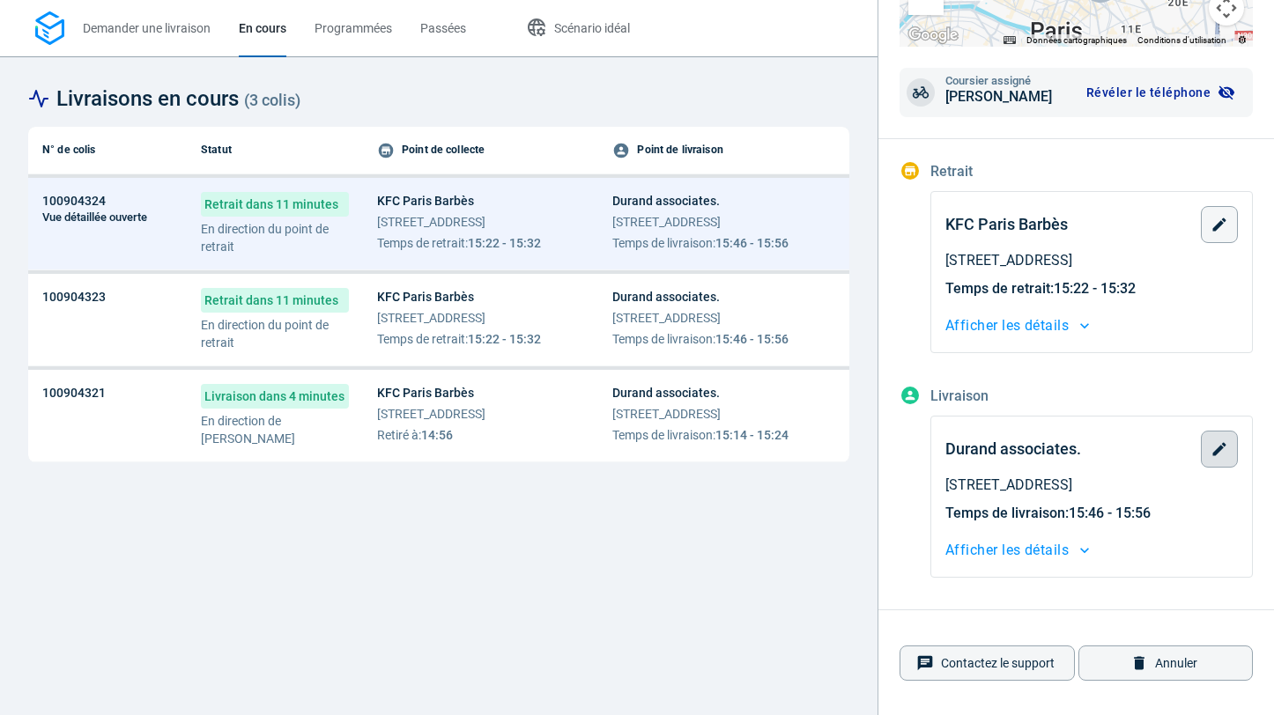
click at [1215, 447] on icon "button" at bounding box center [1220, 450] width 18 height 18
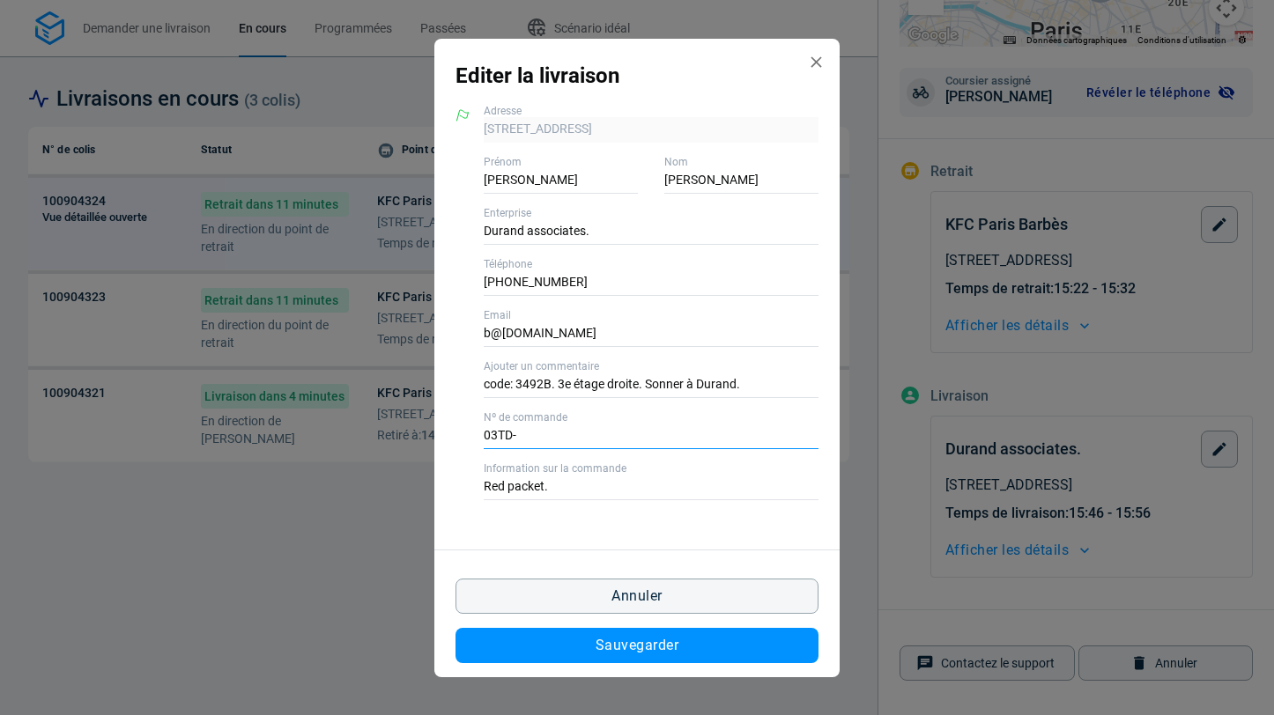
click at [581, 438] on input "03TD-" at bounding box center [651, 437] width 335 height 26
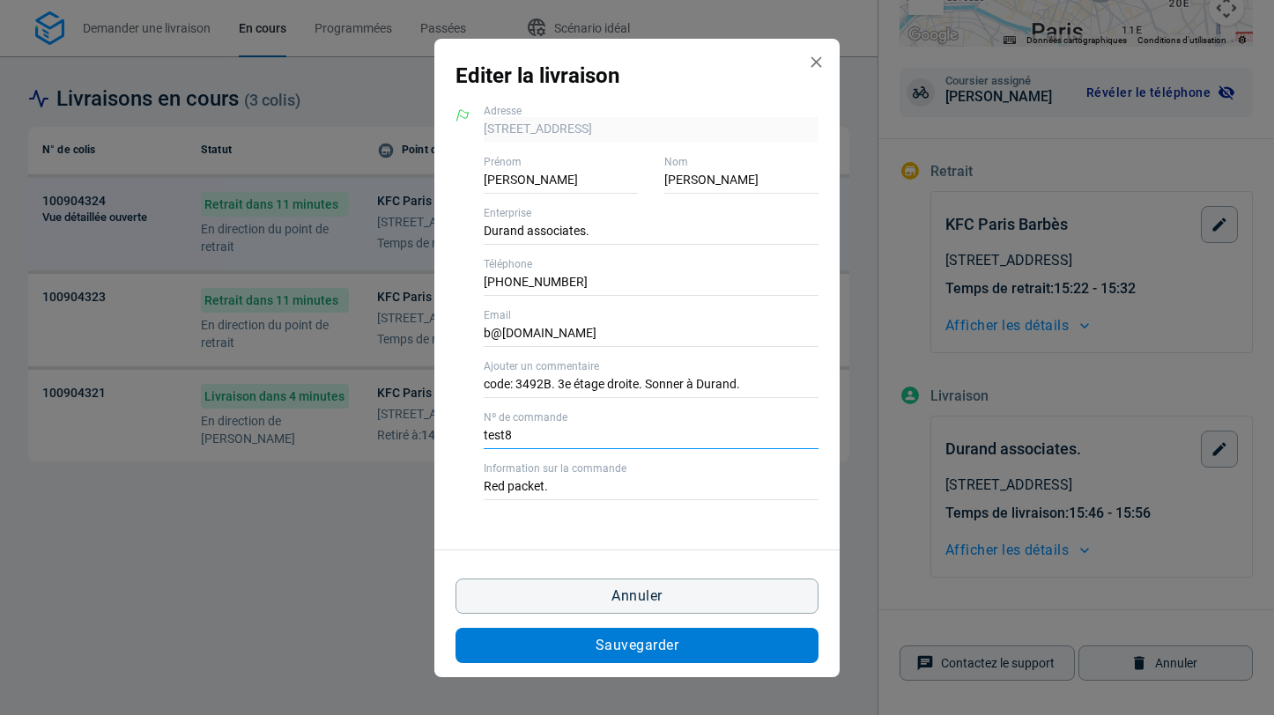
type input "test8"
click at [631, 659] on button "Sauvegarder" at bounding box center [637, 645] width 363 height 35
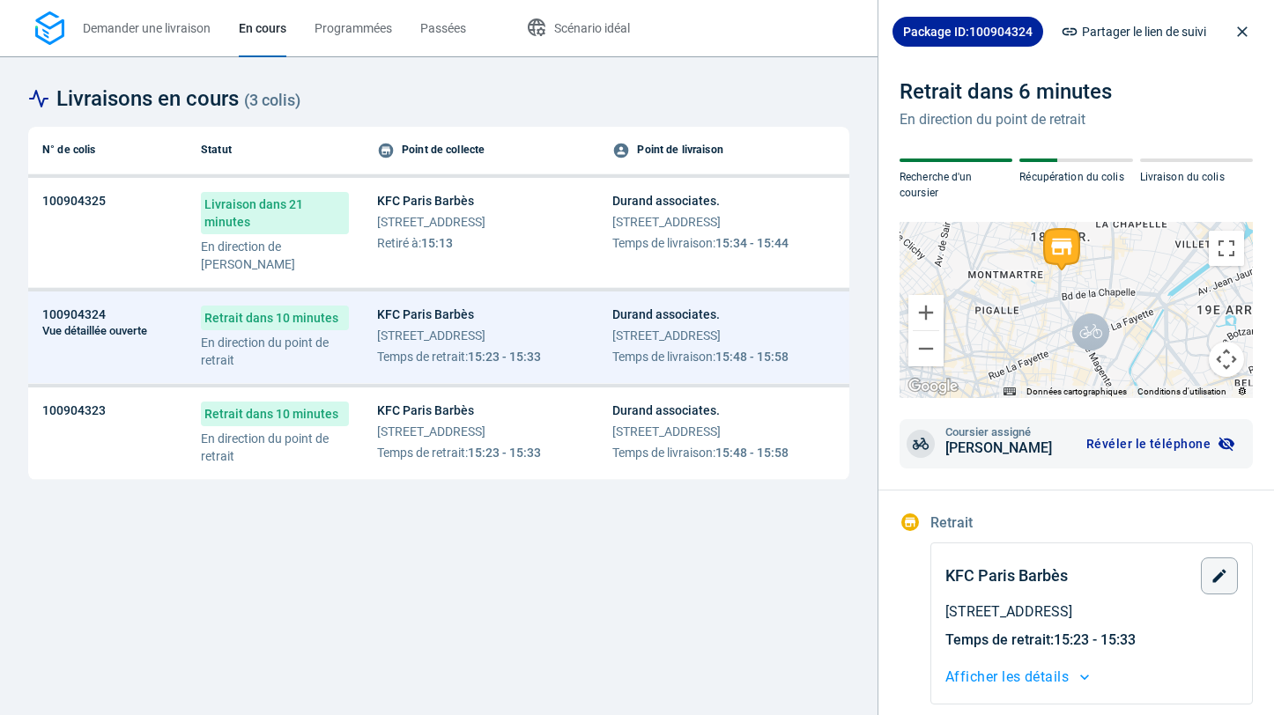
click at [412, 226] on span "[STREET_ADDRESS]" at bounding box center [431, 222] width 108 height 18
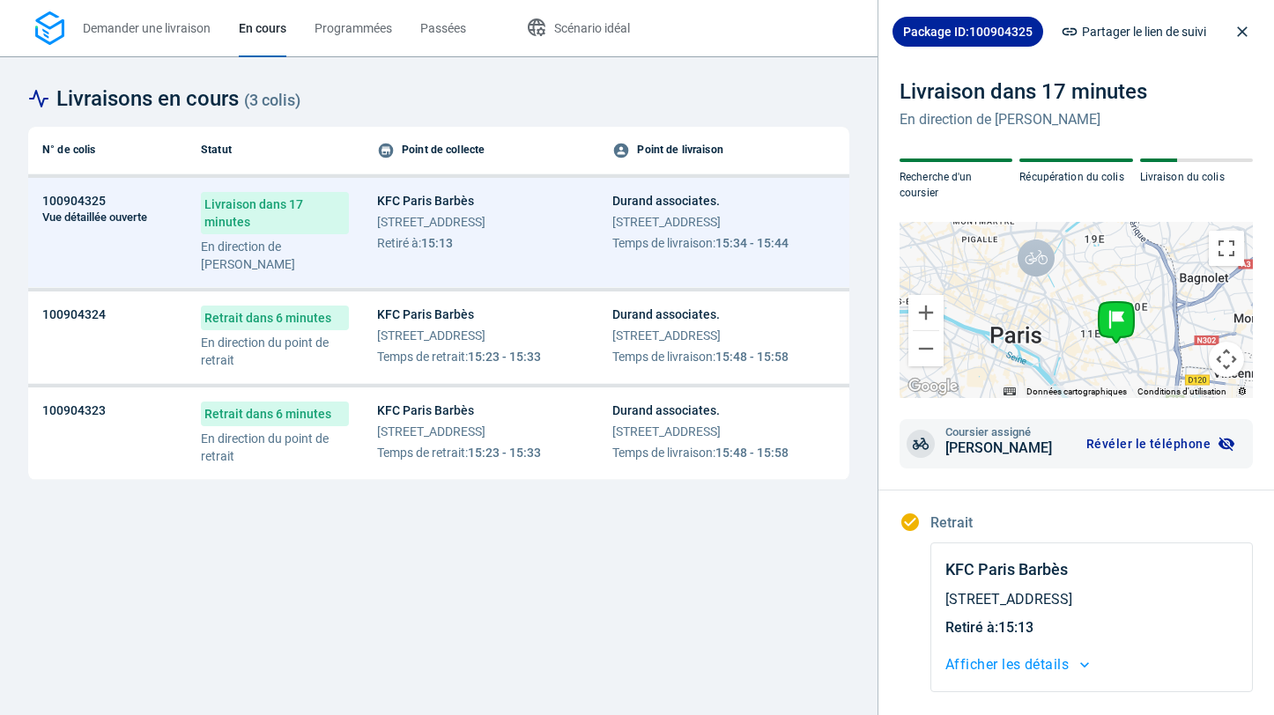
scroll to position [339, 0]
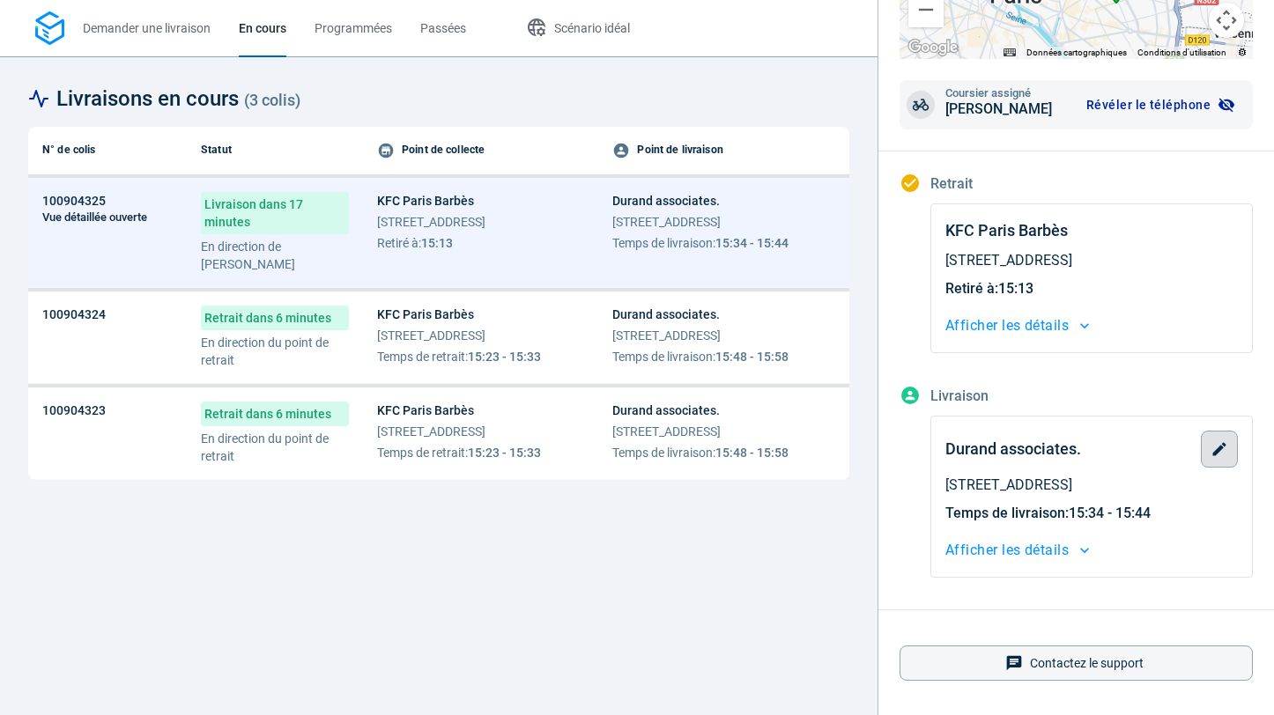
click at [1227, 456] on icon "button" at bounding box center [1220, 450] width 18 height 18
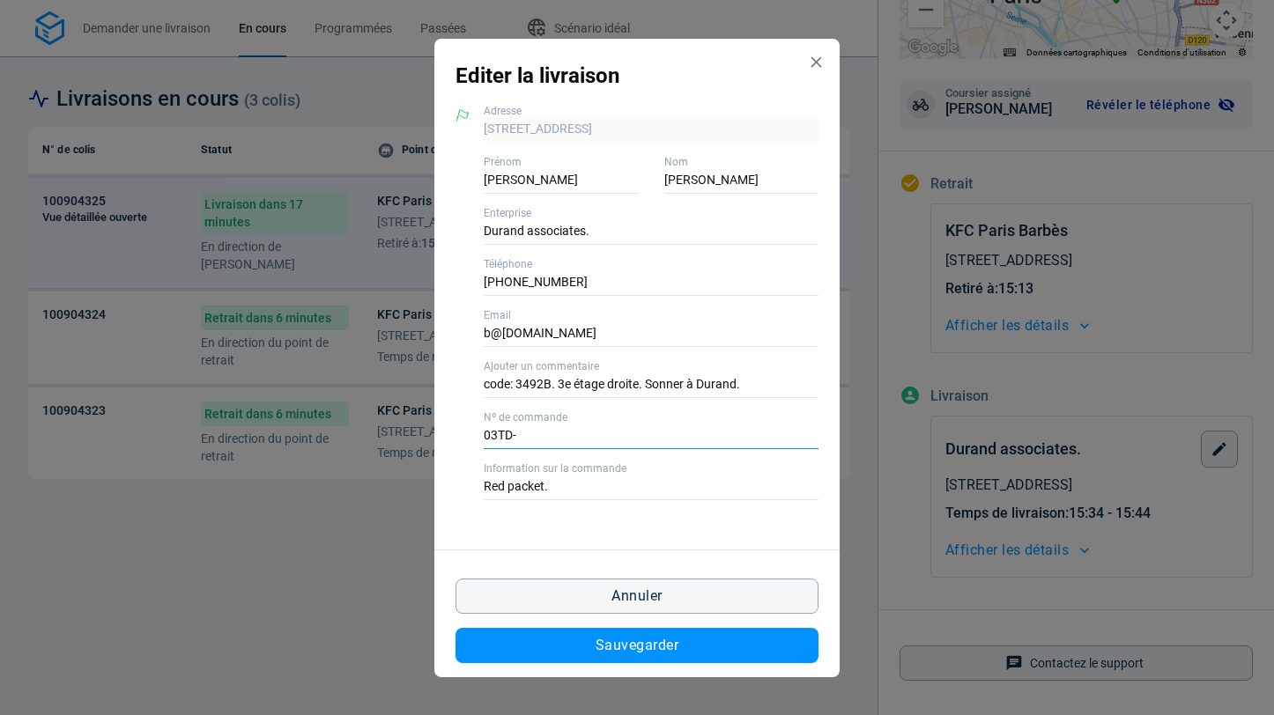
click at [493, 427] on input "03TD-" at bounding box center [651, 437] width 335 height 26
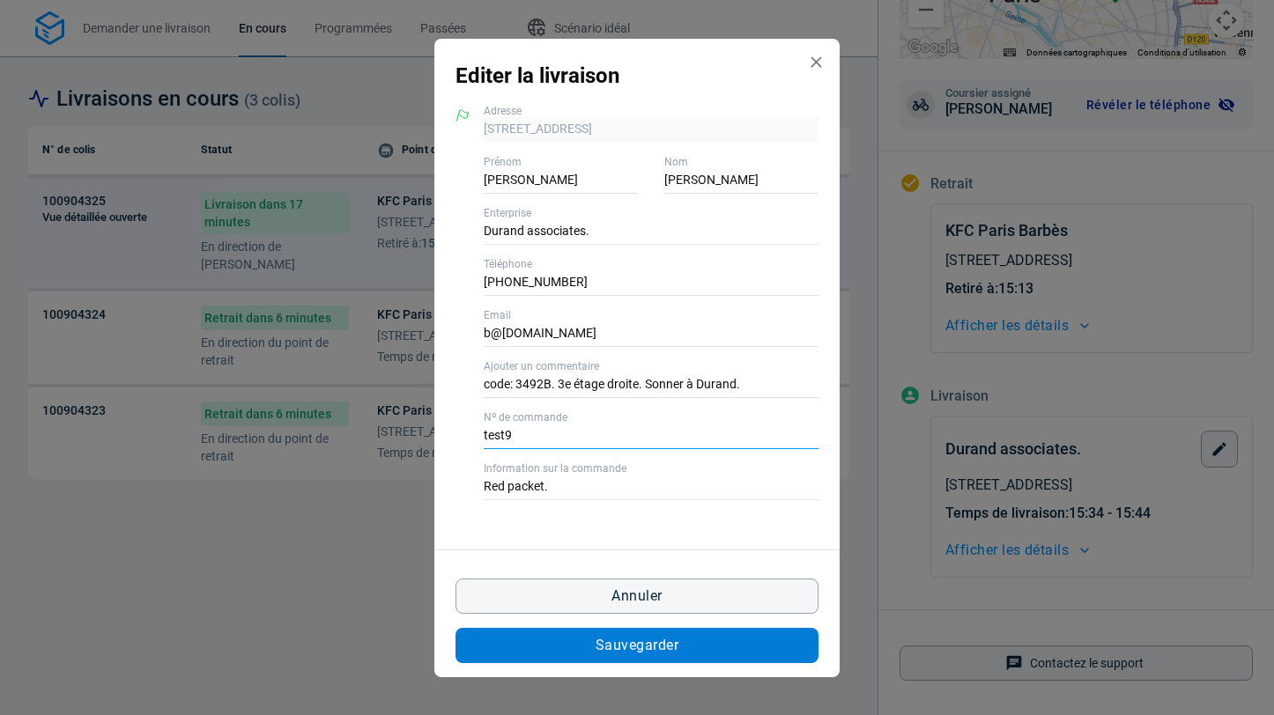
type input "test9"
click at [612, 643] on span "Sauvegarder" at bounding box center [637, 646] width 83 height 14
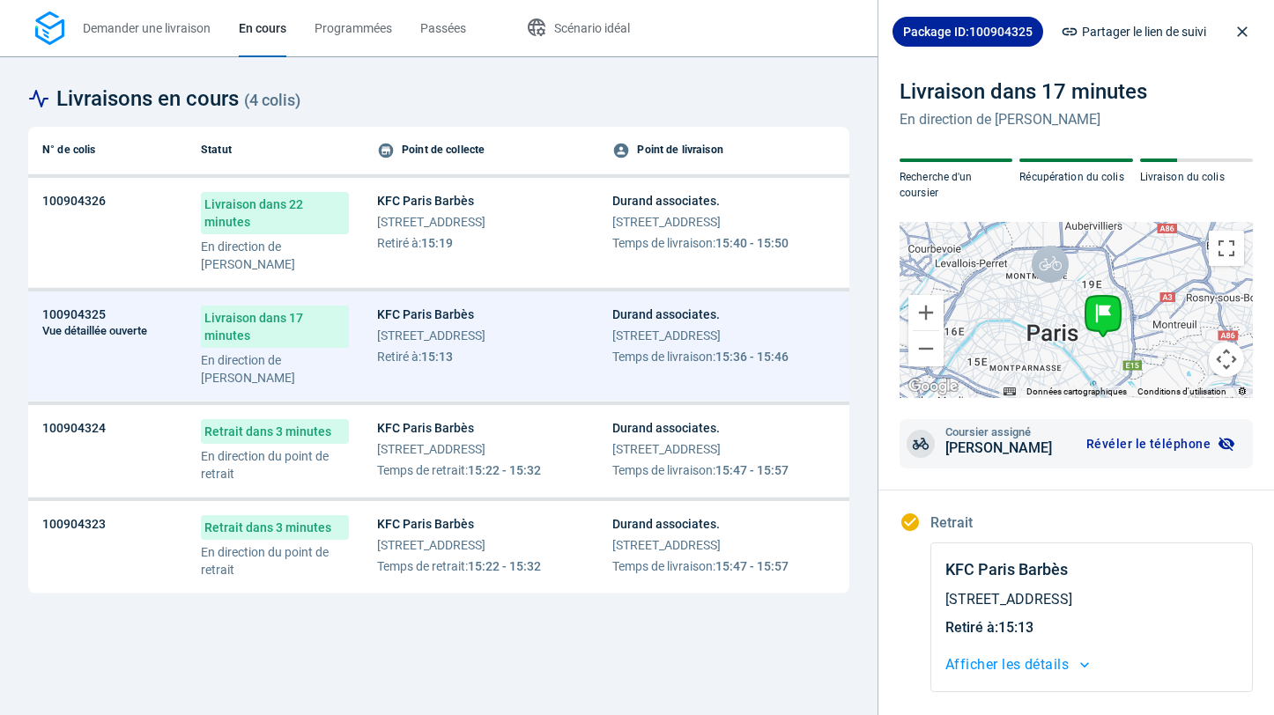
click at [322, 197] on span "Livraison dans 22 minutes" at bounding box center [275, 213] width 148 height 42
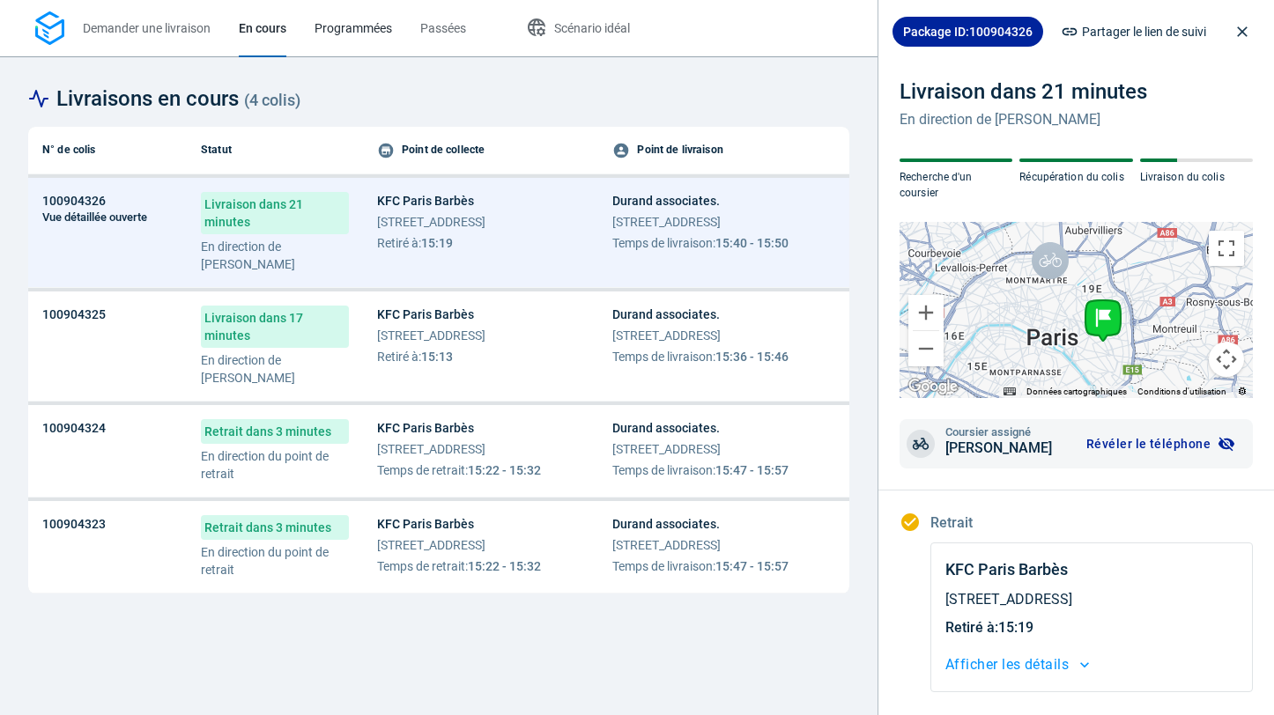
click at [338, 18] on link "Programmées" at bounding box center [354, 28] width 78 height 56
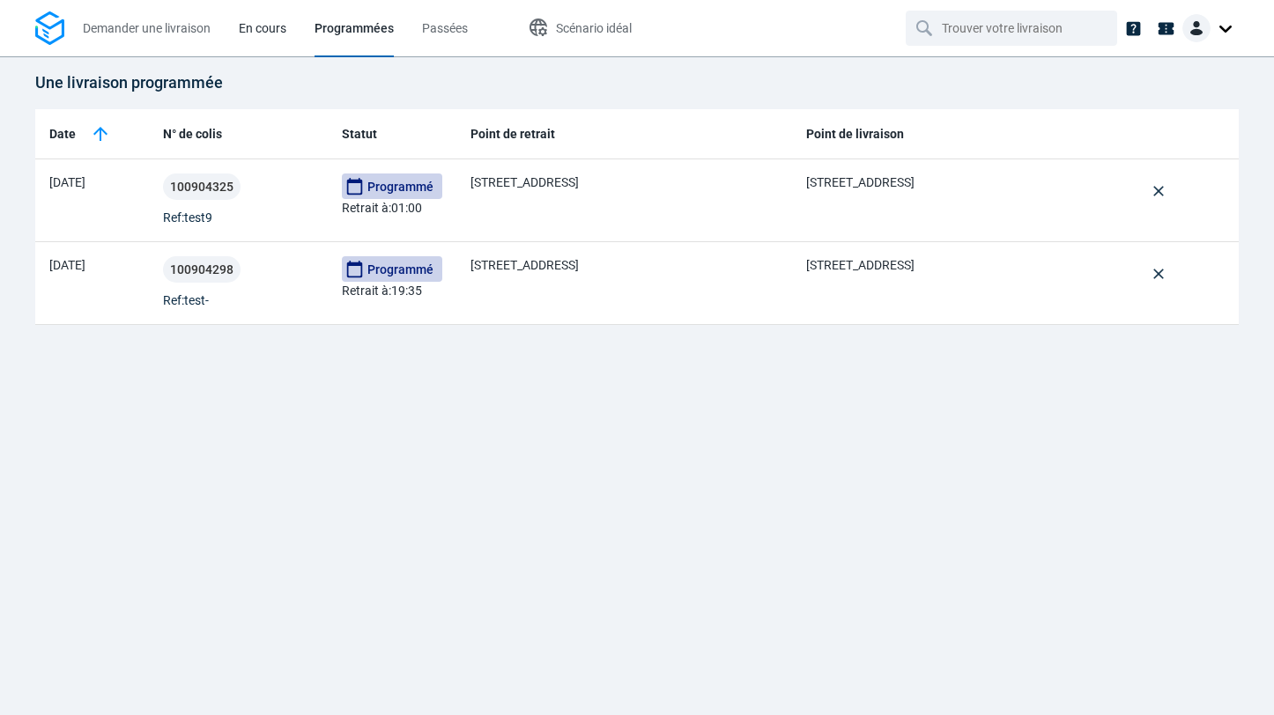
click at [261, 41] on link "En cours" at bounding box center [263, 28] width 48 height 56
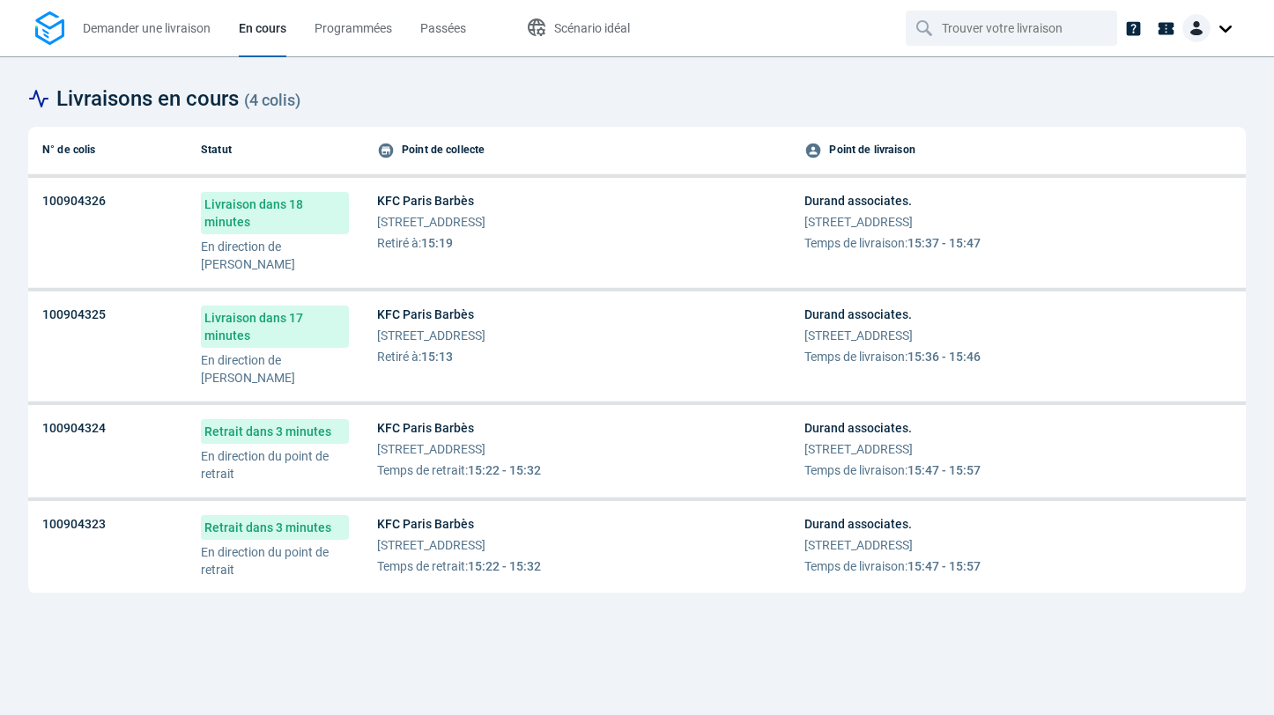
click at [241, 240] on p "En direction de [PERSON_NAME]" at bounding box center [275, 255] width 148 height 35
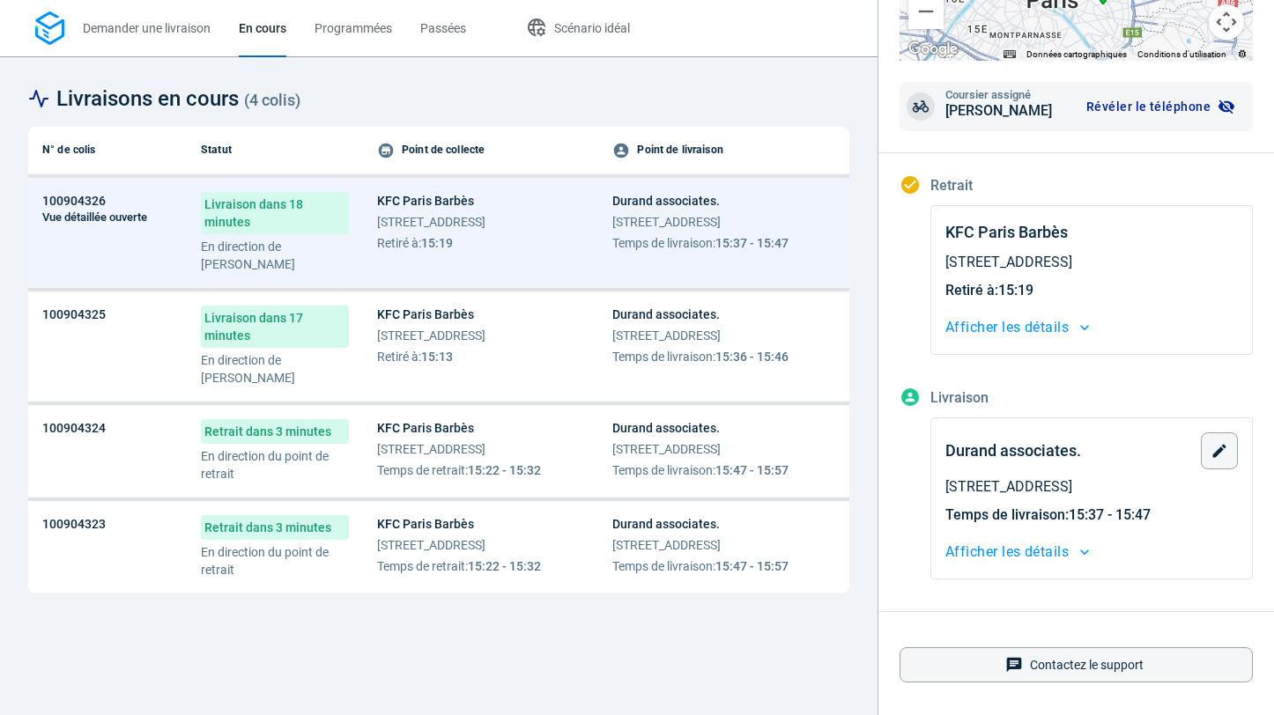
scroll to position [339, 0]
click at [1218, 448] on icon "button" at bounding box center [1219, 448] width 13 height 13
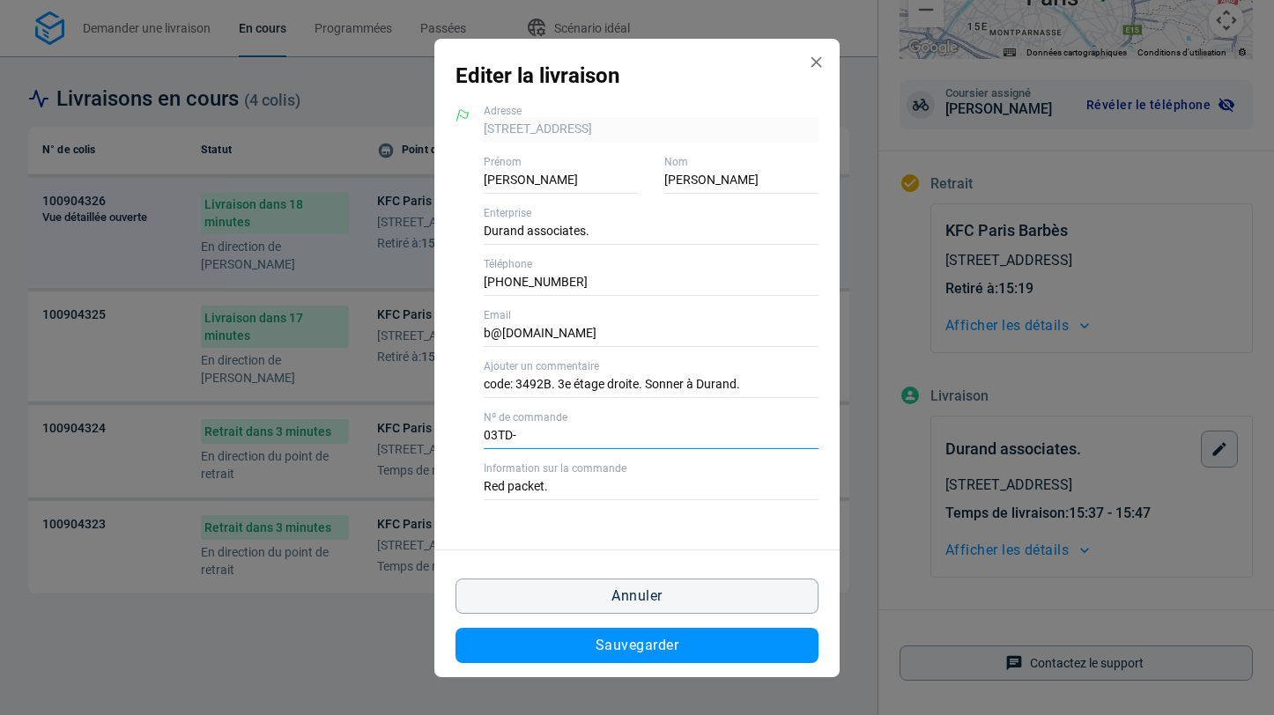
click at [538, 443] on input "03TD-" at bounding box center [651, 437] width 335 height 26
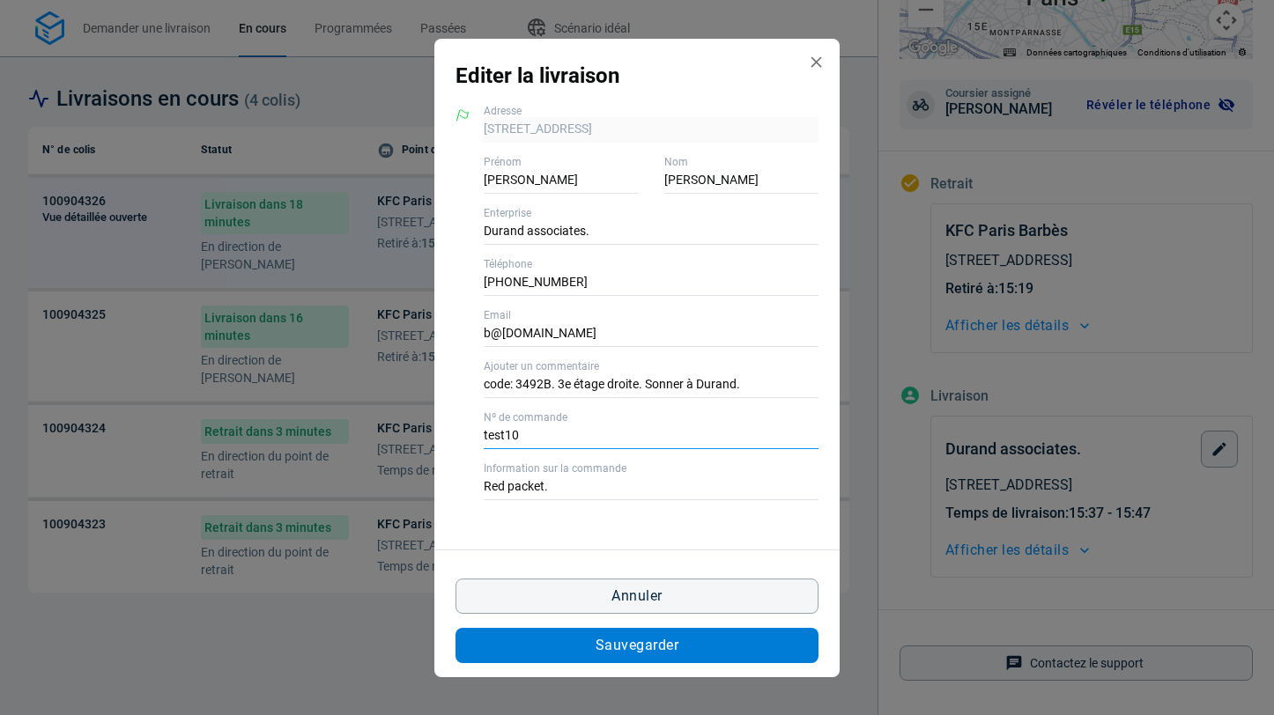
type input "test10"
click at [598, 657] on button "Sauvegarder" at bounding box center [637, 645] width 363 height 35
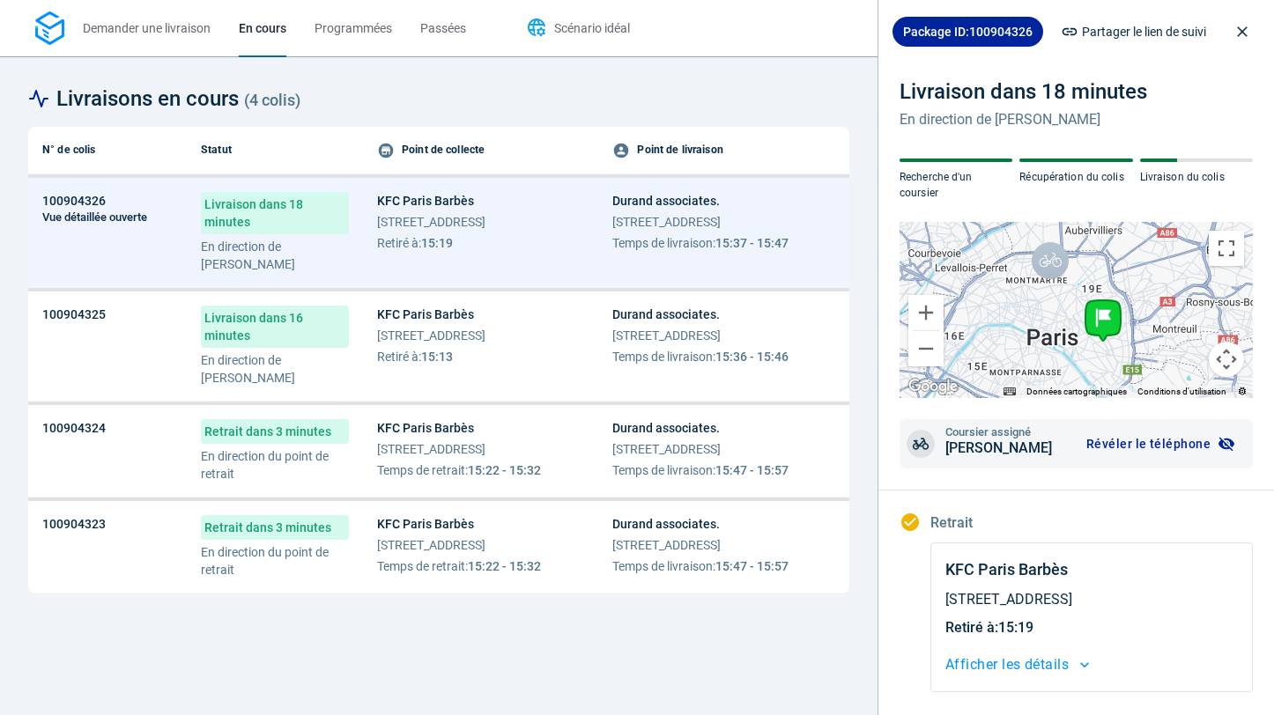
click at [567, 32] on span "Scénario idéal" at bounding box center [592, 28] width 76 height 14
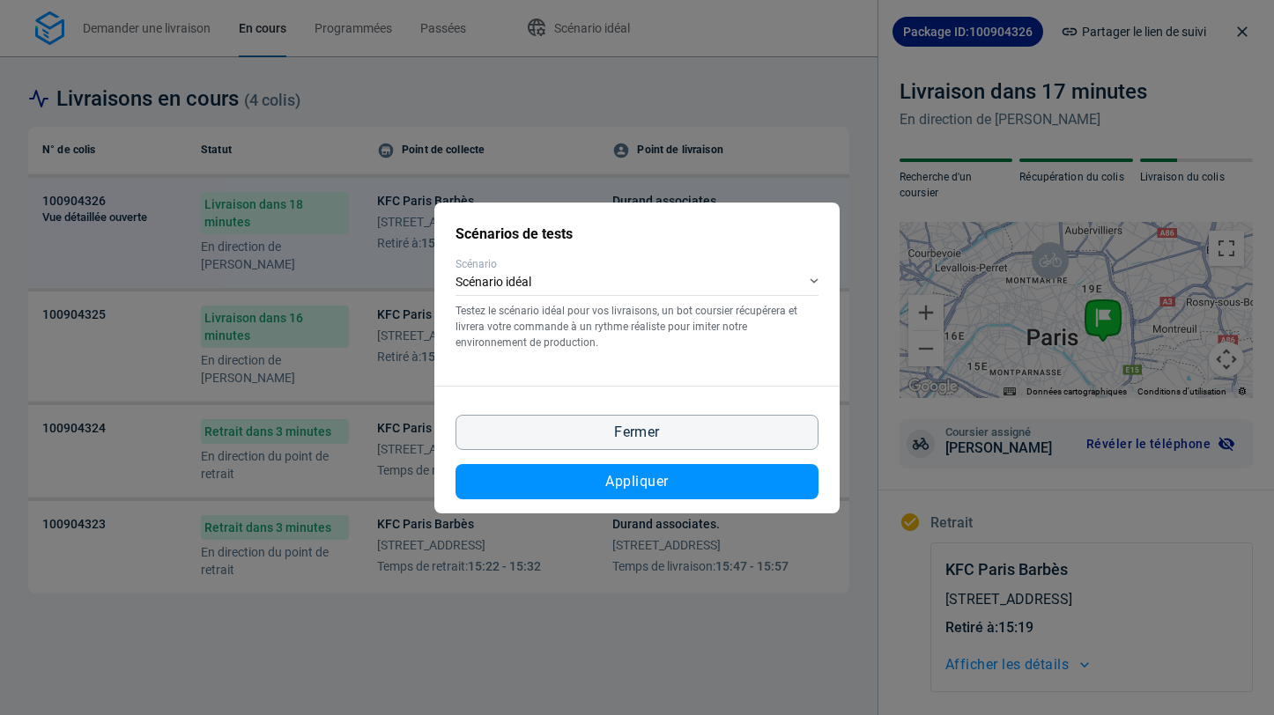
click at [567, 30] on div "Scénarios de tests Scénario Scénario idéal Testez le scénario idéal pour vos li…" at bounding box center [637, 357] width 1274 height 715
click at [552, 147] on div "Scénarios de tests Scénario Scénario idéal Testez le scénario idéal pour vos li…" at bounding box center [637, 357] width 1274 height 715
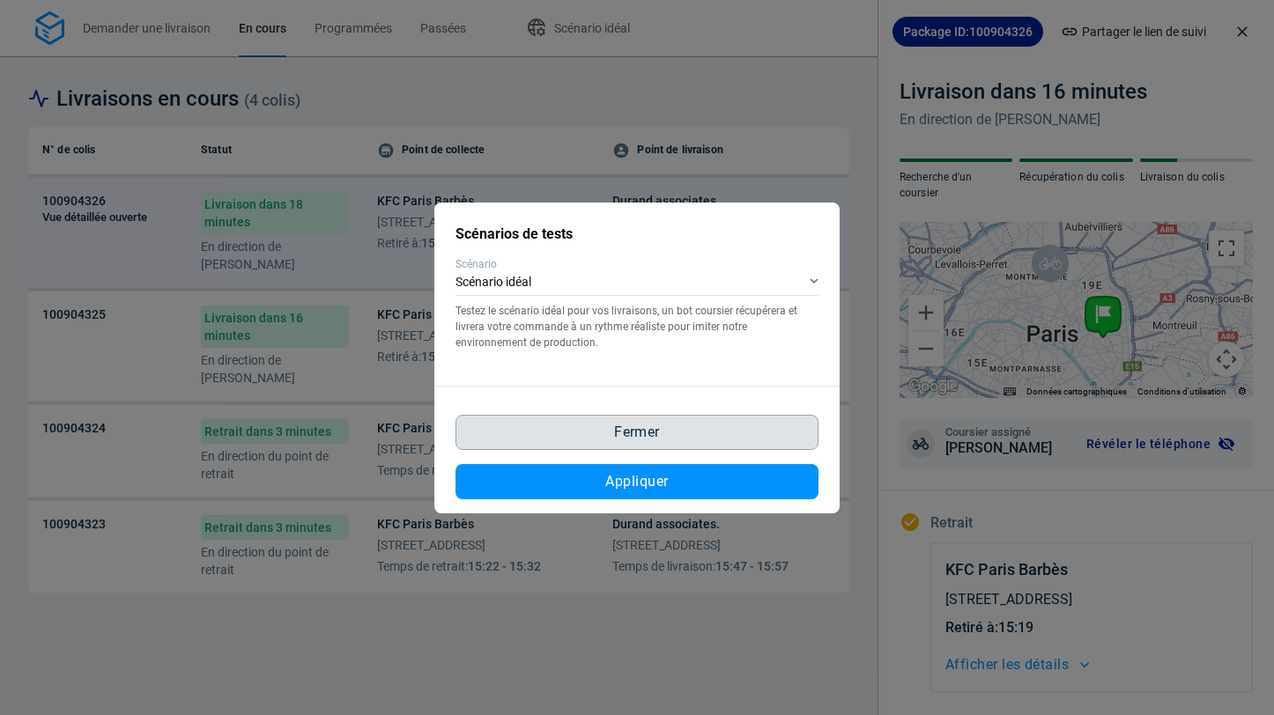
click at [693, 434] on button "Fermer" at bounding box center [637, 432] width 363 height 35
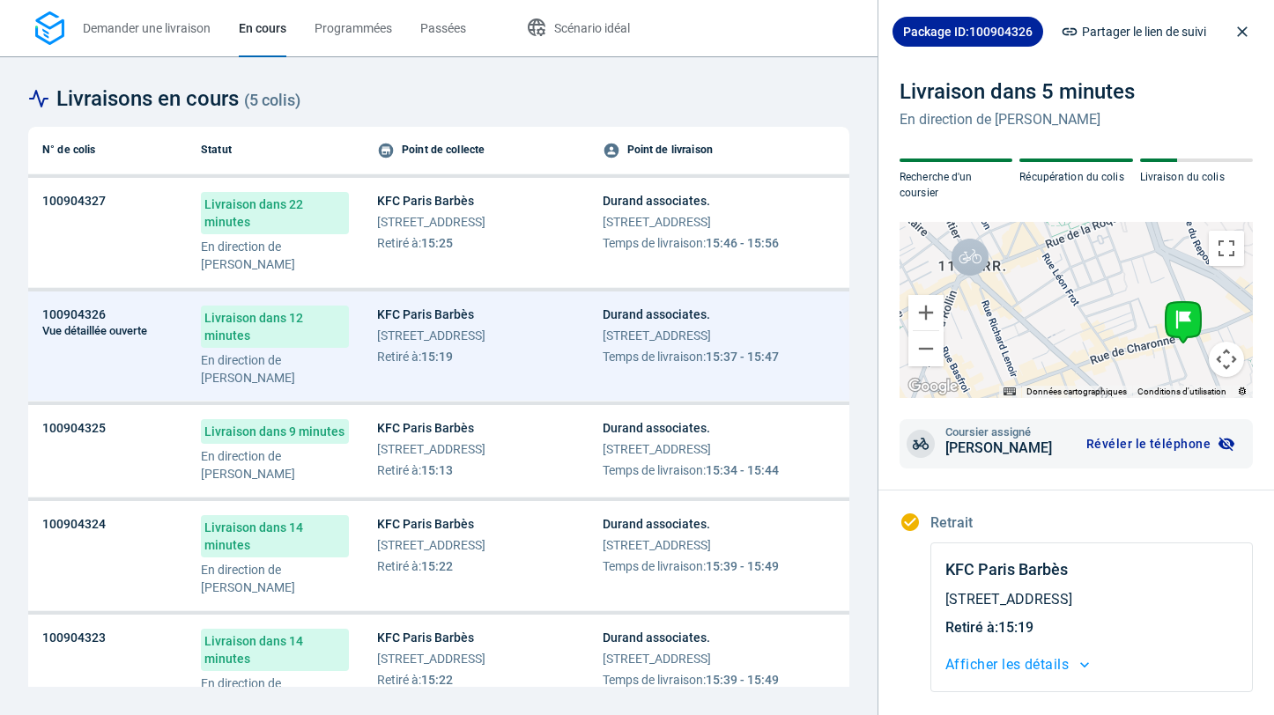
click at [444, 232] on div "KFC Paris Barbès [STREET_ADDRESS] Retiré à : 15:25" at bounding box center [431, 222] width 108 height 60
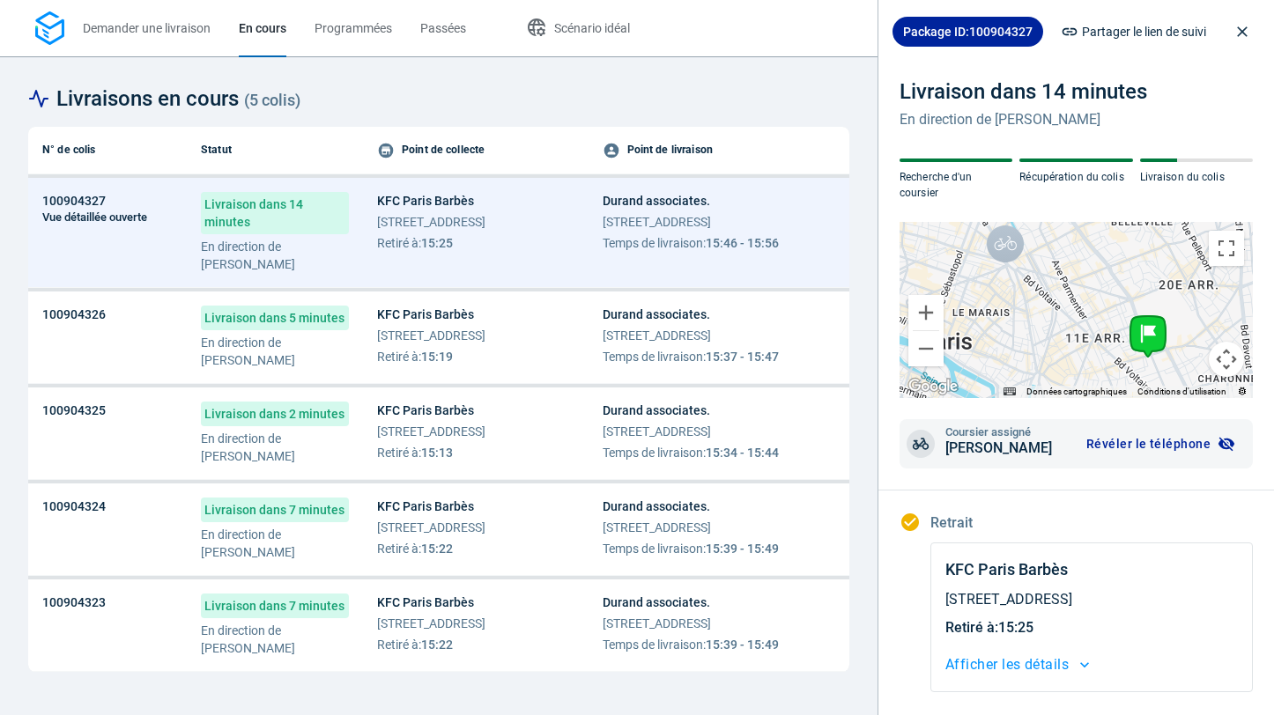
scroll to position [339, 0]
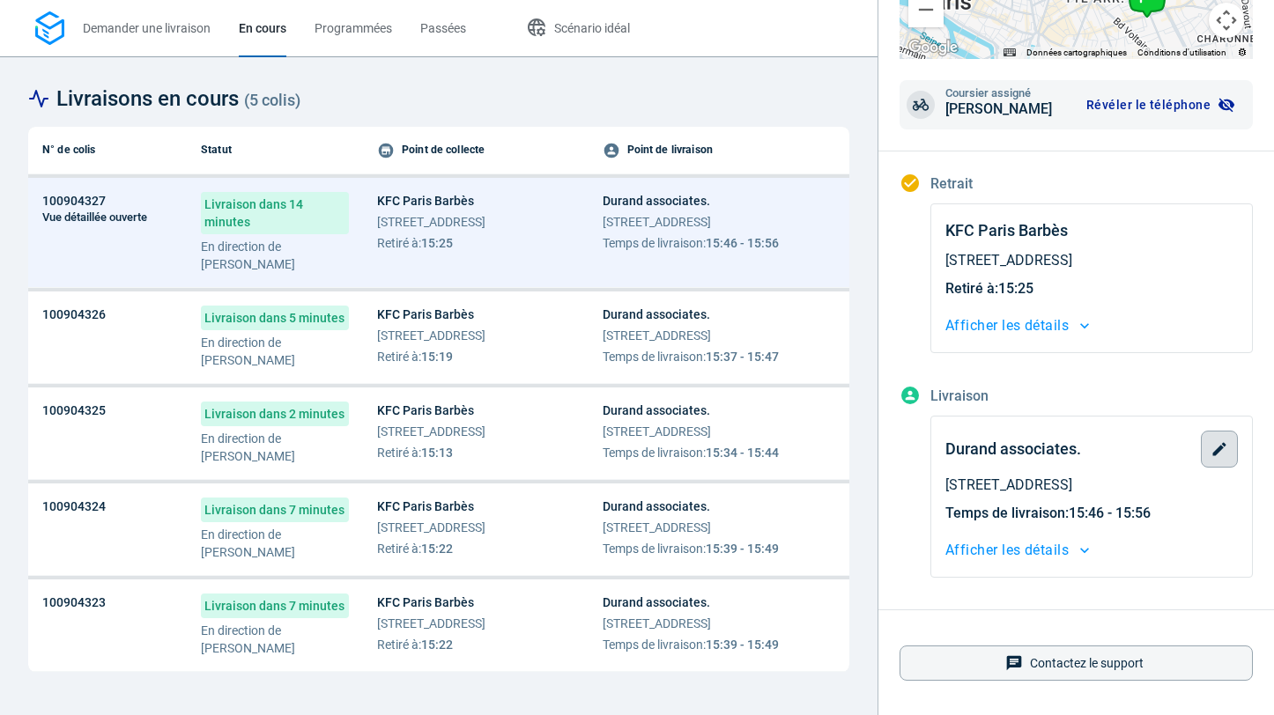
click at [1217, 446] on icon "button" at bounding box center [1220, 450] width 18 height 18
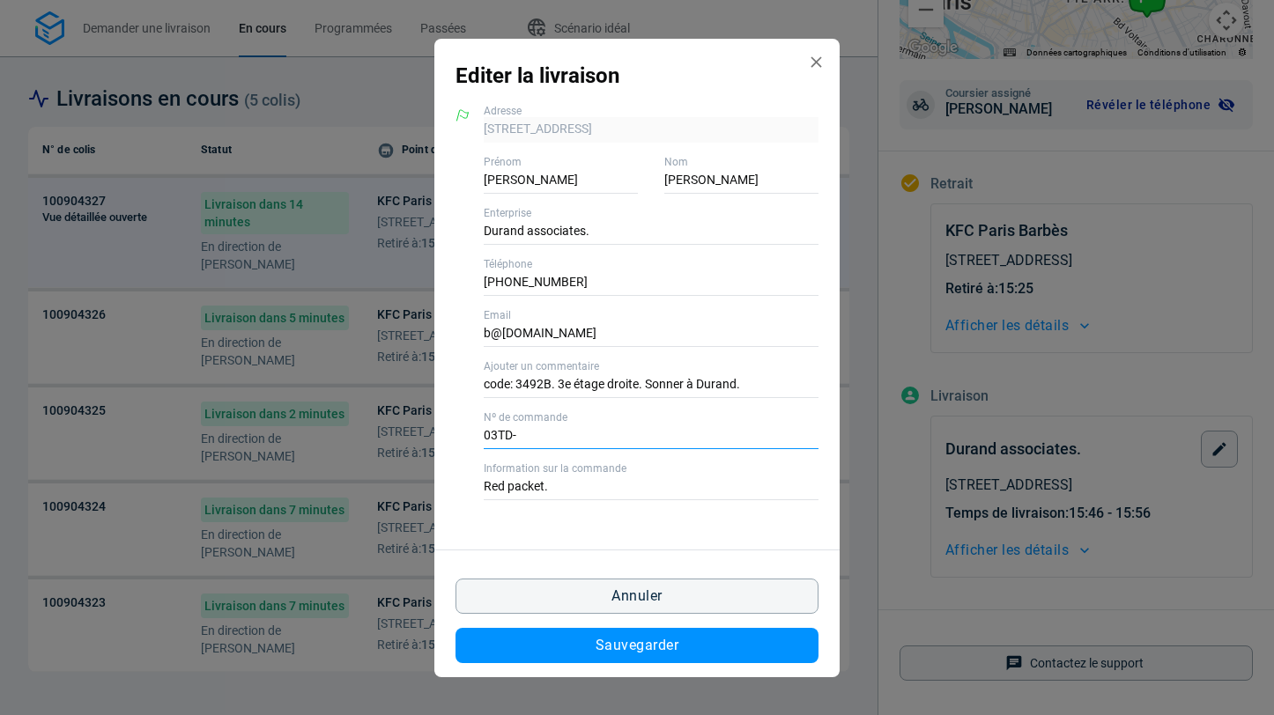
click at [566, 434] on input "03TD-" at bounding box center [651, 437] width 335 height 26
click at [535, 429] on input "test11" at bounding box center [651, 437] width 335 height 26
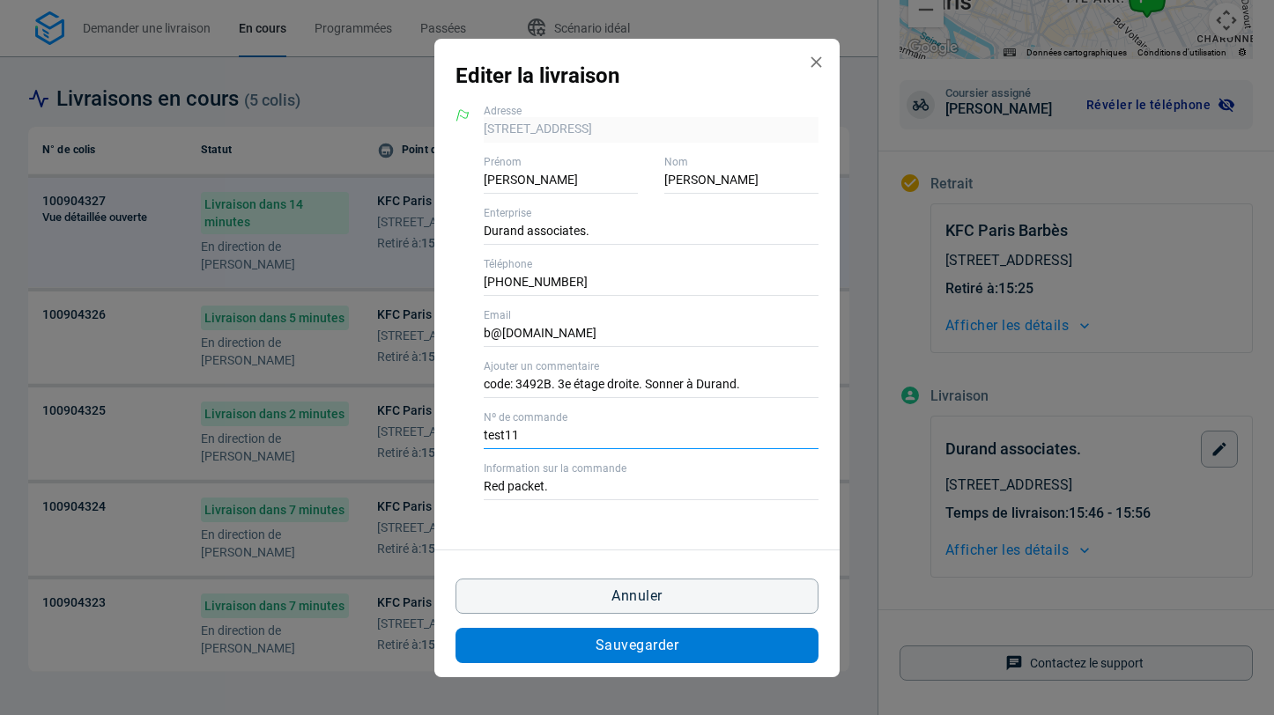
type input "test11"
click at [609, 646] on span "Sauvegarder" at bounding box center [637, 646] width 83 height 14
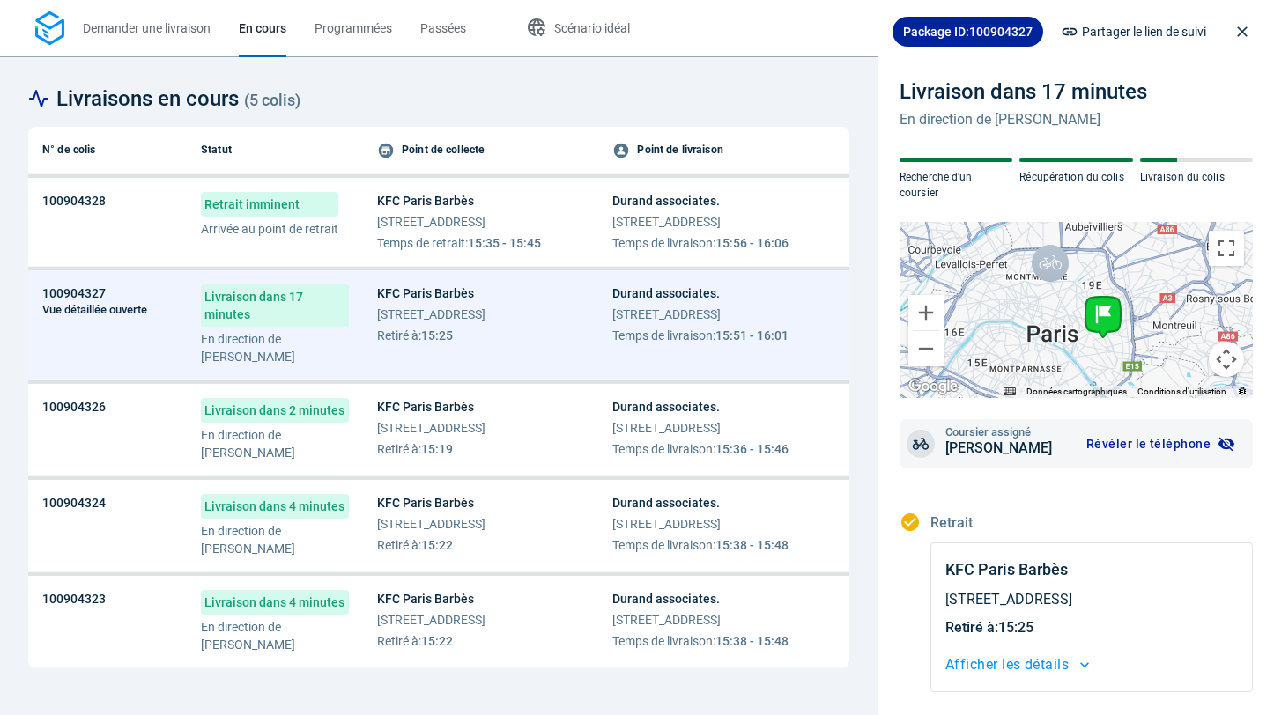
click at [451, 211] on div "KFC Paris Barbès [STREET_ADDRESS] Temps de retrait : 15:35 - 15:45" at bounding box center [459, 222] width 164 height 60
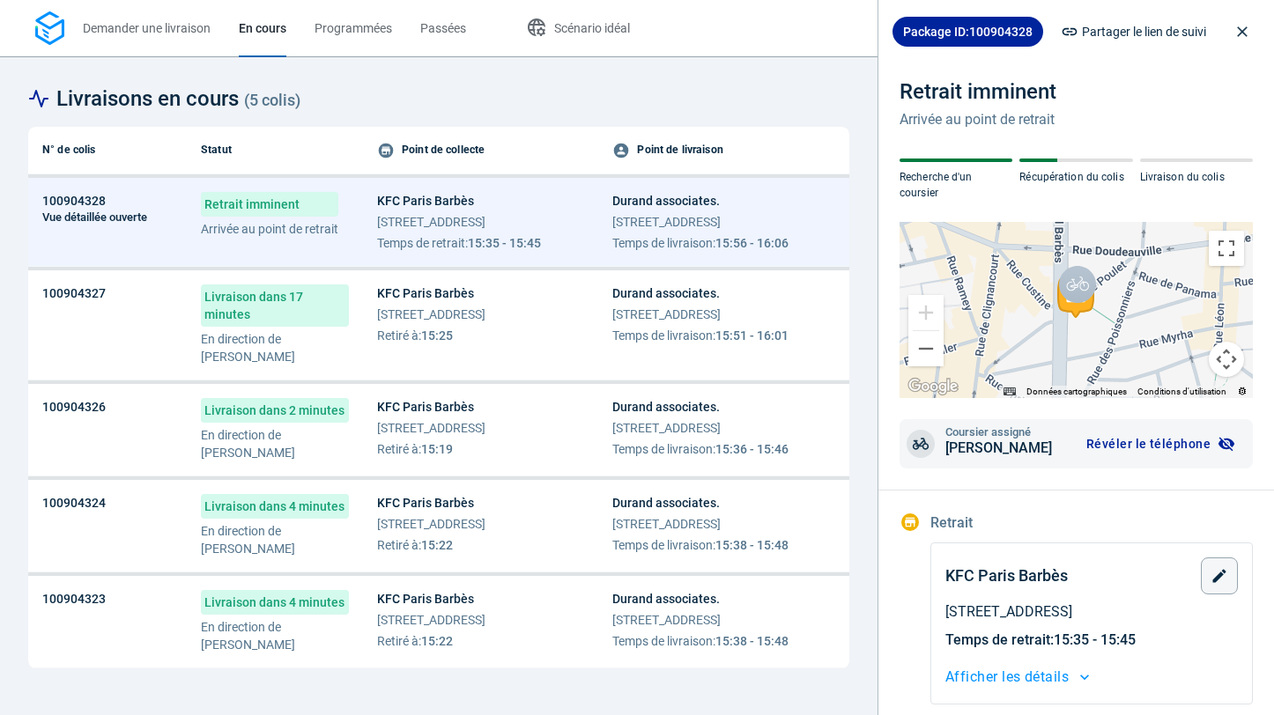
click at [486, 341] on span "Retiré à : 15:25" at bounding box center [431, 336] width 108 height 18
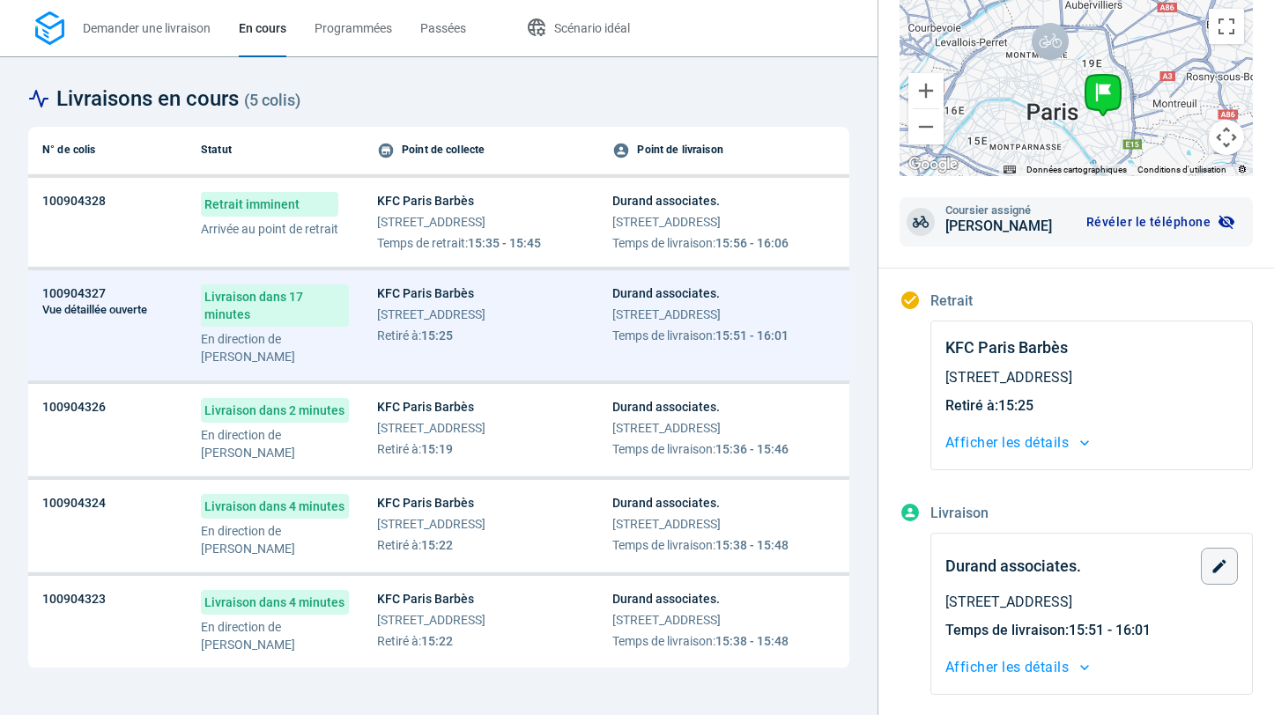
scroll to position [339, 0]
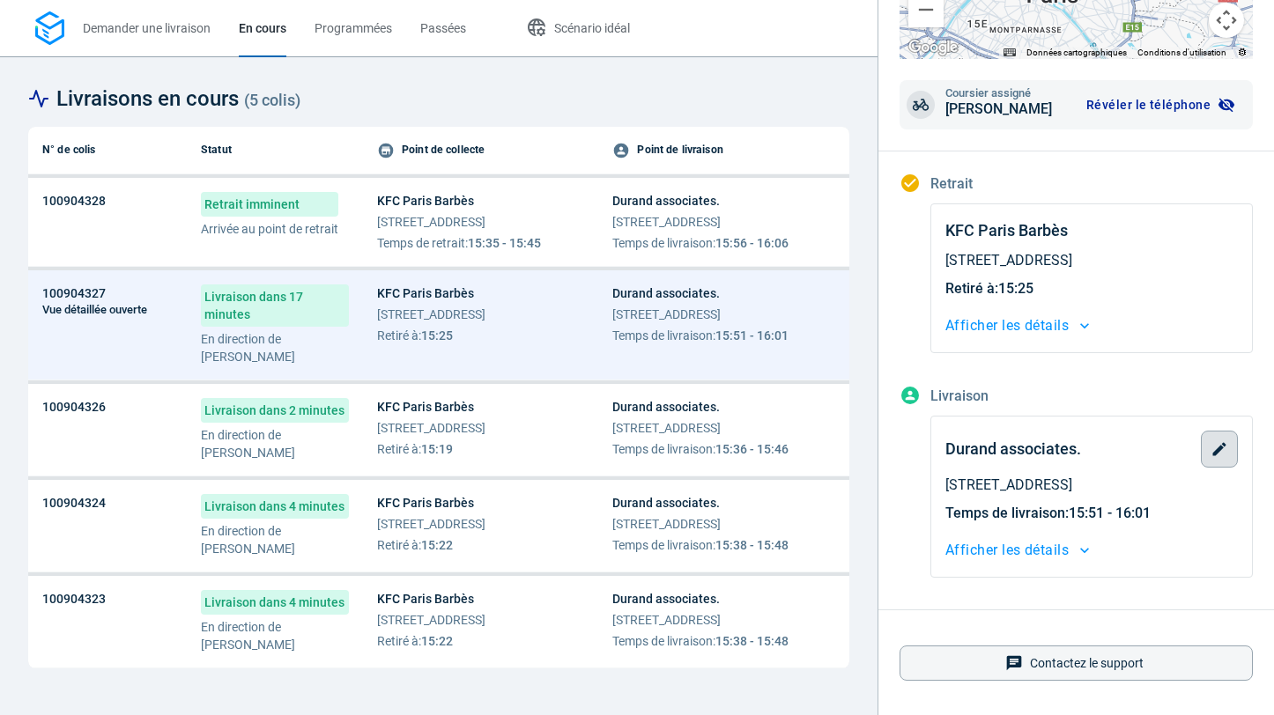
click at [1234, 450] on button "button" at bounding box center [1219, 449] width 37 height 37
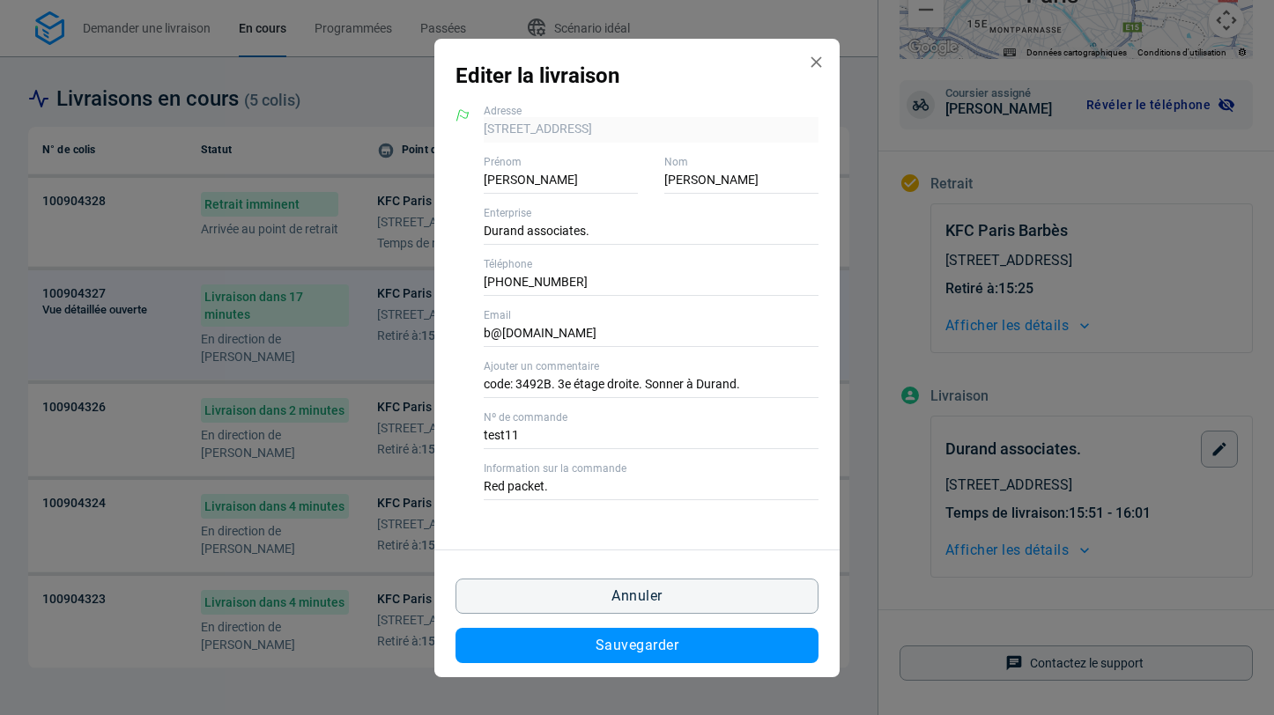
click at [814, 60] on icon "Edit delivery modal" at bounding box center [816, 61] width 11 height 11
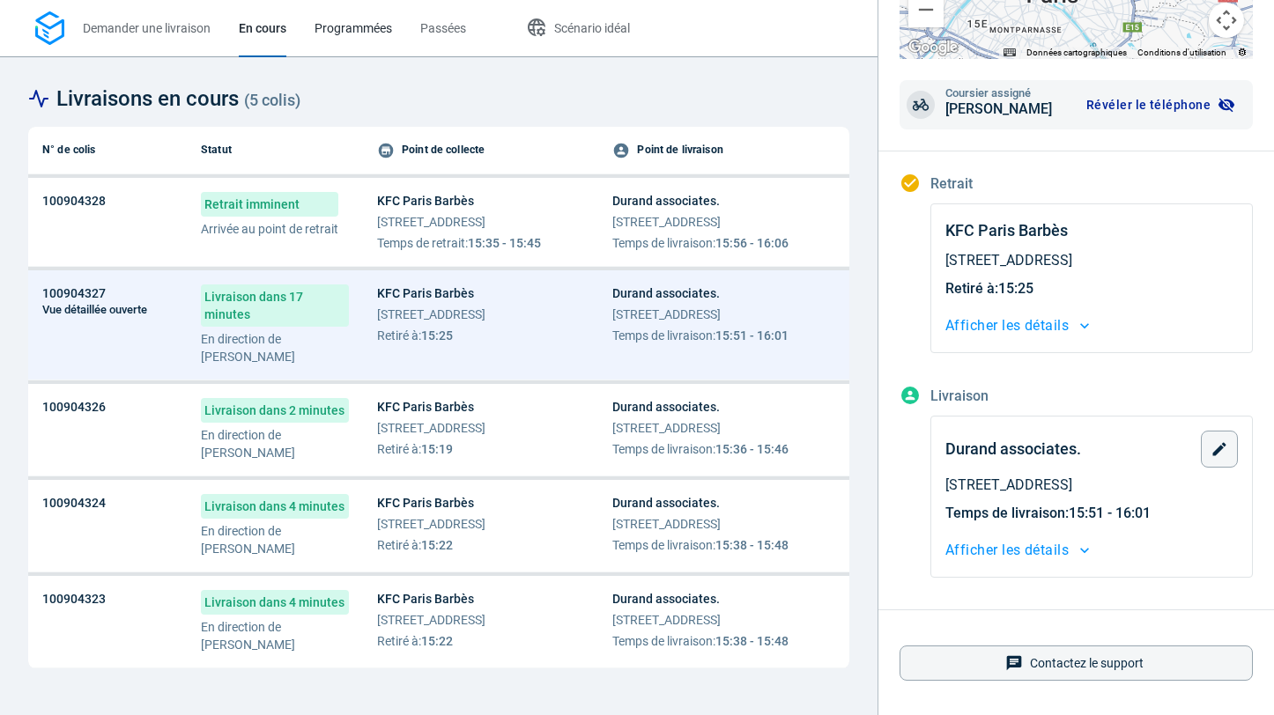
click at [345, 26] on span "Programmées" at bounding box center [354, 28] width 78 height 14
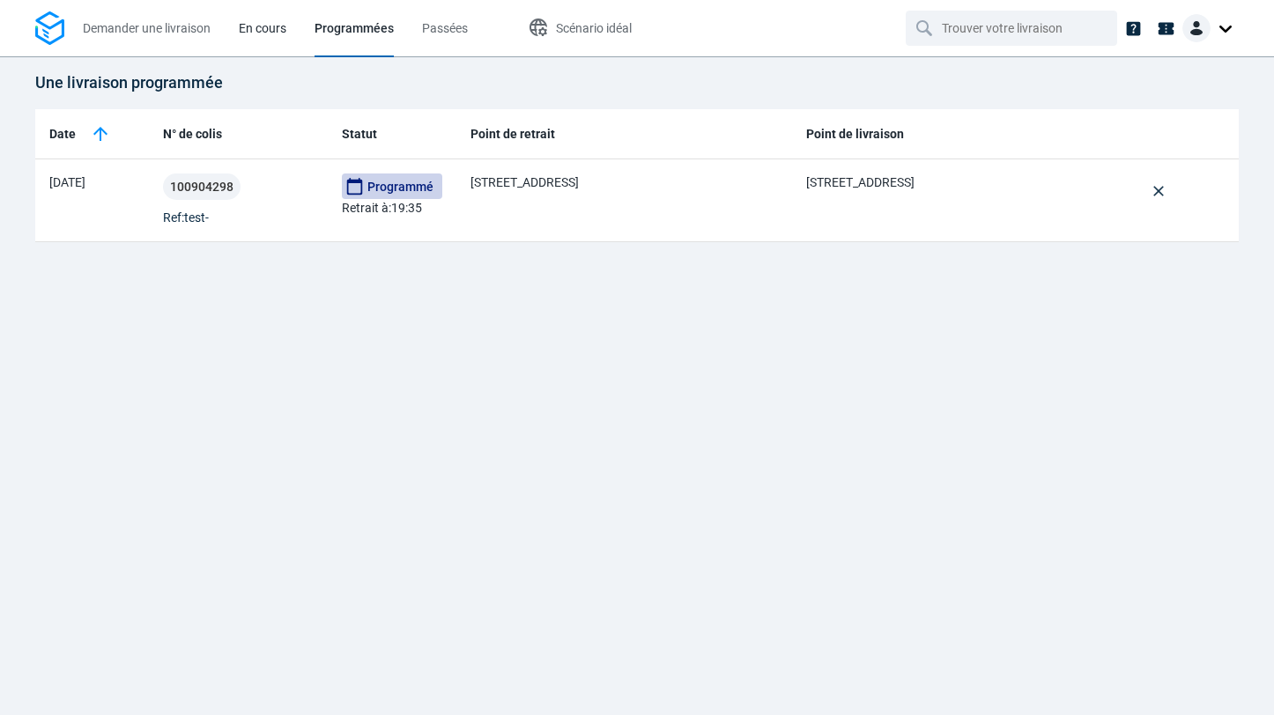
click at [249, 31] on span "En cours" at bounding box center [263, 28] width 48 height 14
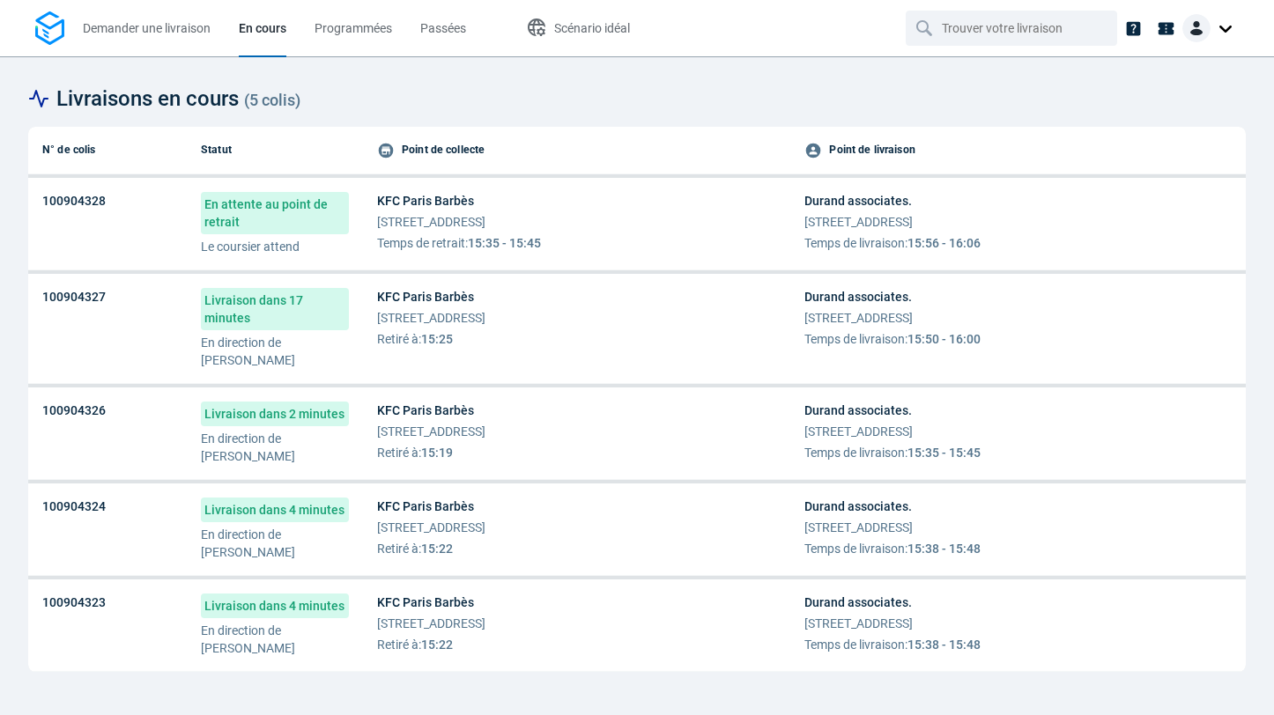
click at [410, 178] on td "KFC Paris Barbès [STREET_ADDRESS] Temps de retrait : 15:35 - 15:45" at bounding box center [576, 224] width 427 height 93
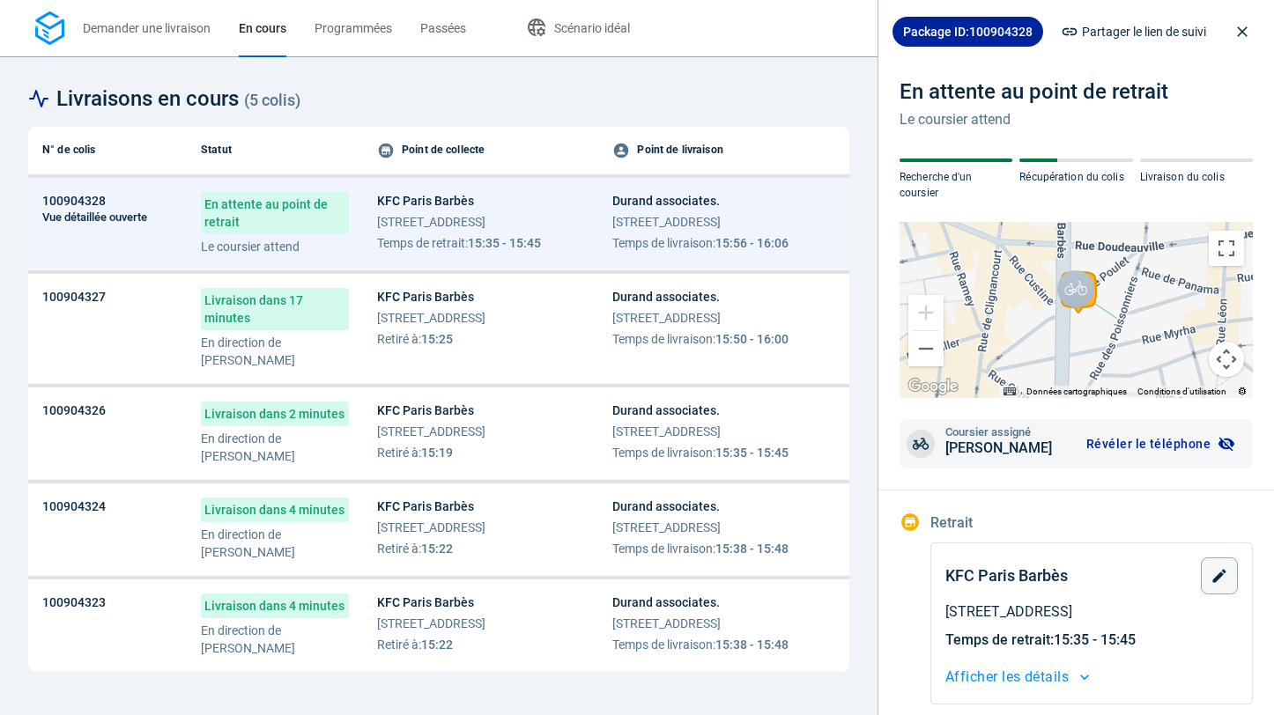
scroll to position [352, 0]
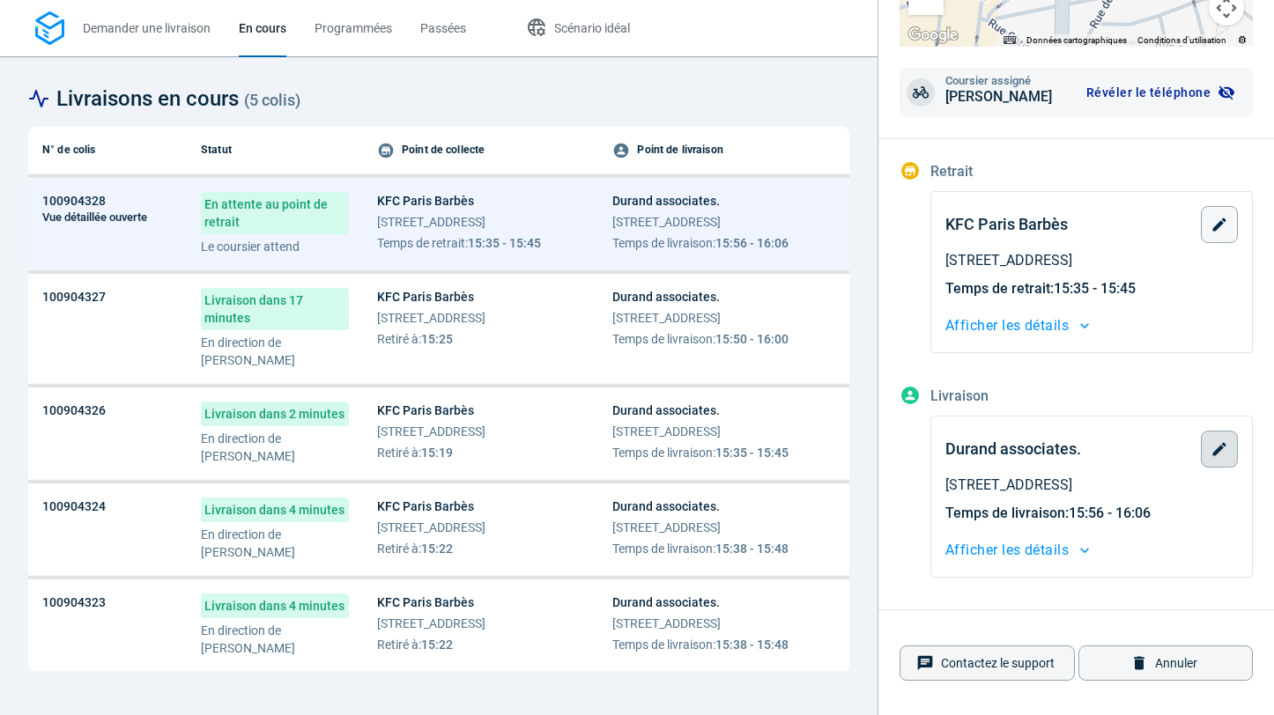
click at [1205, 450] on button "button" at bounding box center [1219, 449] width 37 height 37
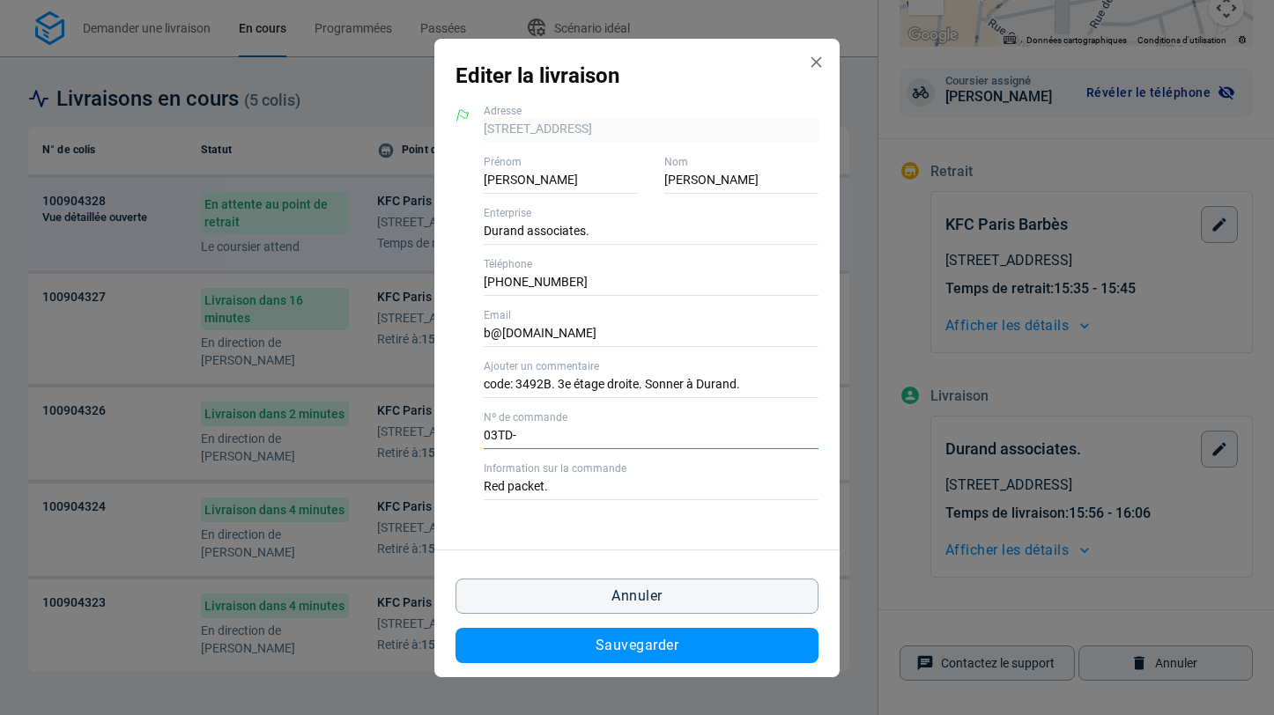
click at [574, 438] on input "03TD-" at bounding box center [651, 437] width 335 height 26
type input "test12"
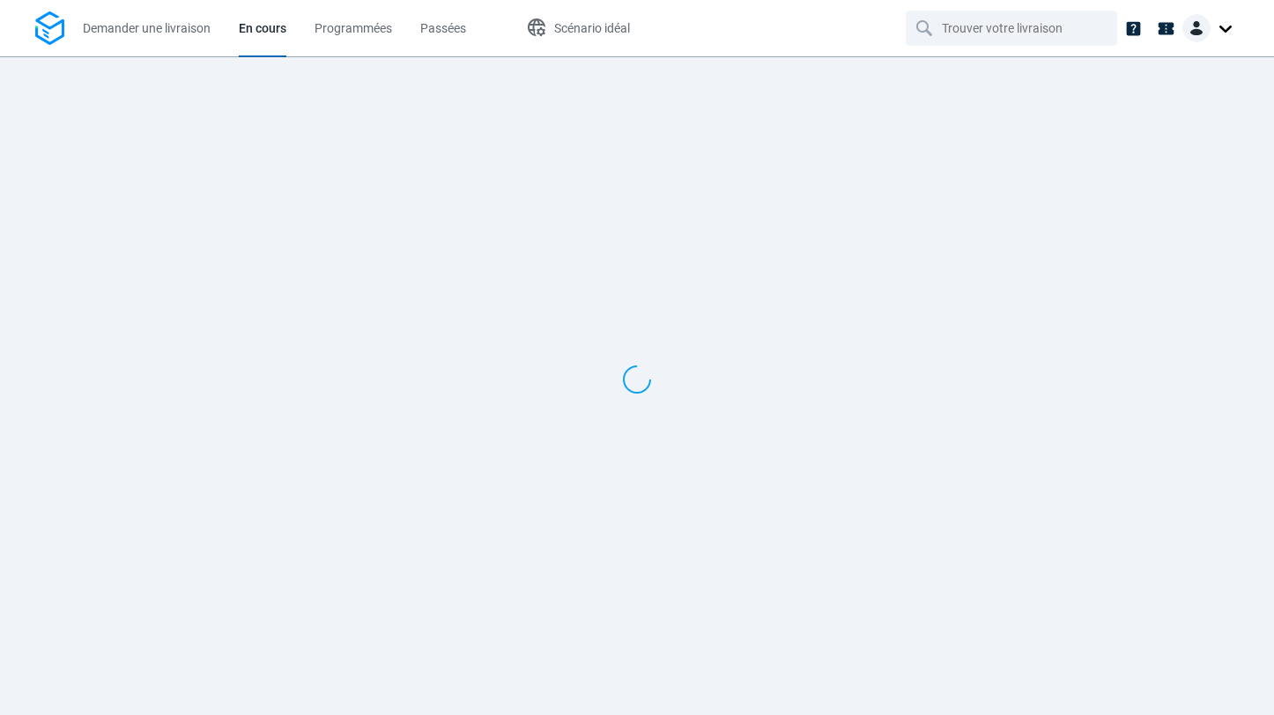
click at [611, 645] on div at bounding box center [637, 385] width 1274 height 659
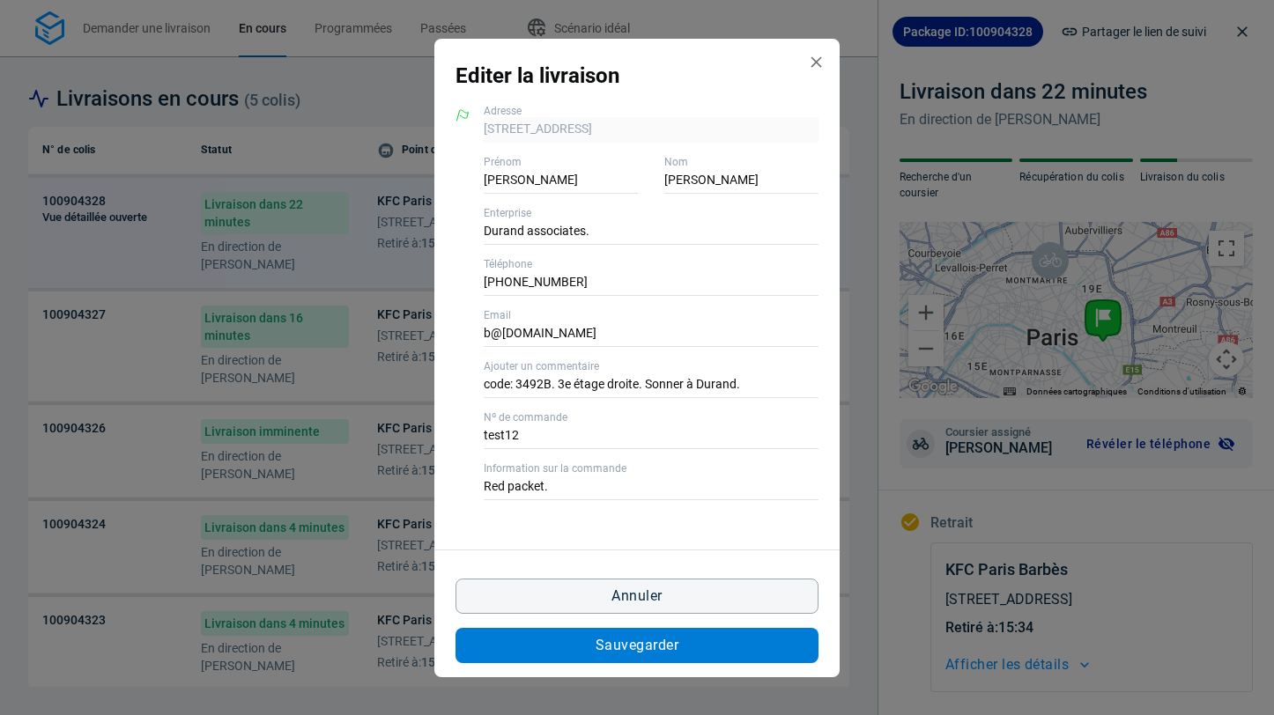
click at [611, 645] on span "Sauvegarder" at bounding box center [637, 646] width 83 height 14
